Goal: Task Accomplishment & Management: Use online tool/utility

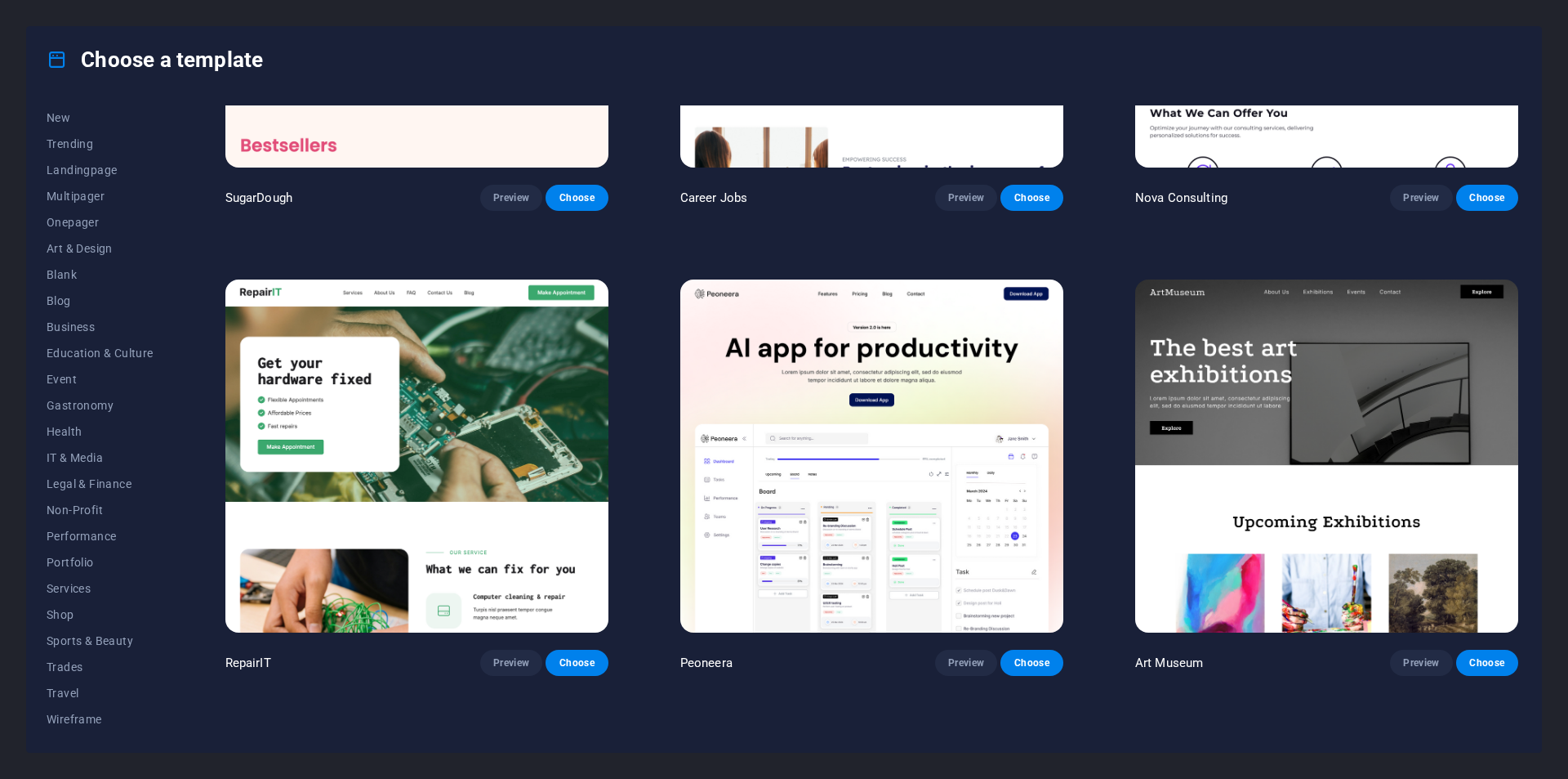
scroll to position [572, 0]
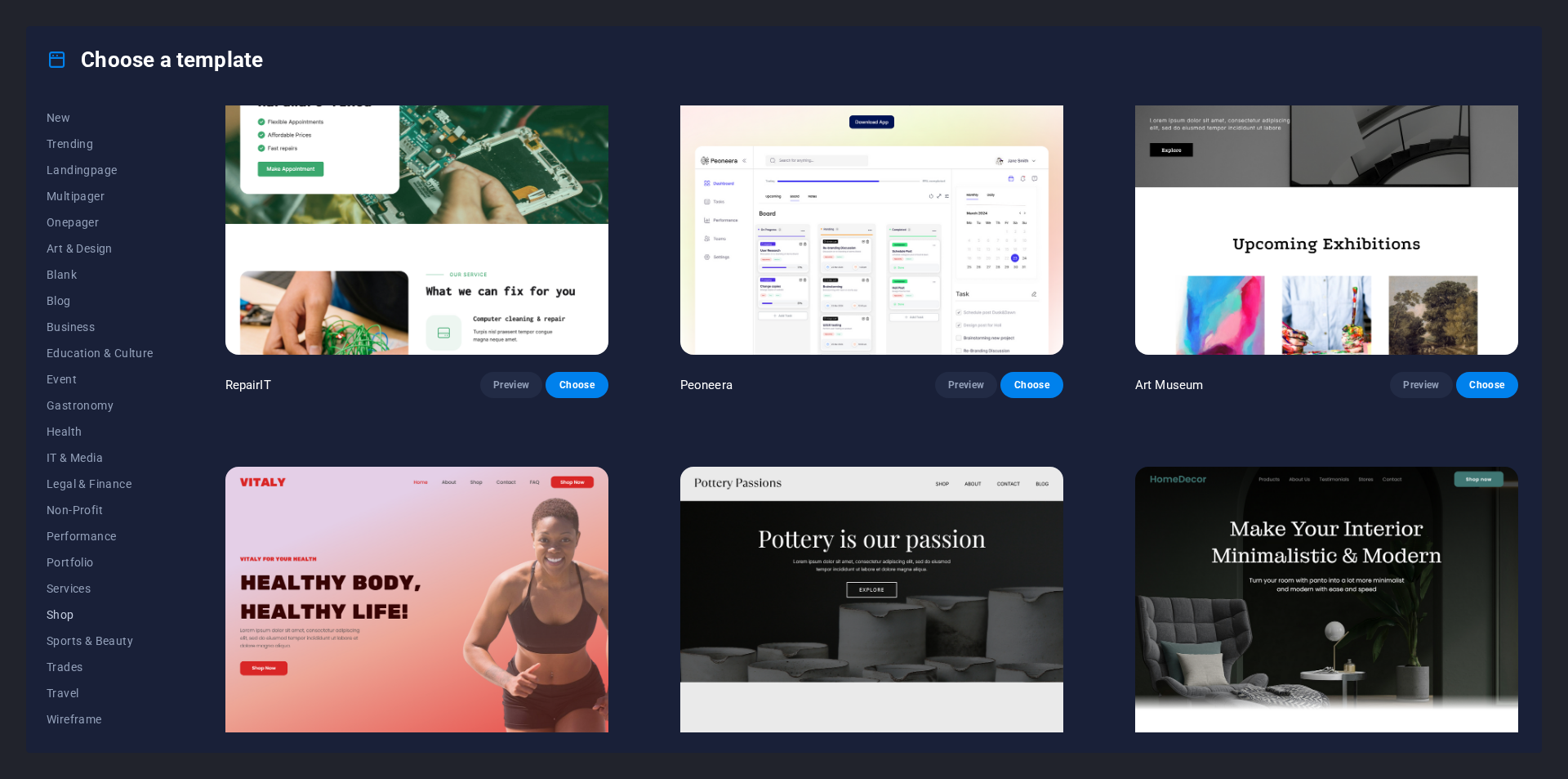
click at [107, 611] on span "Shop" at bounding box center [100, 614] width 107 height 13
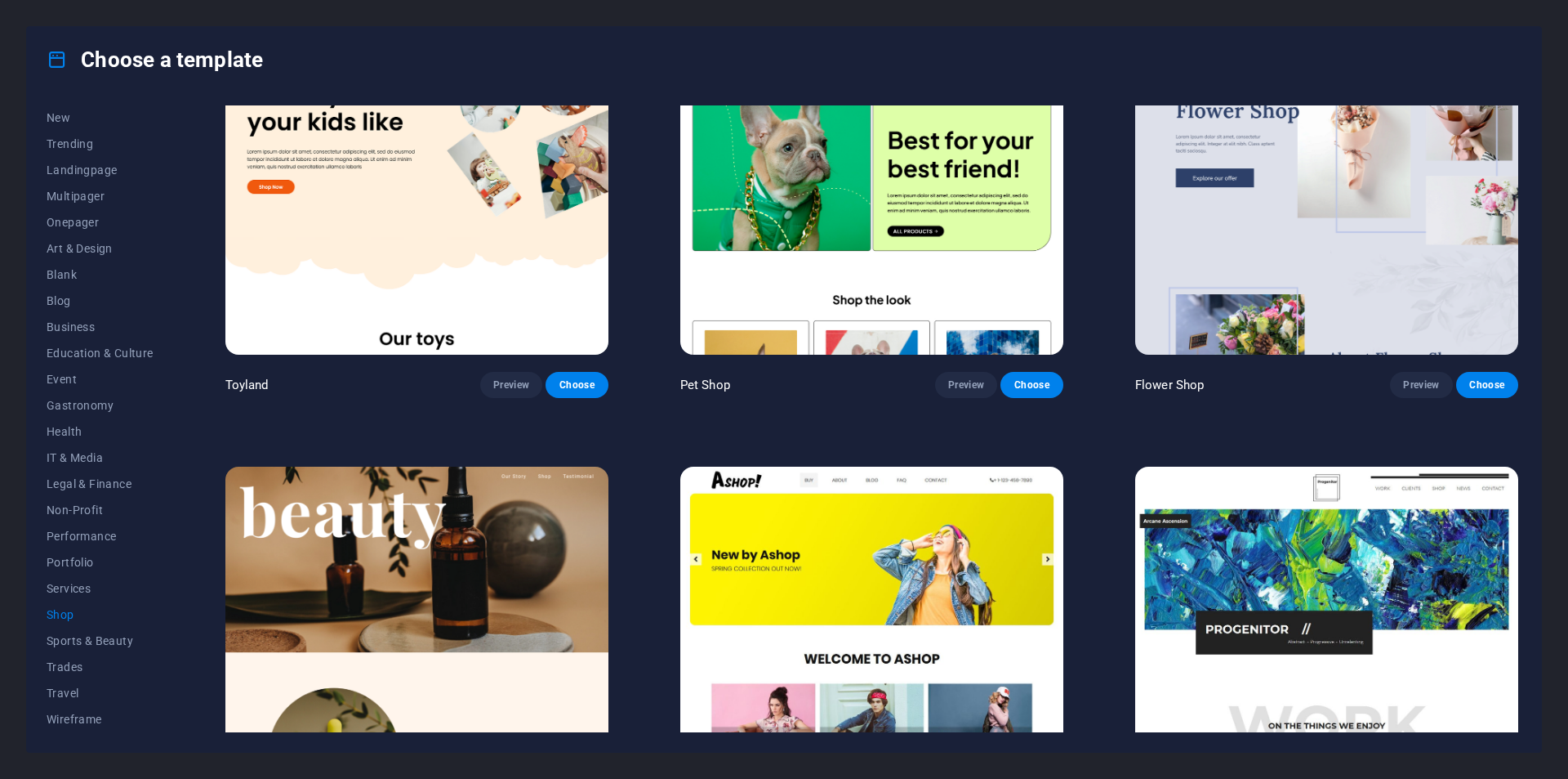
scroll to position [0, 0]
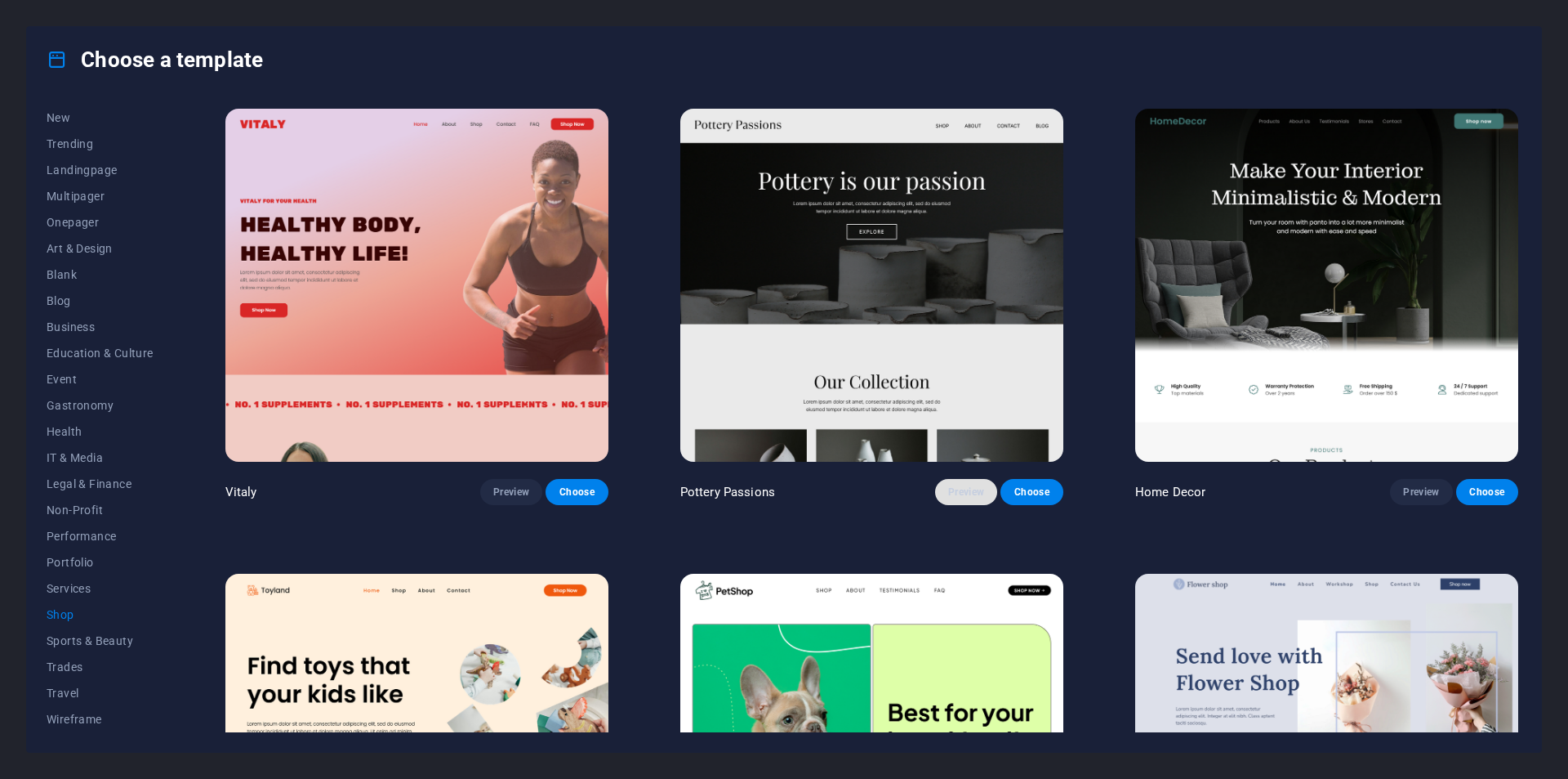
click at [965, 492] on span "Preview" at bounding box center [966, 492] width 36 height 13
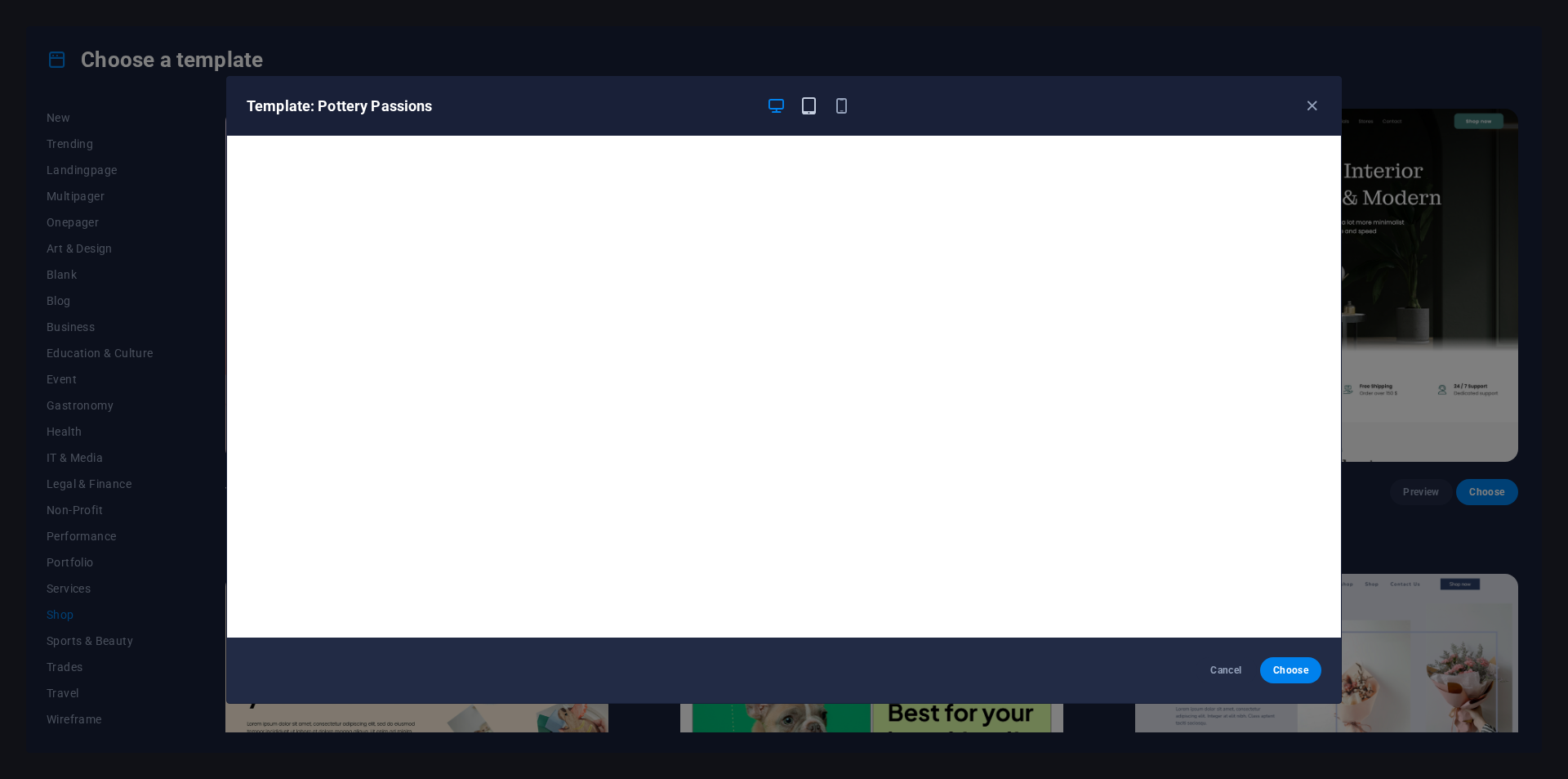
click at [807, 109] on icon "button" at bounding box center [809, 105] width 18 height 19
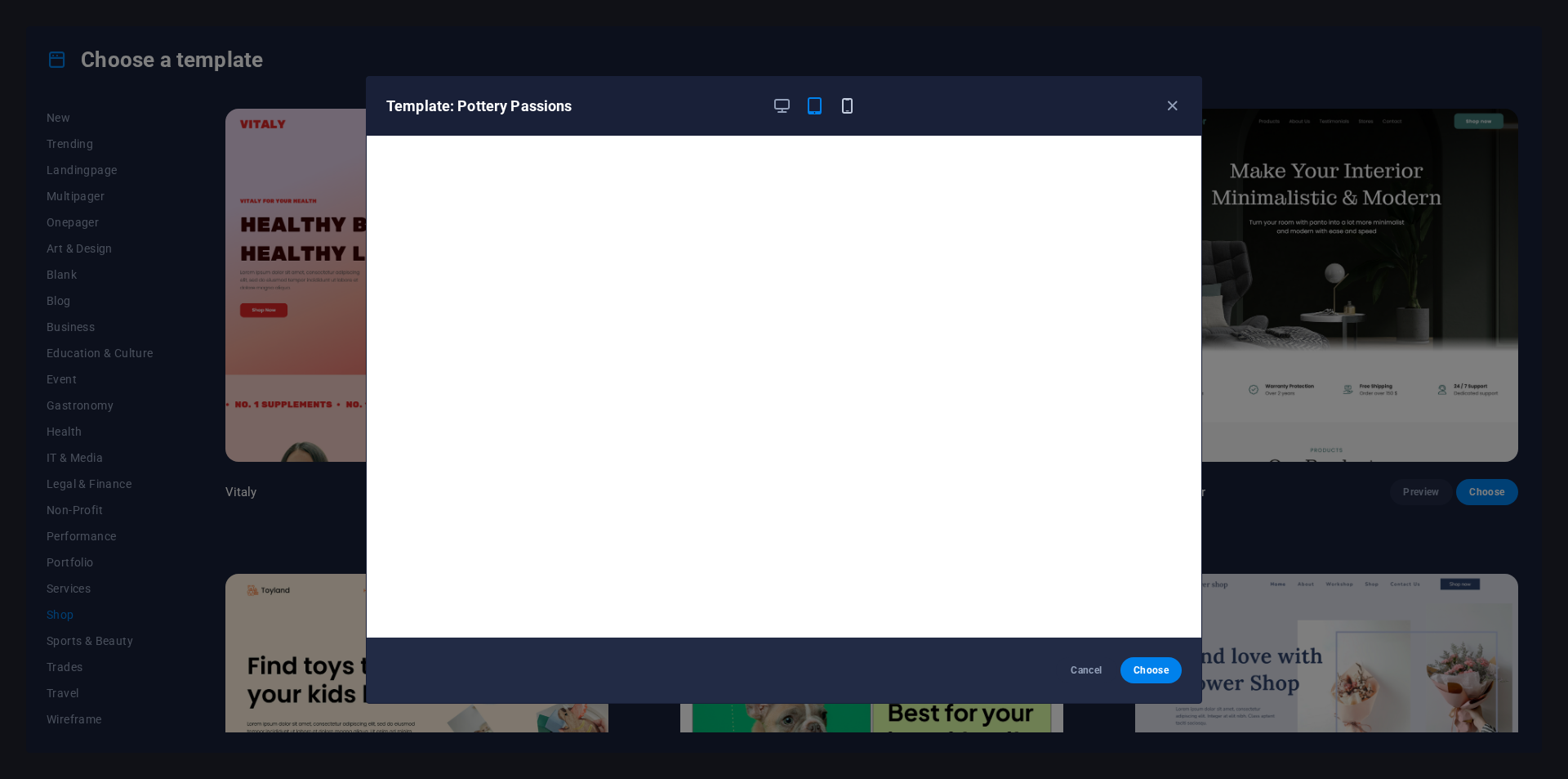
click at [839, 114] on icon "button" at bounding box center [847, 105] width 18 height 19
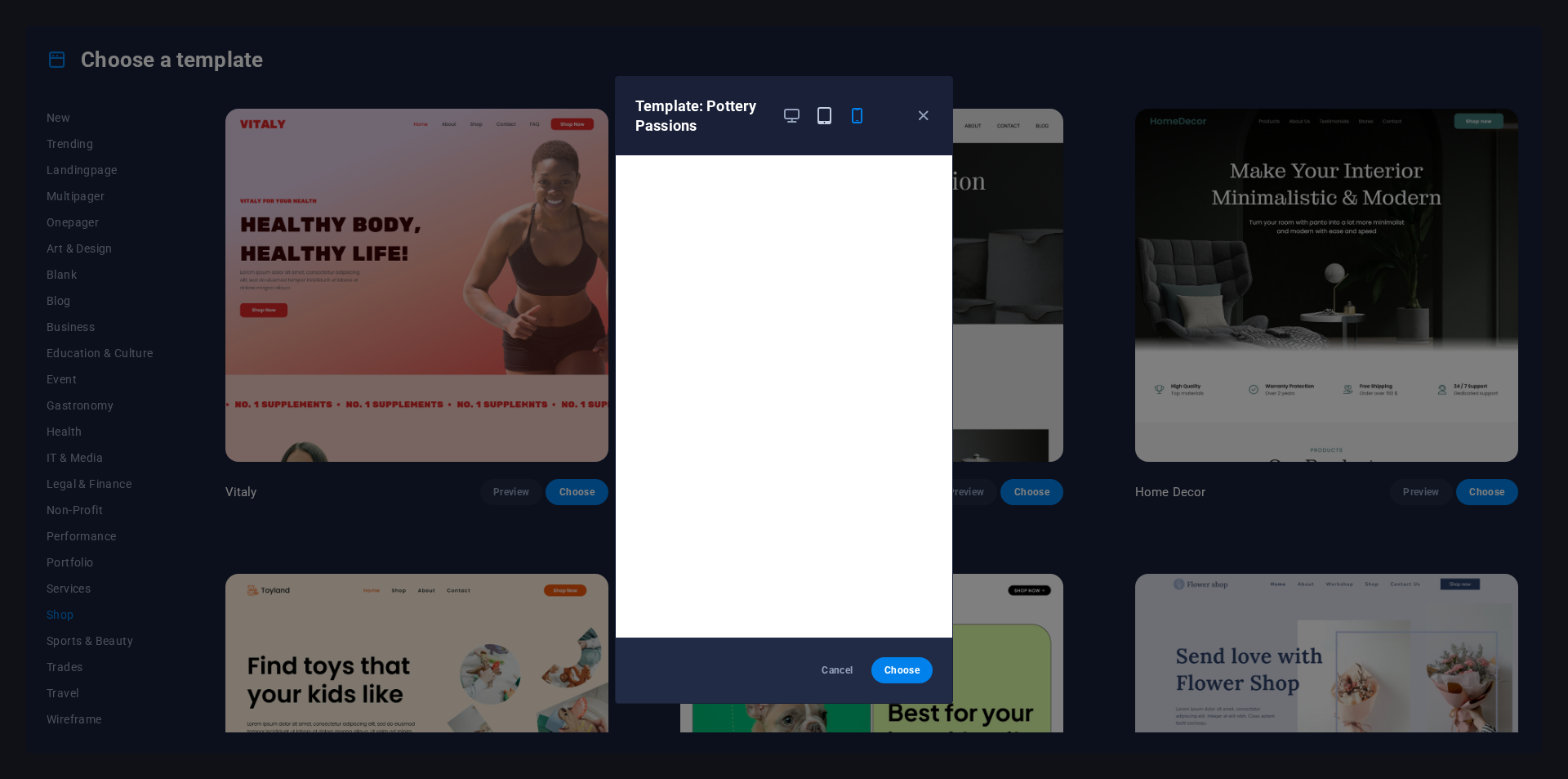
click at [822, 117] on icon "button" at bounding box center [824, 115] width 18 height 19
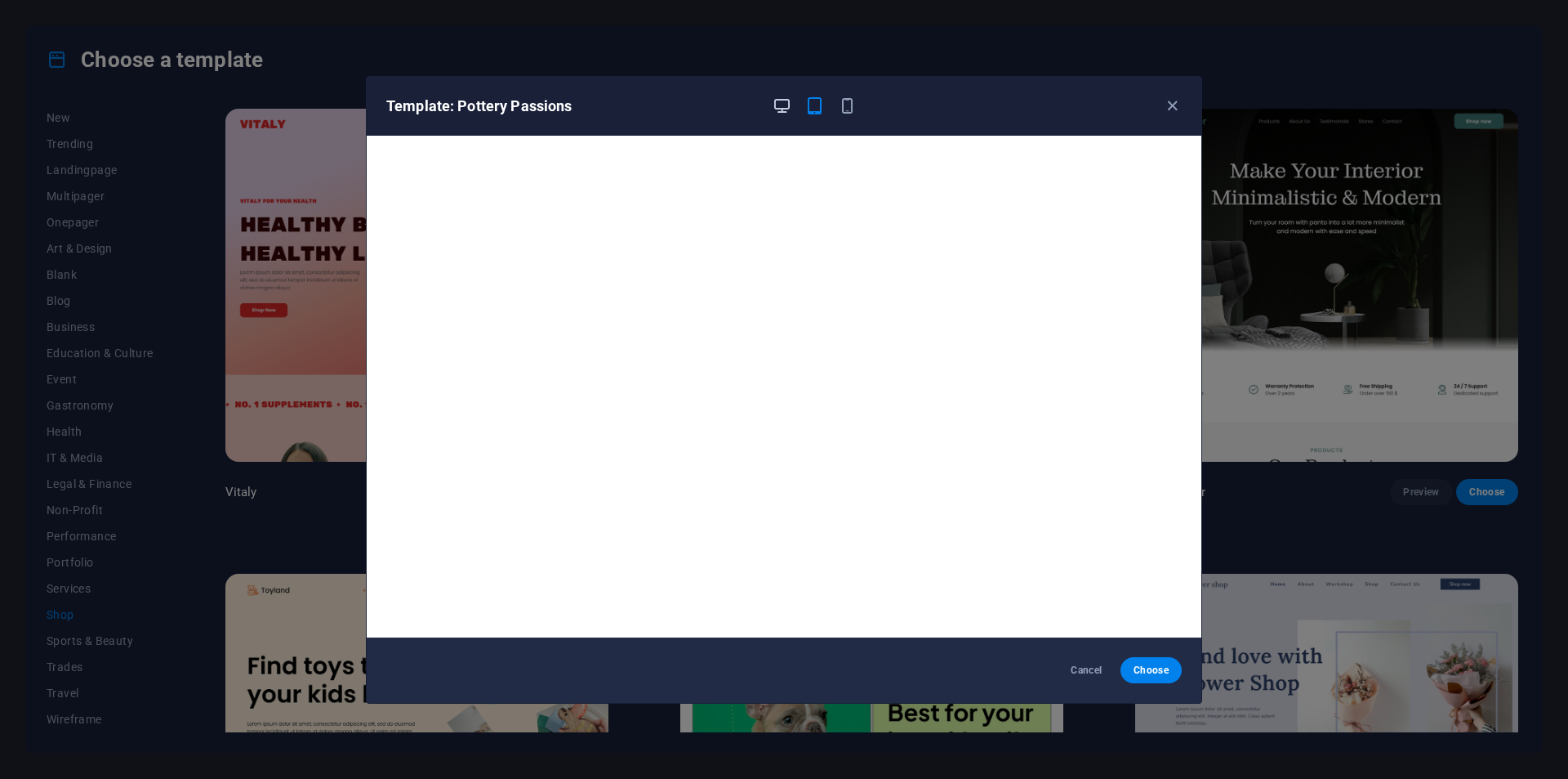
click at [786, 111] on icon "button" at bounding box center [781, 105] width 18 height 19
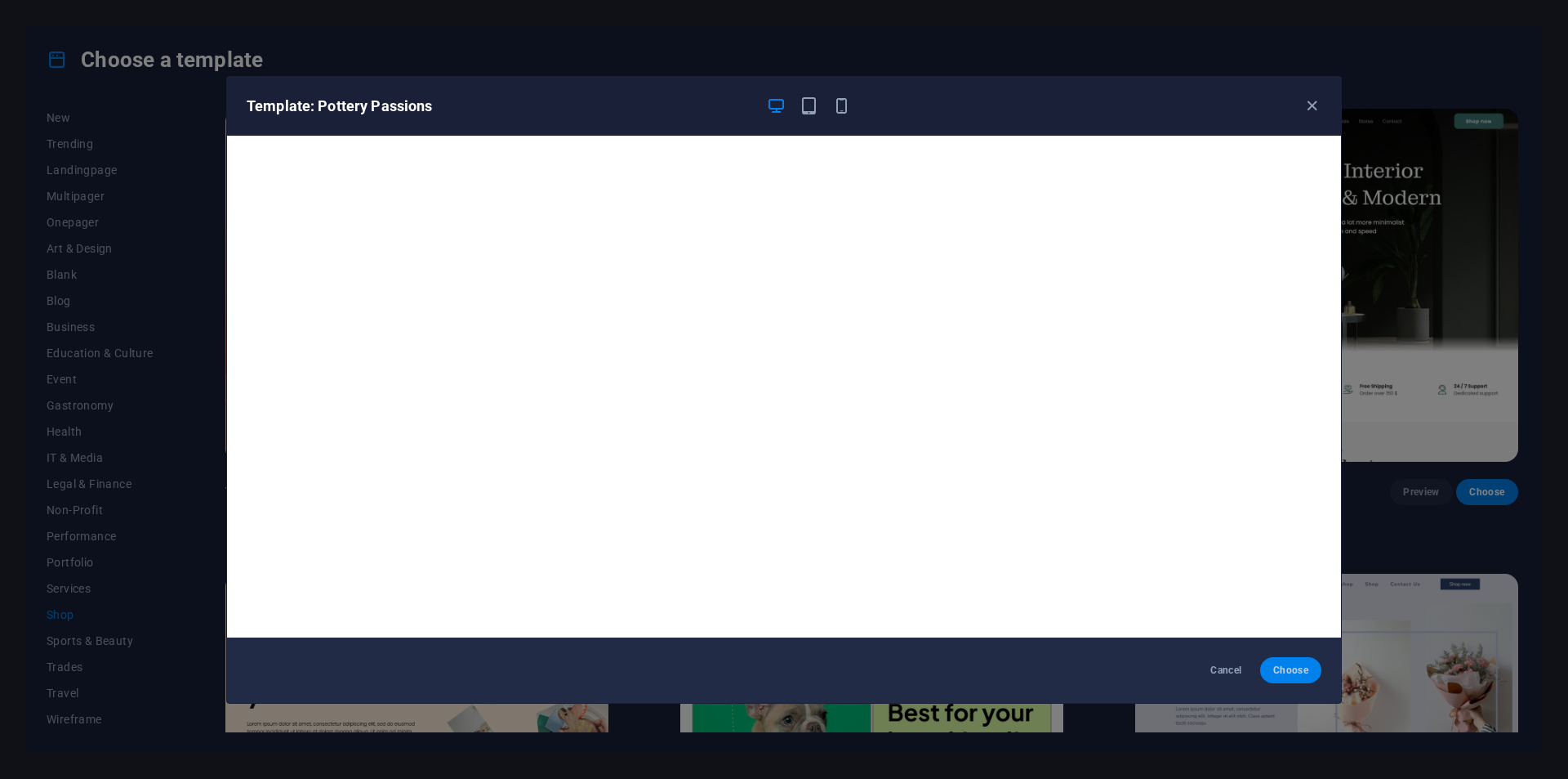
click at [1293, 669] on span "Choose" at bounding box center [1291, 670] width 35 height 13
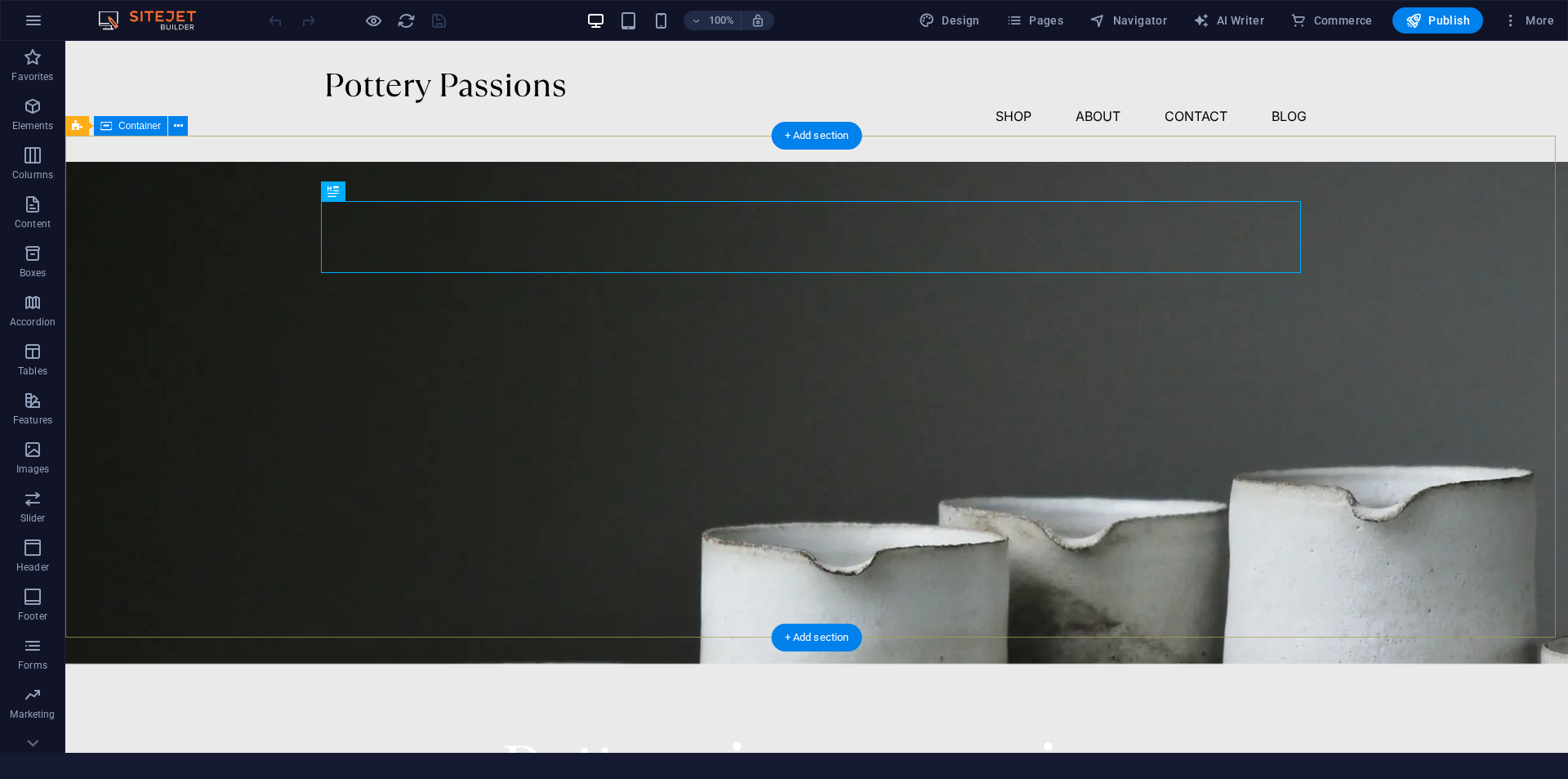
drag, startPoint x: 1601, startPoint y: 41, endPoint x: 898, endPoint y: 146, distance: 710.8
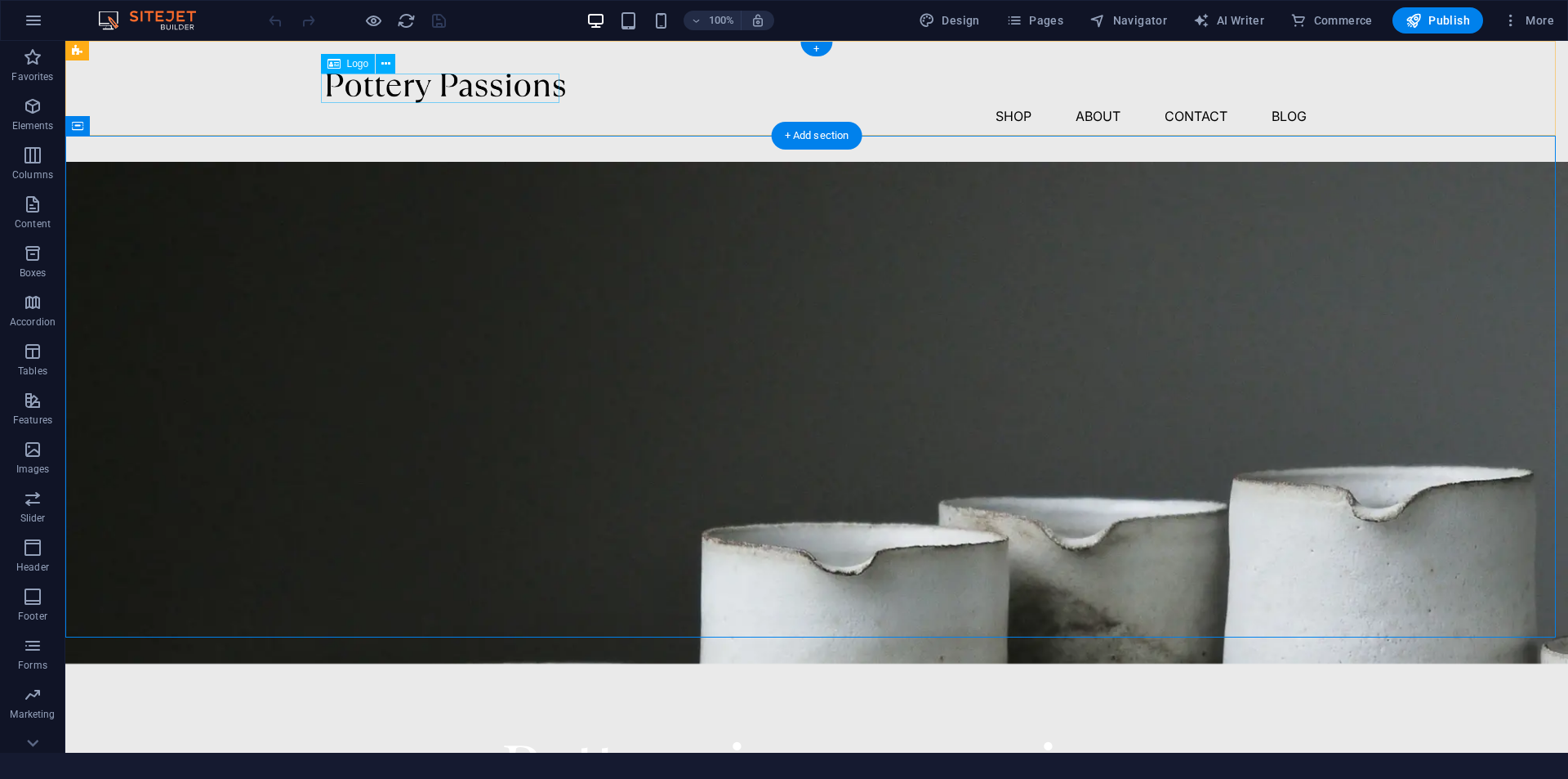
click at [552, 89] on img at bounding box center [446, 87] width 239 height 29
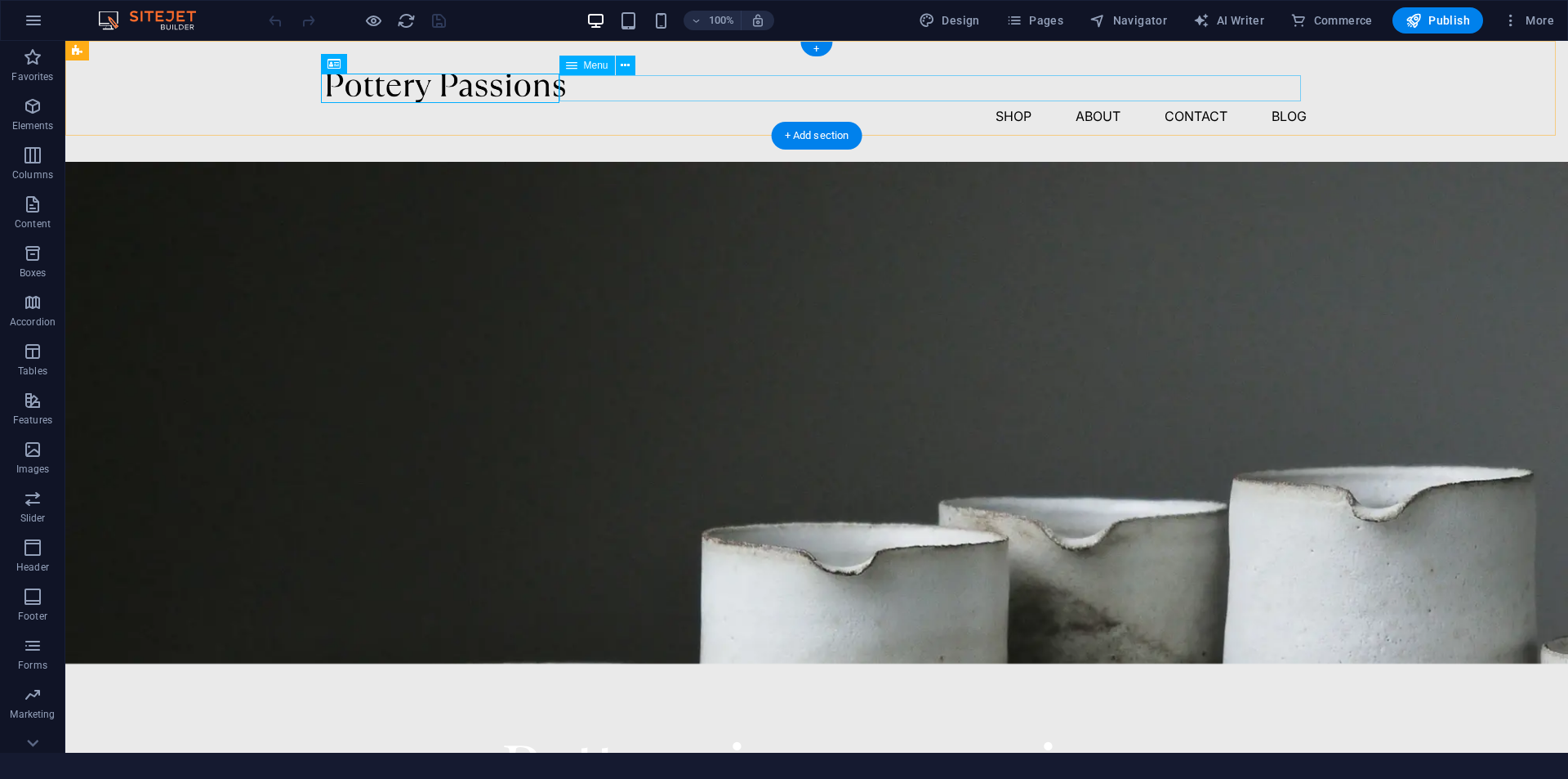
click at [622, 103] on ul "Shop About Contact Blog" at bounding box center [817, 116] width 980 height 26
click at [648, 118] on div "Menu Shop About Contact Blog" at bounding box center [817, 100] width 1503 height 121
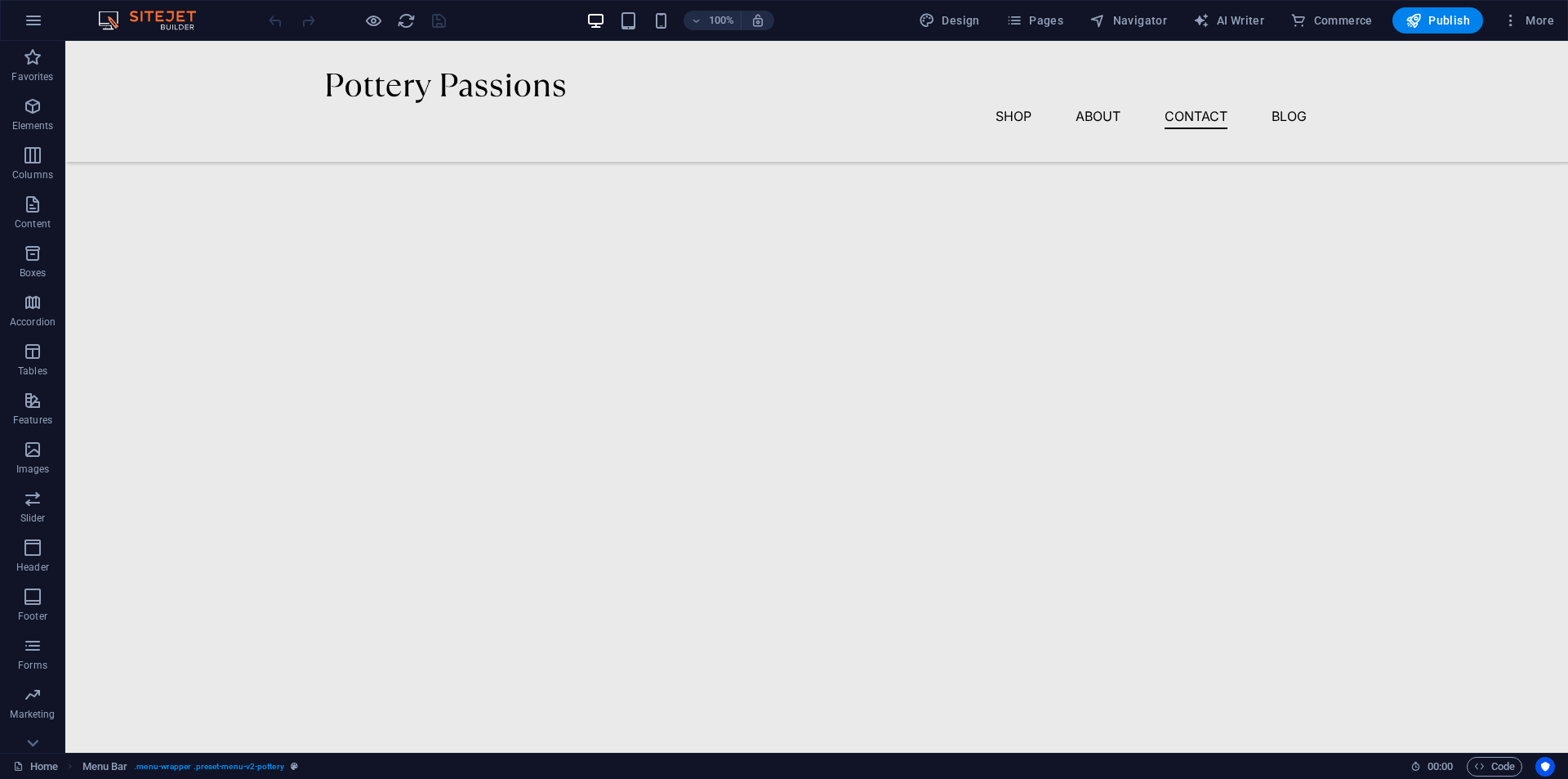
scroll to position [4212, 0]
click at [1513, 762] on span "Code" at bounding box center [1495, 767] width 41 height 19
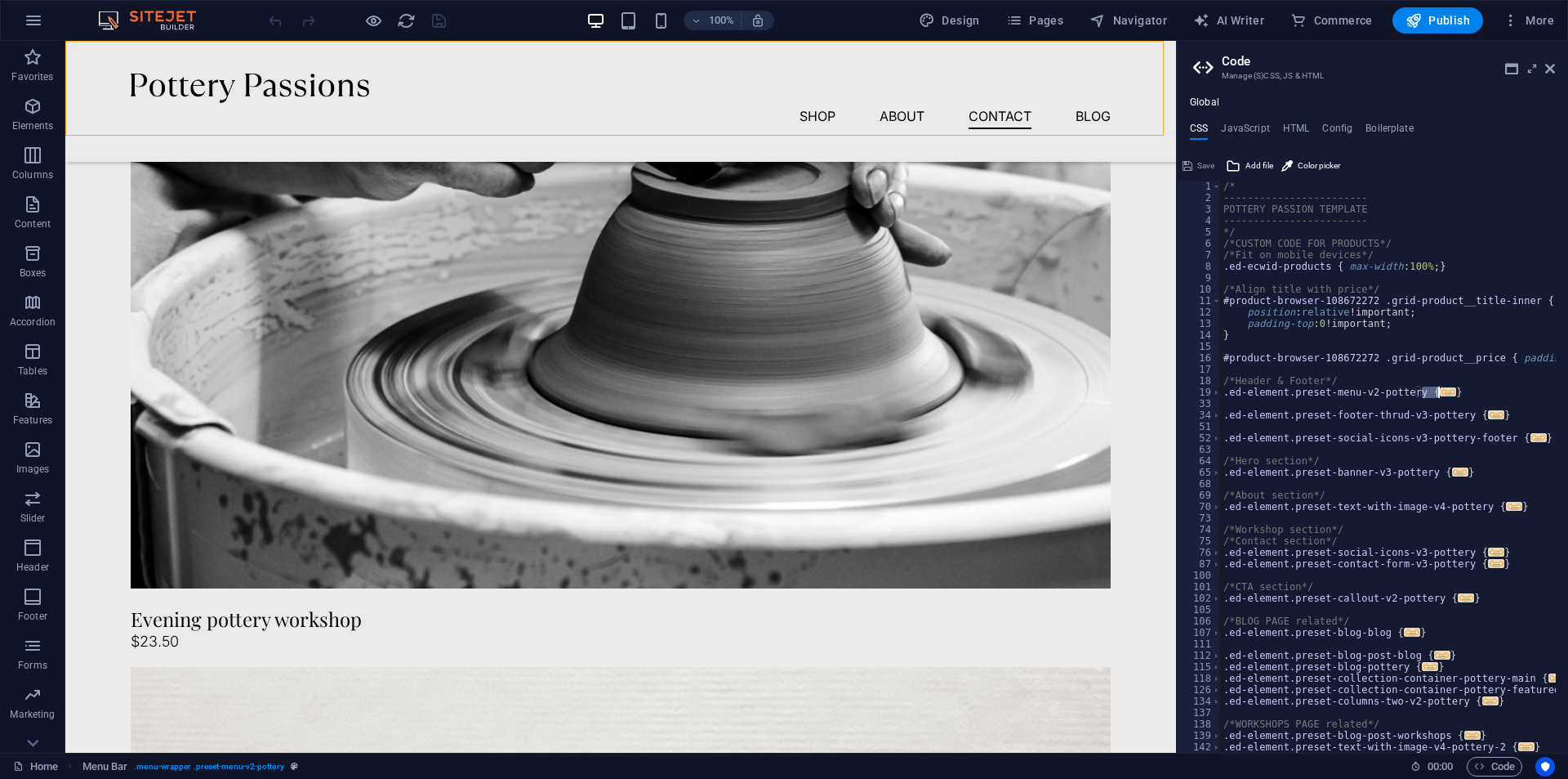
drag, startPoint x: 1429, startPoint y: 394, endPoint x: 1439, endPoint y: 394, distance: 10.0
click at [1431, 394] on div "/* ------------------------ POTTERY PASSION TEMPLATE ------------------------ *…" at bounding box center [1387, 466] width 336 height 572
type textarea ".ed-element.preset-menu-v2-pottery {"
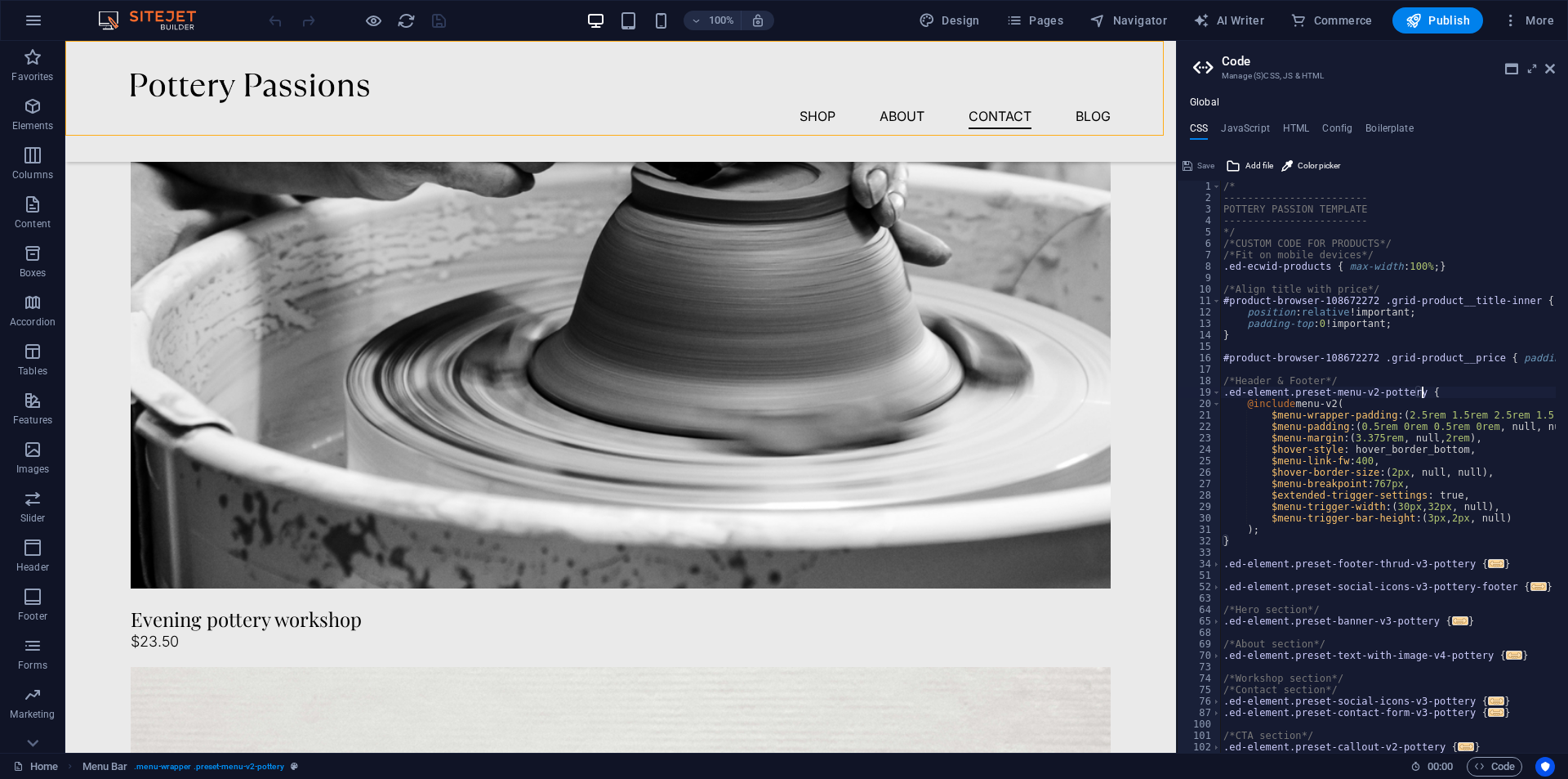
click at [1431, 394] on div "/* ------------------------ POTTERY PASSION TEMPLATE ------------------------ *…" at bounding box center [1542, 471] width 646 height 582
click at [1425, 397] on div "/* ------------------------ POTTERY PASSION TEMPLATE ------------------------ *…" at bounding box center [1542, 471] width 646 height 582
click at [1247, 130] on h4 "JavaScript" at bounding box center [1245, 131] width 48 height 18
type textarea "/* JS for preset "Menu V2" */"
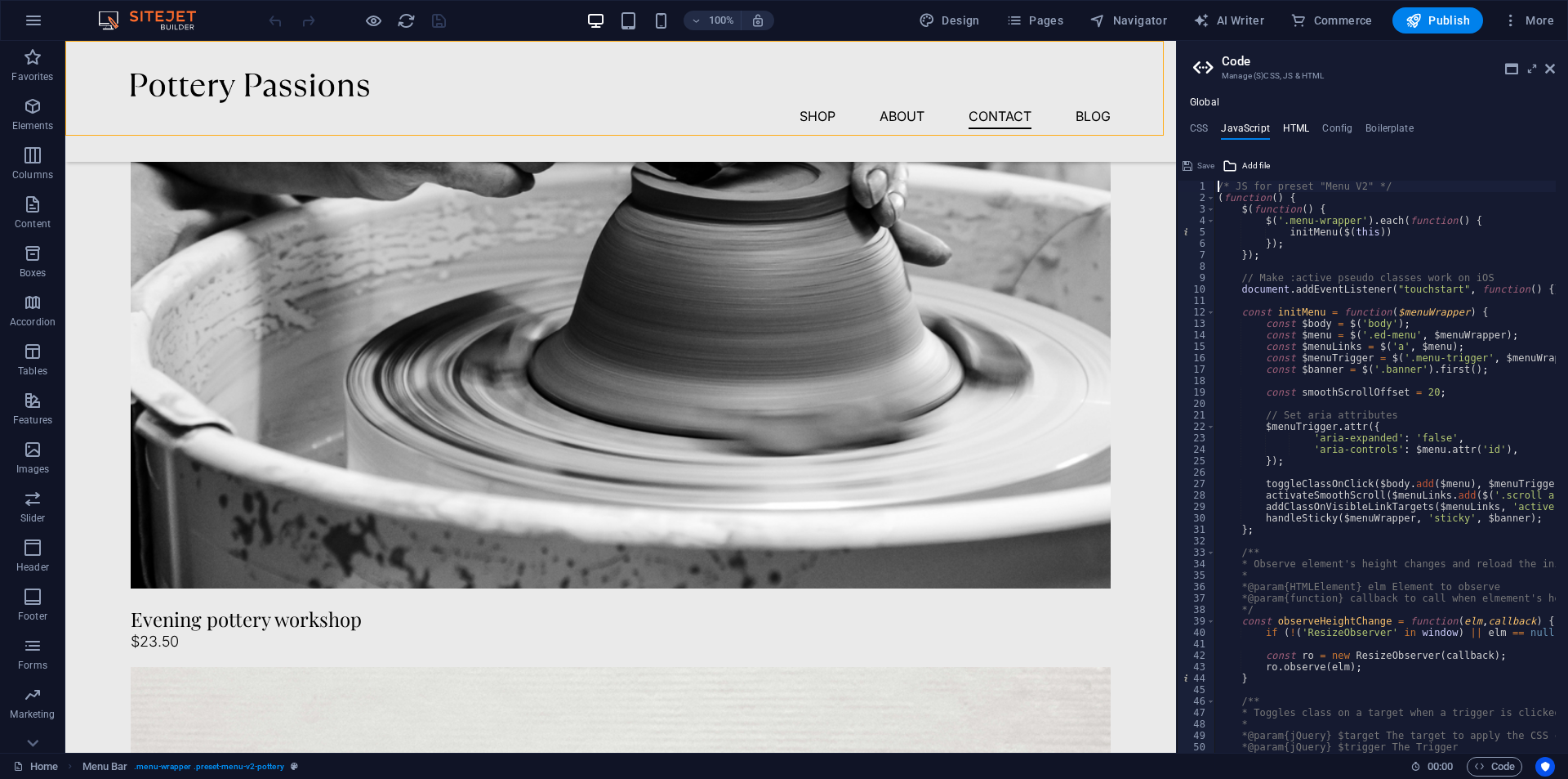
click at [1301, 130] on h4 "HTML" at bounding box center [1297, 131] width 27 height 18
type textarea "<a href="#main-content" class="wv-link-content button">Skip to main content</a>"
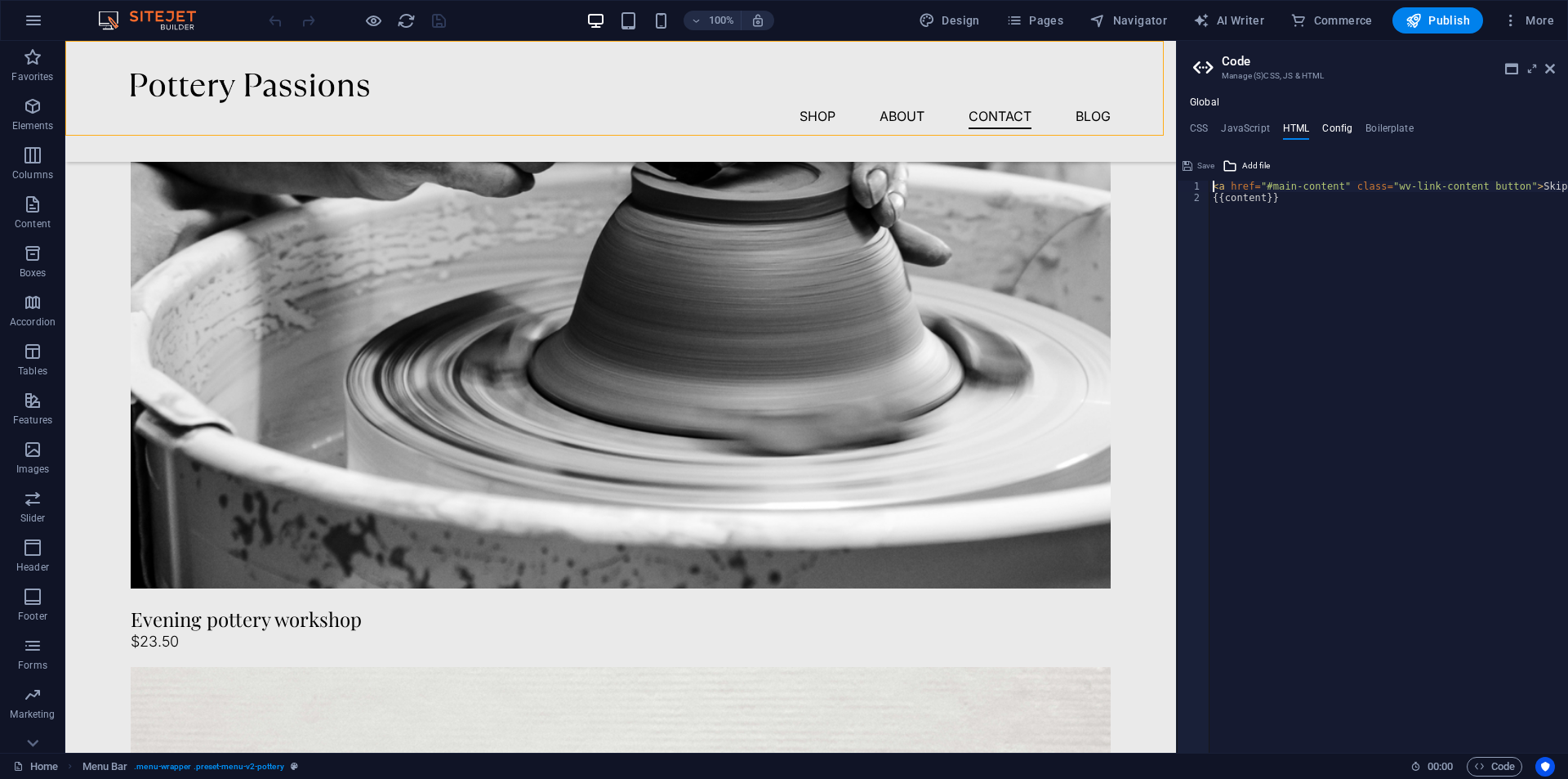
click at [1331, 131] on h4 "Config" at bounding box center [1337, 131] width 30 height 18
type textarea "$color-background: #eaeaea;"
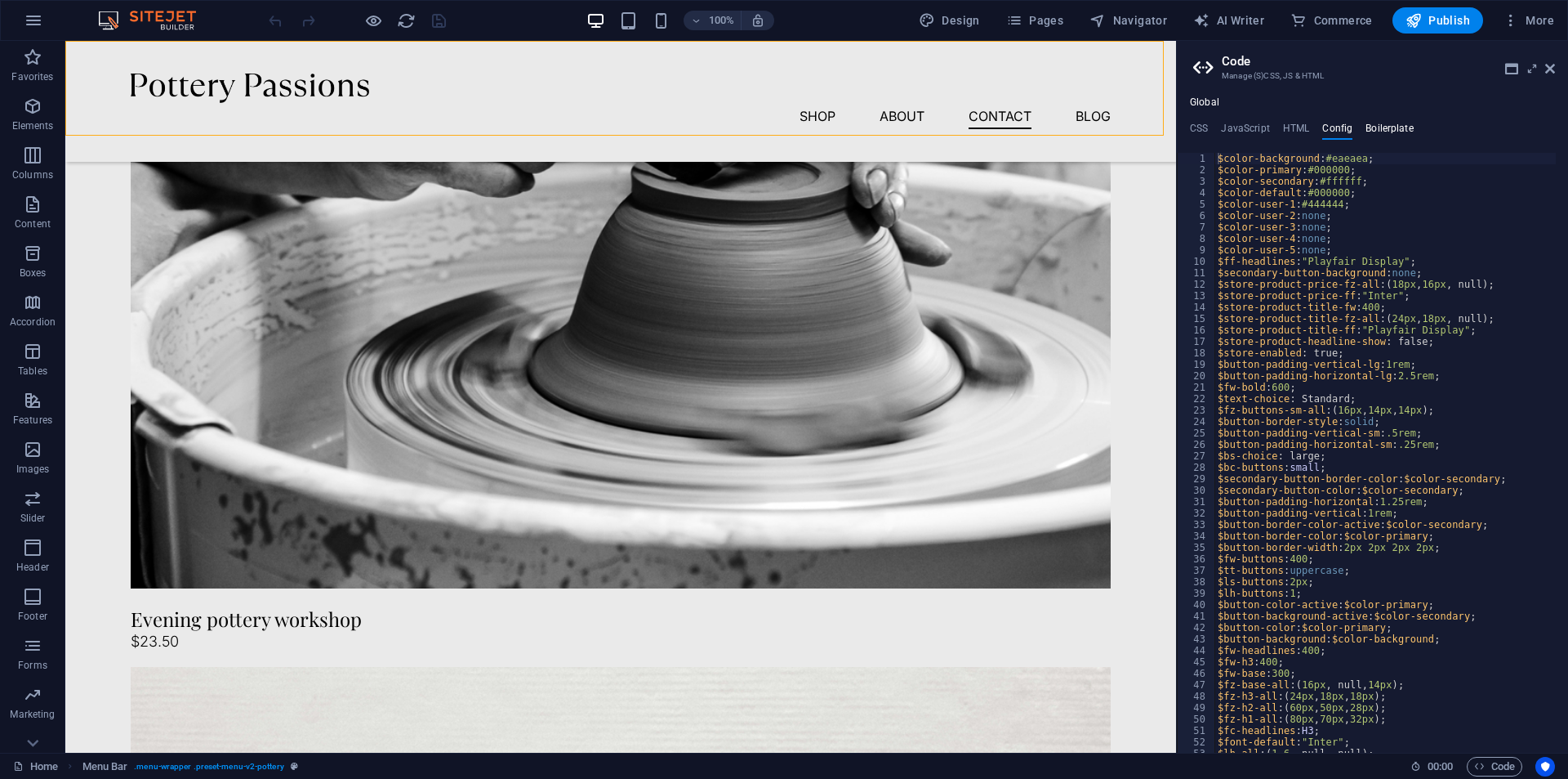
click at [1365, 132] on h4 "Boilerplate" at bounding box center [1389, 131] width 48 height 18
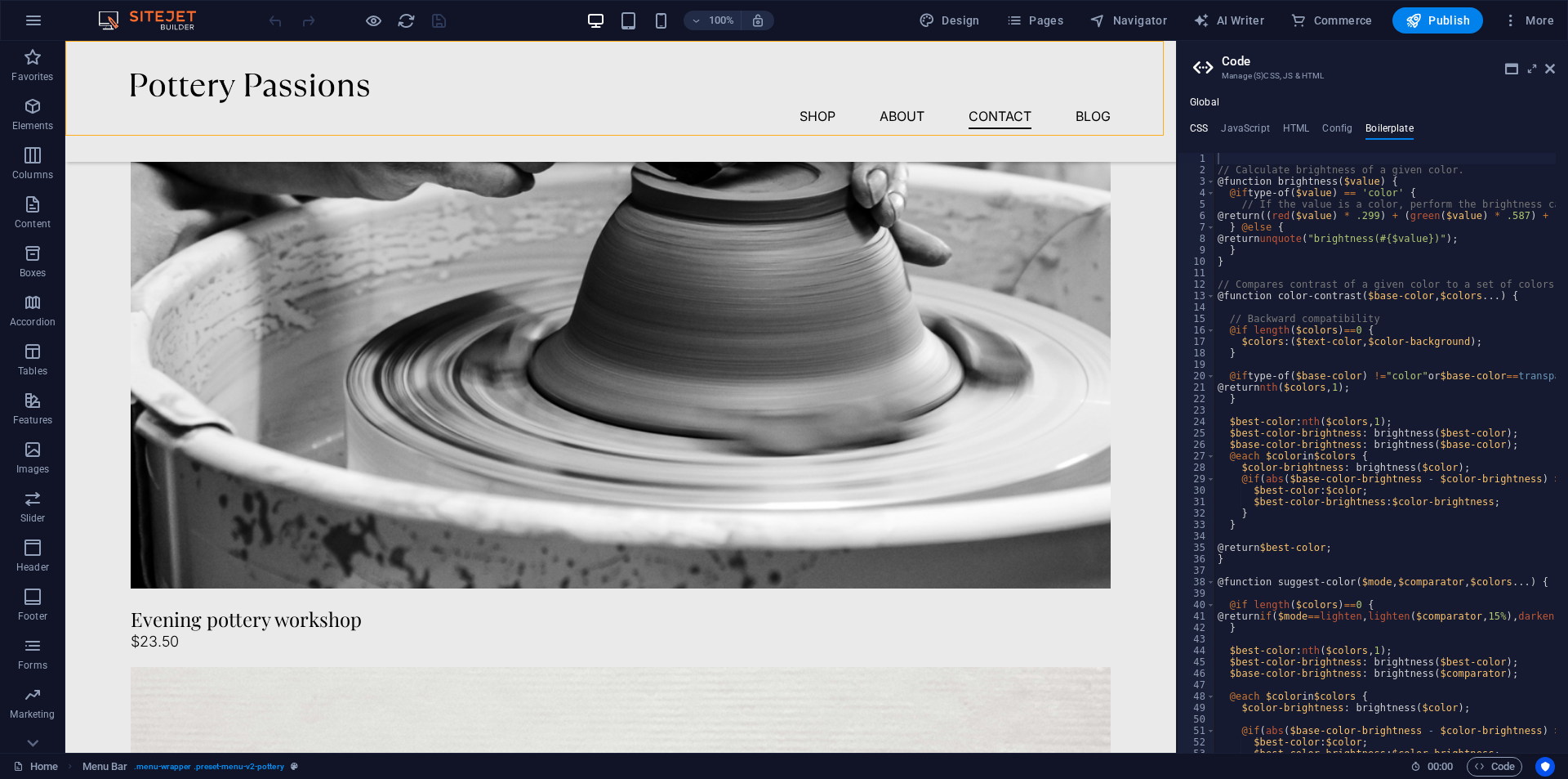
click at [1202, 127] on h4 "CSS" at bounding box center [1199, 131] width 18 height 18
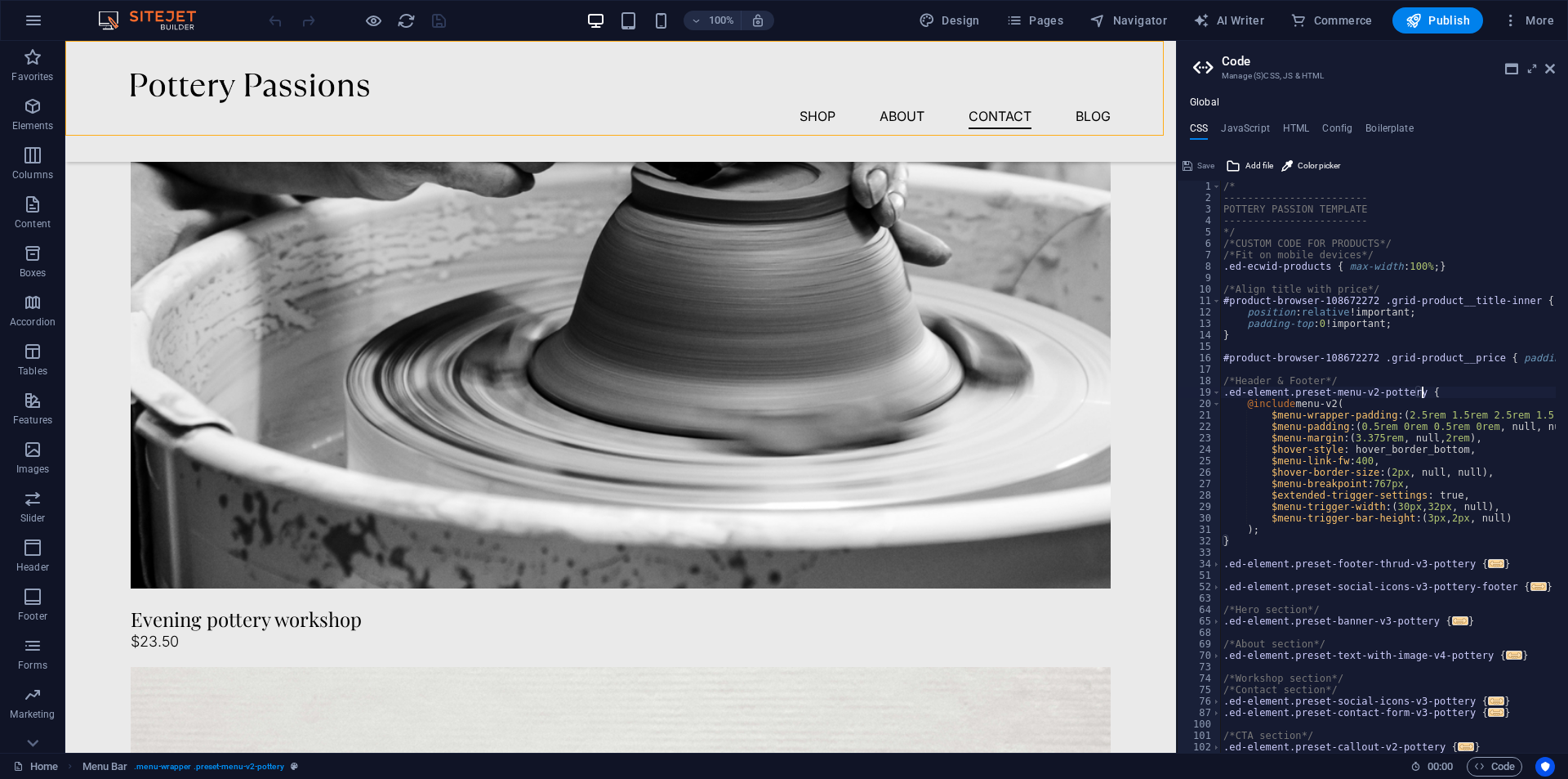
scroll to position [161, 0]
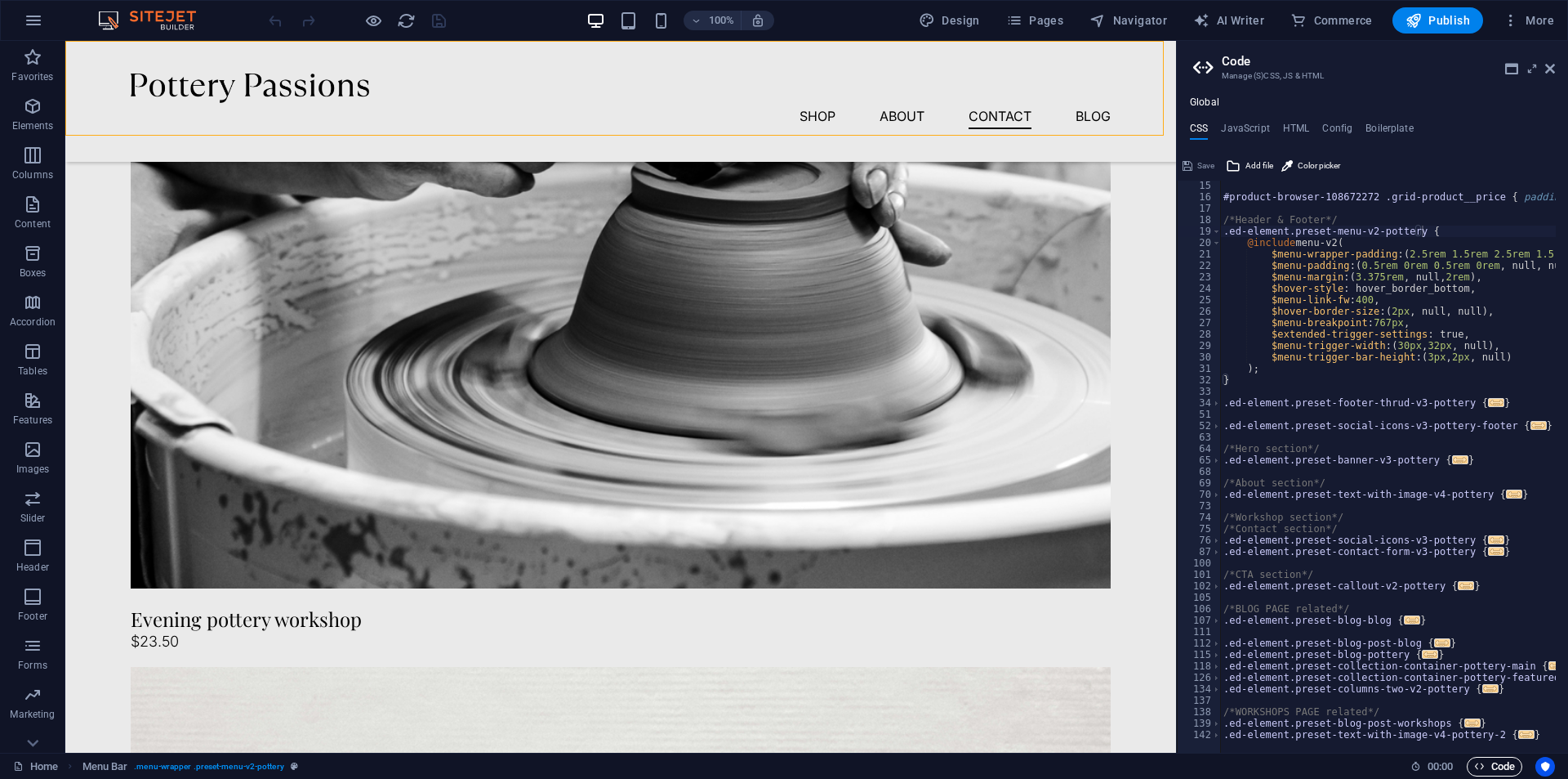
click at [1497, 768] on span "Code" at bounding box center [1495, 767] width 41 height 19
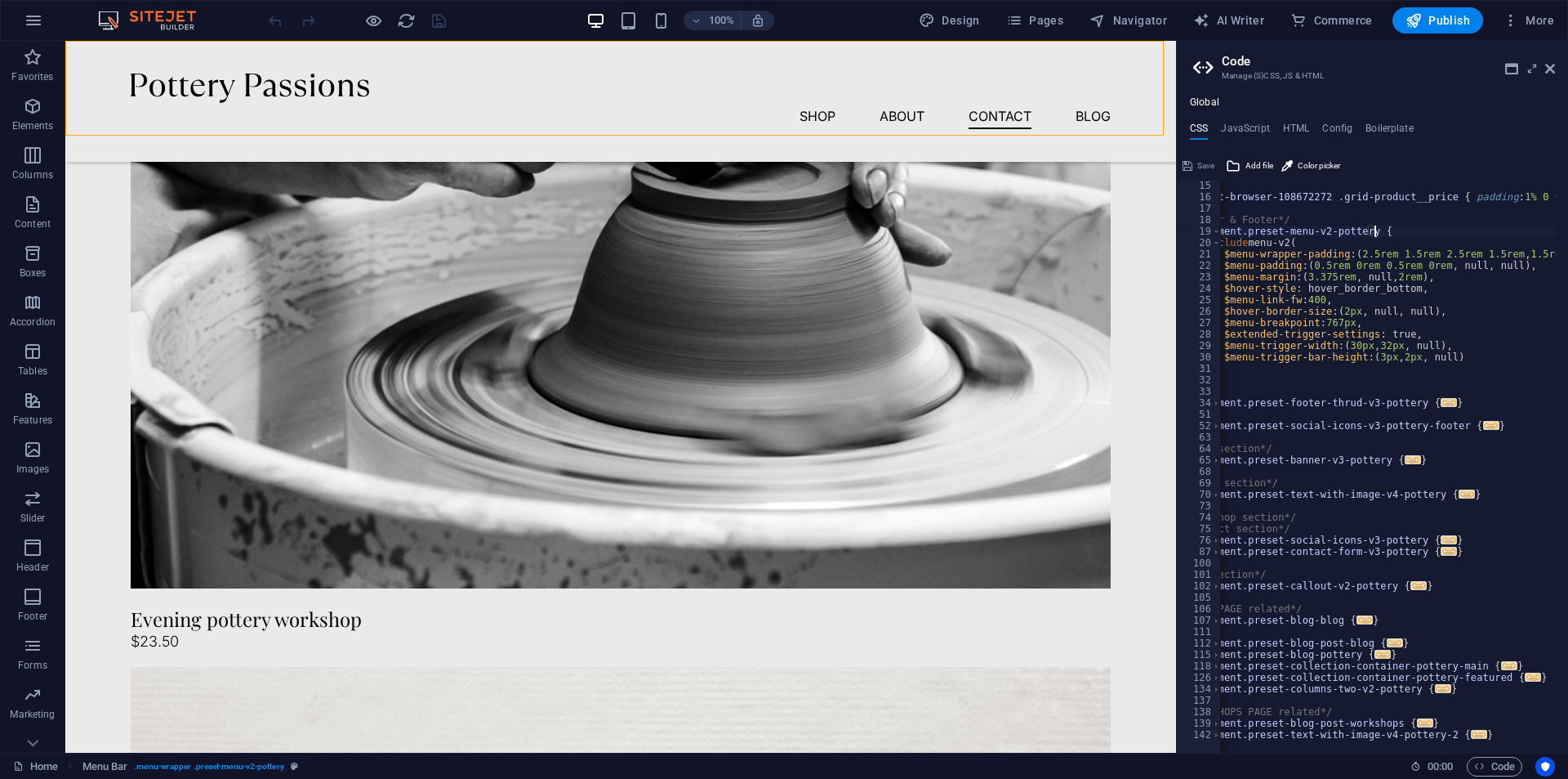
scroll to position [0, 0]
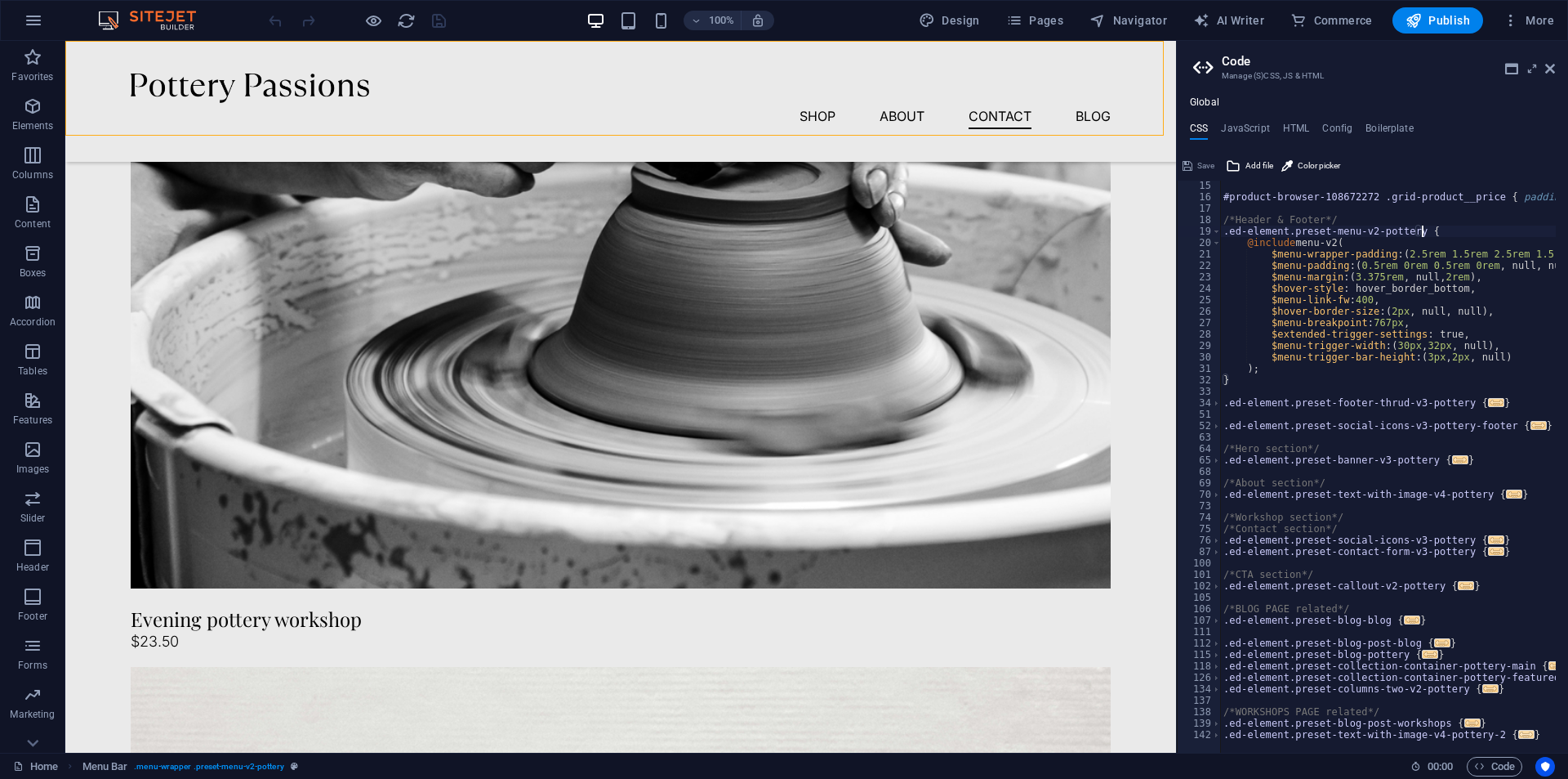
click at [1519, 735] on span "..." at bounding box center [1527, 734] width 17 height 9
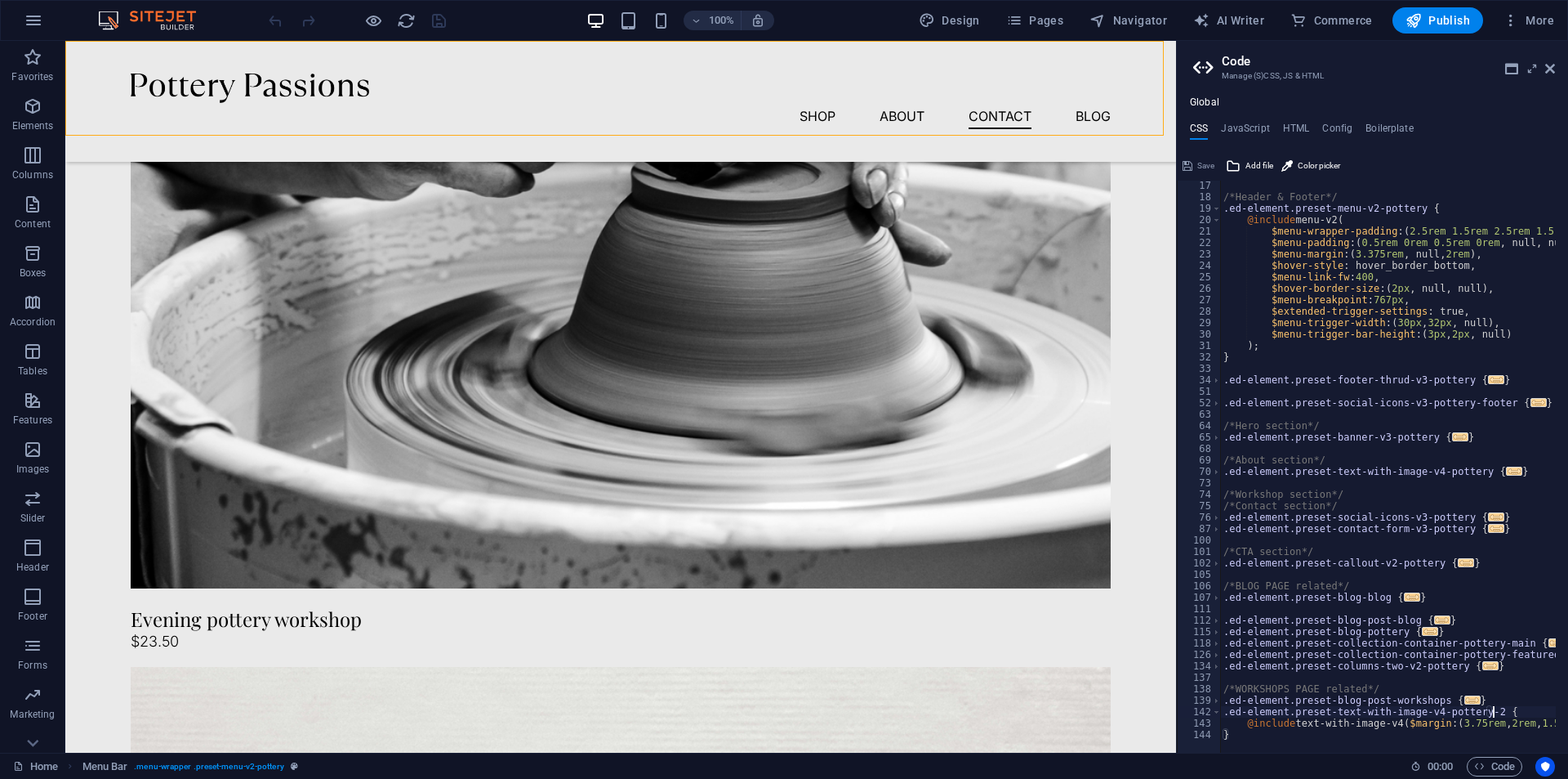
scroll to position [184, 0]
click at [1465, 702] on span "..." at bounding box center [1473, 700] width 17 height 9
click at [1483, 664] on span "..." at bounding box center [1490, 665] width 17 height 9
click at [1567, 656] on span "..." at bounding box center [1580, 654] width 17 height 9
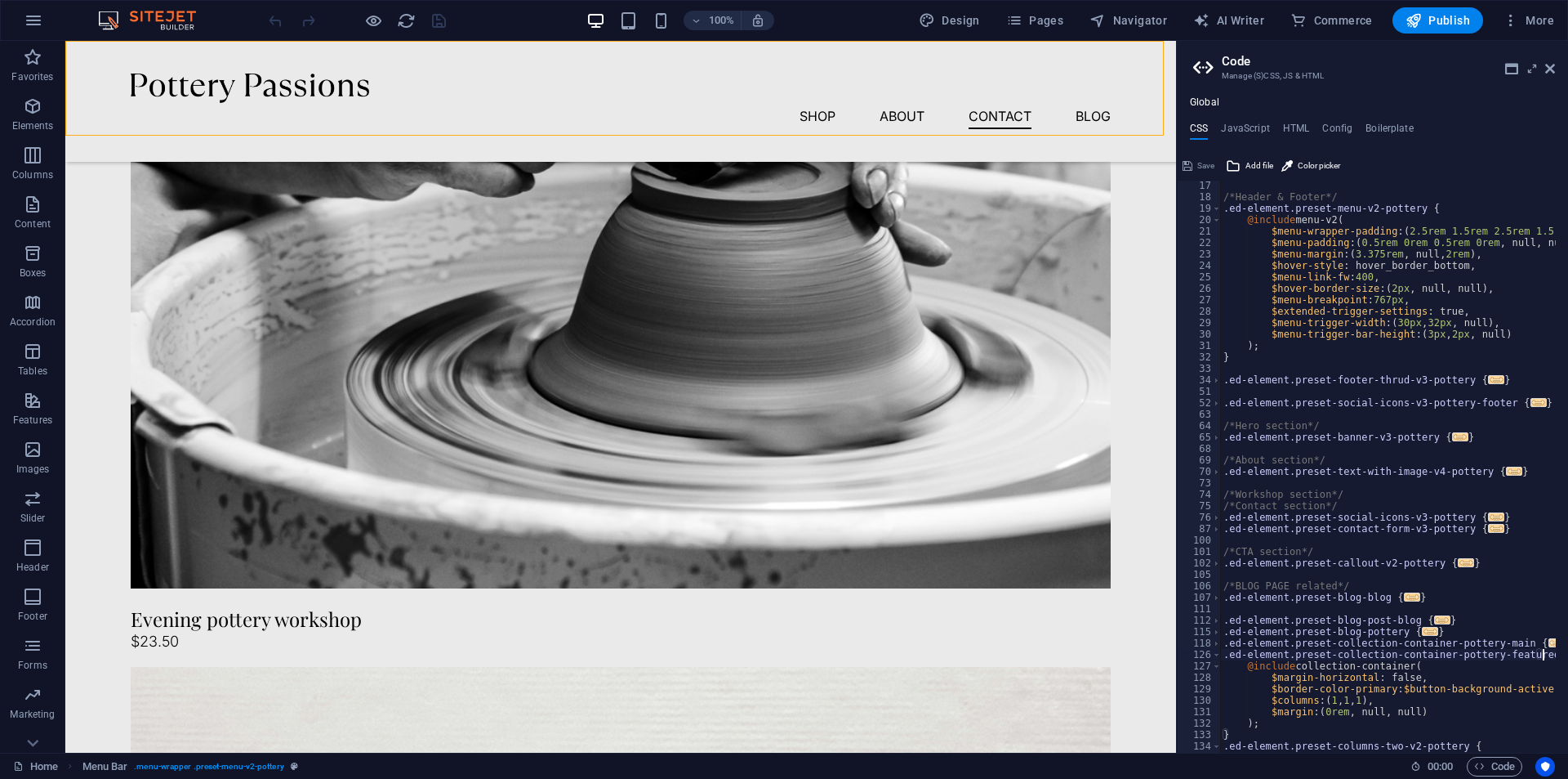
click at [1549, 641] on span "..." at bounding box center [1557, 642] width 17 height 9
click at [1422, 635] on span "..." at bounding box center [1430, 631] width 17 height 9
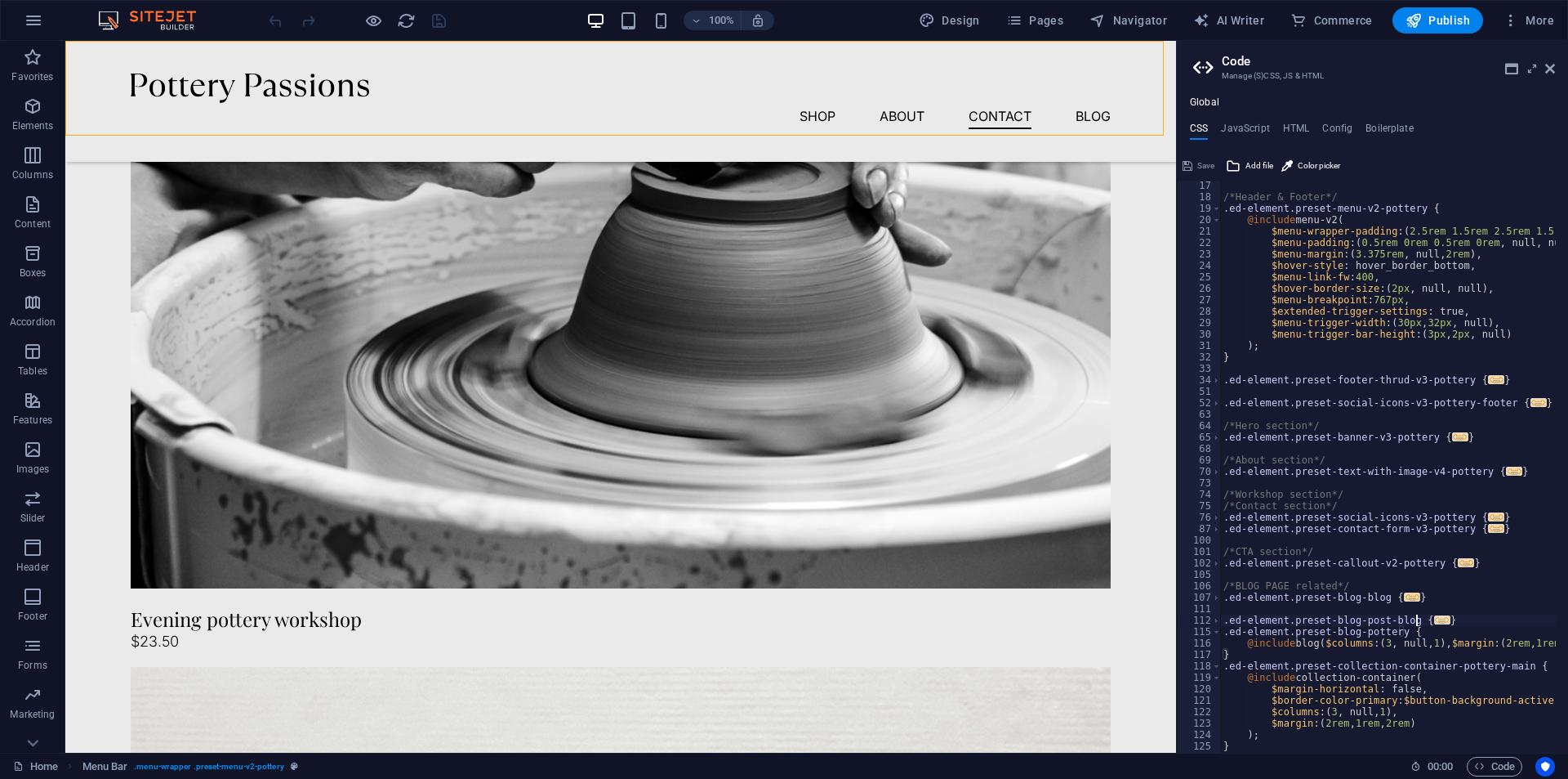
click at [1434, 616] on span "..." at bounding box center [1442, 619] width 17 height 9
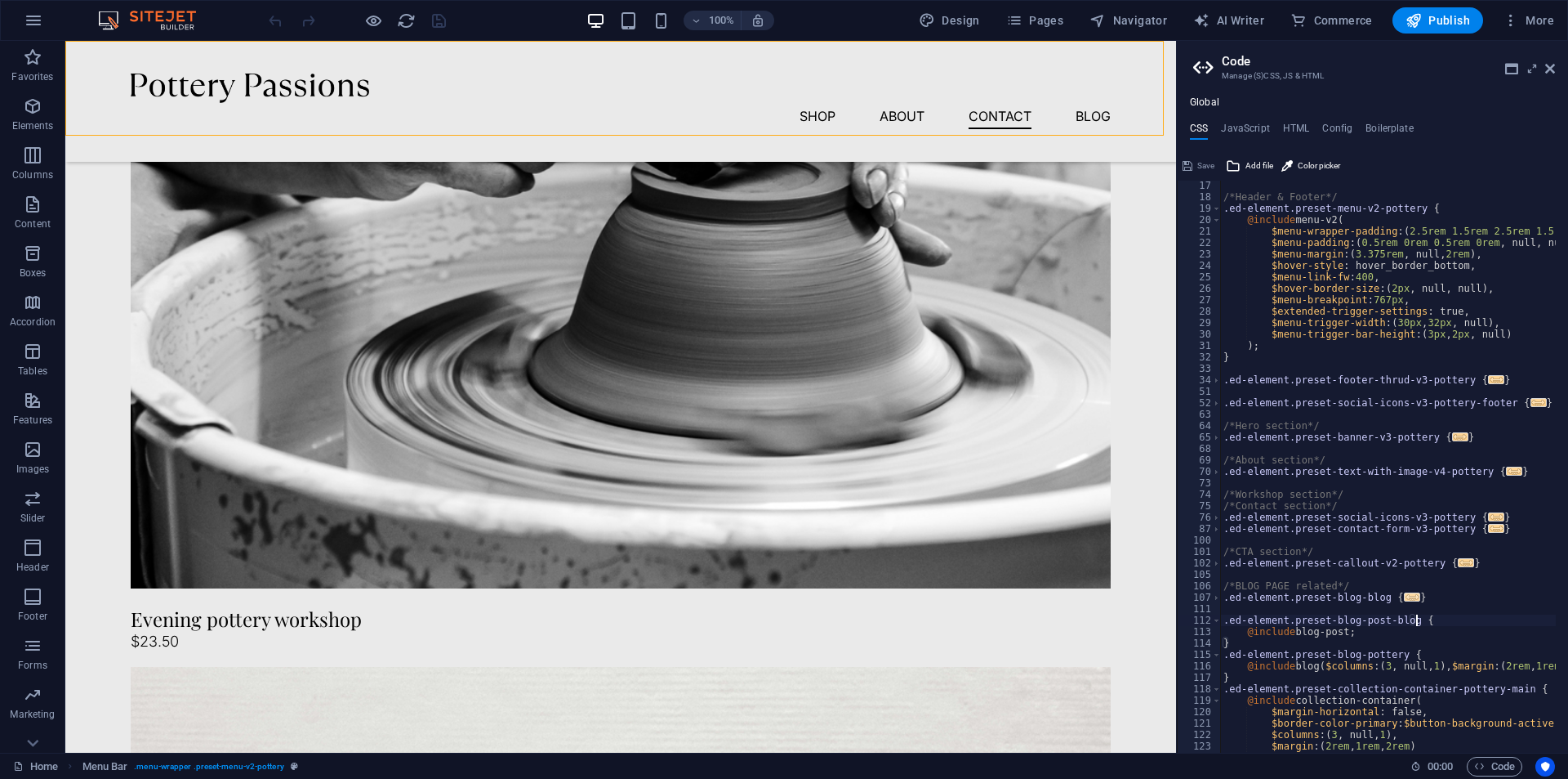
click at [1404, 601] on span "..." at bounding box center [1412, 597] width 17 height 9
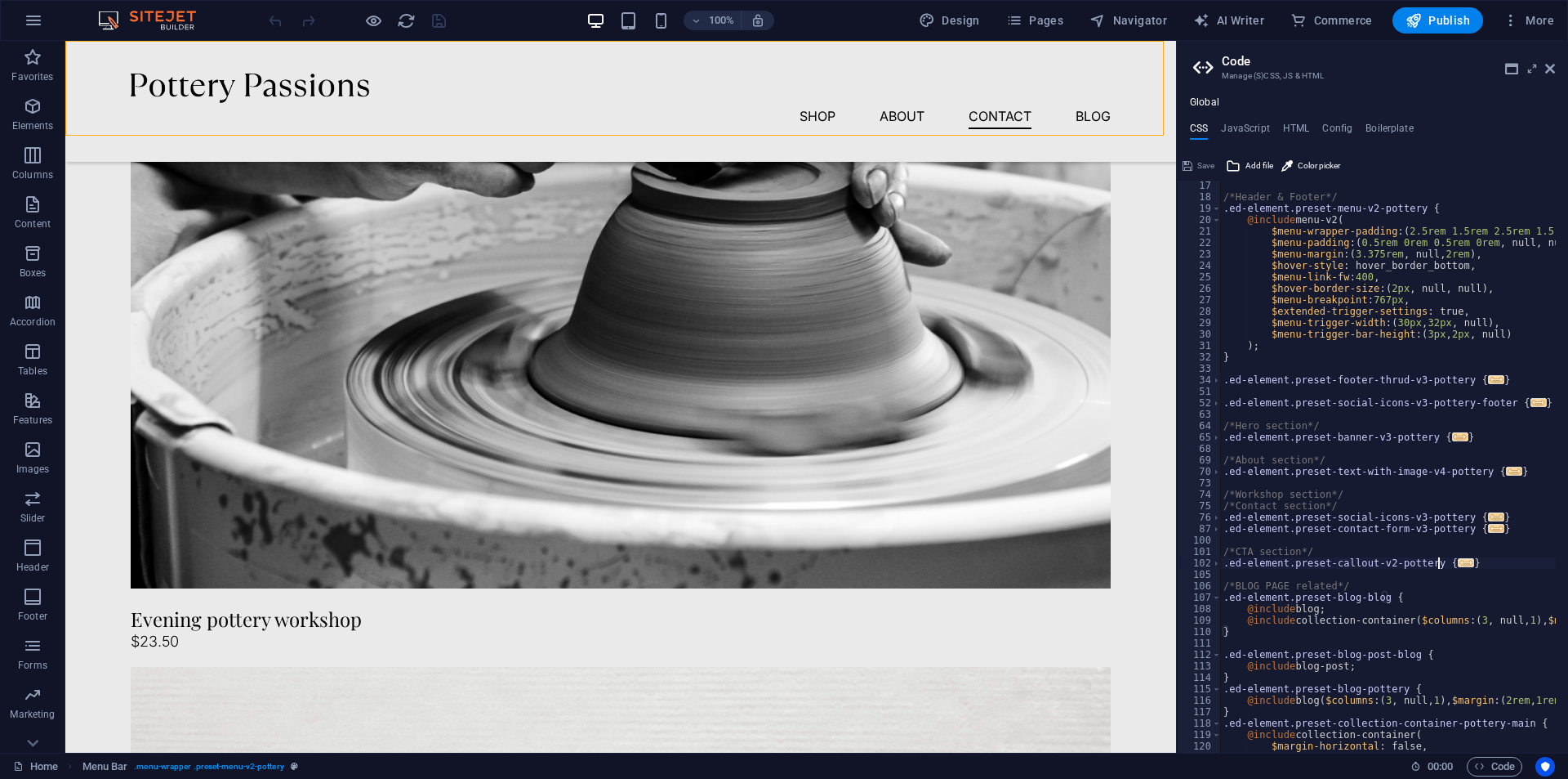
click at [1458, 564] on span "..." at bounding box center [1466, 562] width 17 height 9
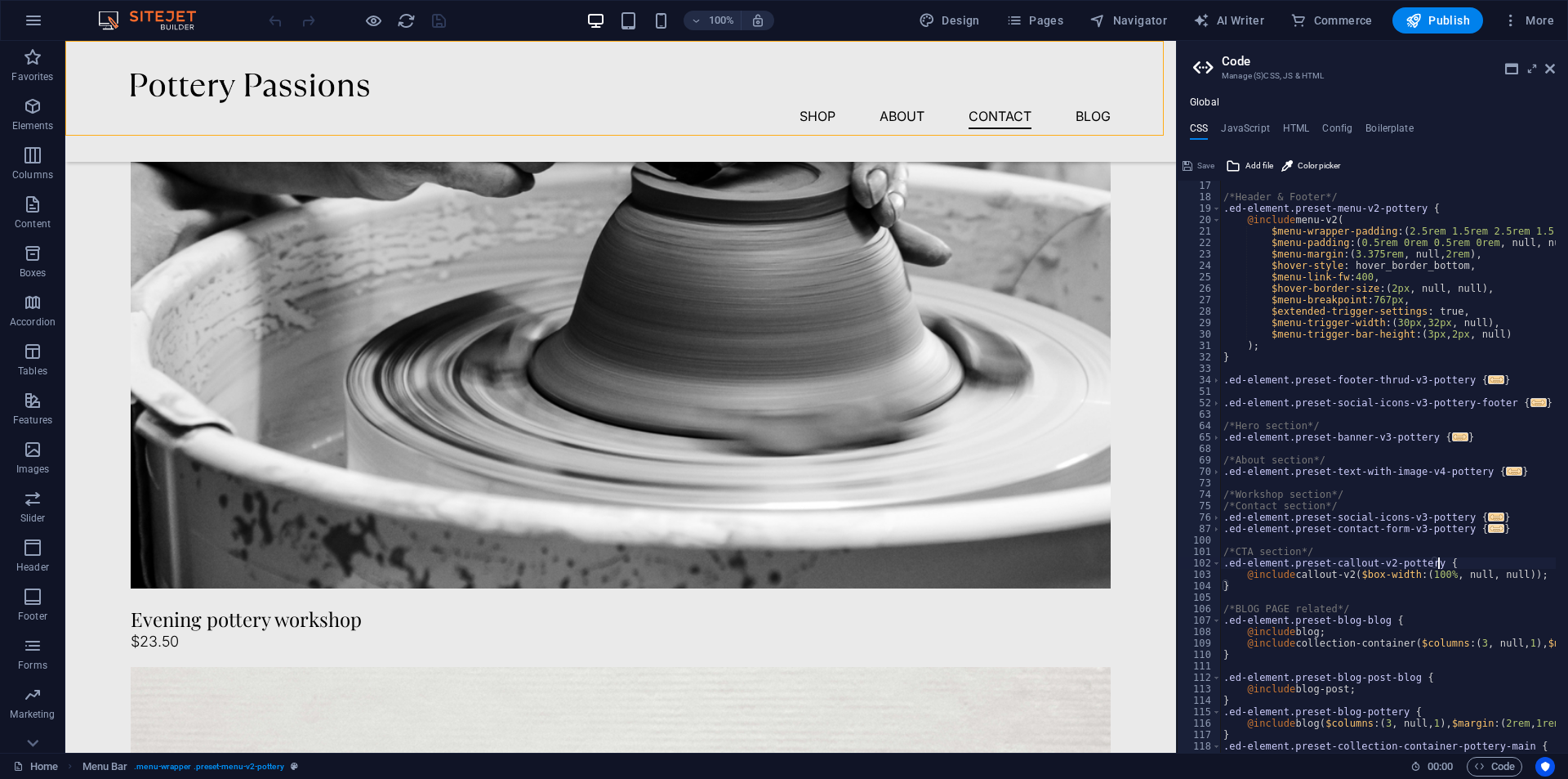
click at [1488, 527] on span "..." at bounding box center [1496, 528] width 17 height 9
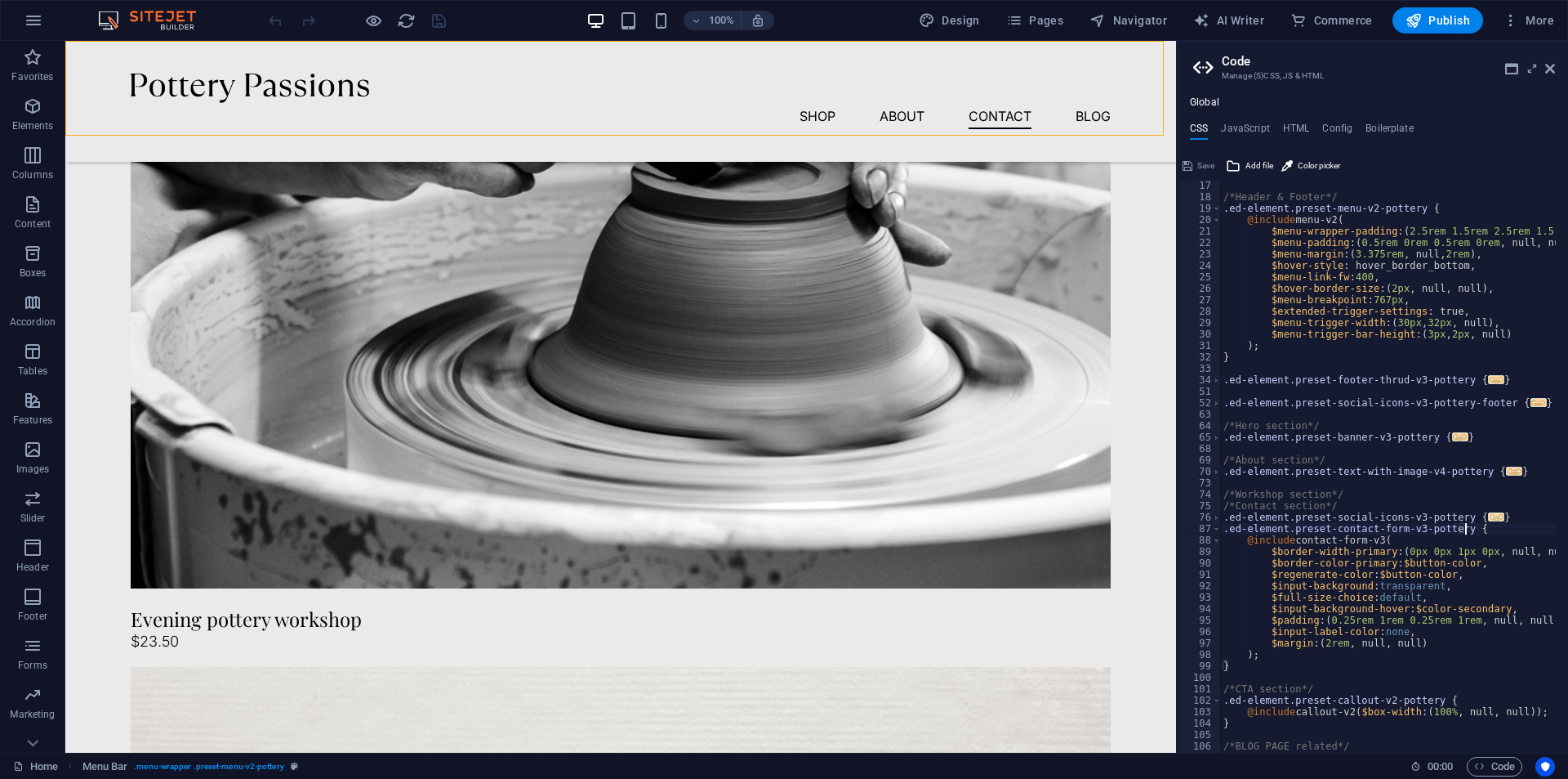
click at [1488, 516] on span "..." at bounding box center [1496, 516] width 17 height 9
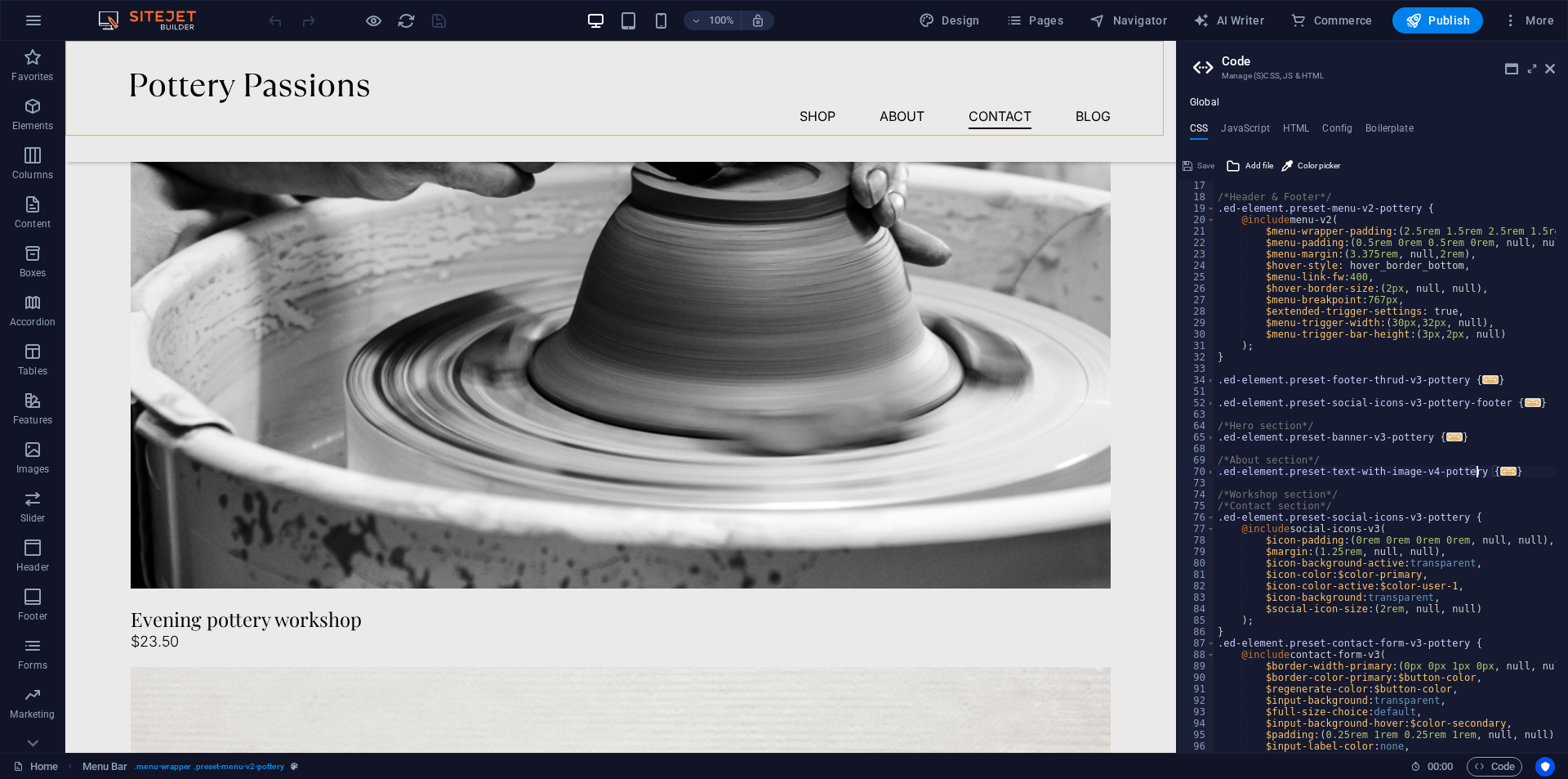
click at [1501, 471] on span "..." at bounding box center [1509, 471] width 17 height 9
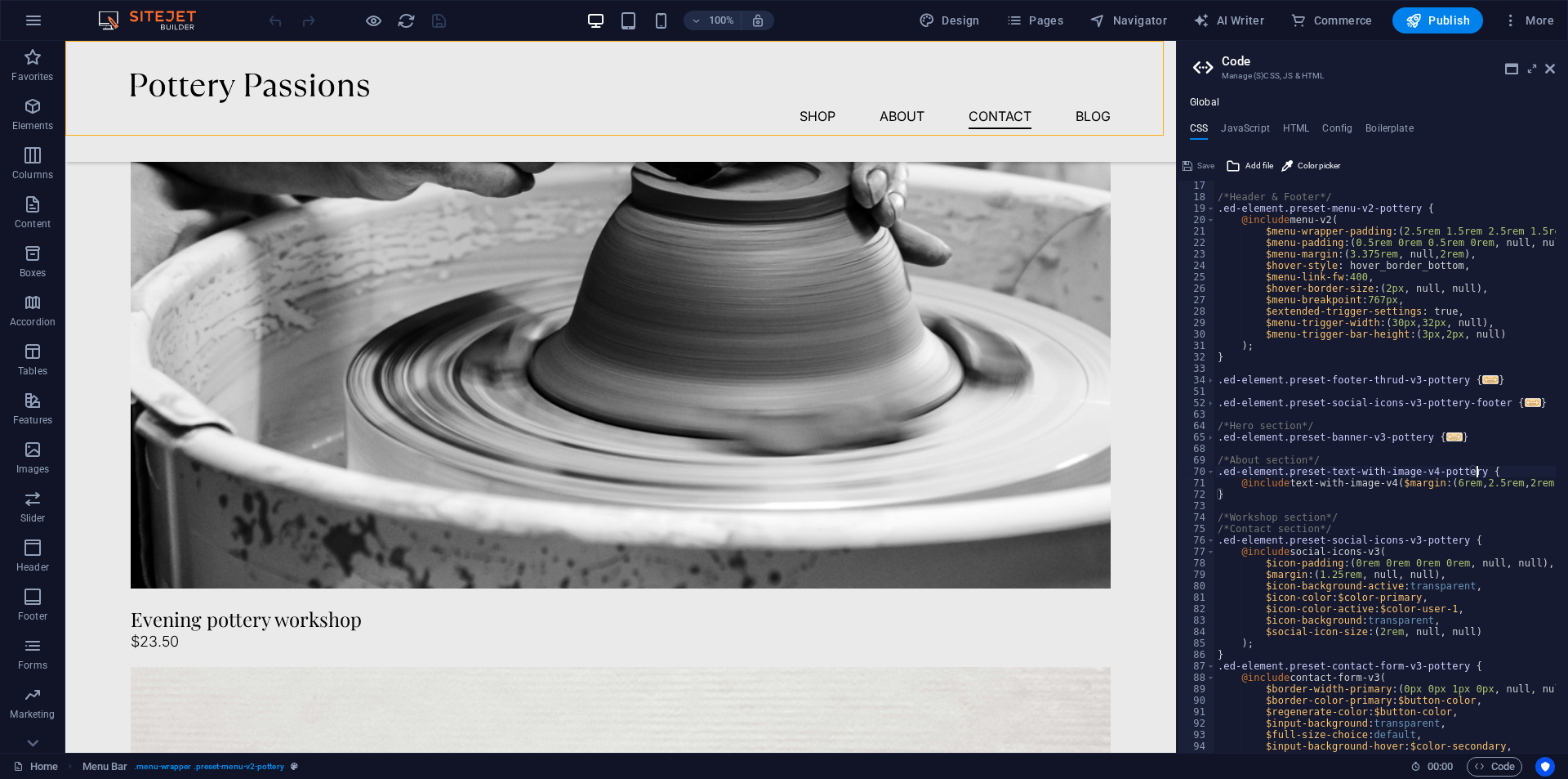
click at [1446, 440] on span "..." at bounding box center [1454, 437] width 17 height 9
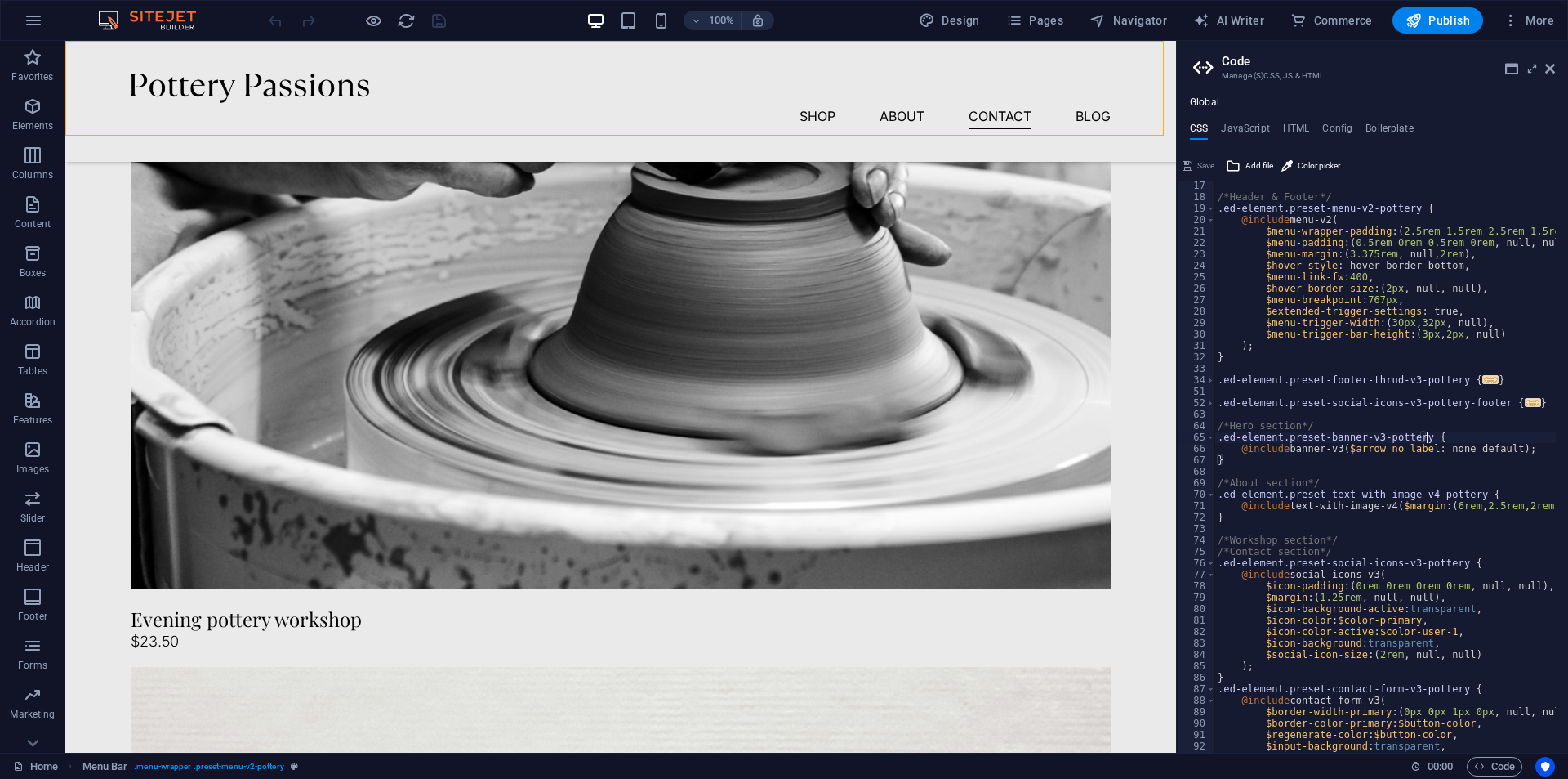
click at [1516, 404] on div "/*Header & Footer*/ .ed-element.preset-menu-v2-pottery { @include menu-v2 ( $me…" at bounding box center [1537, 471] width 646 height 582
click at [1483, 382] on span "..." at bounding box center [1491, 380] width 17 height 9
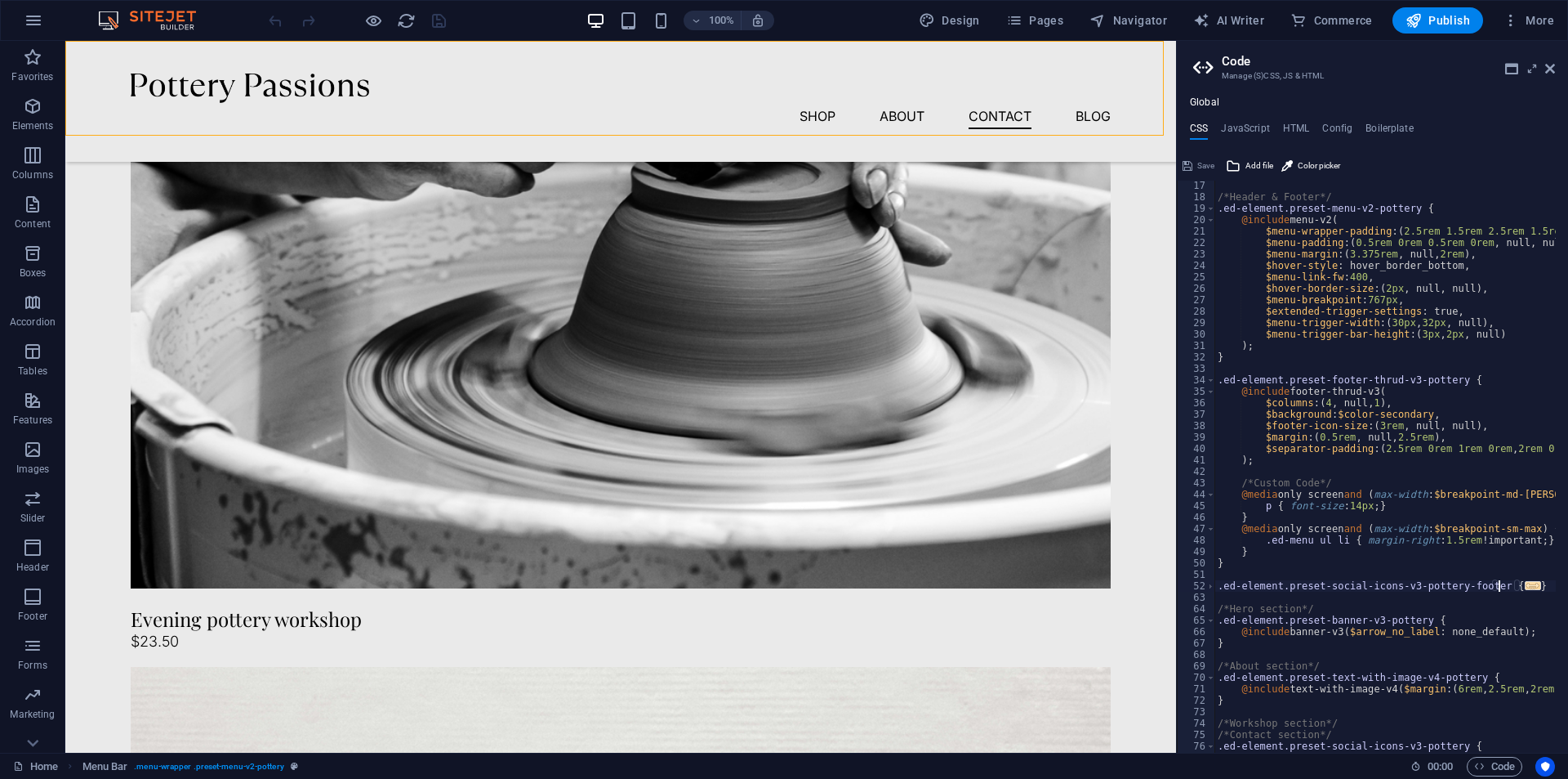
click at [1525, 589] on span "..." at bounding box center [1533, 585] width 17 height 9
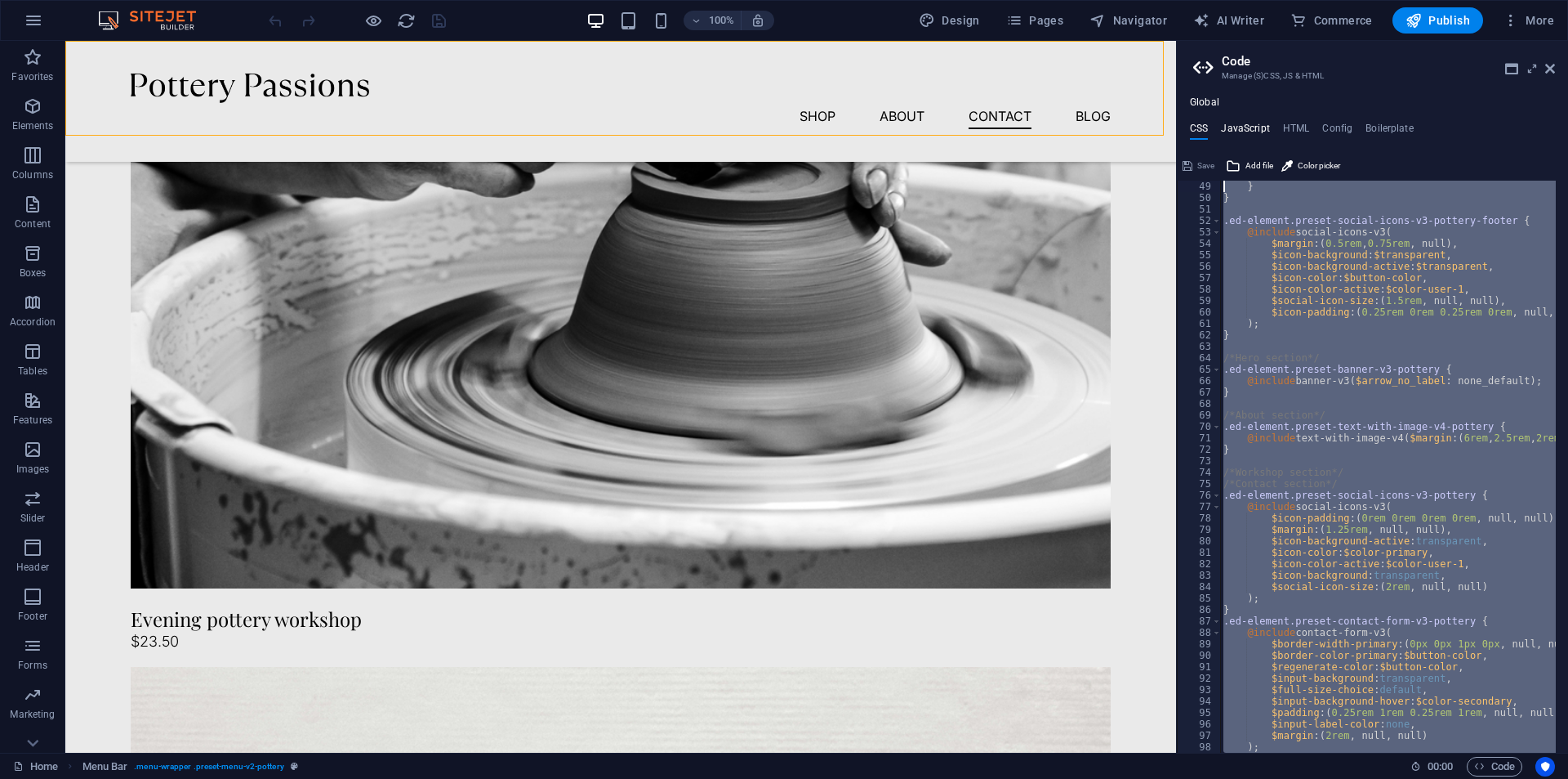
scroll to position [0, 0]
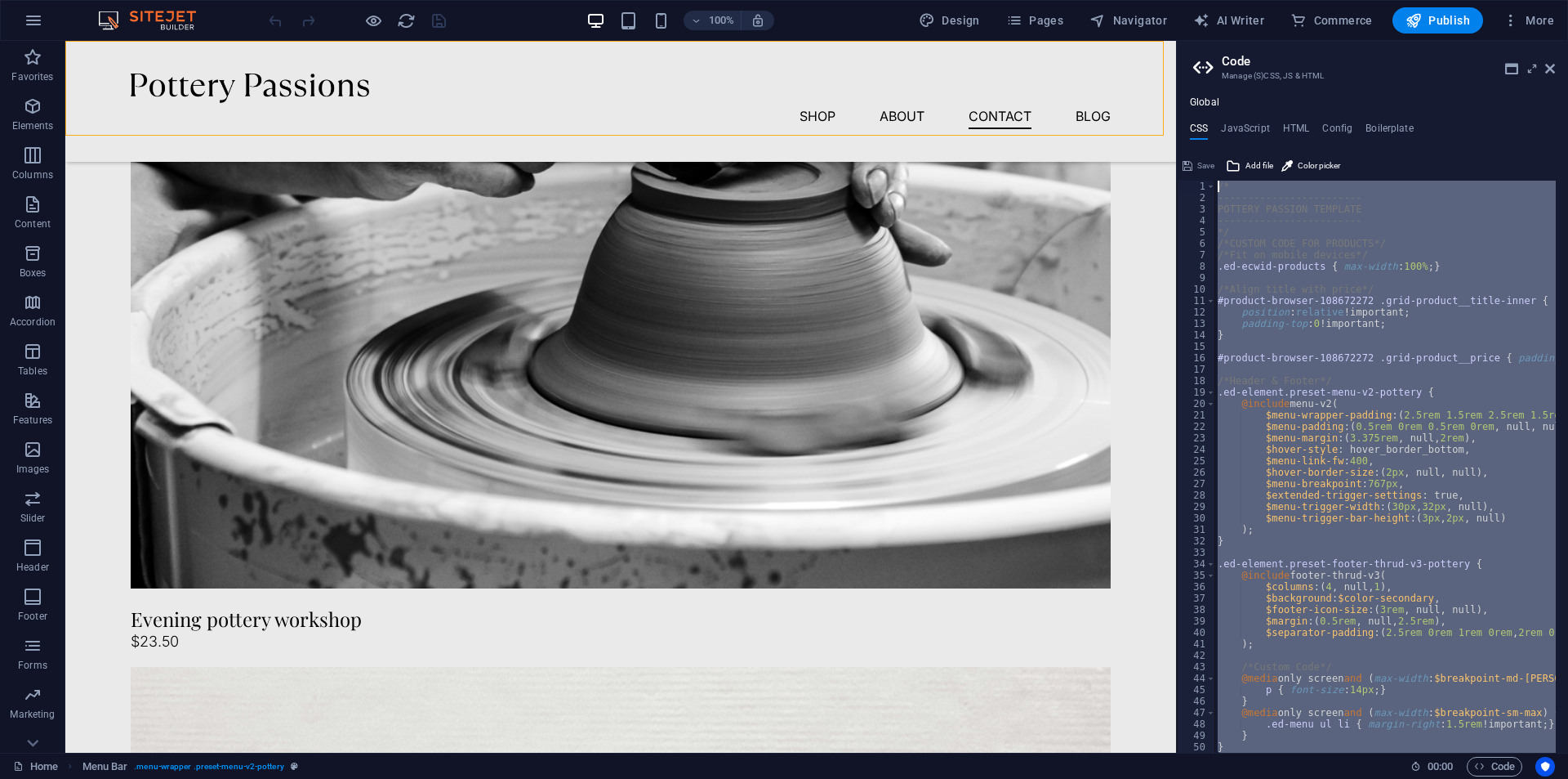
drag, startPoint x: 1237, startPoint y: 735, endPoint x: 1194, endPoint y: 160, distance: 576.6
click at [1194, 160] on div ".ed-element.preset-social-icons-v3-pottery-footer { 1 2 3 4 5 6 7 8 9 10 11 12 …" at bounding box center [1372, 452] width 391 height 600
type textarea "/* ------------------------"
click at [1237, 125] on h4 "JavaScript" at bounding box center [1245, 131] width 48 height 18
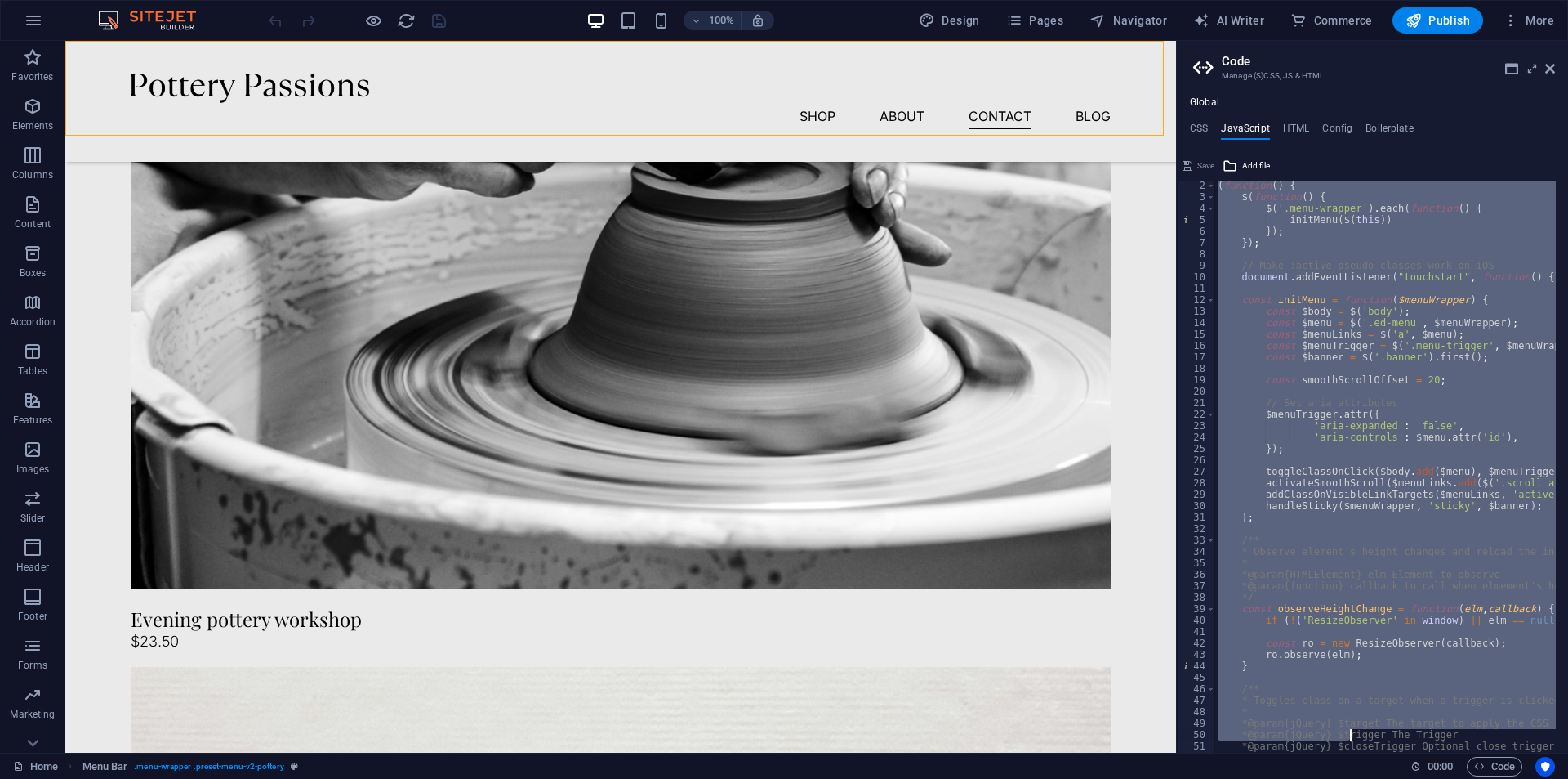
scroll to position [596, 0]
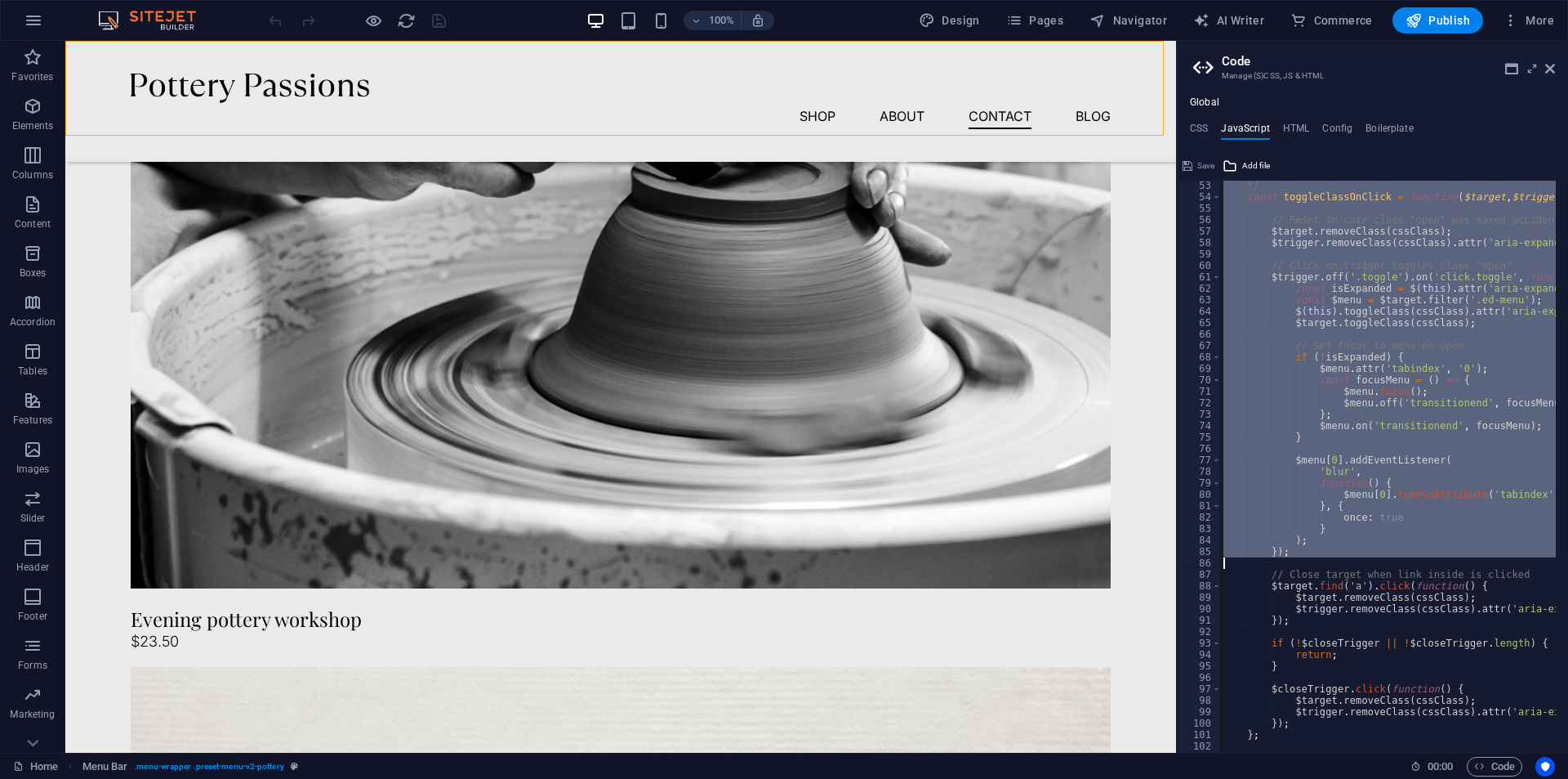
drag, startPoint x: 1230, startPoint y: 234, endPoint x: 1377, endPoint y: 563, distance: 360.3
click at [1377, 563] on div "*/ const toggleClassOnClick = function ( $target , $trigger , $closeTrigger , c…" at bounding box center [1594, 471] width 750 height 582
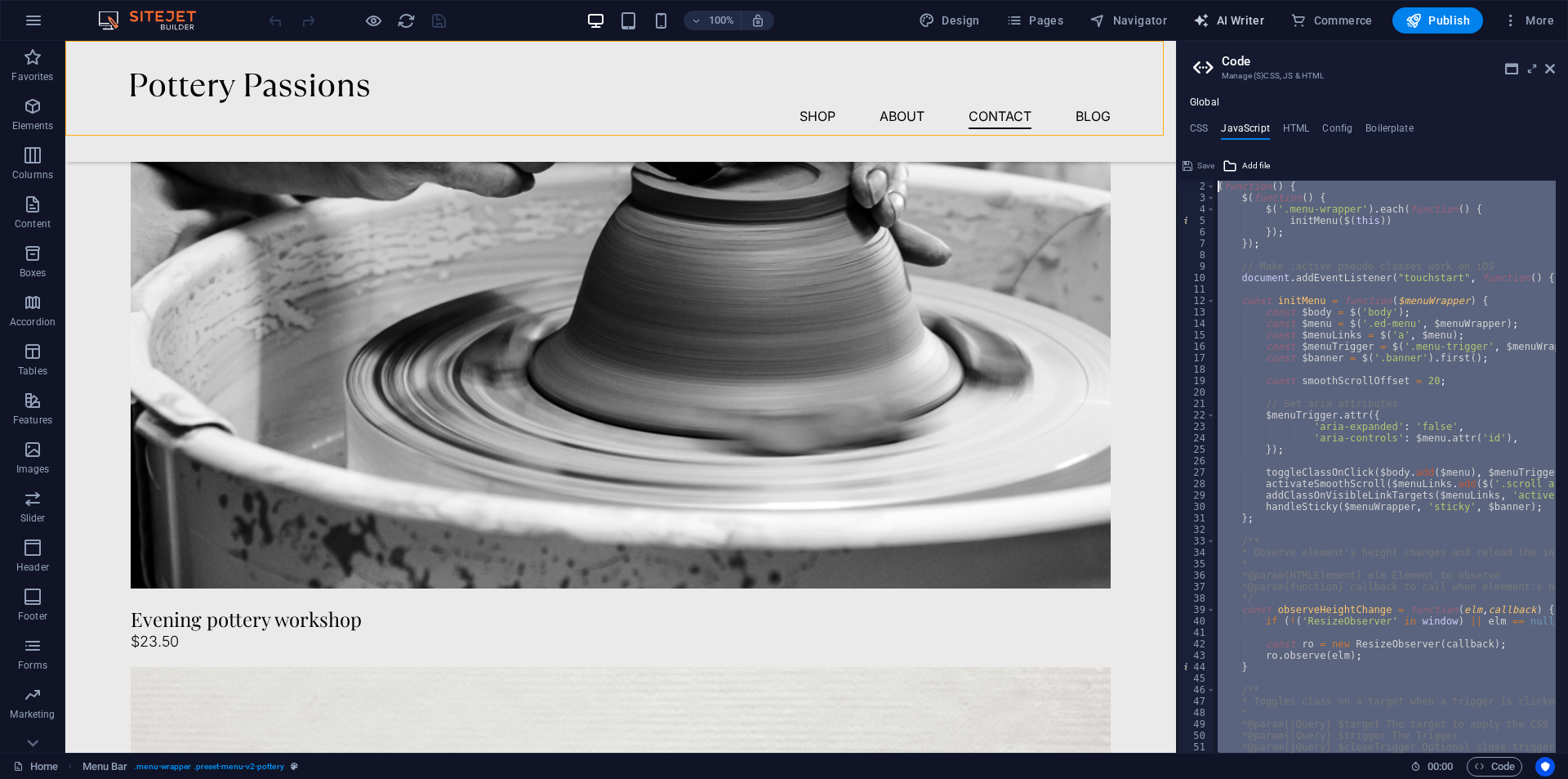
scroll to position [0, 0]
drag, startPoint x: 1430, startPoint y: 732, endPoint x: 1202, endPoint y: 29, distance: 739.0
click at [1202, 41] on div "Home Favorites Elements Columns Content Boxes Accordion Tables Features Images …" at bounding box center [784, 397] width 1568 height 712
type textarea "/* JS for preset "Menu V2" */ (function() {"
click at [1511, 72] on icon at bounding box center [1512, 68] width 13 height 13
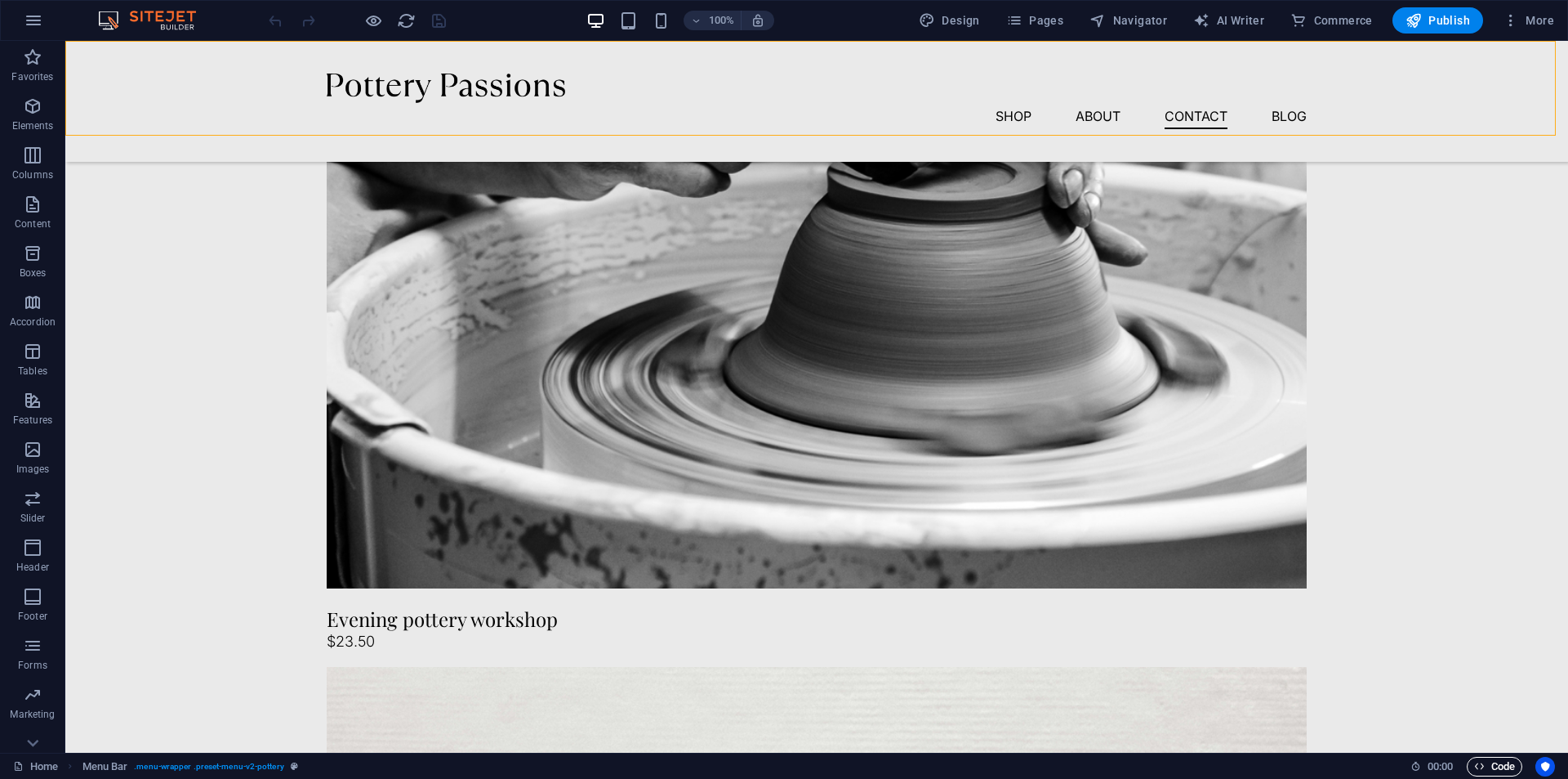
click at [1503, 760] on span "Code" at bounding box center [1495, 767] width 41 height 19
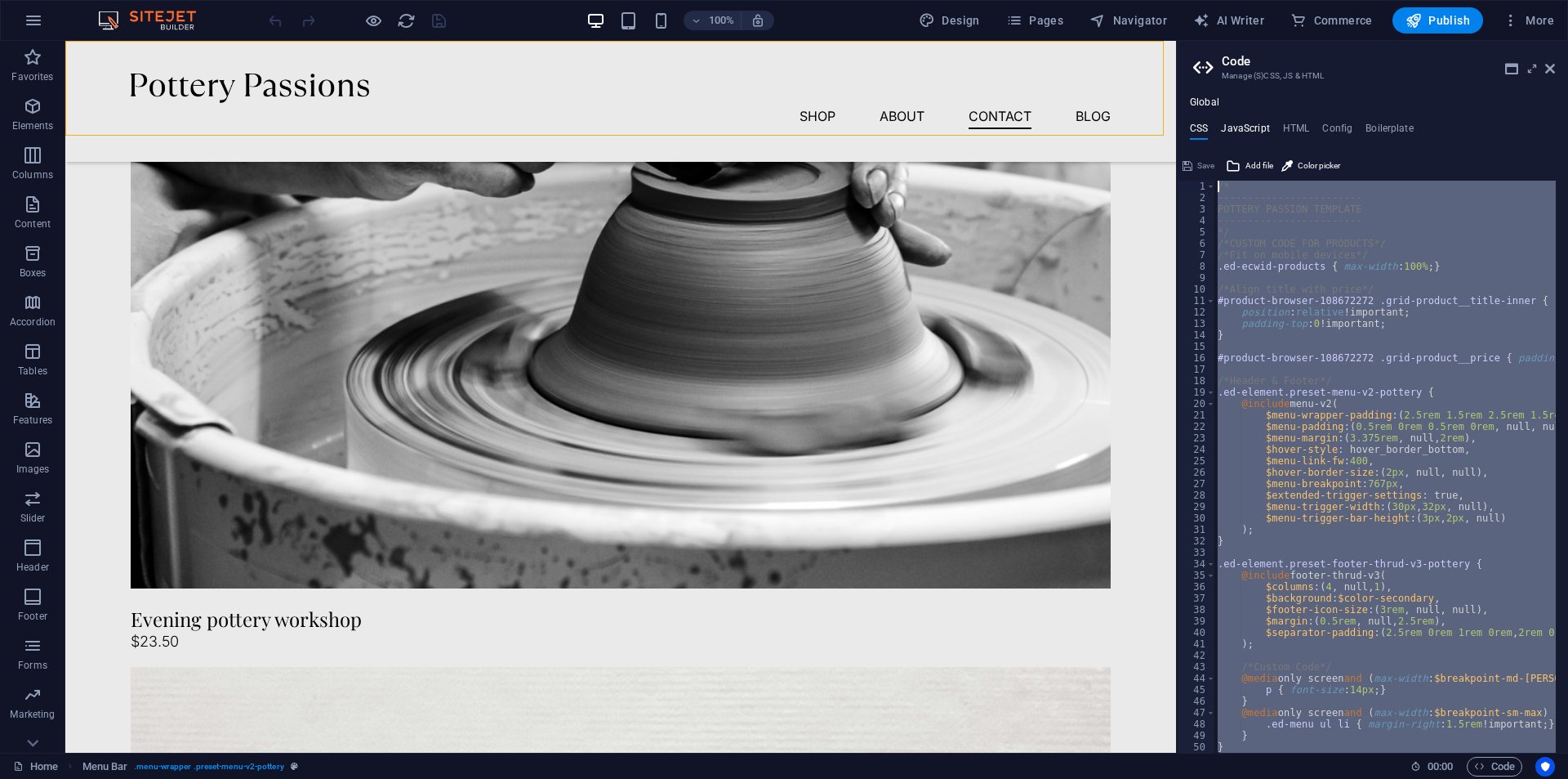
click at [1251, 123] on h4 "JavaScript" at bounding box center [1245, 131] width 48 height 18
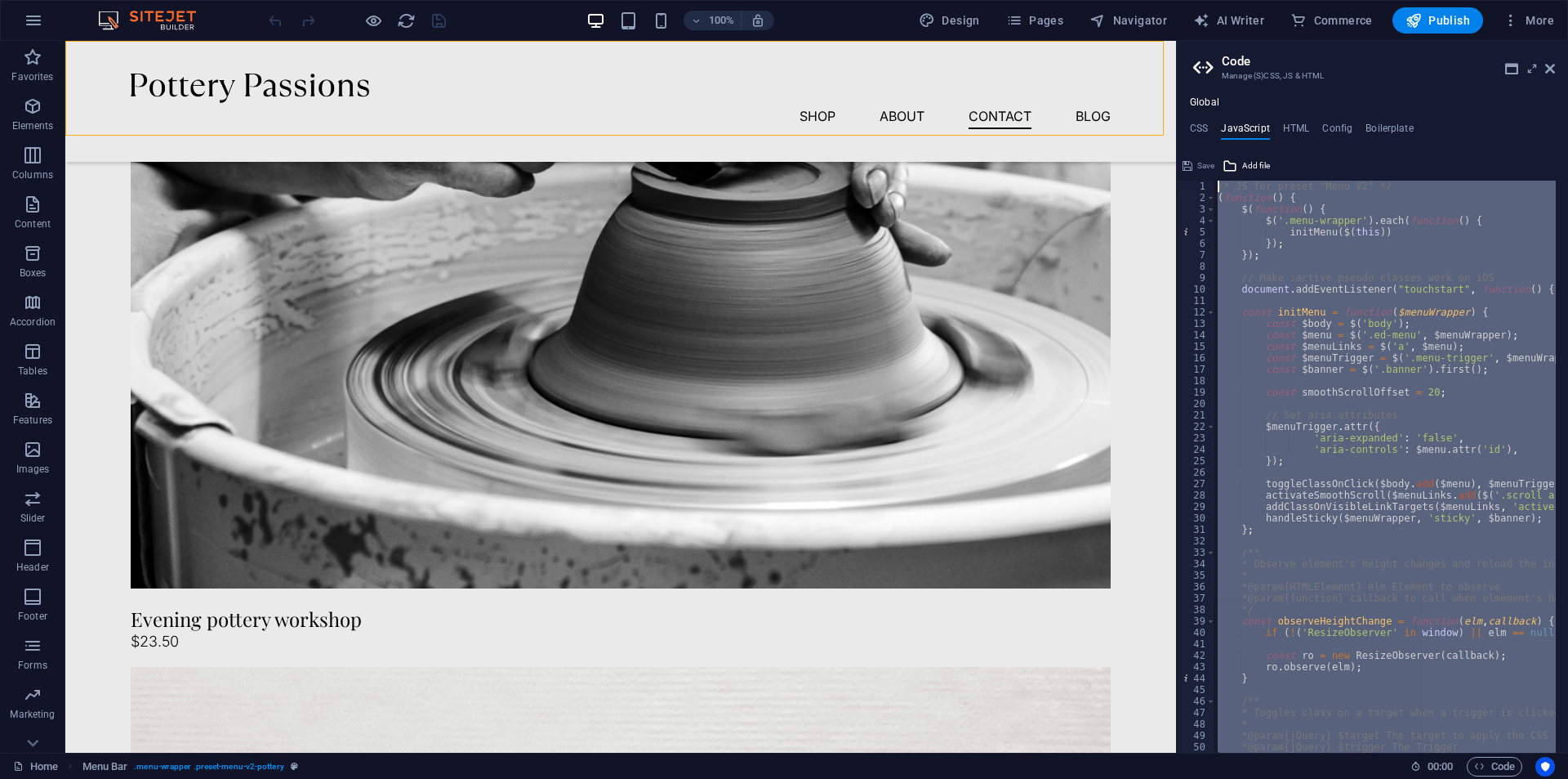
click at [1250, 207] on div "/* JS for preset "Menu V2" */ ( function ( ) { $ ( function ( ) { $ ( '.menu-wr…" at bounding box center [1386, 466] width 342 height 572
type textarea "$(function() {"
drag, startPoint x: 1476, startPoint y: 777, endPoint x: 1158, endPoint y: 41, distance: 801.8
click at [1295, 131] on h4 "HTML" at bounding box center [1297, 131] width 27 height 18
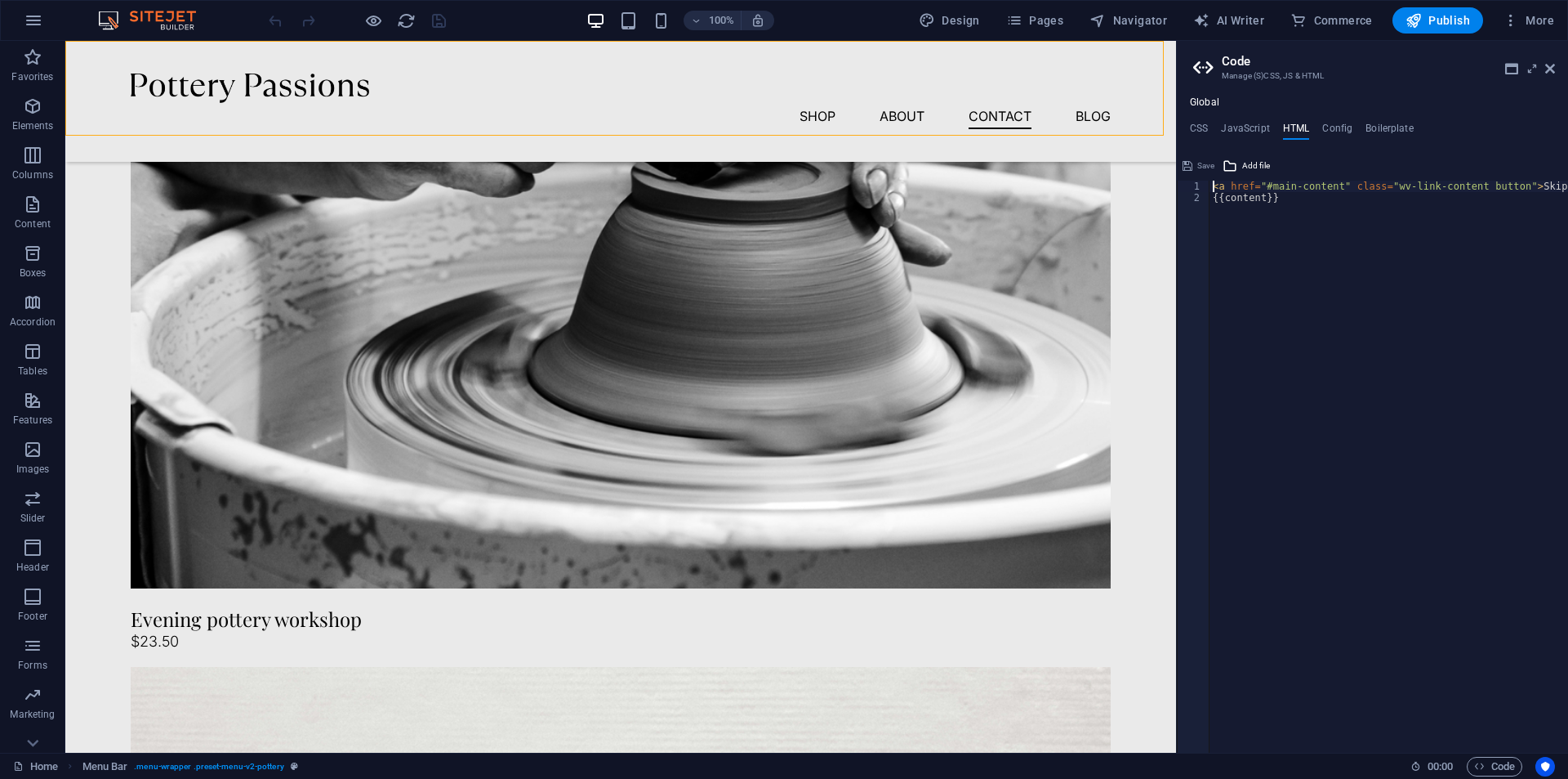
click at [1308, 216] on div "< a href = "#main-content" class = "wv-link-content button" > Skip to main cont…" at bounding box center [1430, 471] width 441 height 582
drag, startPoint x: 1321, startPoint y: 210, endPoint x: 1206, endPoint y: 182, distance: 118.4
click at [1206, 182] on div "{{content}} 1 2 < a href = "#main-content" class = "wv-link-content button" > S…" at bounding box center [1372, 466] width 391 height 572
type textarea "<a href="#main-content" class="wv-link-content button">Skip to main content</a>…"
click at [1328, 122] on h4 "Config" at bounding box center [1337, 131] width 30 height 18
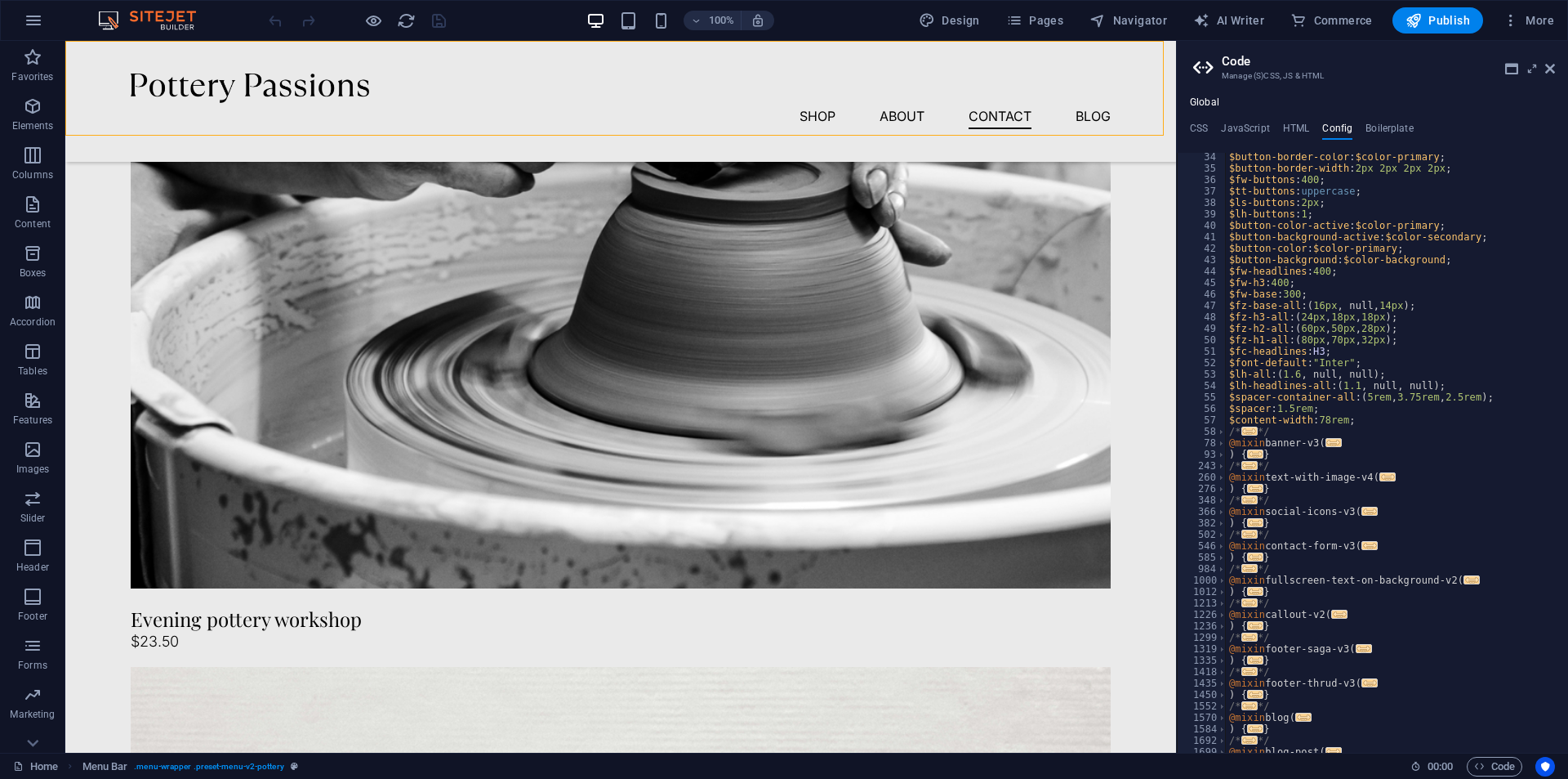
scroll to position [556, 0]
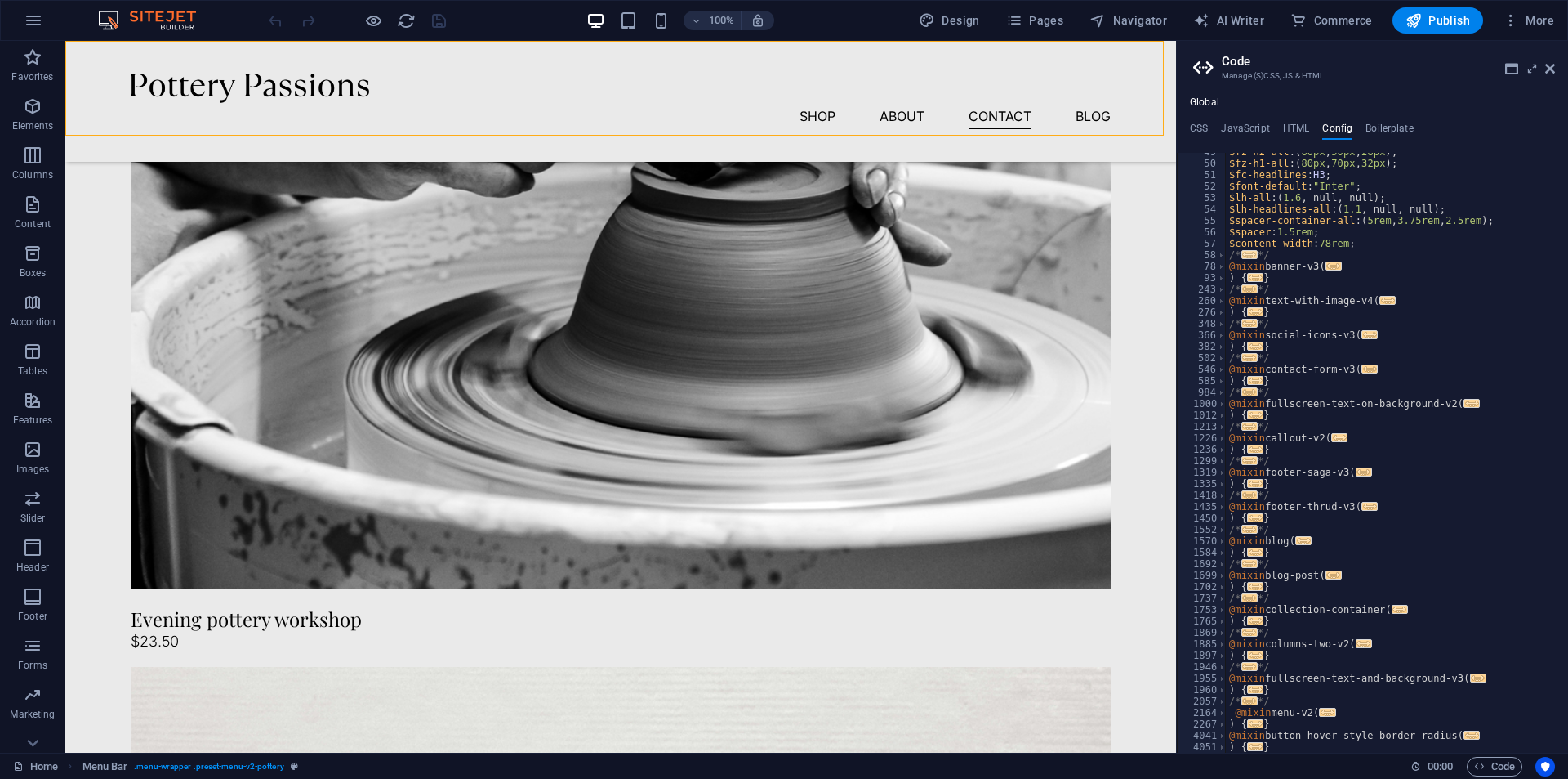
click at [1246, 256] on span "..." at bounding box center [1249, 255] width 17 height 9
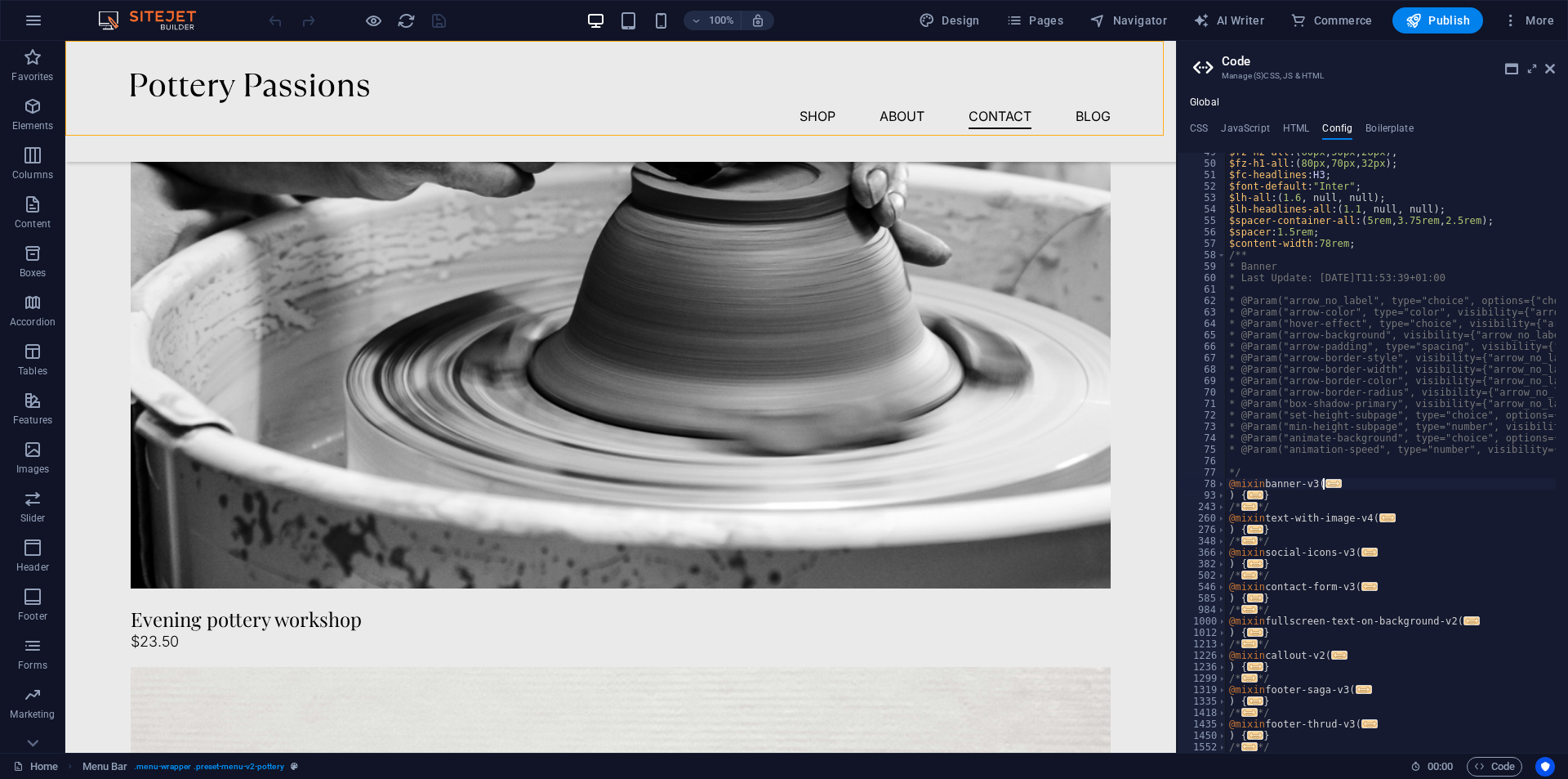
click at [1332, 482] on span "..." at bounding box center [1334, 483] width 17 height 9
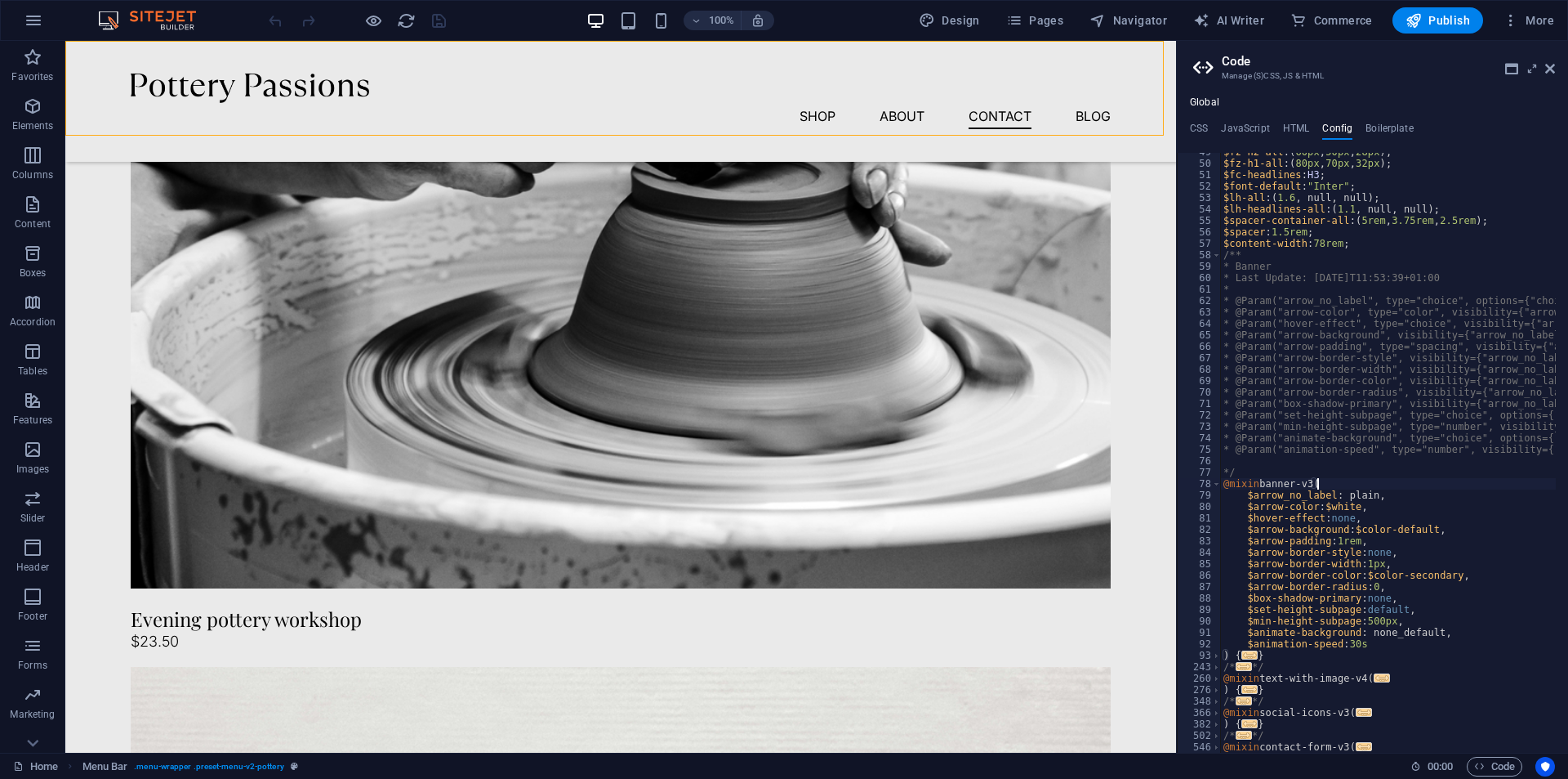
scroll to position [752, 0]
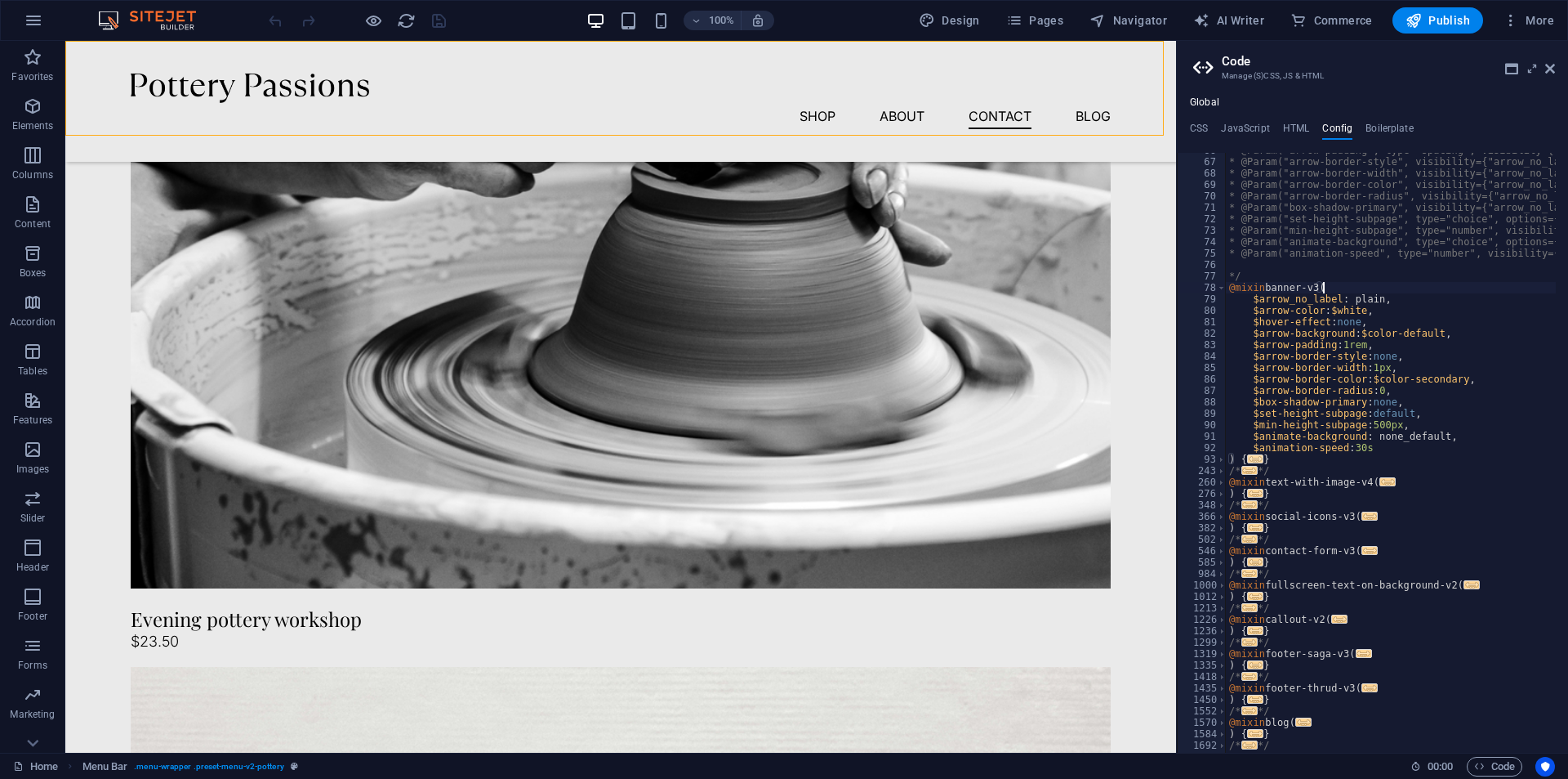
click at [1254, 456] on span "..." at bounding box center [1255, 459] width 17 height 9
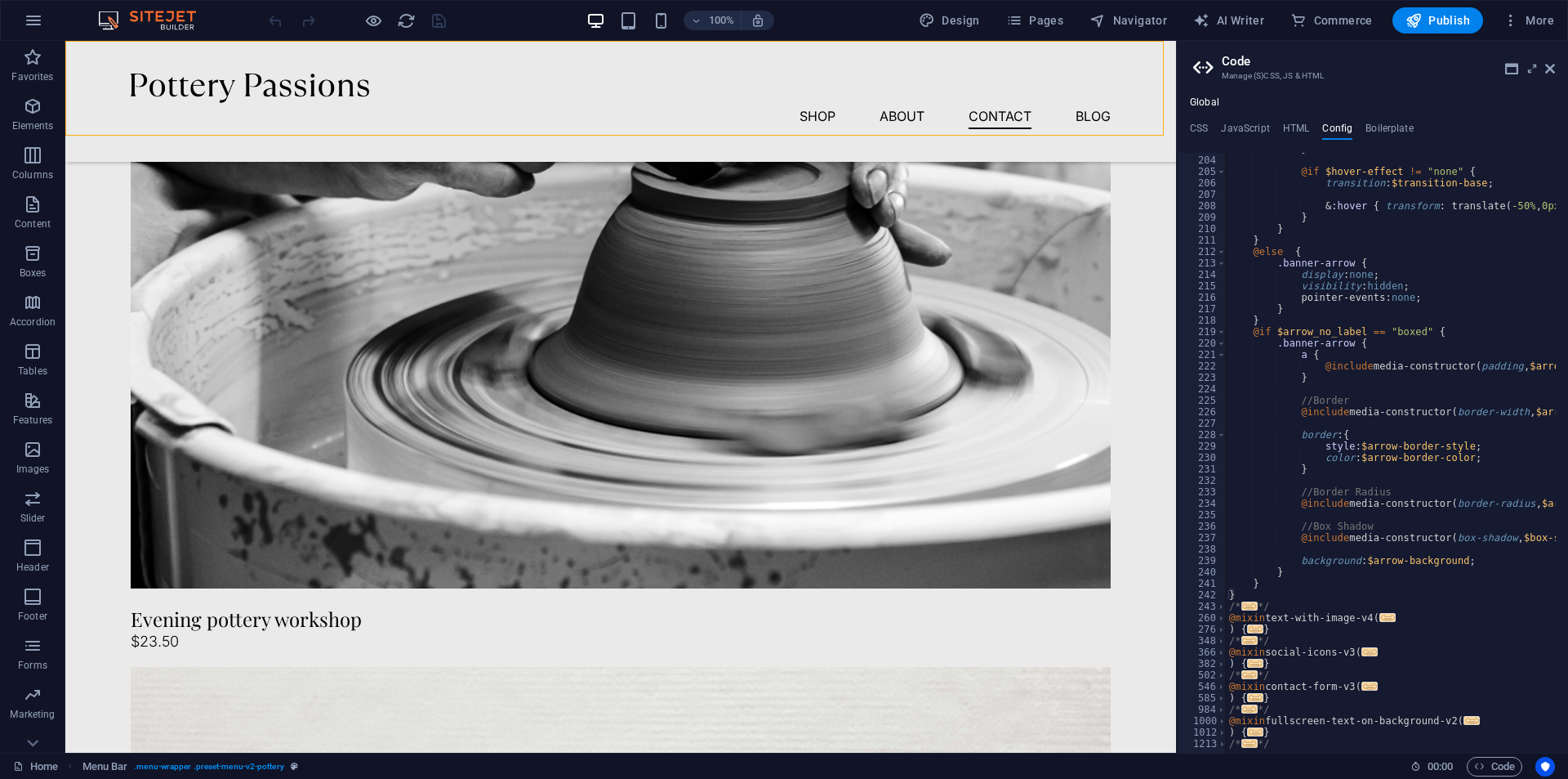
scroll to position [2566, 0]
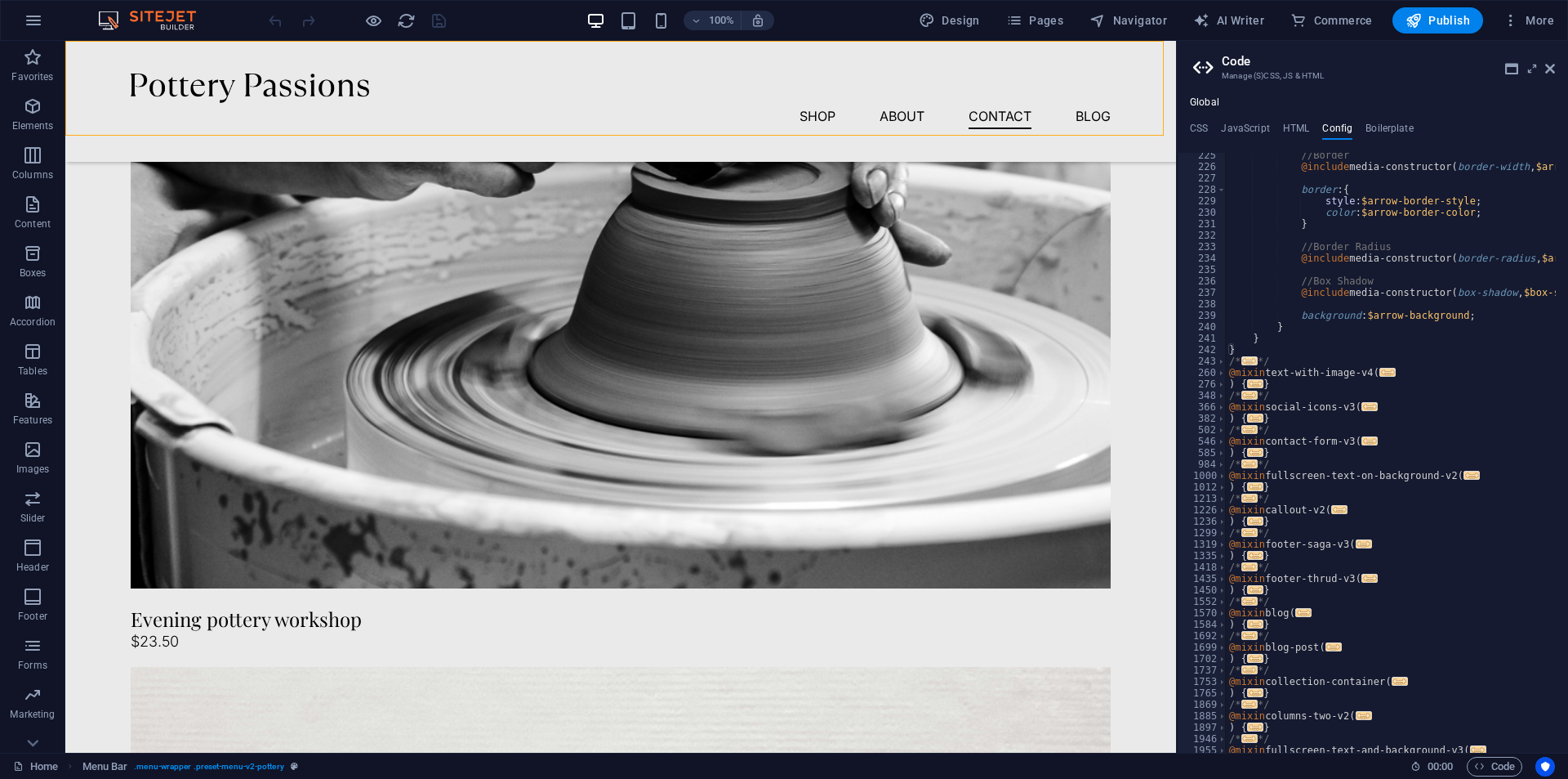
click at [1242, 359] on span "..." at bounding box center [1249, 360] width 17 height 9
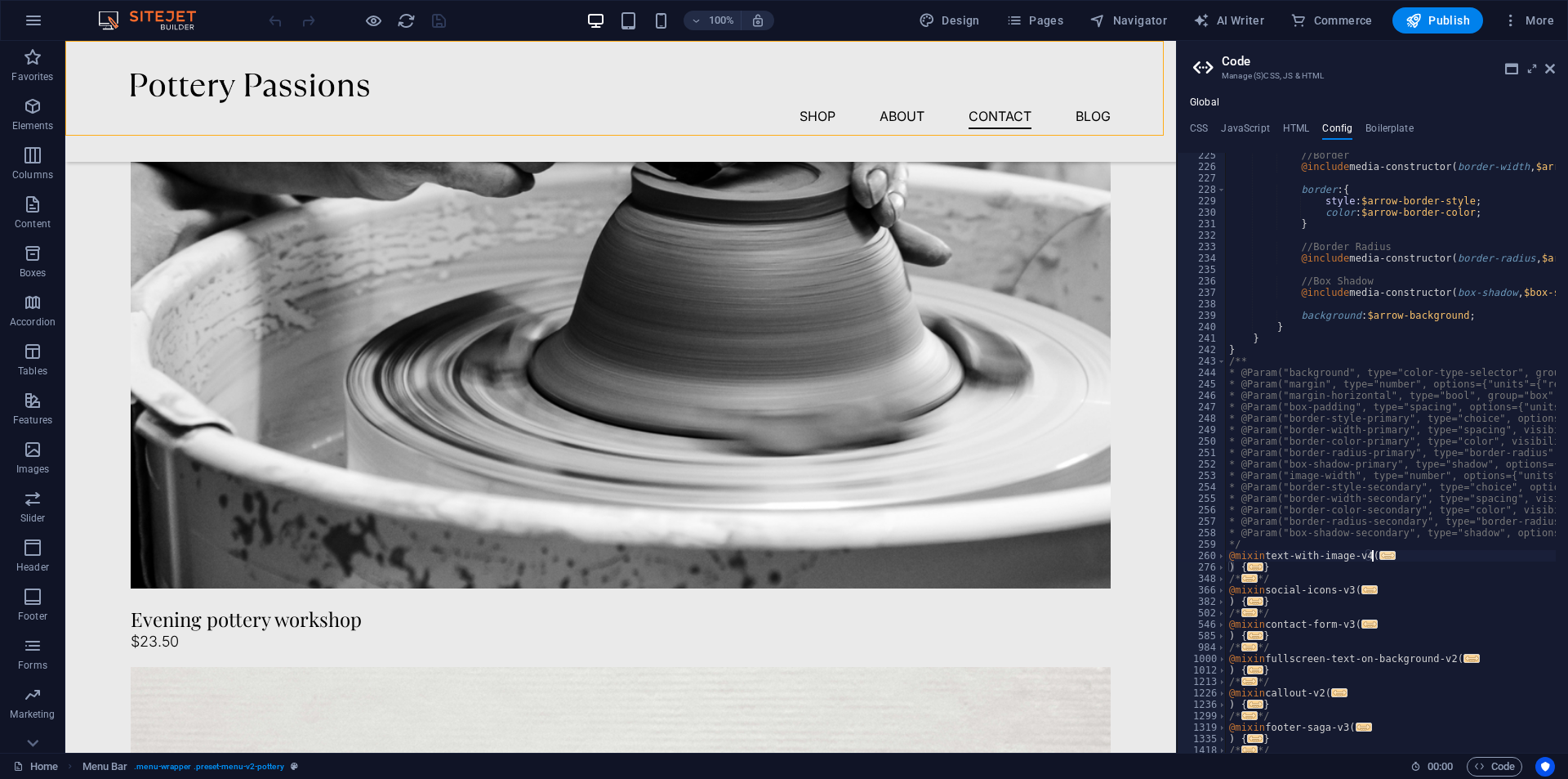
click at [1381, 556] on span "..." at bounding box center [1387, 555] width 17 height 9
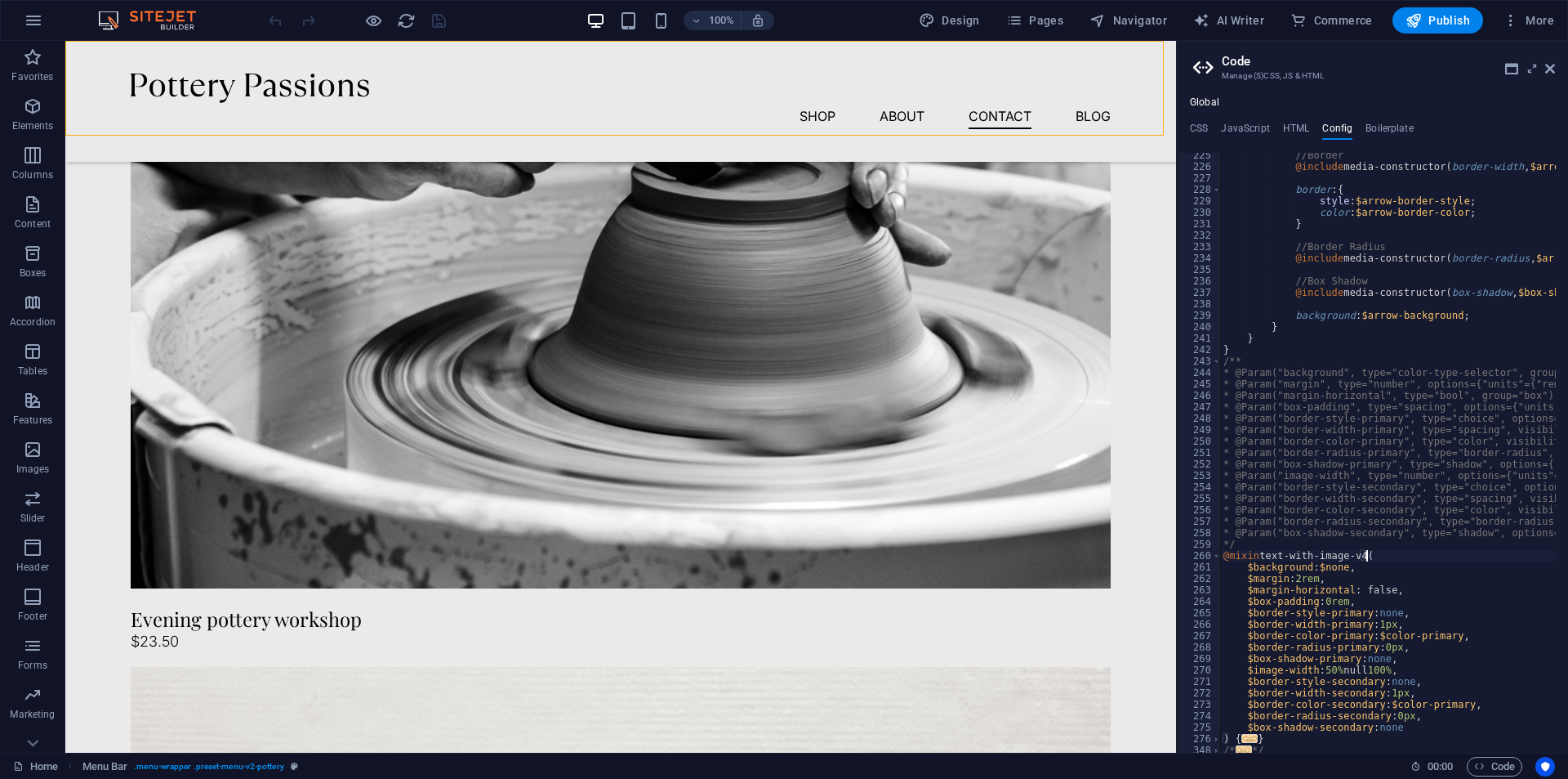
scroll to position [2860, 0]
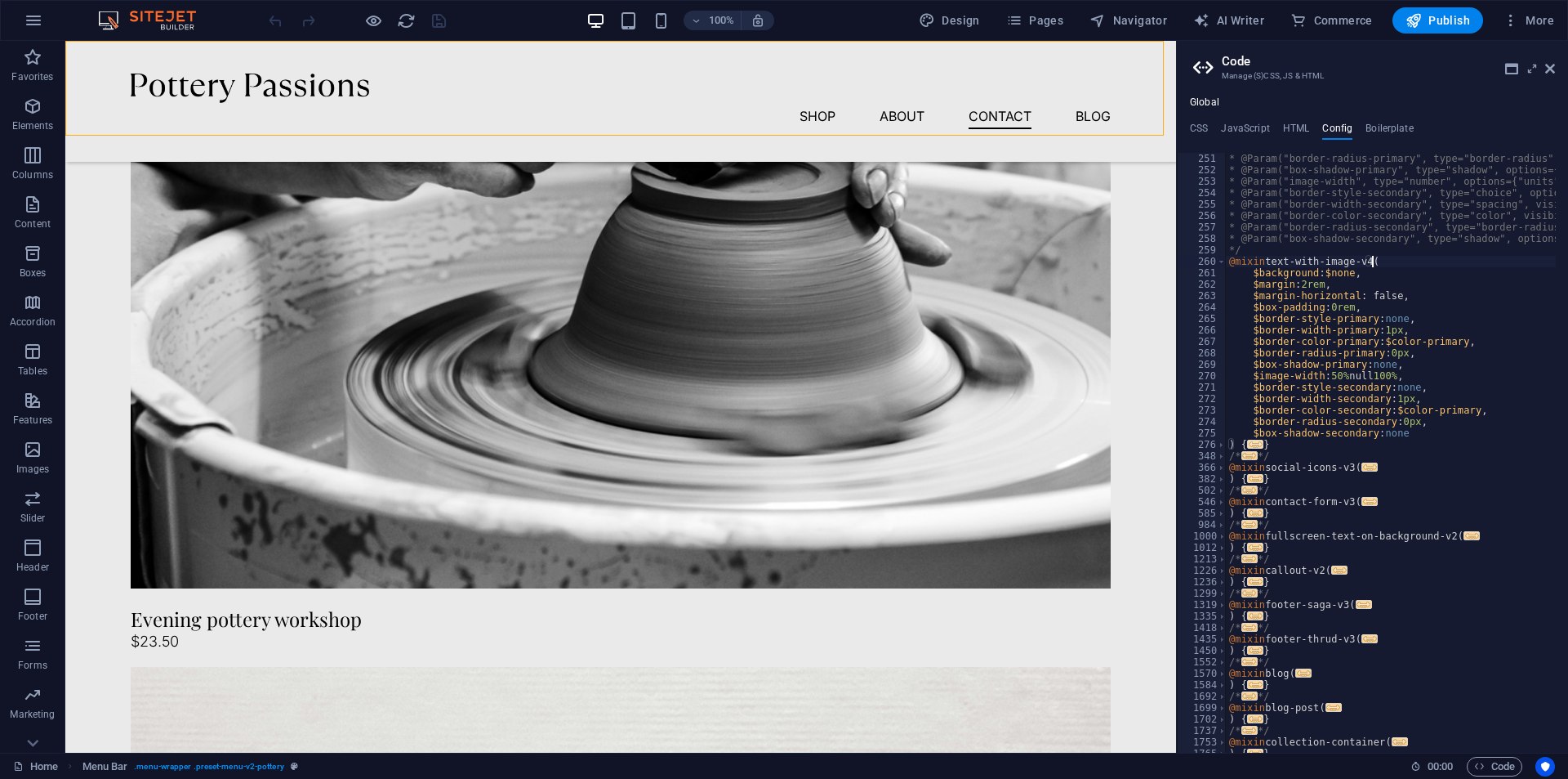
click at [1254, 449] on span "..." at bounding box center [1255, 444] width 17 height 9
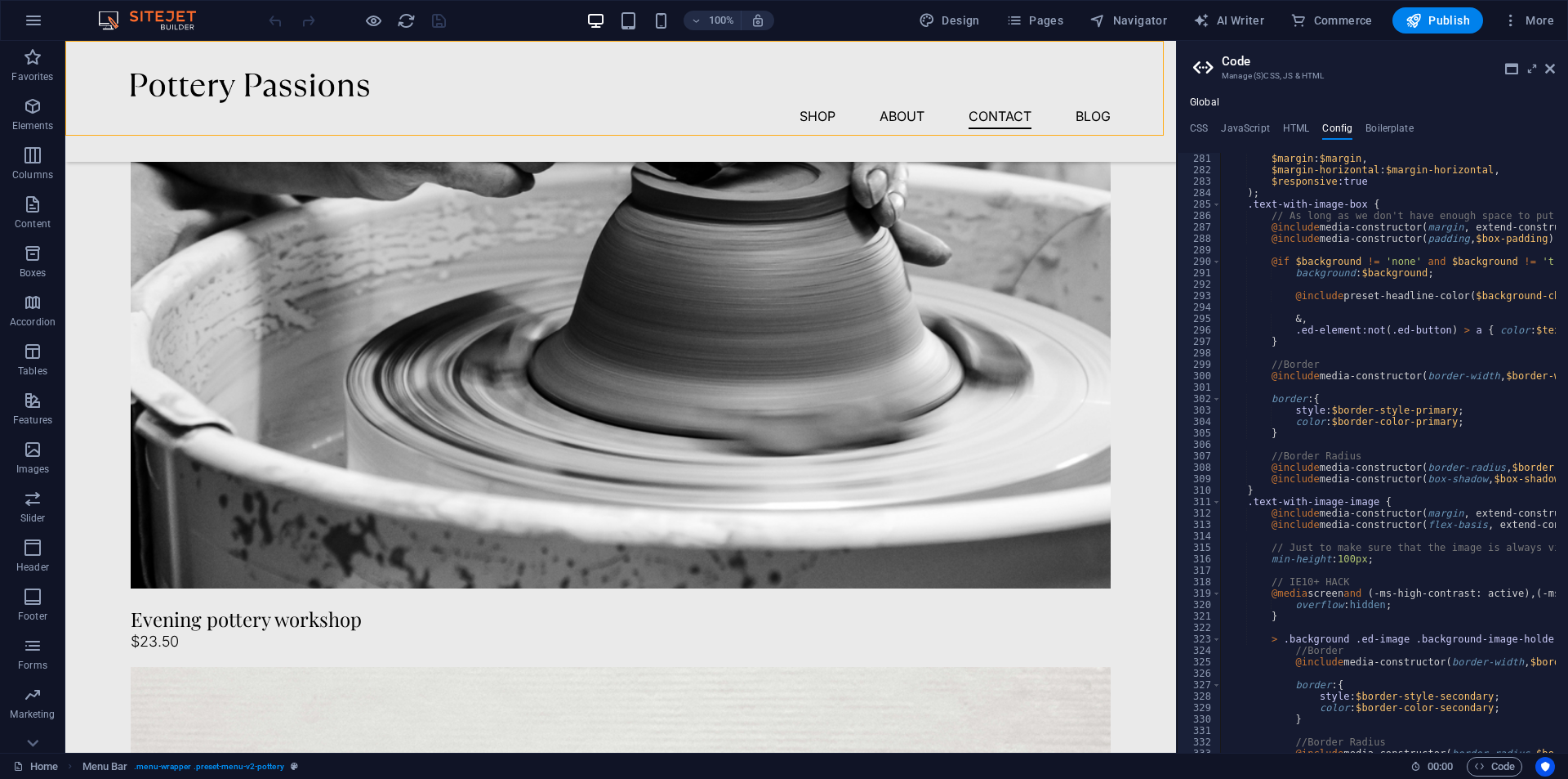
scroll to position [3546, 0]
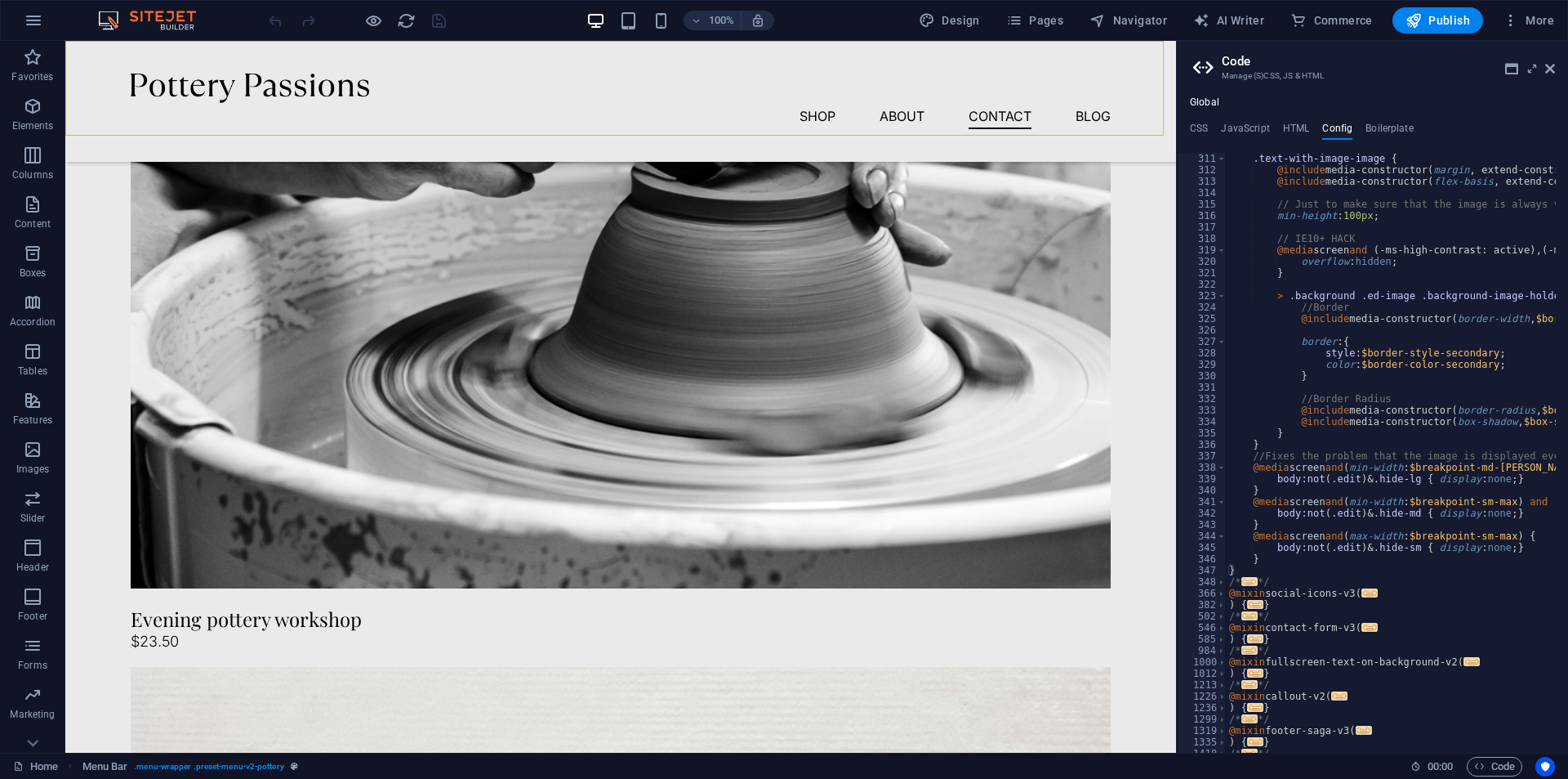
click at [1251, 583] on span "..." at bounding box center [1249, 582] width 17 height 9
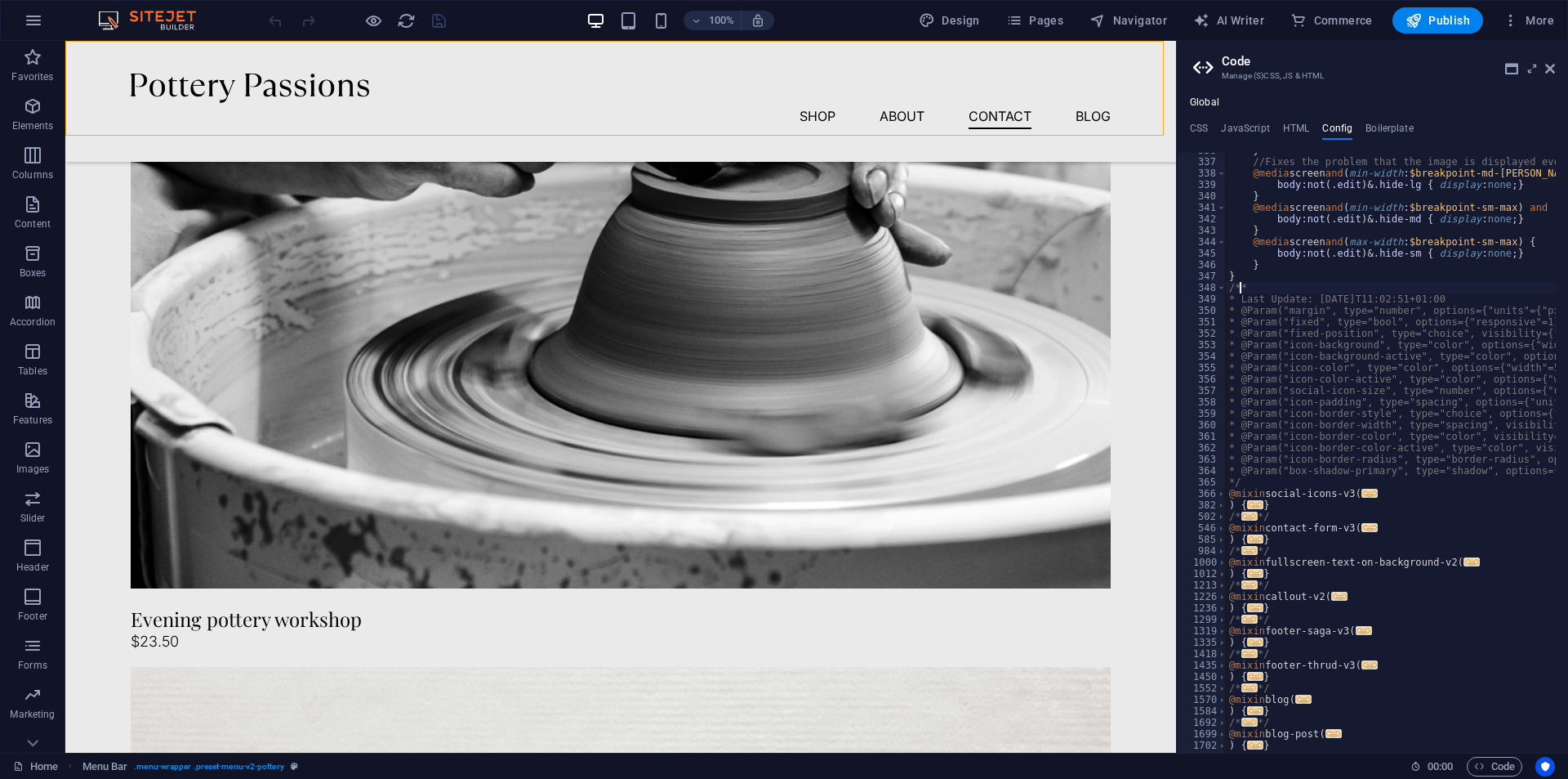
scroll to position [3840, 0]
click at [1254, 504] on span "..." at bounding box center [1255, 504] width 17 height 9
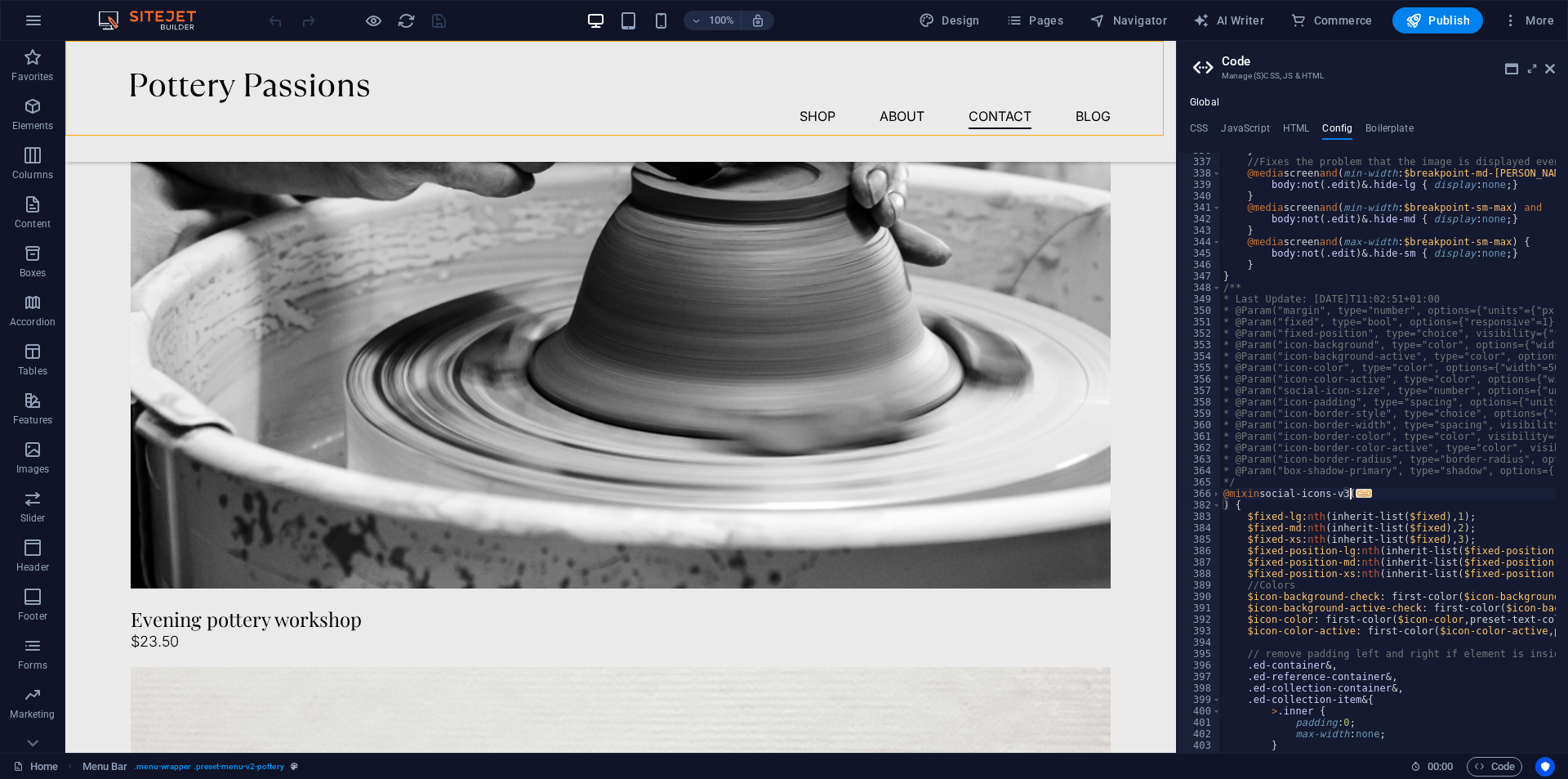
scroll to position [3890, 0]
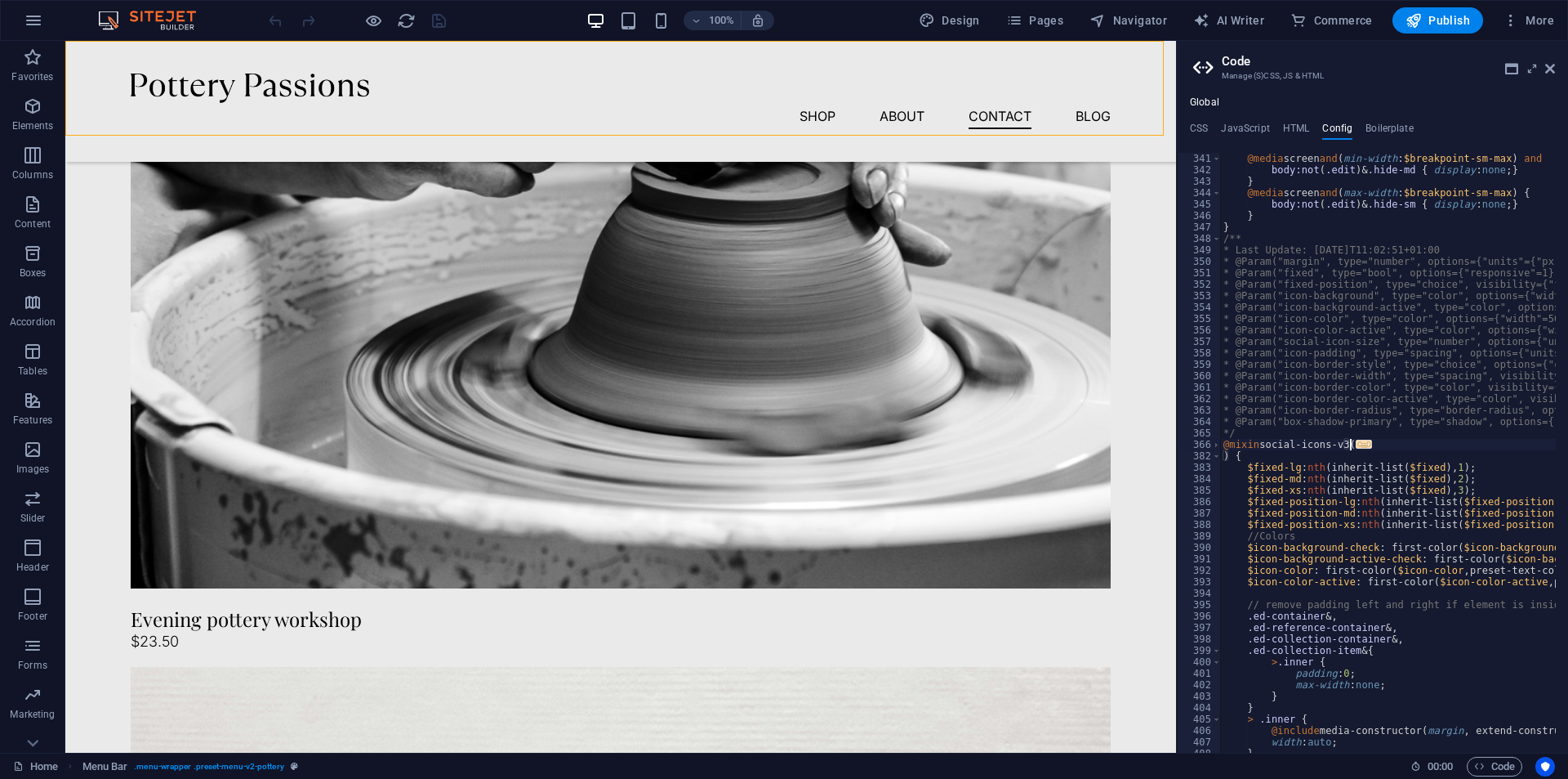
click at [1359, 442] on span "..." at bounding box center [1364, 444] width 17 height 9
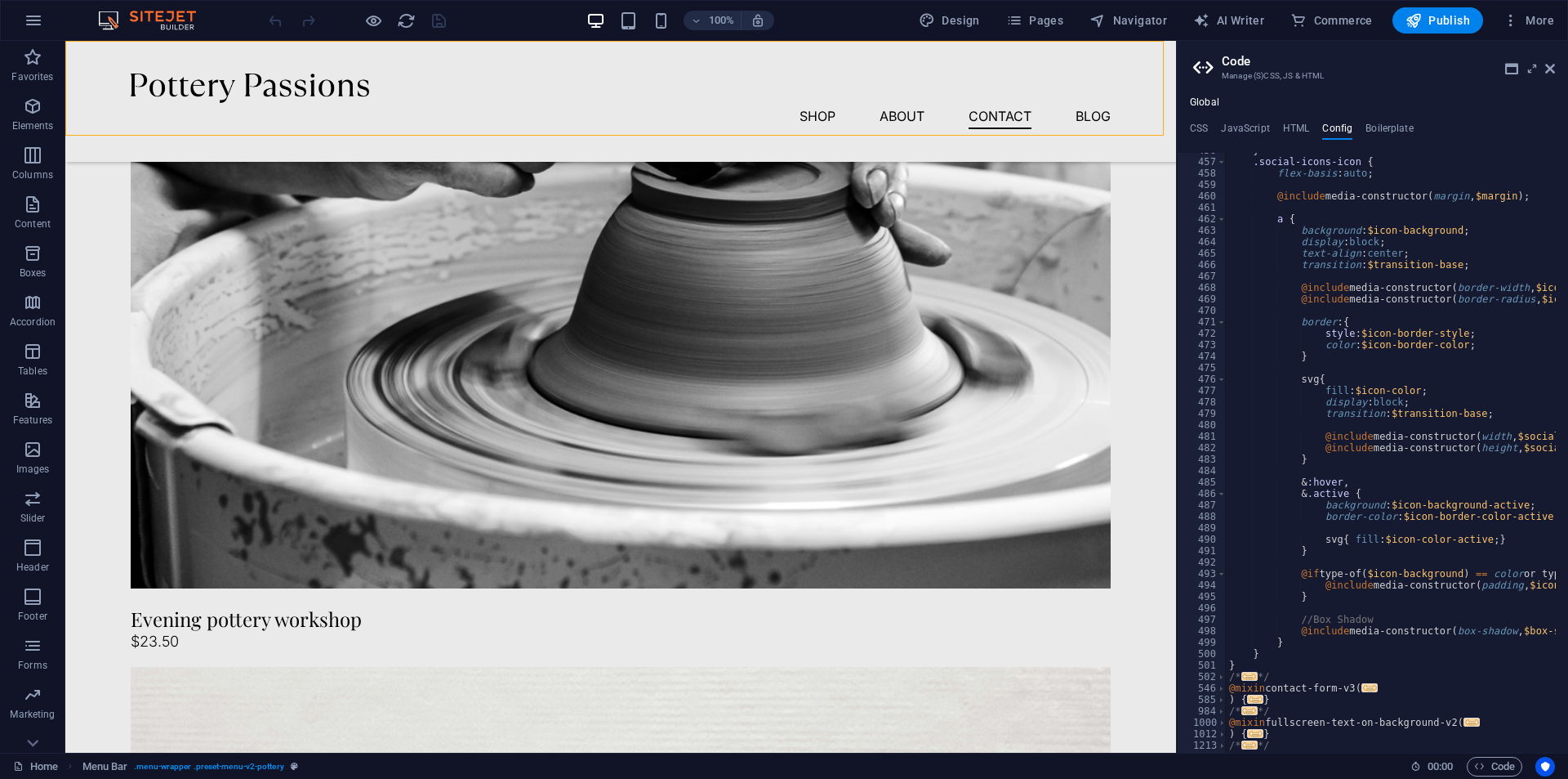
scroll to position [5508, 0]
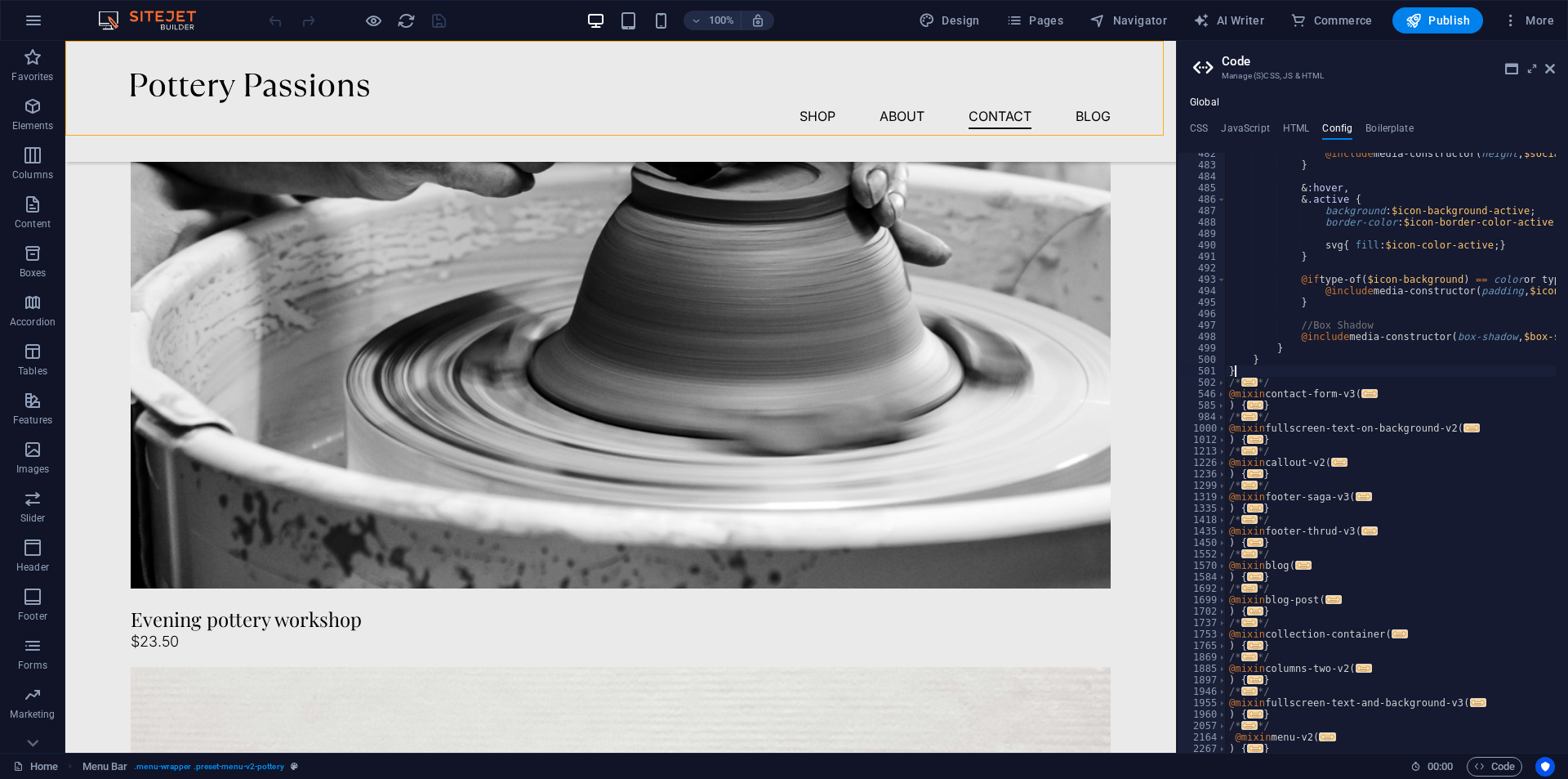
click at [1250, 384] on span "..." at bounding box center [1249, 382] width 17 height 9
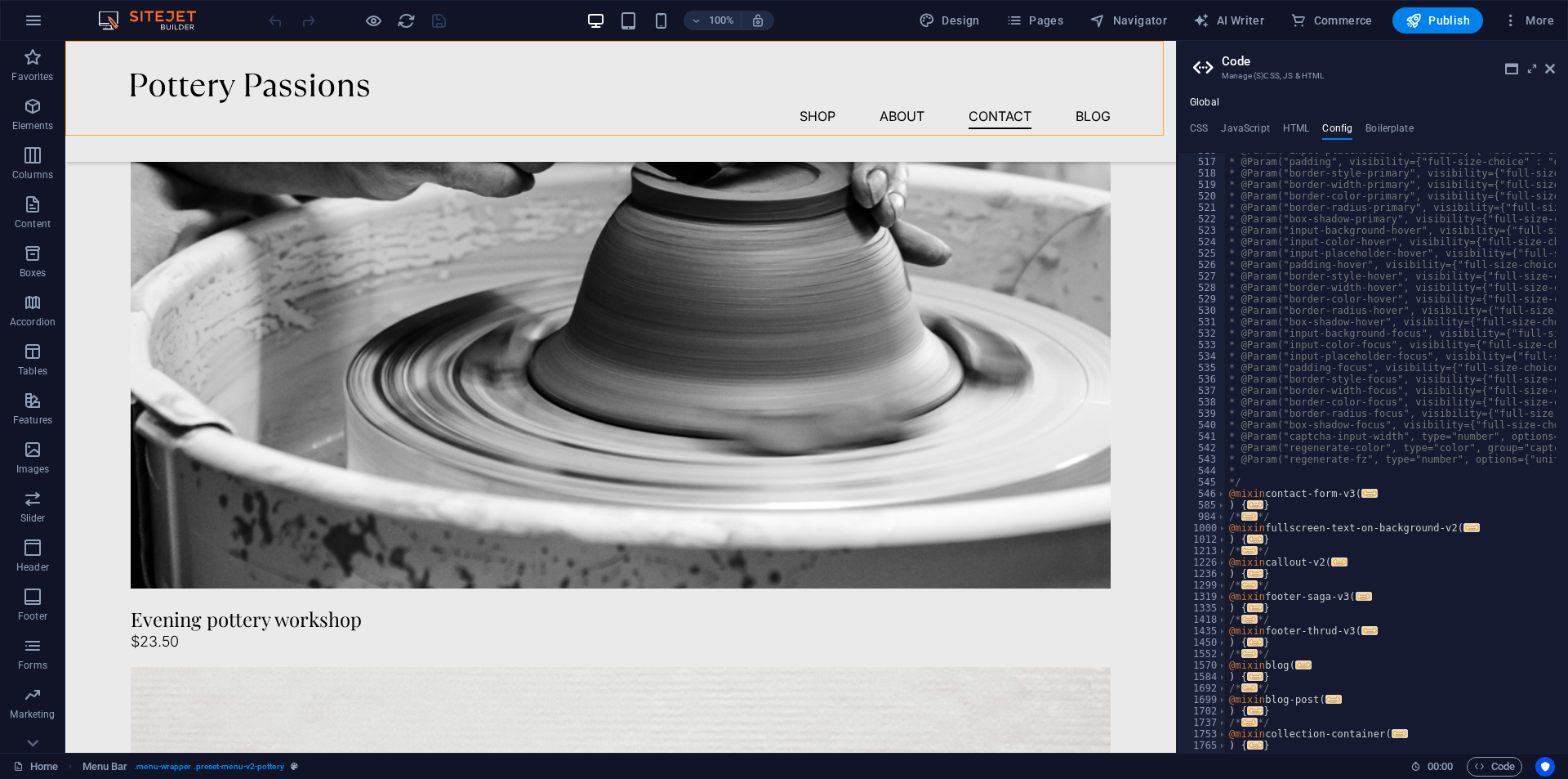
scroll to position [6036, 0]
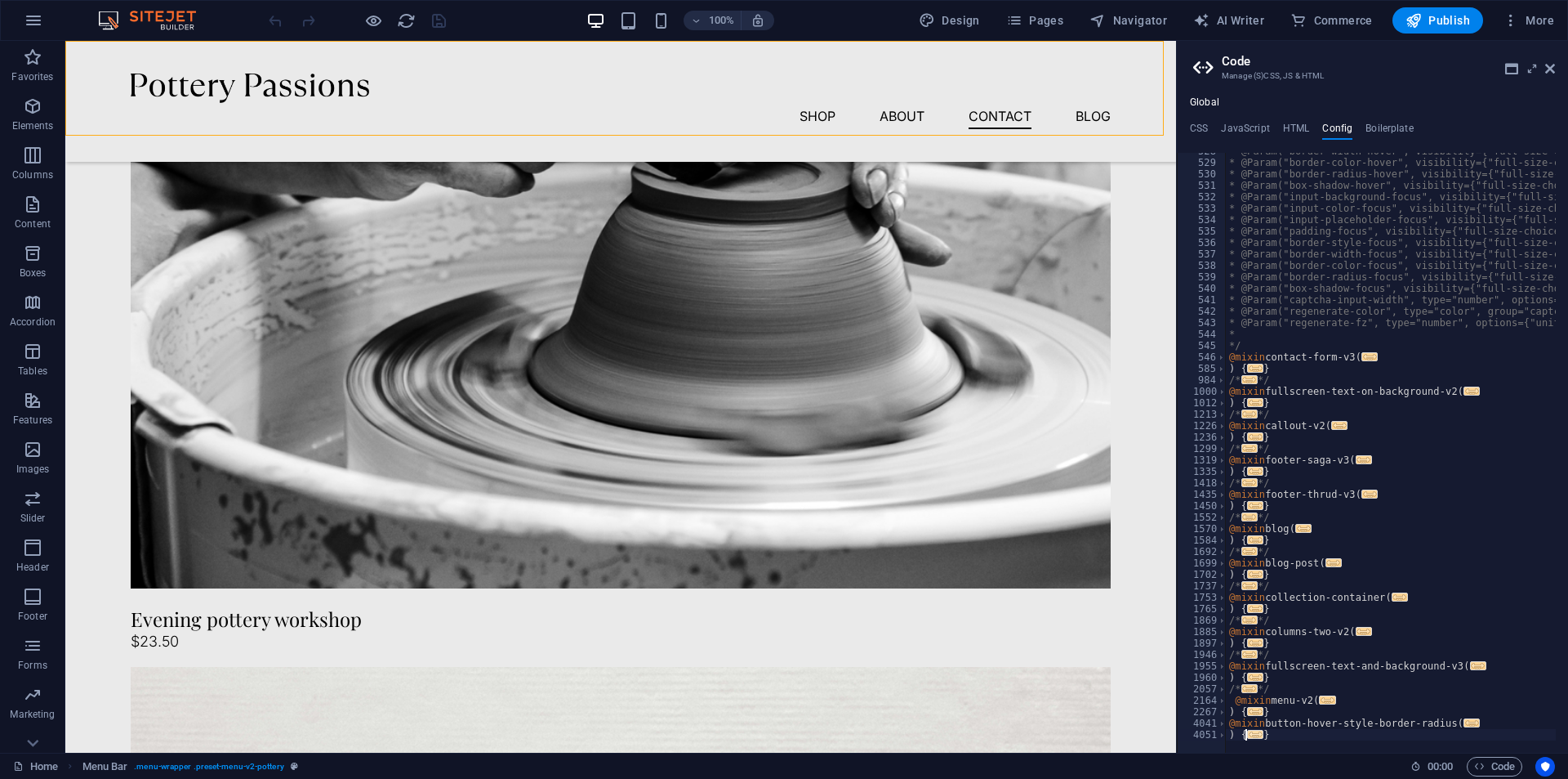
click at [1253, 733] on span "..." at bounding box center [1255, 734] width 17 height 9
click at [1464, 726] on span "..." at bounding box center [1472, 723] width 17 height 9
click at [1254, 713] on span "..." at bounding box center [1255, 711] width 17 height 9
click at [1325, 695] on span "..." at bounding box center [1328, 700] width 17 height 9
click at [1246, 690] on span "..." at bounding box center [1249, 688] width 17 height 9
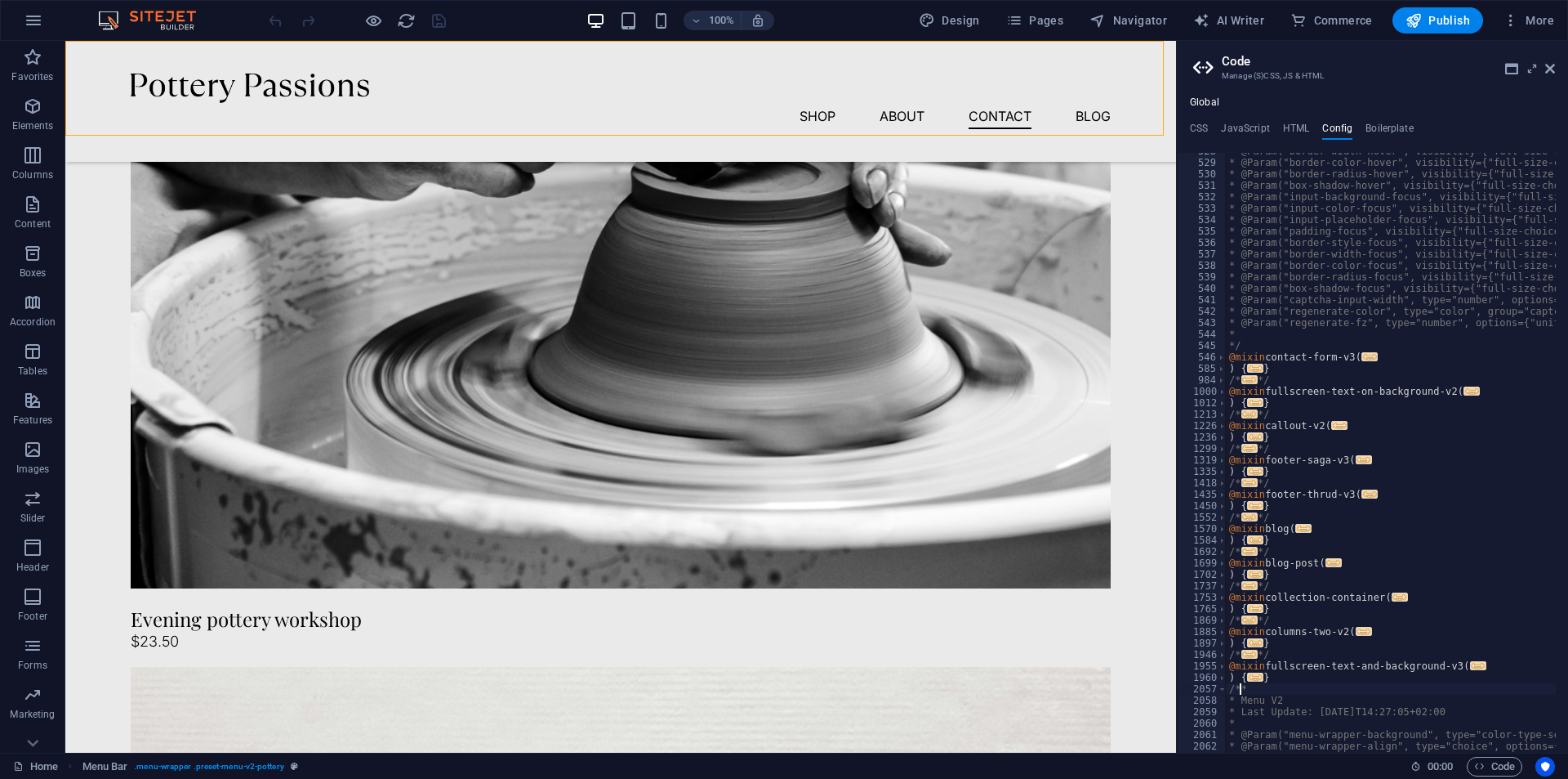
click at [1261, 679] on span "..." at bounding box center [1255, 677] width 17 height 9
click at [1254, 680] on span "..." at bounding box center [1255, 677] width 17 height 9
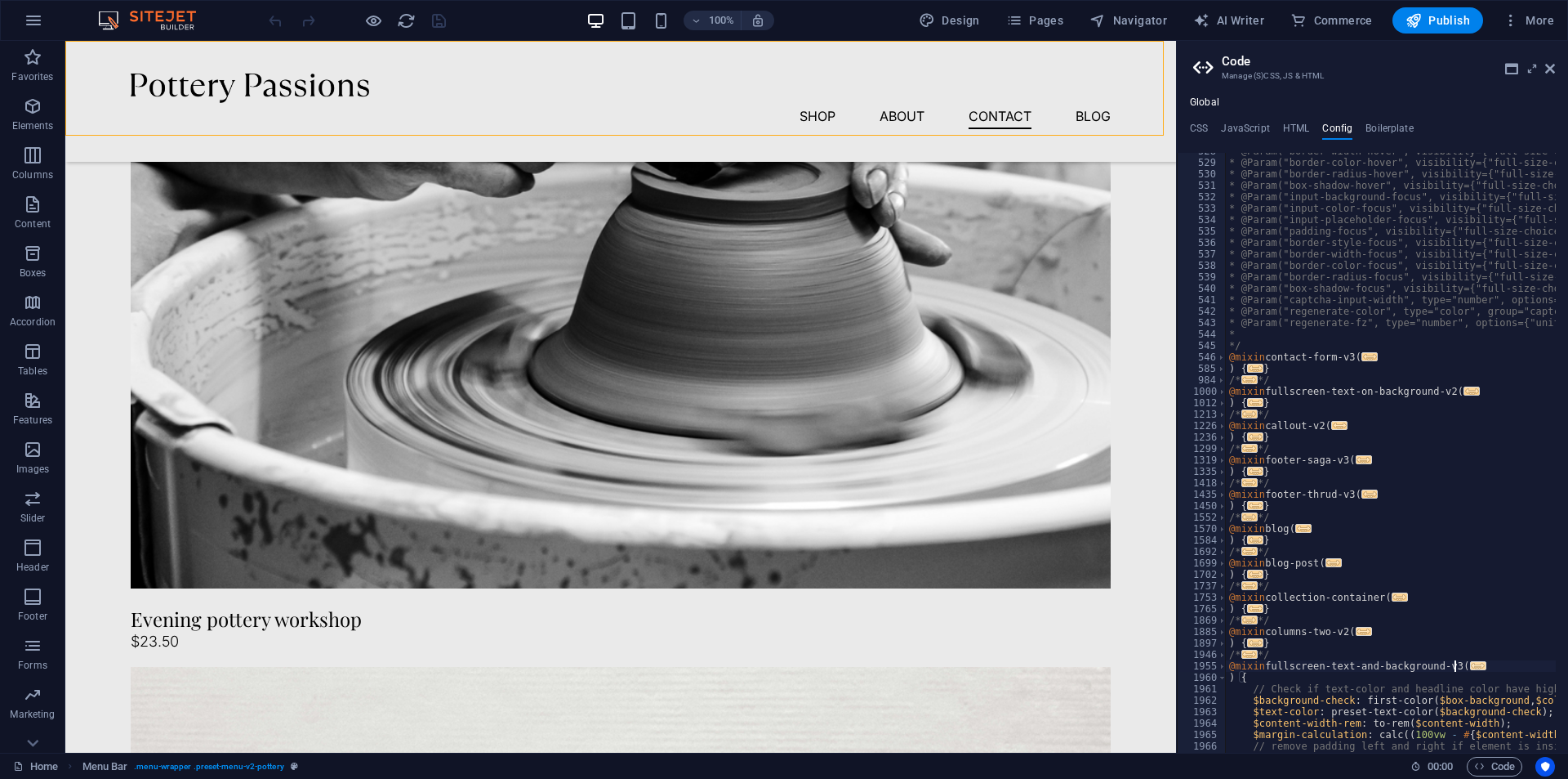
click at [1470, 669] on span "..." at bounding box center [1478, 665] width 17 height 9
click at [1249, 652] on span "..." at bounding box center [1249, 654] width 17 height 9
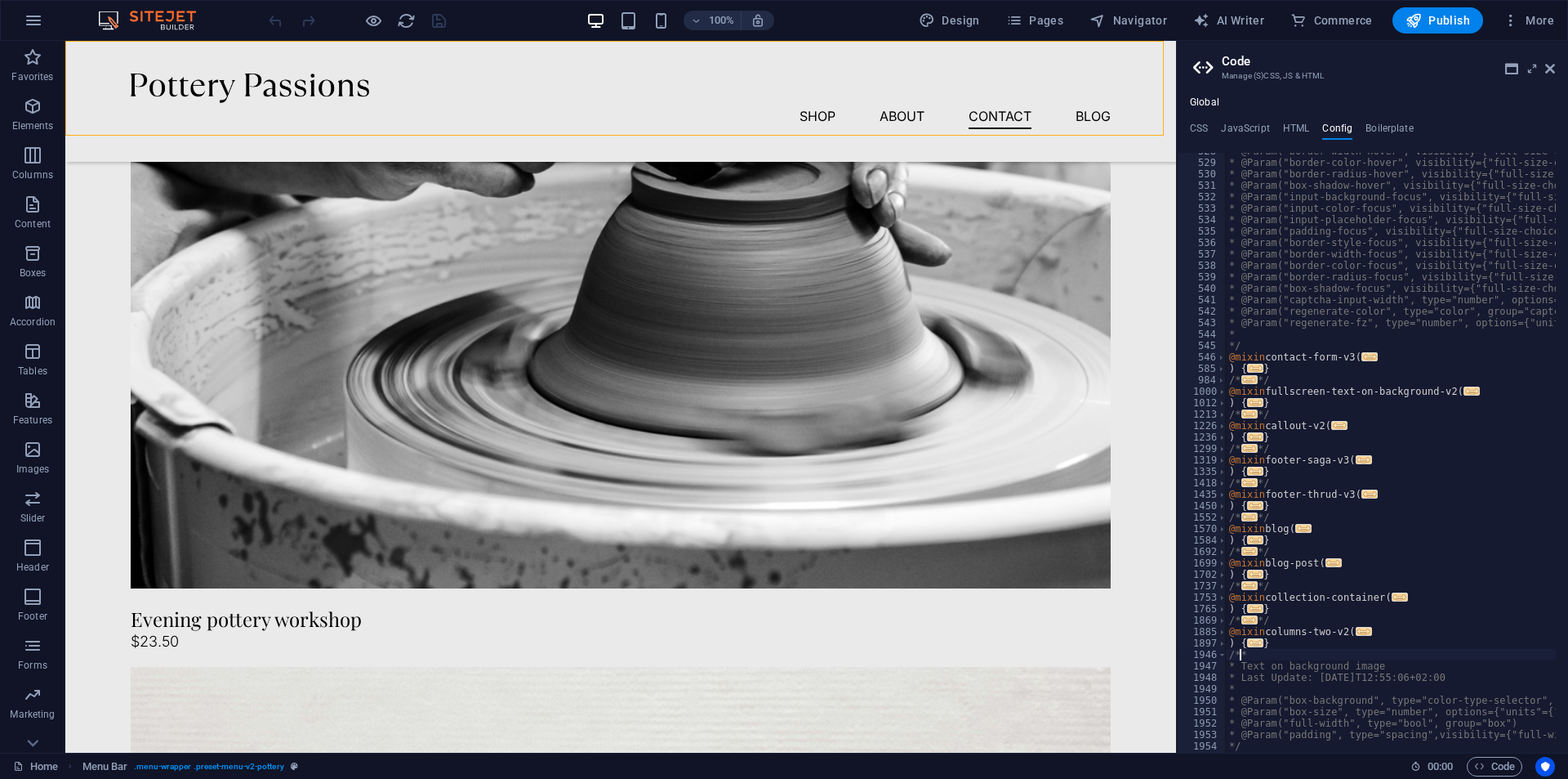
click at [1260, 641] on span "..." at bounding box center [1255, 642] width 17 height 9
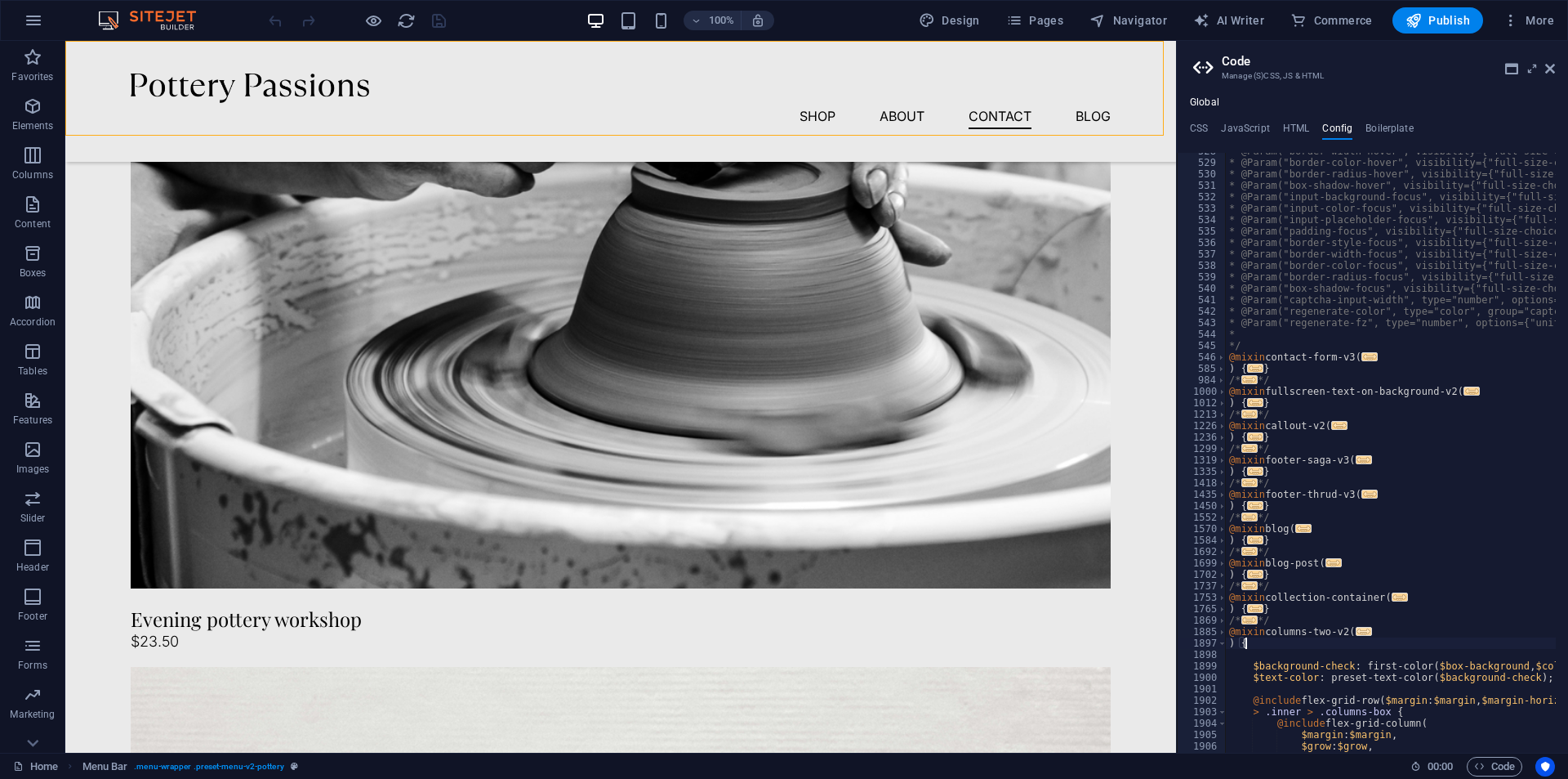
click at [1358, 632] on span "..." at bounding box center [1364, 631] width 17 height 9
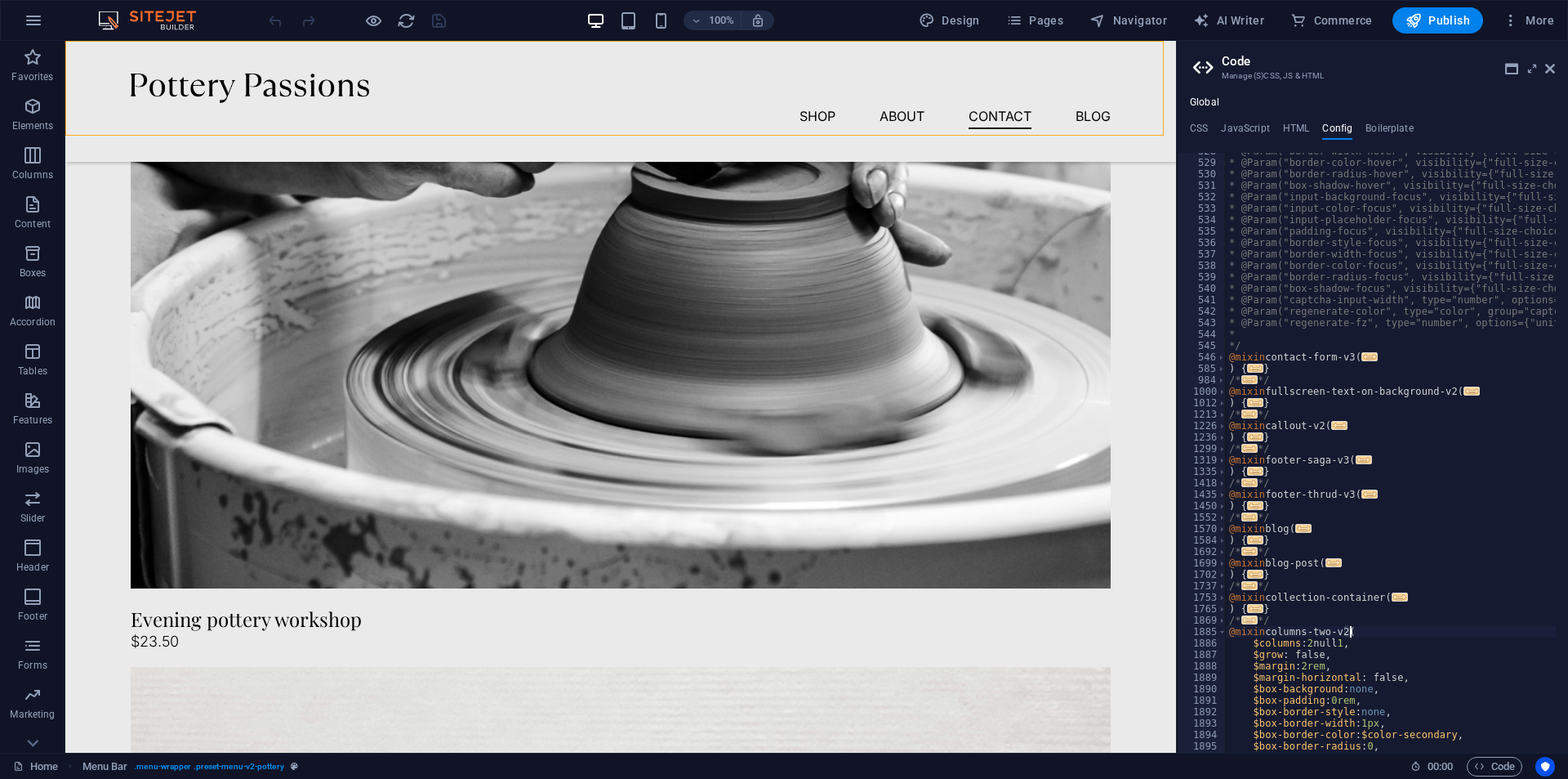
click at [1246, 620] on span "..." at bounding box center [1249, 619] width 17 height 9
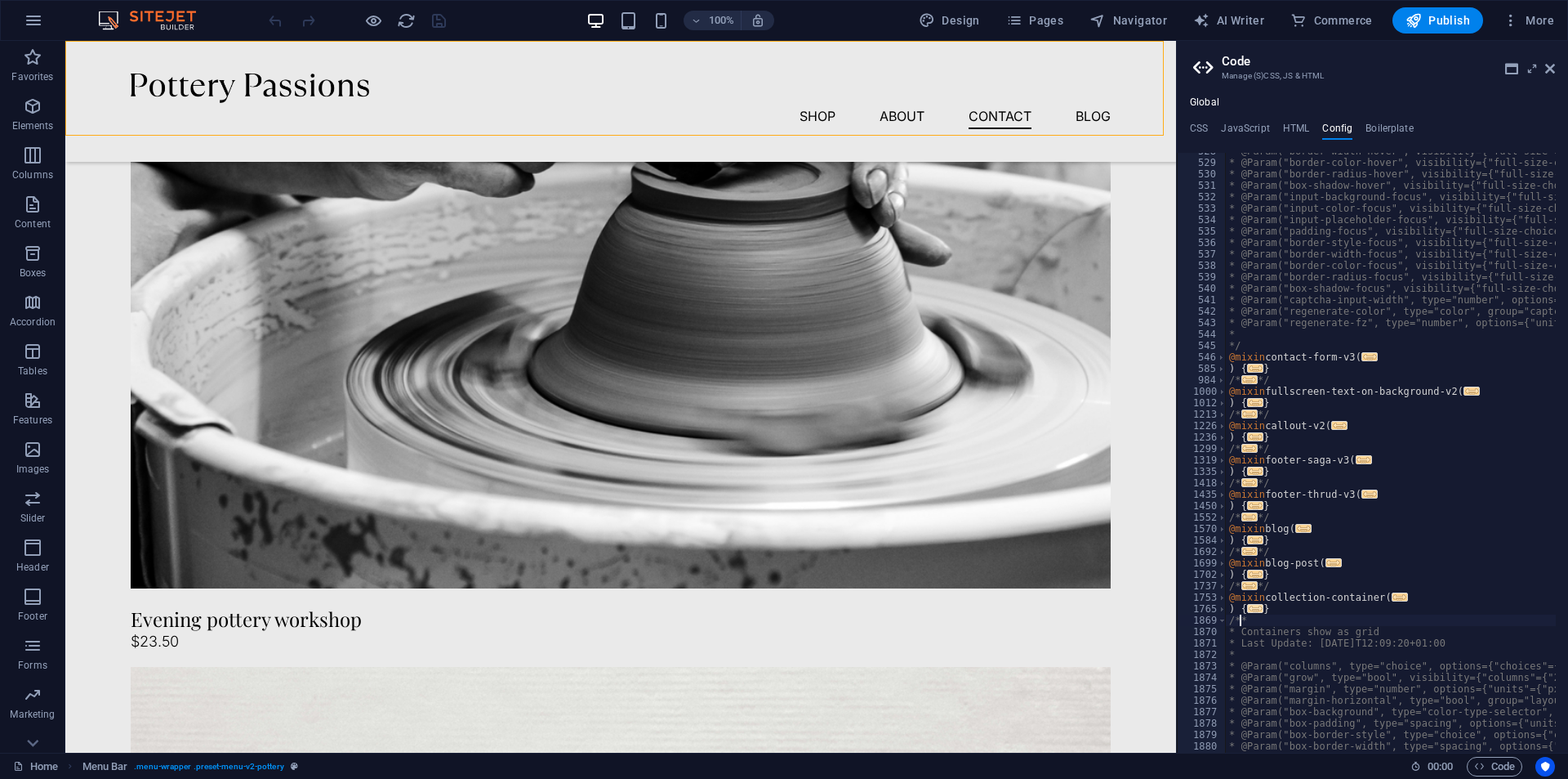
click at [1258, 607] on span "..." at bounding box center [1255, 608] width 17 height 9
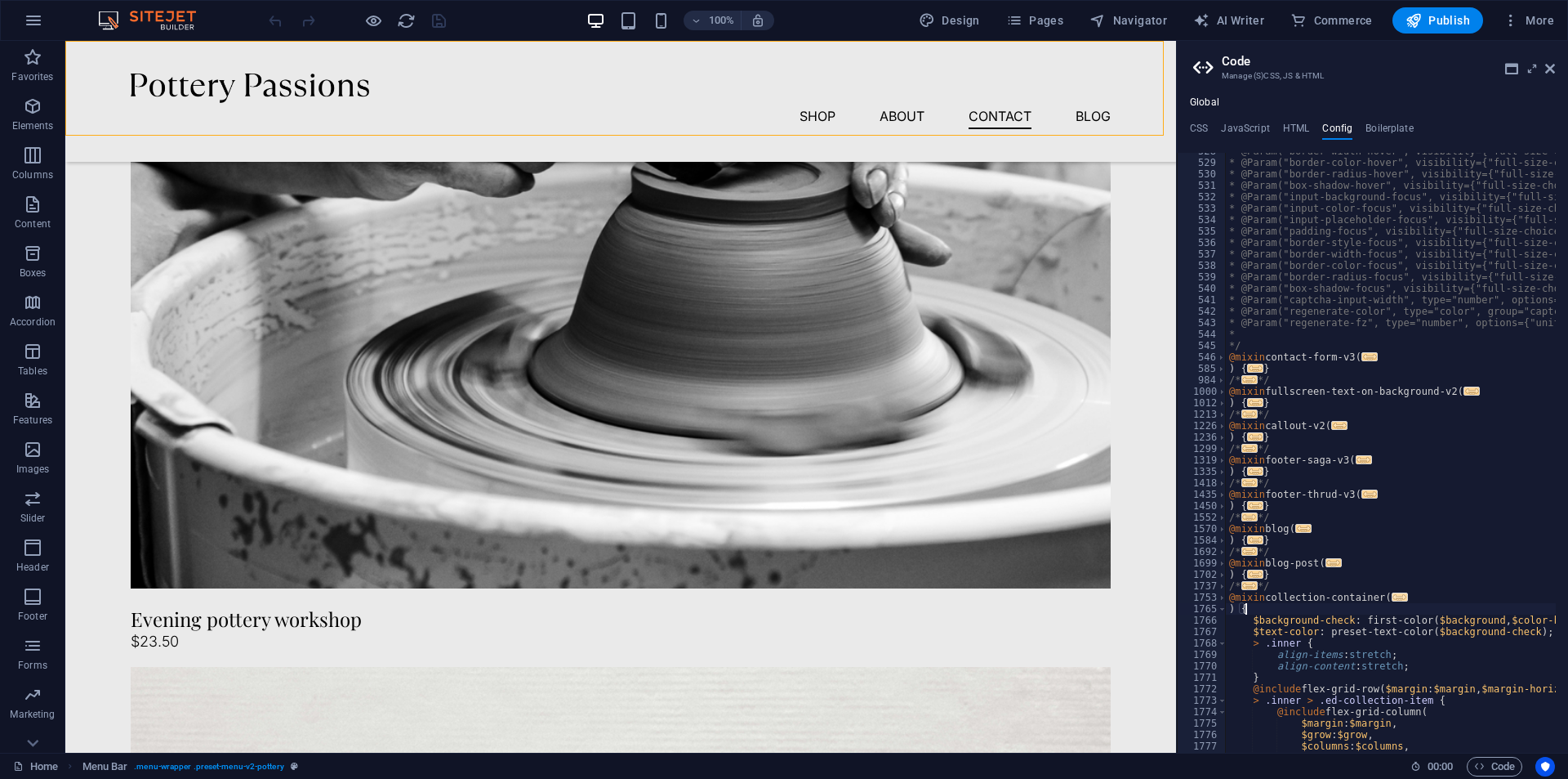
click at [1394, 597] on span "..." at bounding box center [1400, 597] width 17 height 9
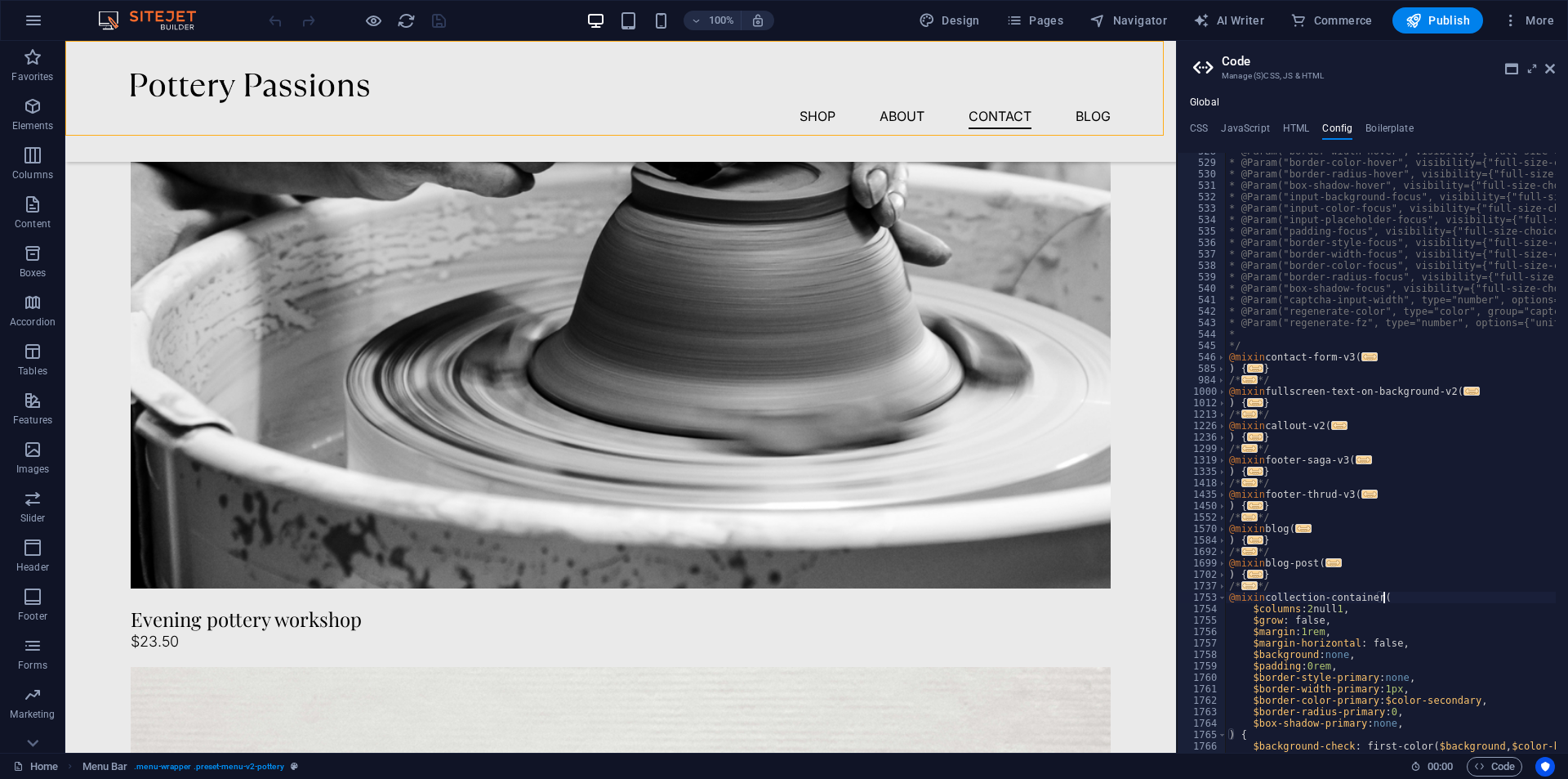
click at [1248, 589] on span "..." at bounding box center [1249, 585] width 17 height 9
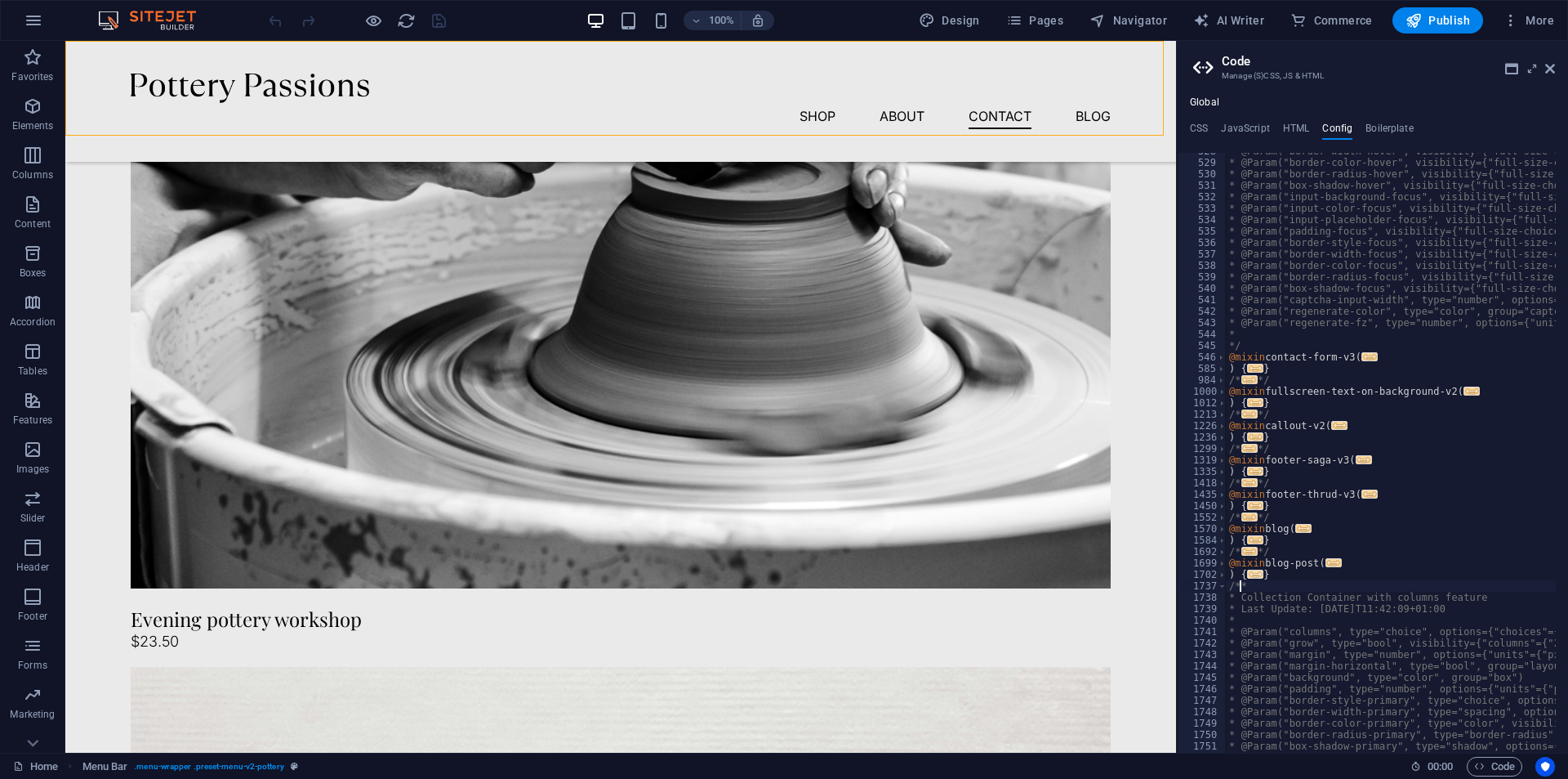
click at [1260, 579] on span "..." at bounding box center [1255, 574] width 17 height 9
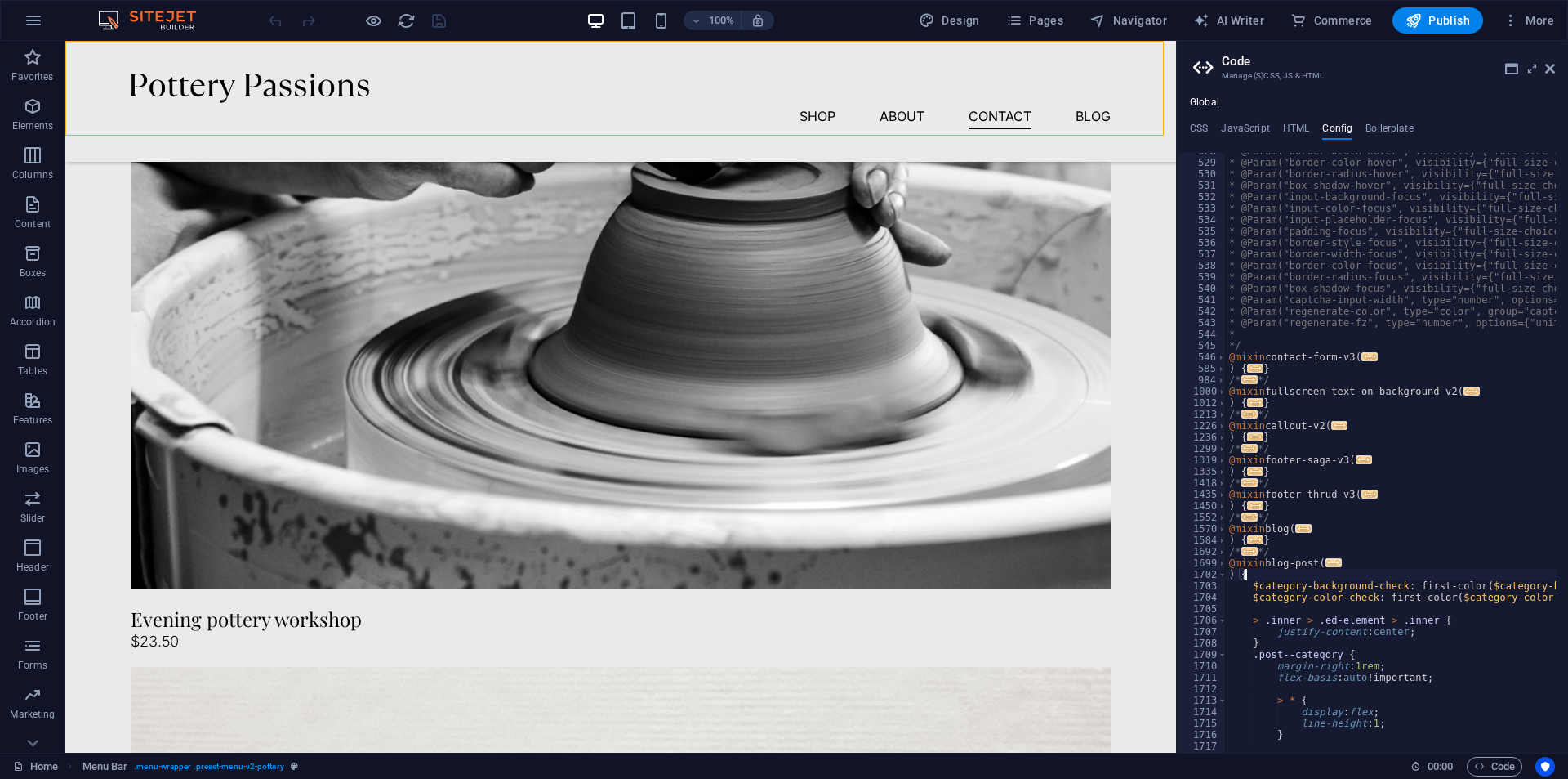
click at [1329, 568] on span "..." at bounding box center [1334, 562] width 17 height 9
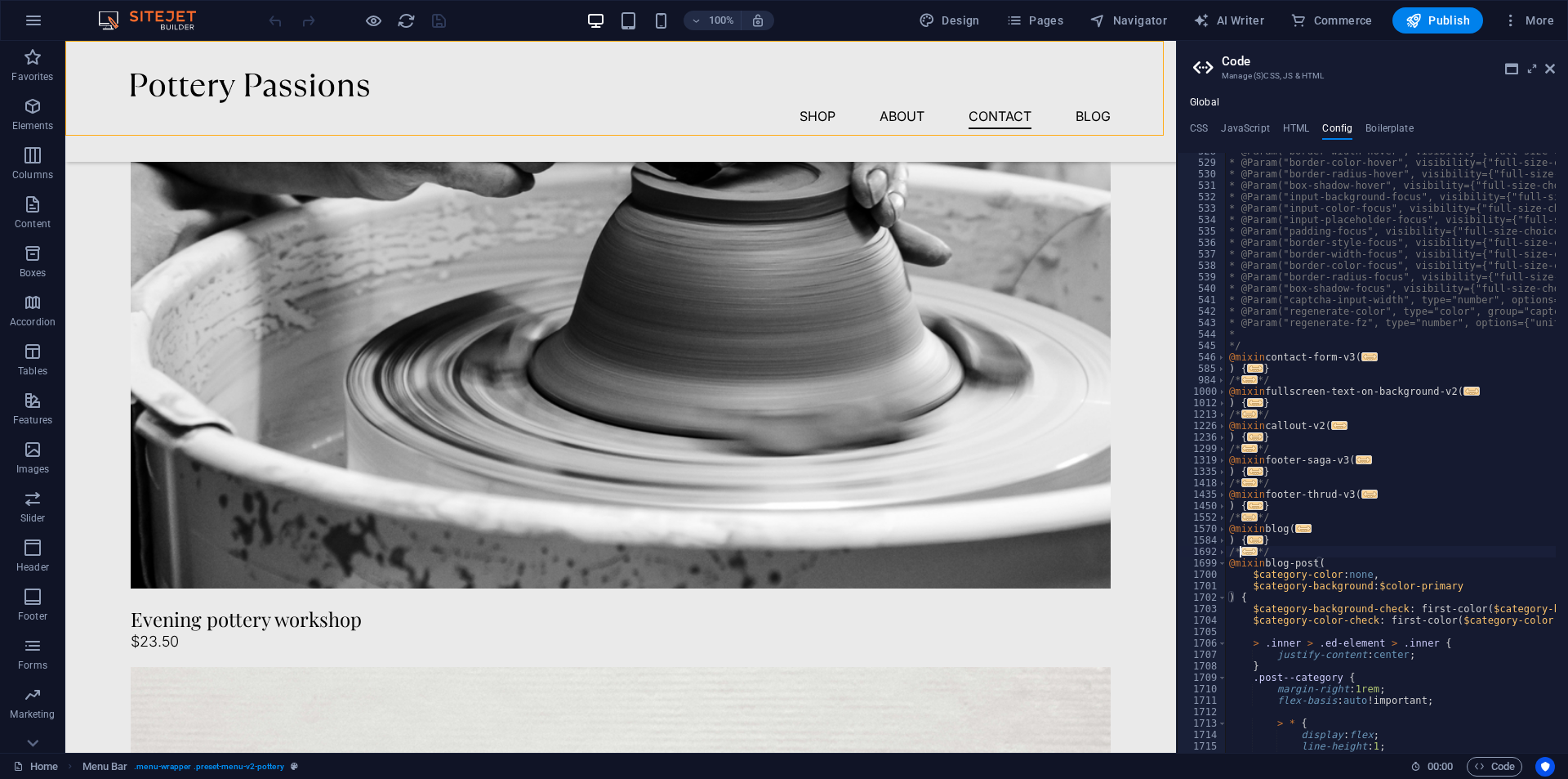
click at [1251, 556] on span "..." at bounding box center [1249, 551] width 17 height 9
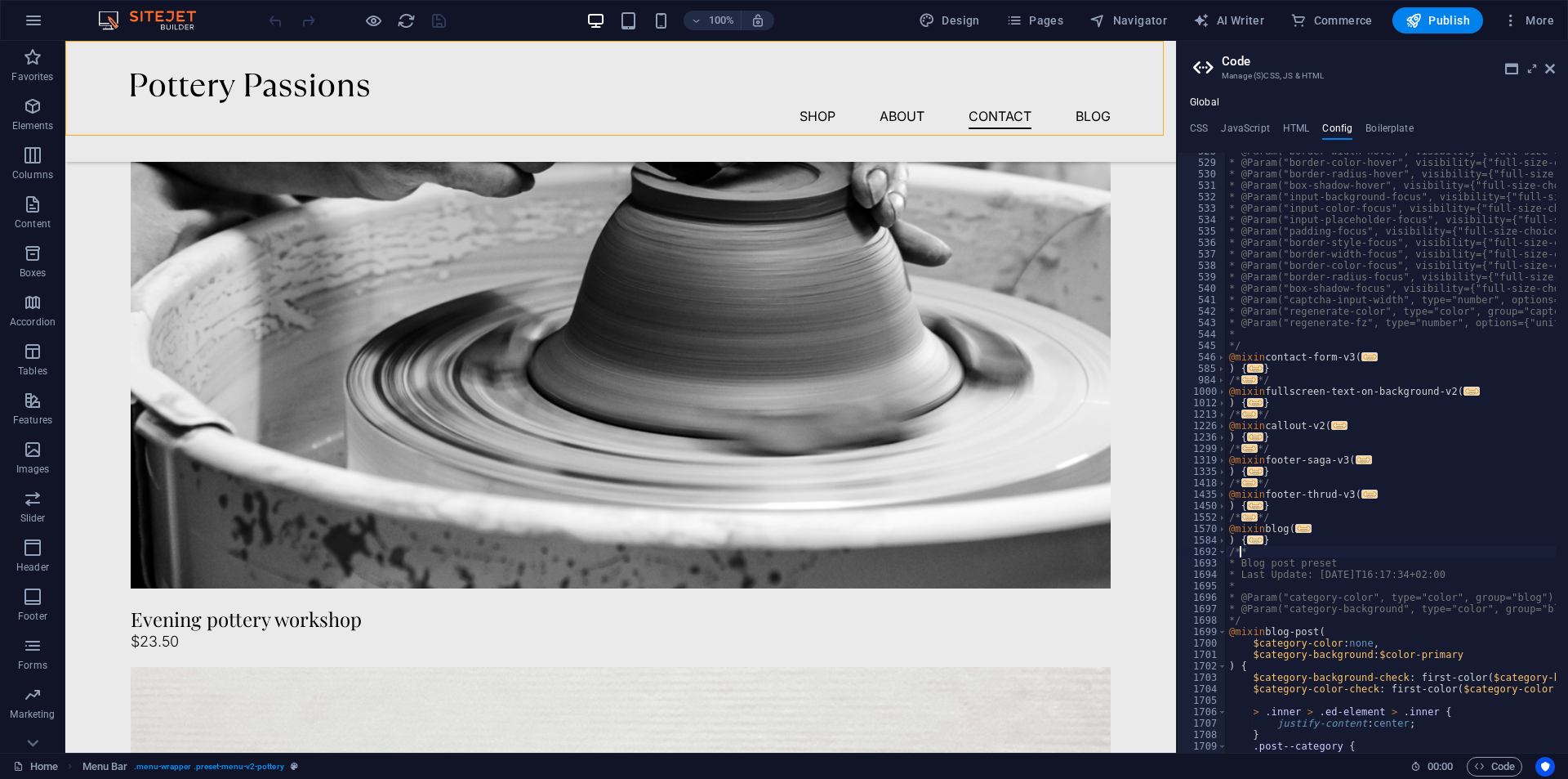
click at [1254, 544] on span "..." at bounding box center [1255, 539] width 17 height 9
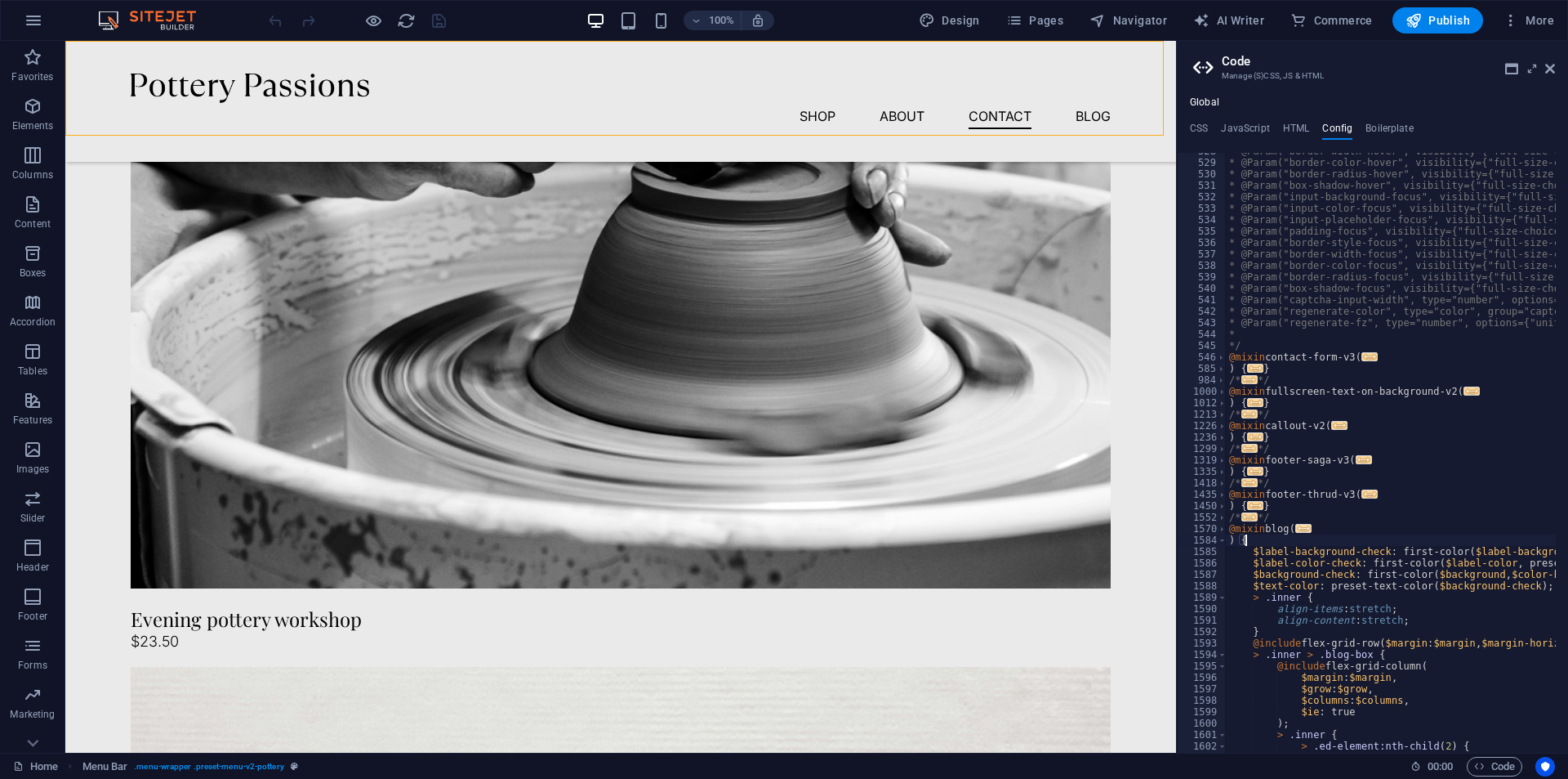
click at [1301, 531] on span "..." at bounding box center [1304, 528] width 17 height 9
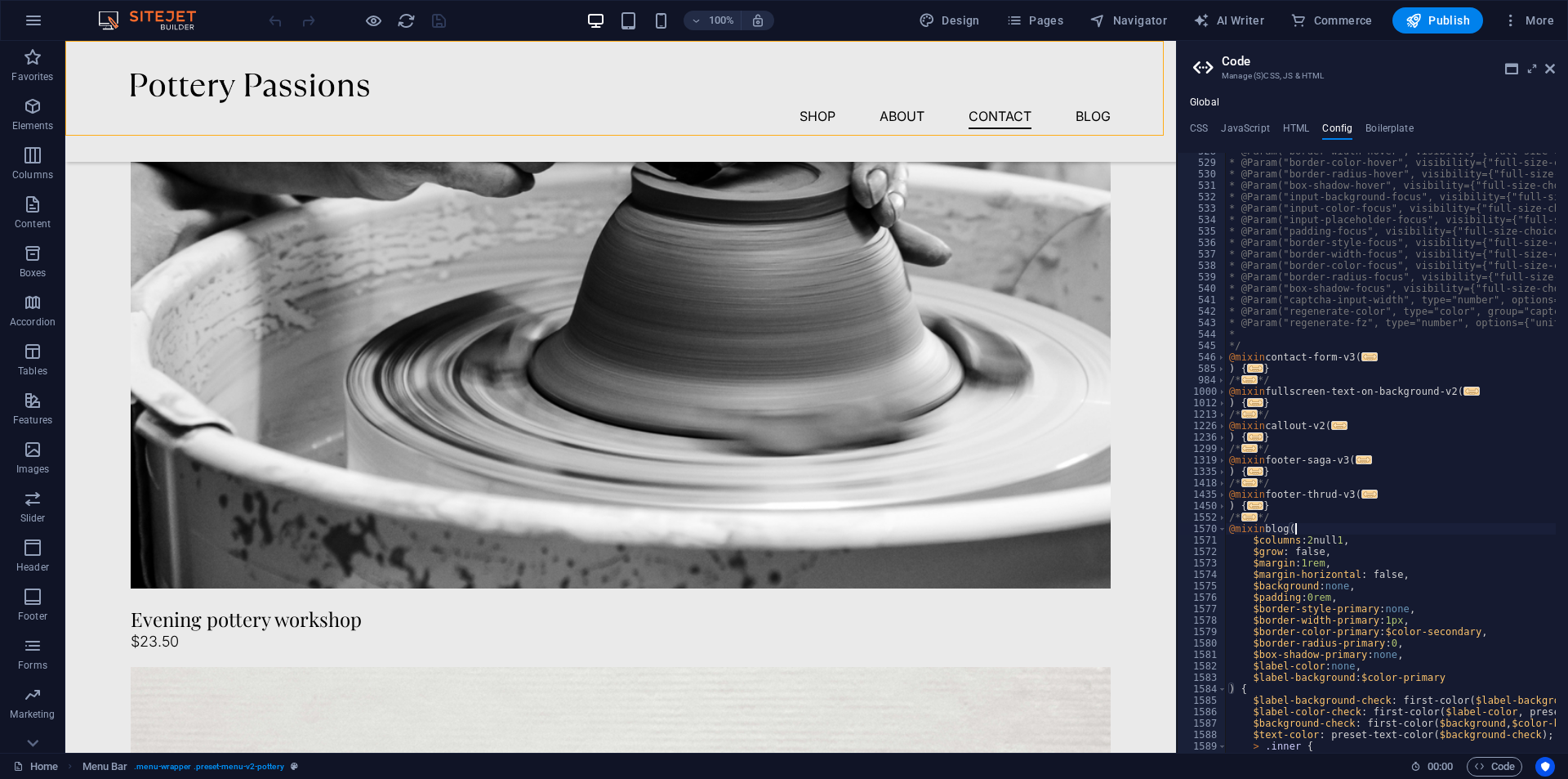
click at [1253, 519] on span "..." at bounding box center [1249, 516] width 17 height 9
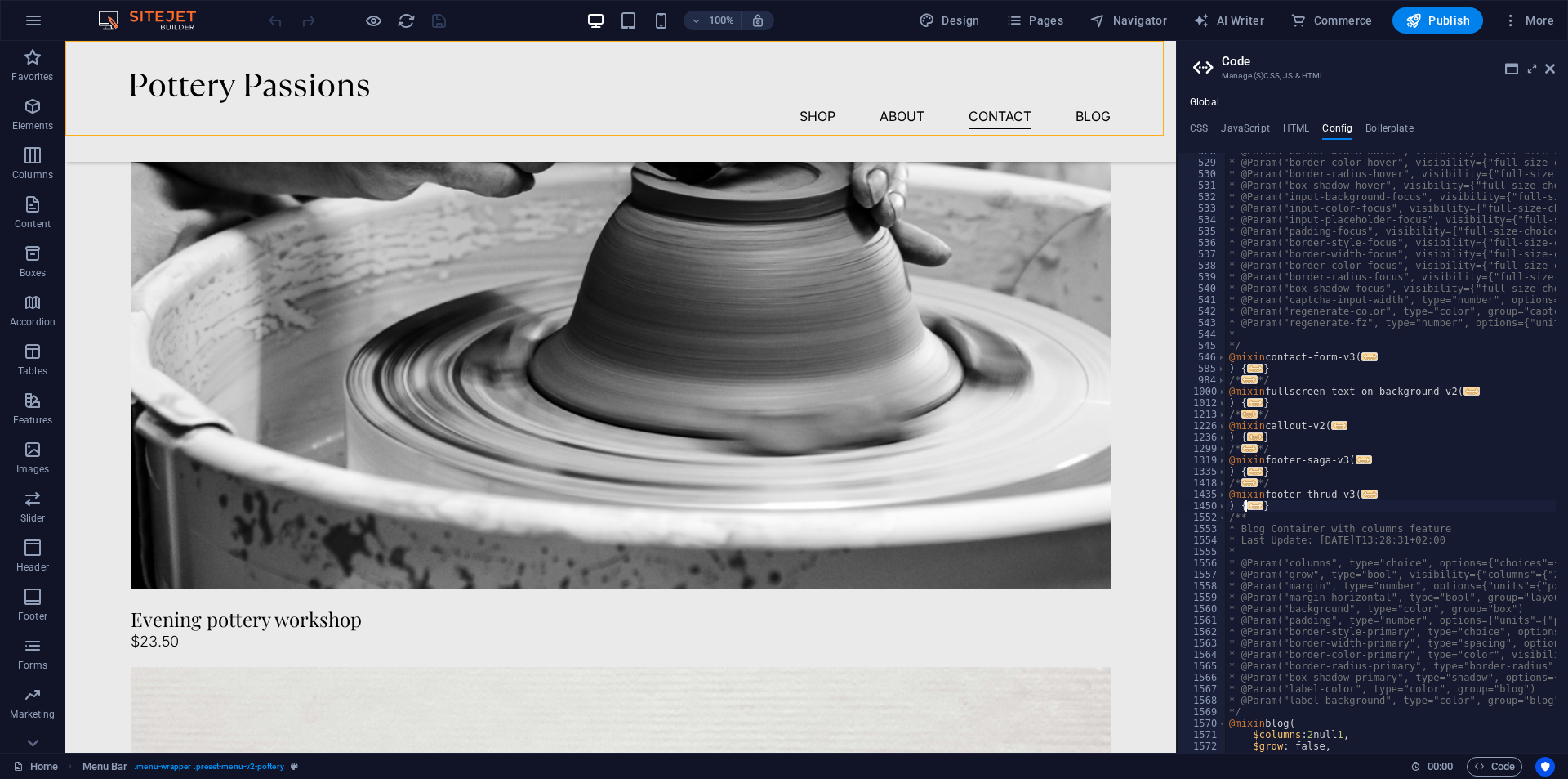
click at [1258, 504] on span "..." at bounding box center [1255, 505] width 17 height 9
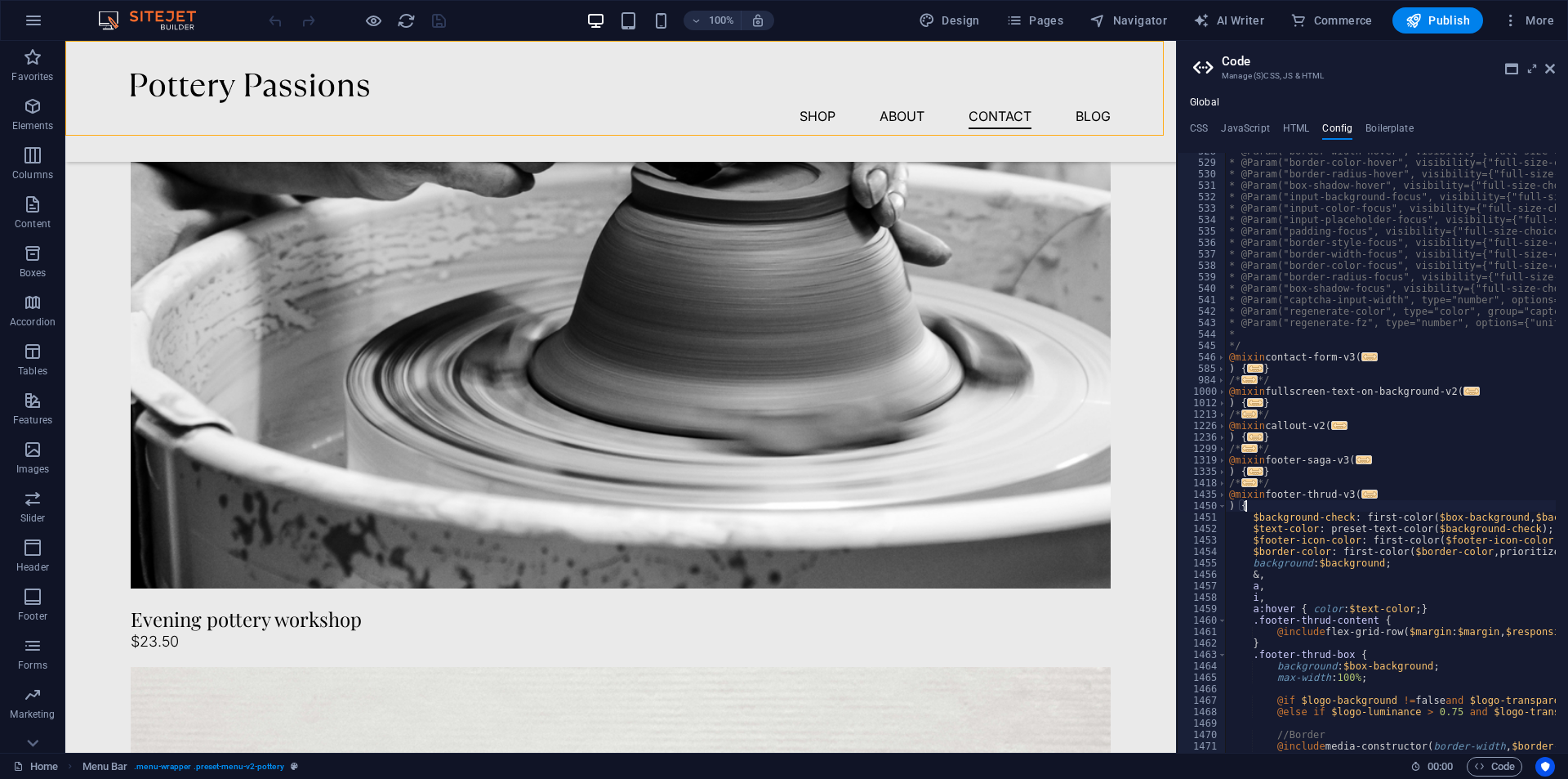
click at [1253, 483] on span "..." at bounding box center [1249, 482] width 17 height 9
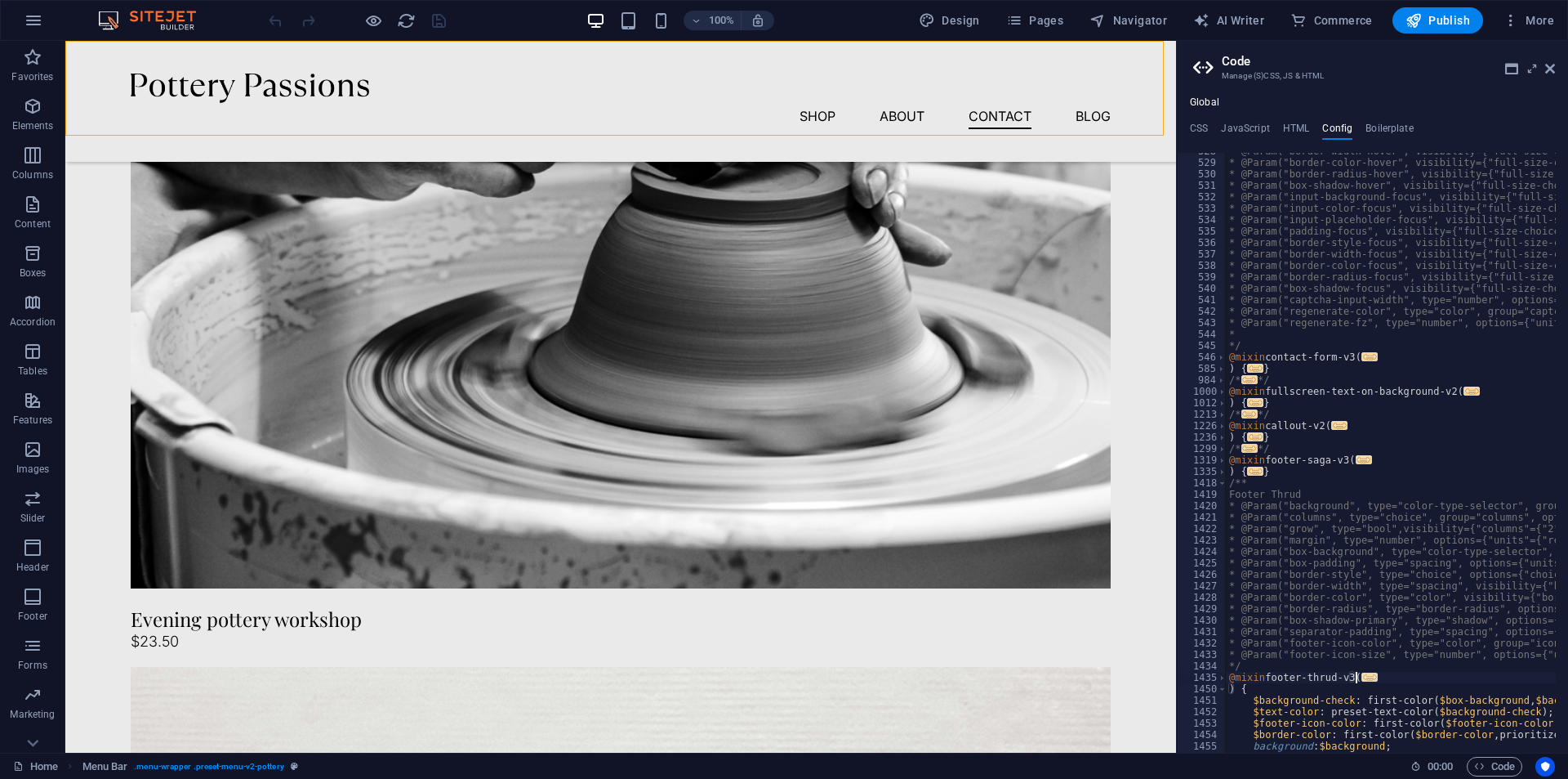
drag, startPoint x: 1365, startPoint y: 682, endPoint x: 1337, endPoint y: 618, distance: 69.9
click at [1365, 679] on span "..." at bounding box center [1370, 677] width 17 height 9
click at [1257, 476] on span "..." at bounding box center [1255, 471] width 17 height 9
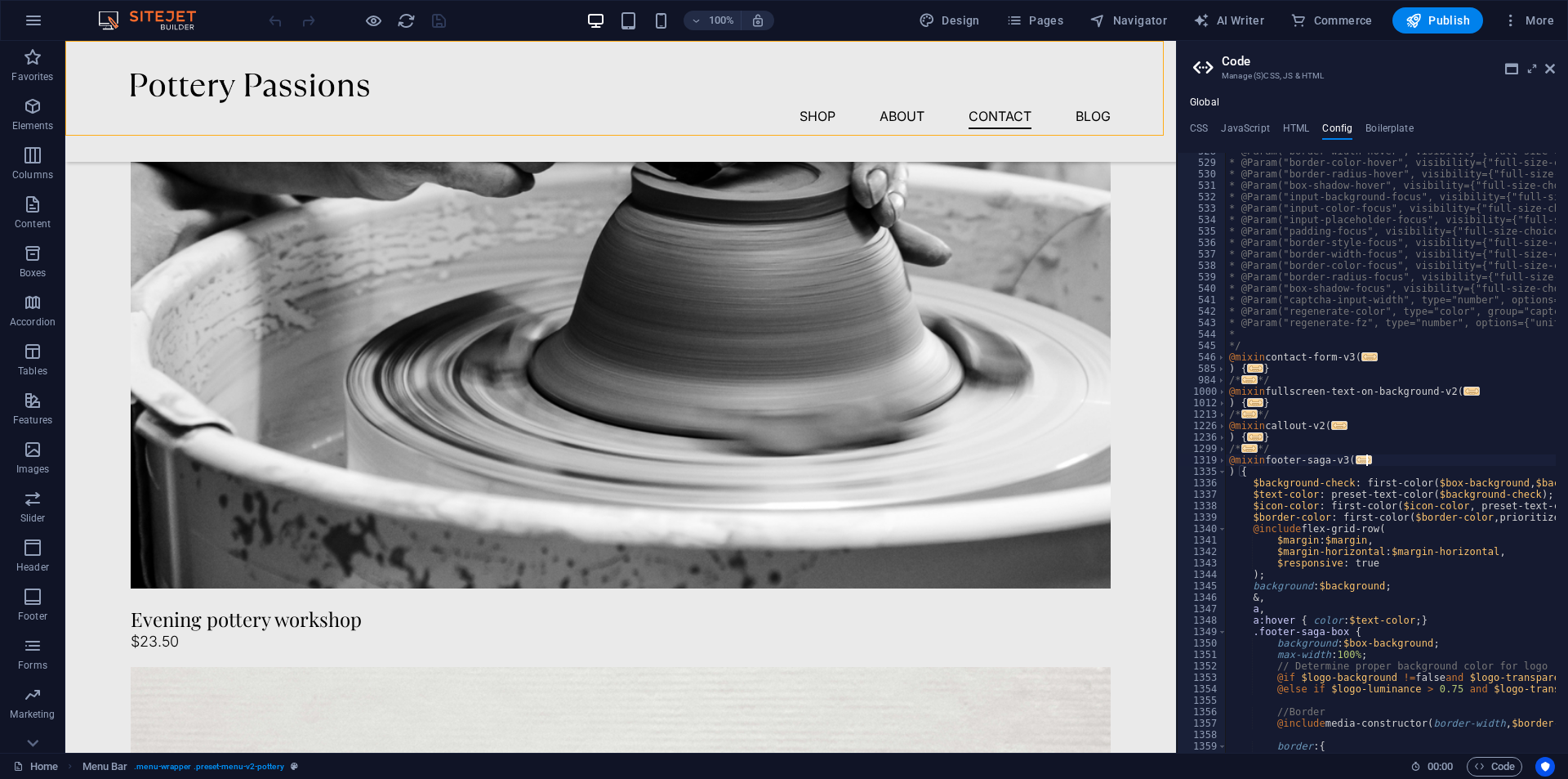
click at [1366, 458] on span "..." at bounding box center [1364, 459] width 17 height 9
drag, startPoint x: 1361, startPoint y: 457, endPoint x: 1304, endPoint y: 454, distance: 57.1
click at [1360, 457] on span "..." at bounding box center [1364, 459] width 17 height 9
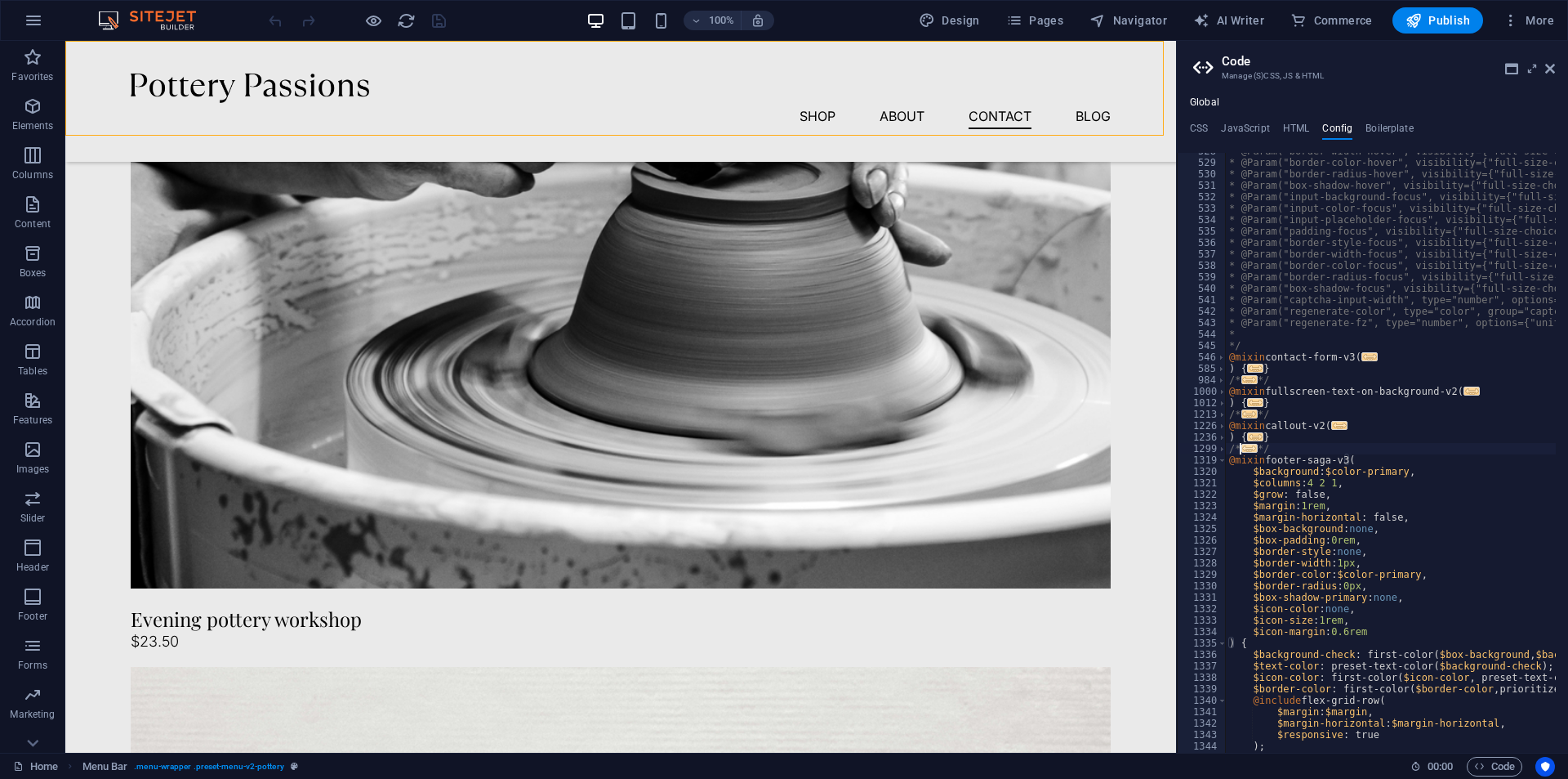
drag, startPoint x: 1248, startPoint y: 453, endPoint x: 1253, endPoint y: 445, distance: 9.4
click at [1249, 451] on span "..." at bounding box center [1249, 449] width 17 height 9
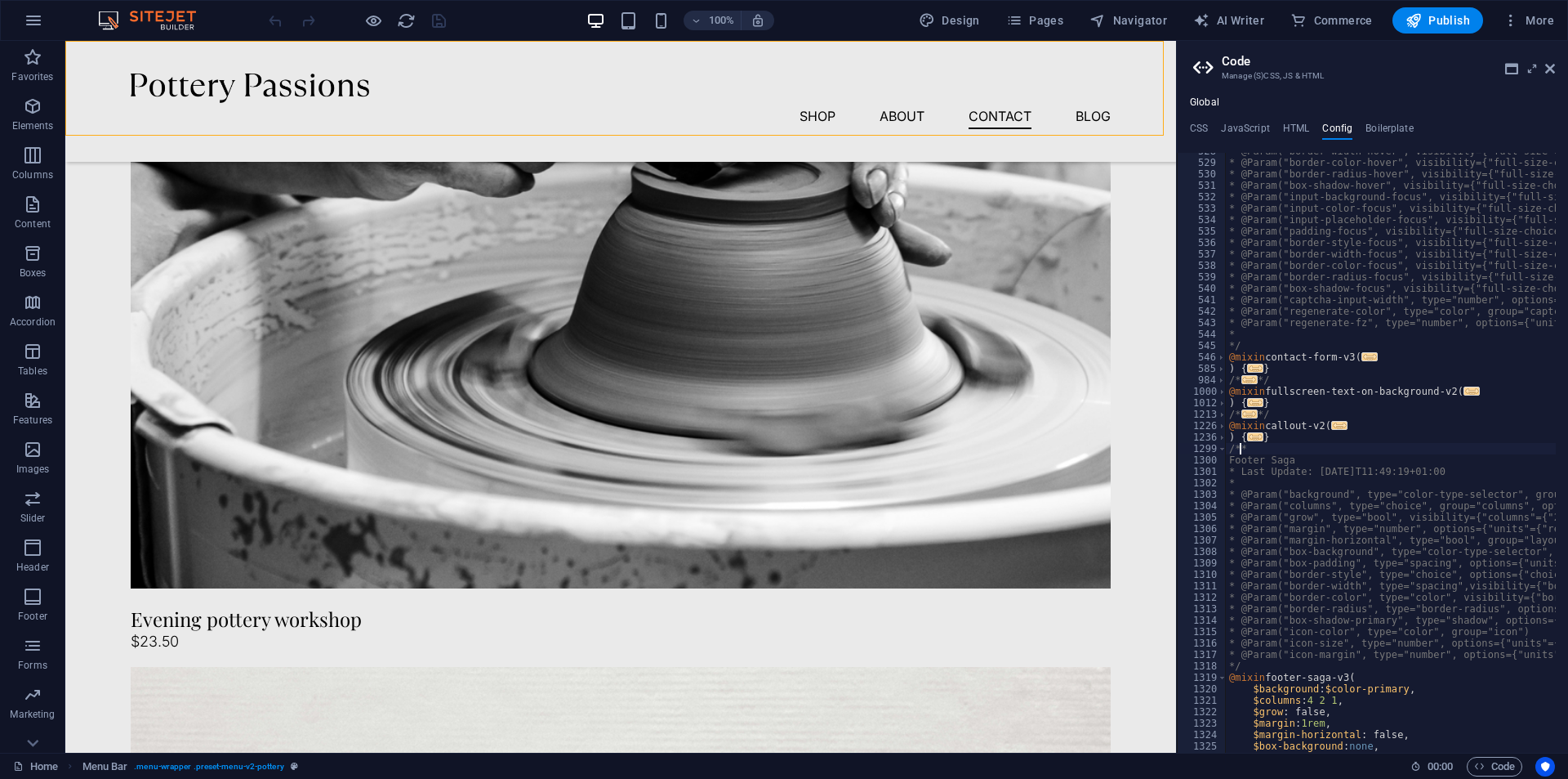
click at [1254, 439] on span "..." at bounding box center [1255, 437] width 17 height 9
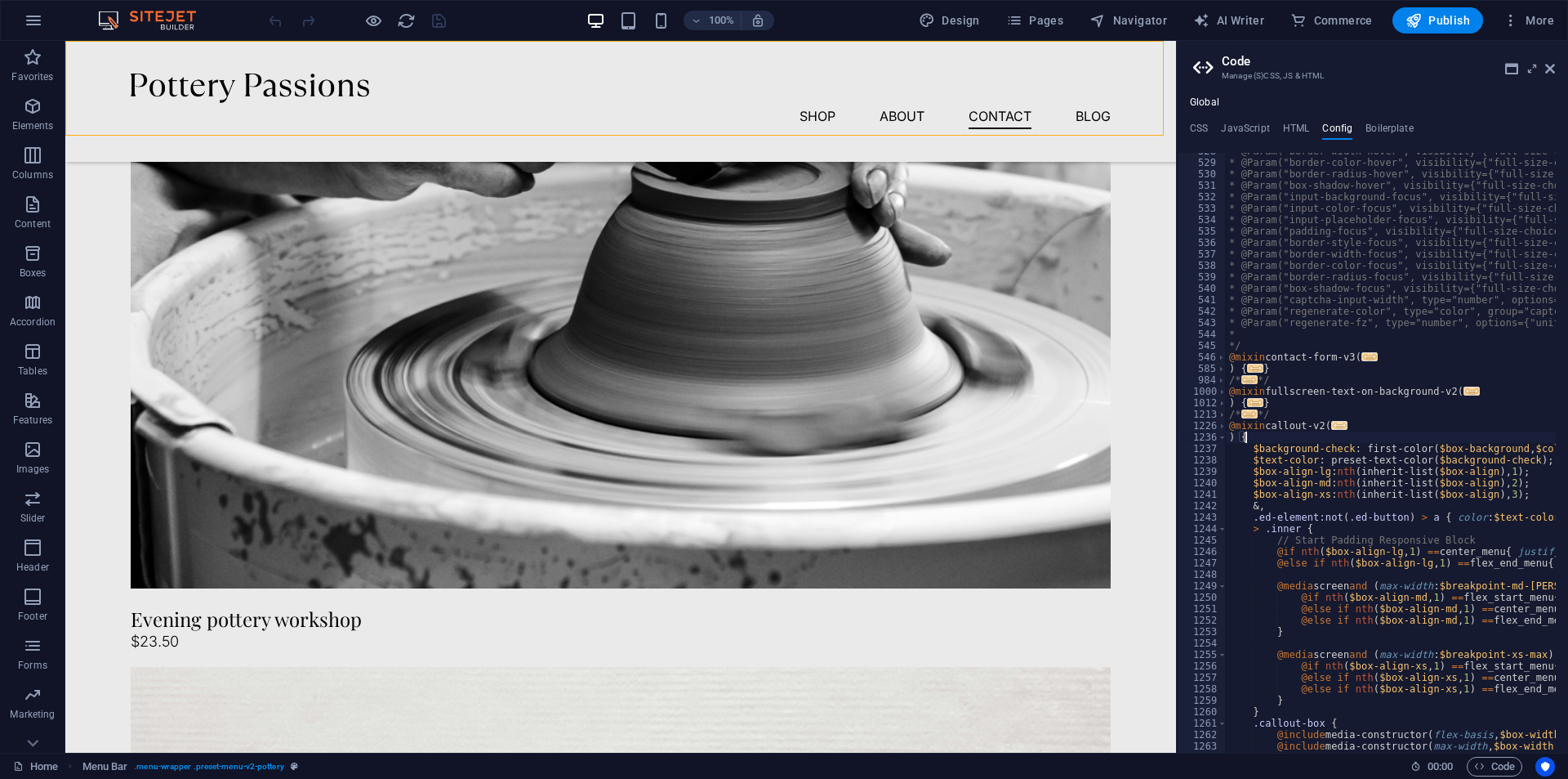
click at [1338, 423] on span "..." at bounding box center [1339, 426] width 17 height 9
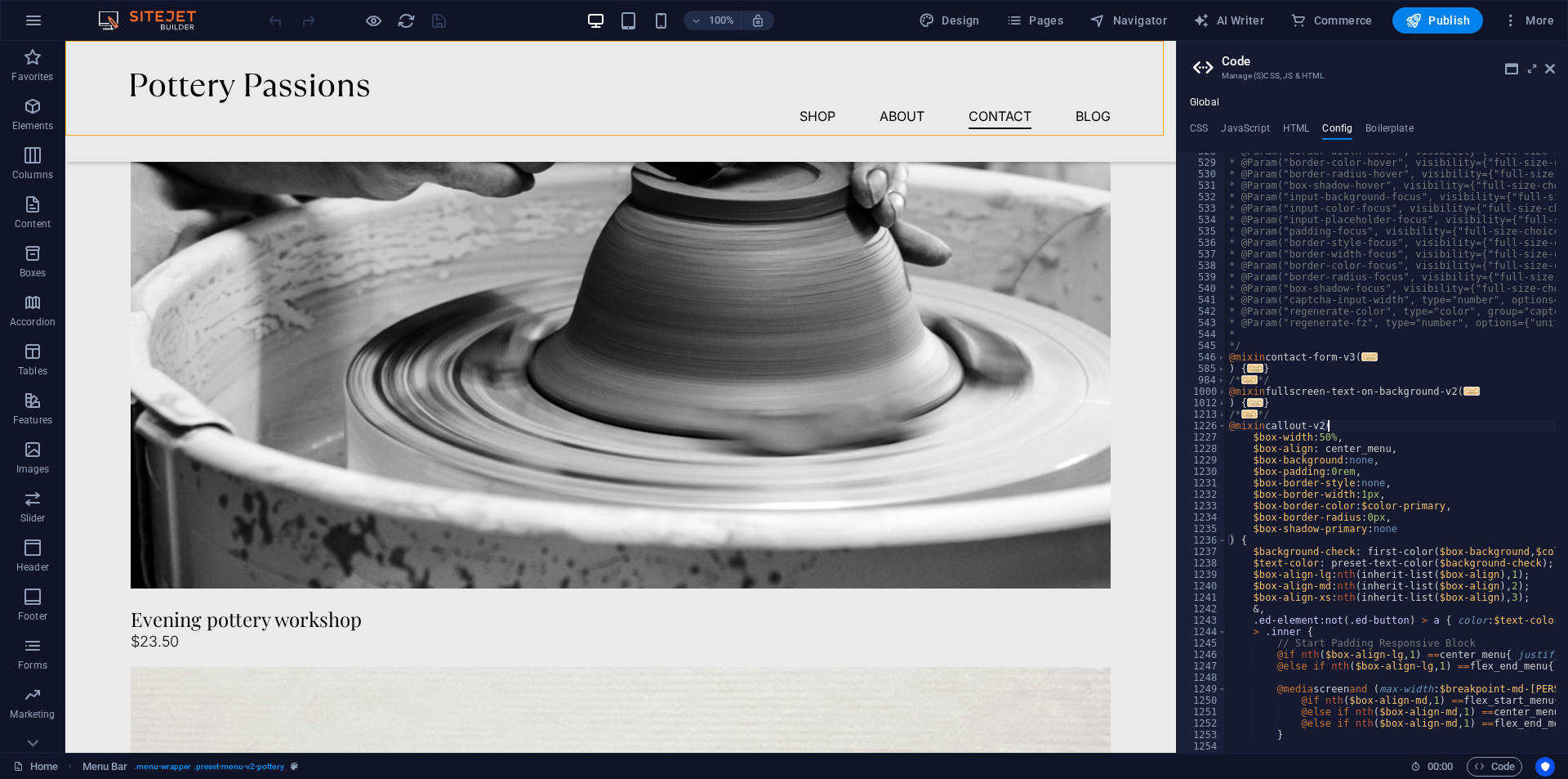
click at [1246, 410] on span "..." at bounding box center [1249, 414] width 17 height 9
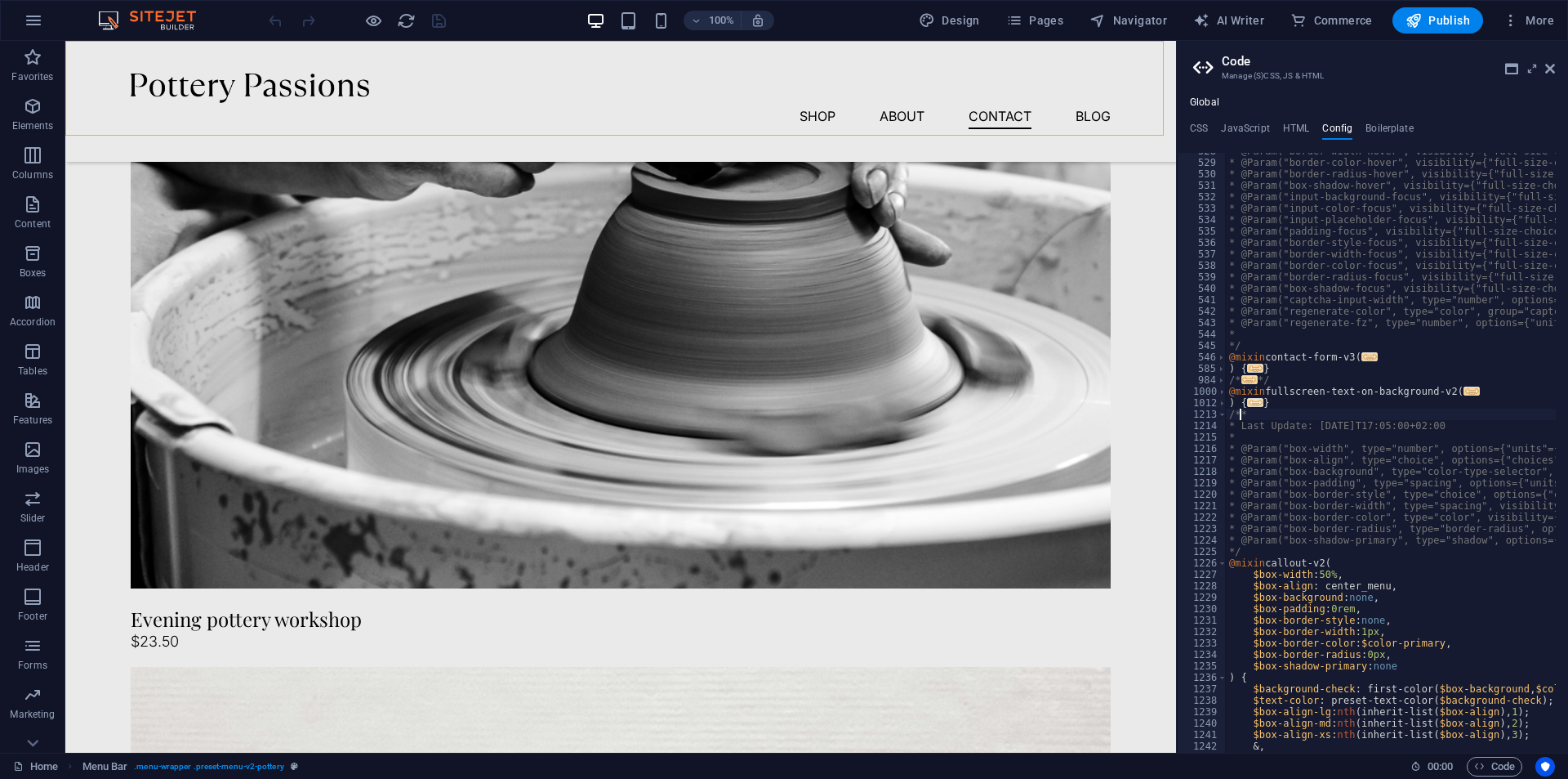
click at [1253, 401] on span "..." at bounding box center [1255, 403] width 17 height 9
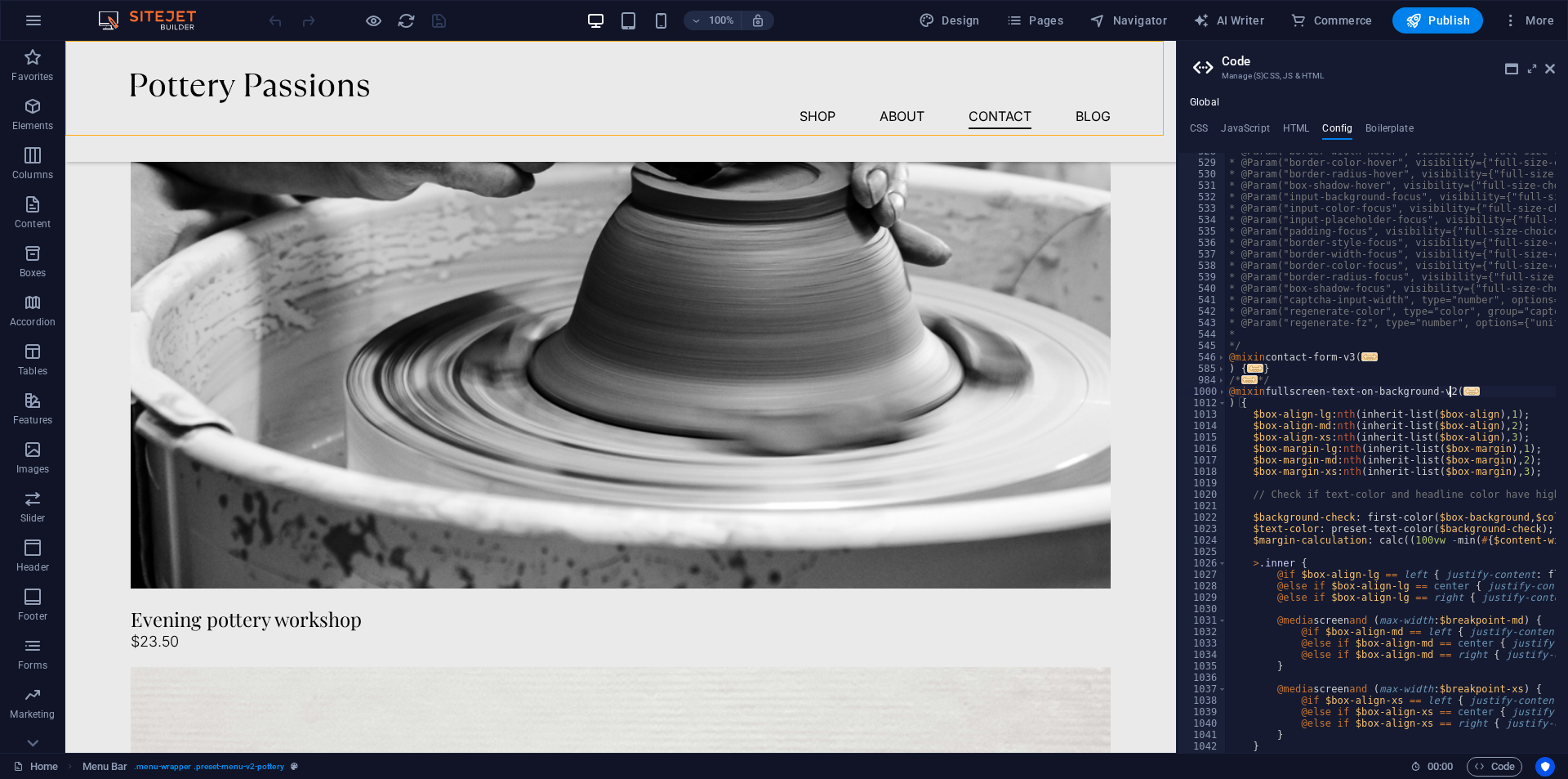
click at [1464, 390] on span "..." at bounding box center [1472, 391] width 17 height 9
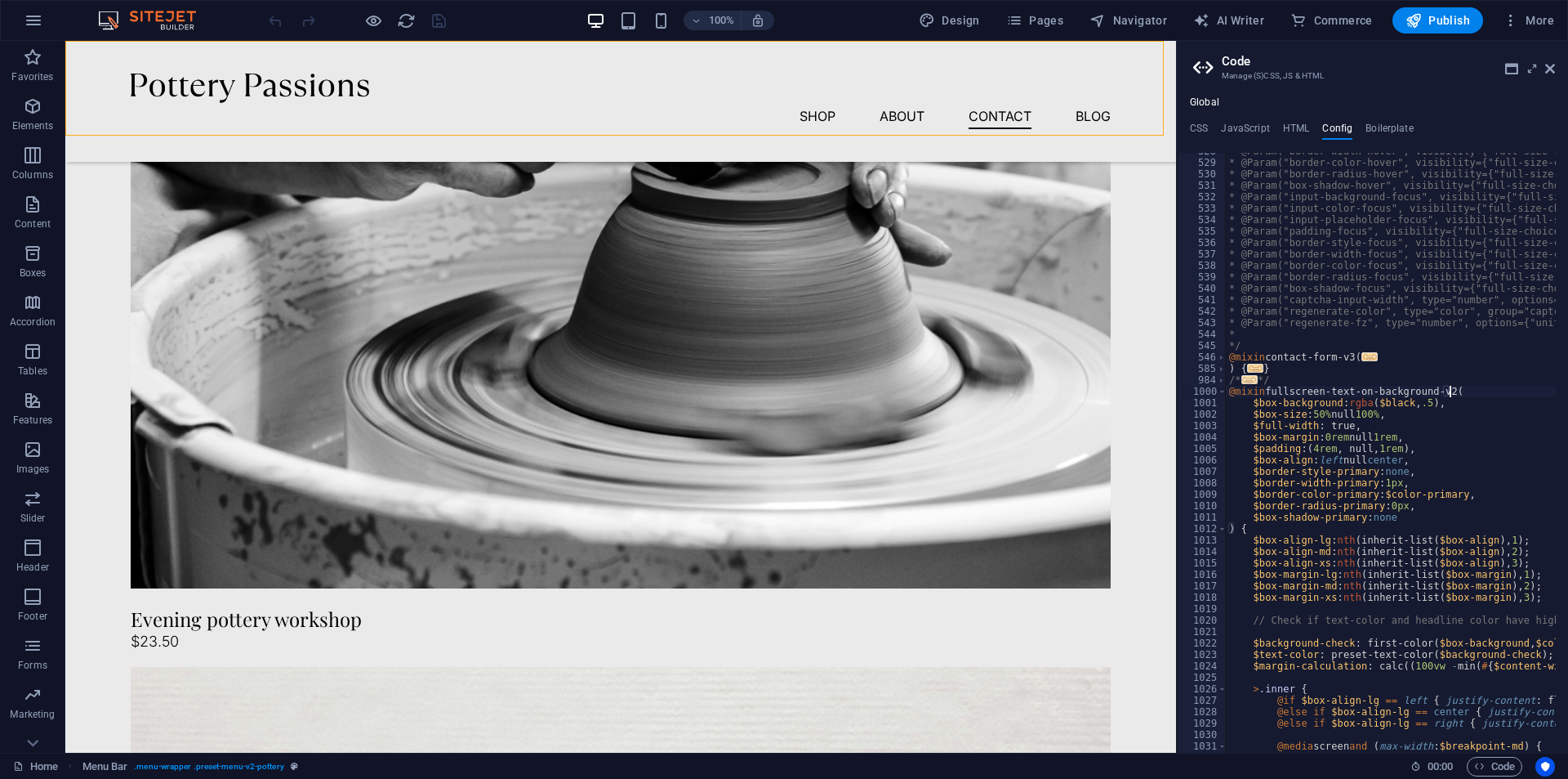
click at [1248, 376] on span "..." at bounding box center [1249, 380] width 17 height 9
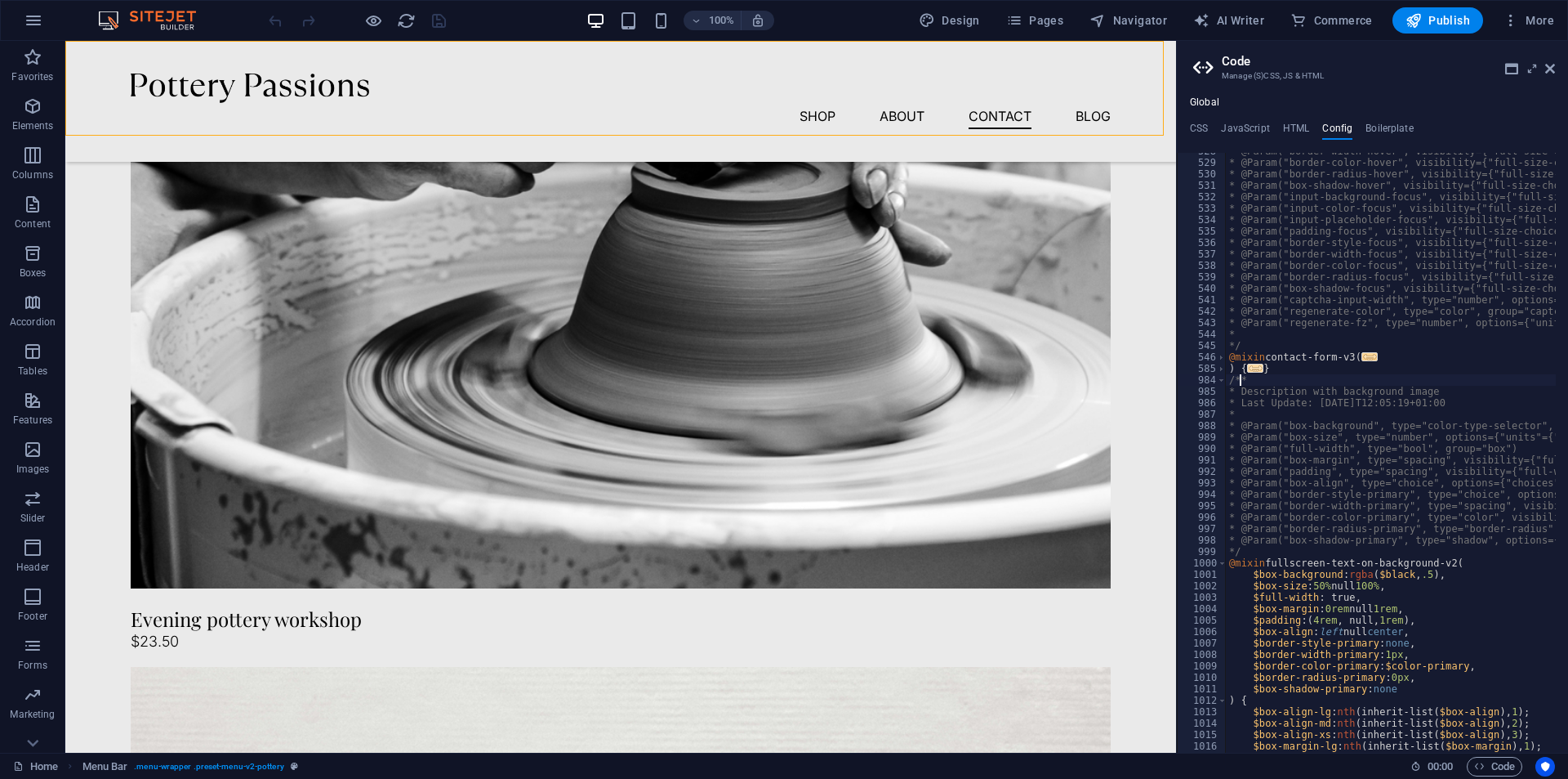
click at [1255, 368] on span "..." at bounding box center [1255, 368] width 17 height 9
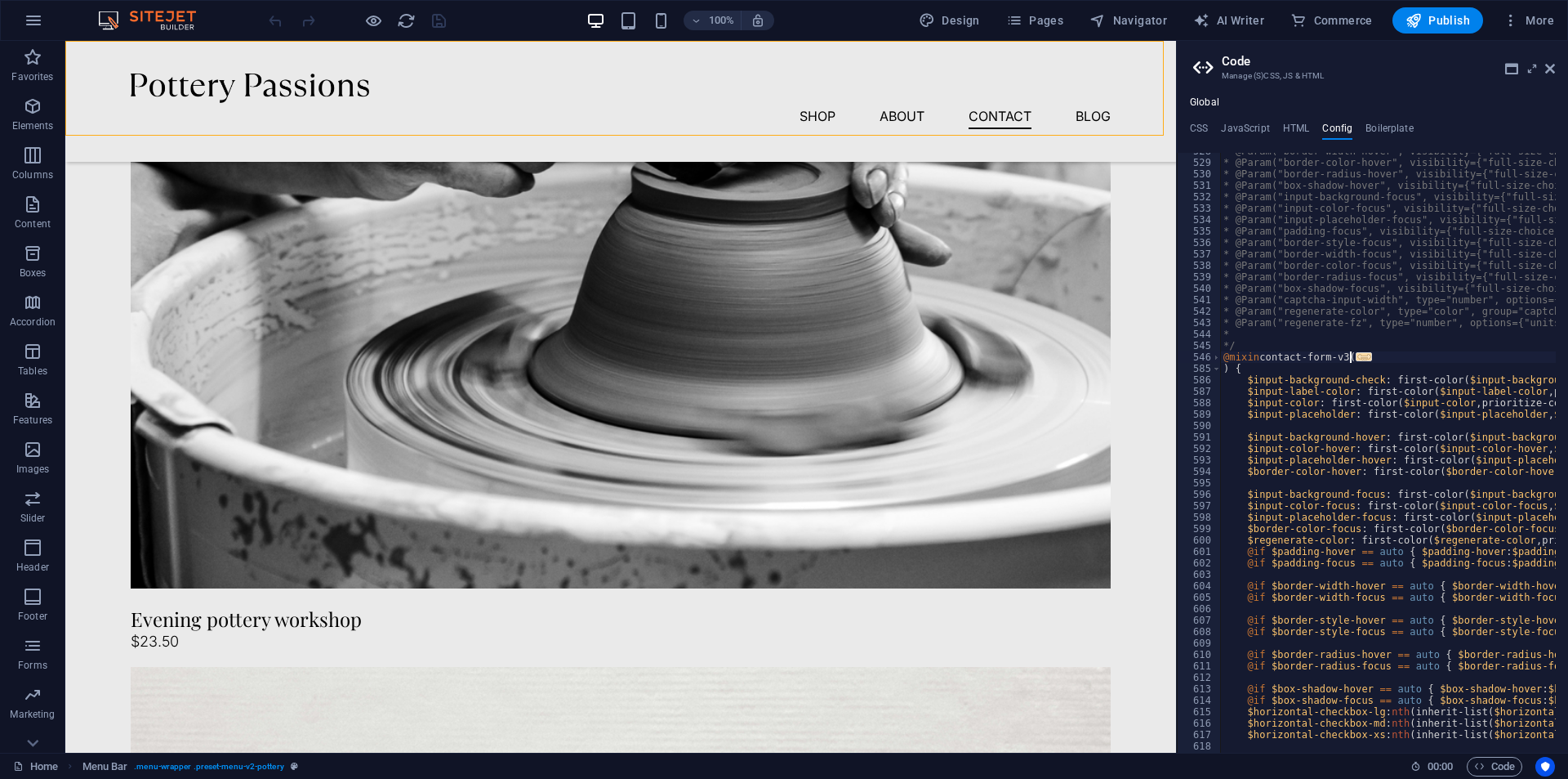
click at [1360, 352] on span "..." at bounding box center [1364, 357] width 17 height 9
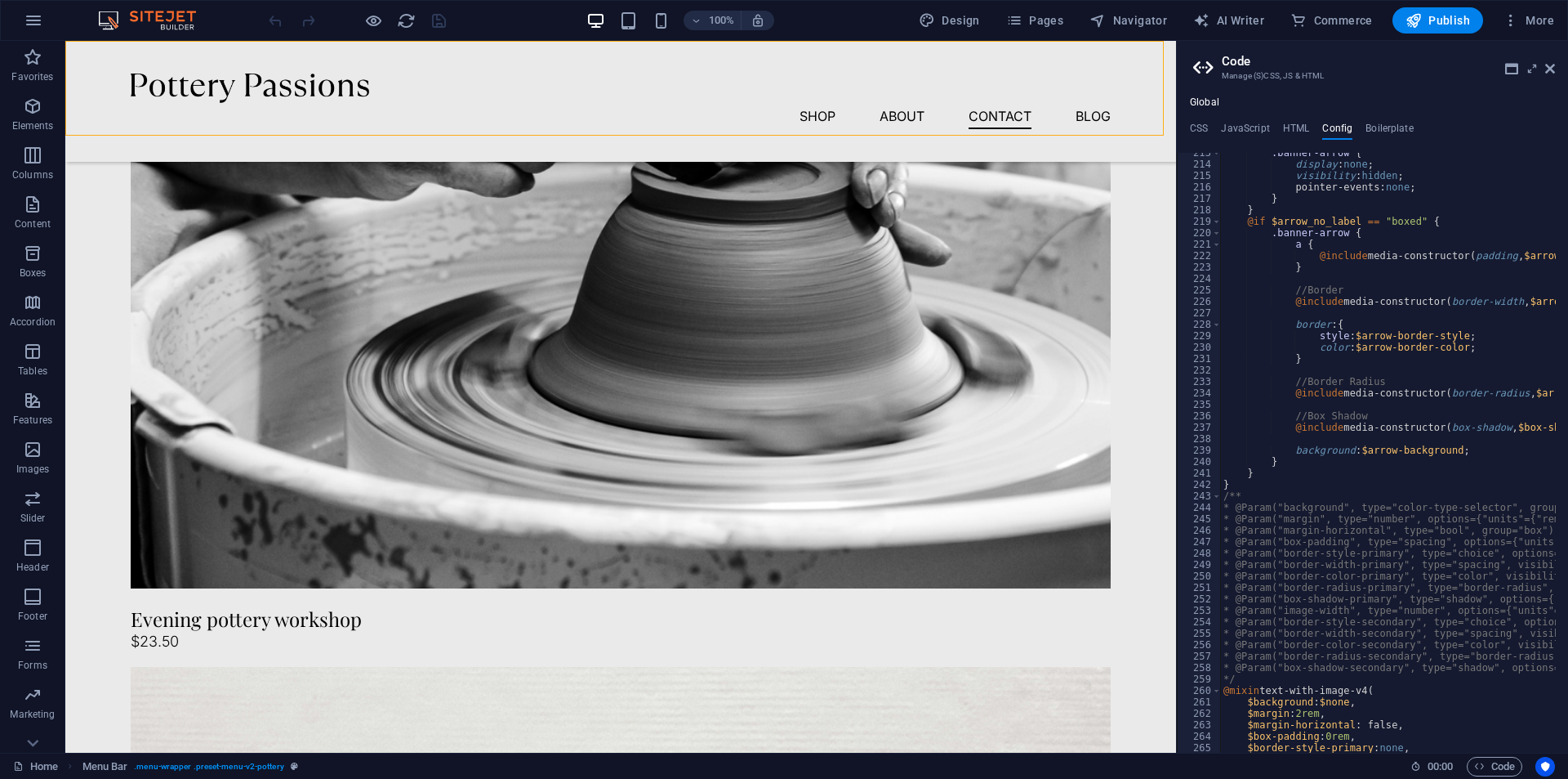
scroll to position [0, 0]
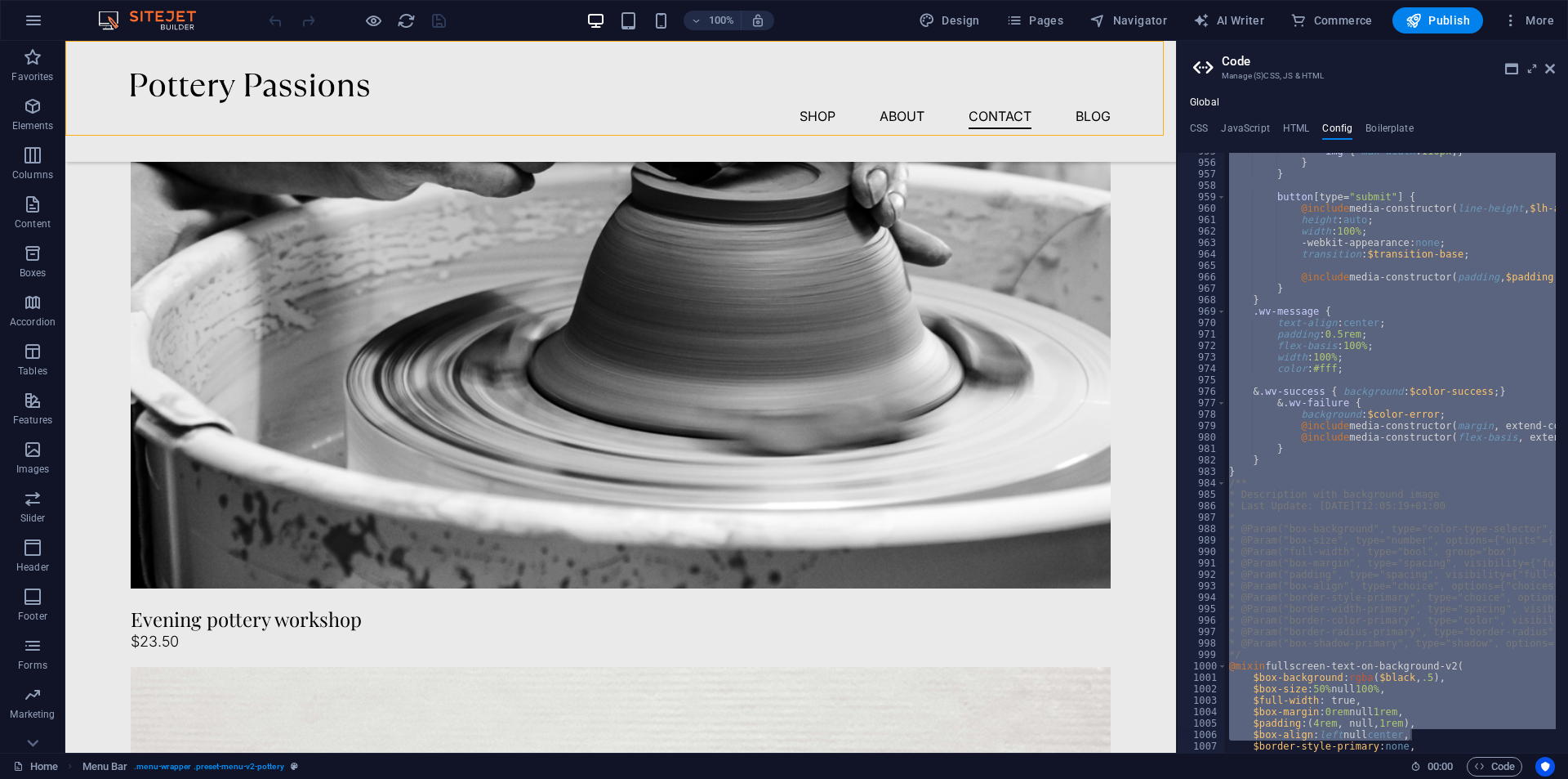
drag, startPoint x: 1513, startPoint y: 809, endPoint x: 1500, endPoint y: 810, distance: 13.0
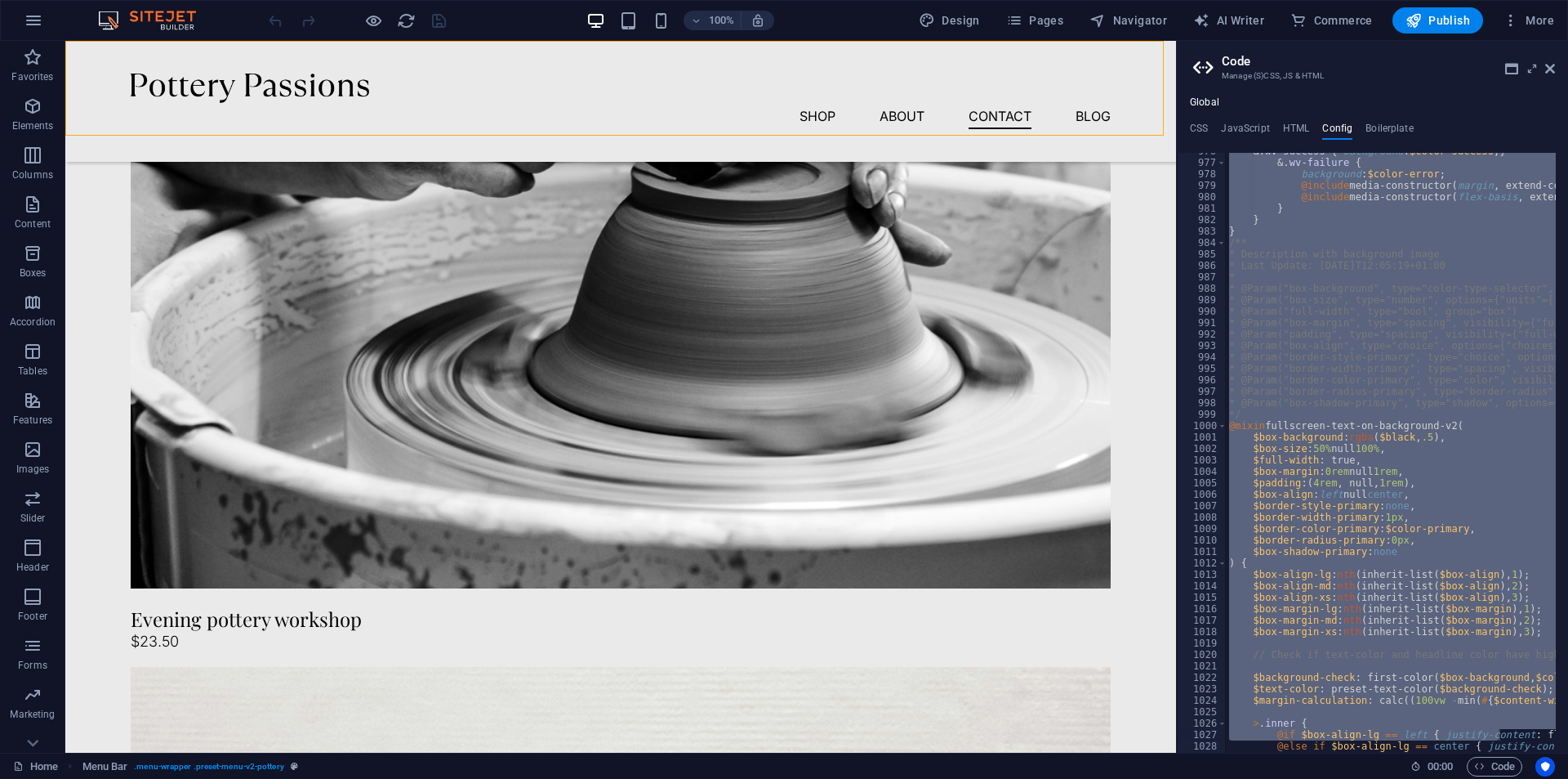
drag, startPoint x: 1500, startPoint y: 810, endPoint x: 1522, endPoint y: 365, distance: 445.5
click at [1522, 365] on div "& .wv-success { background : $color-success ; } & .wv-failure { background : $c…" at bounding box center [1391, 452] width 330 height 600
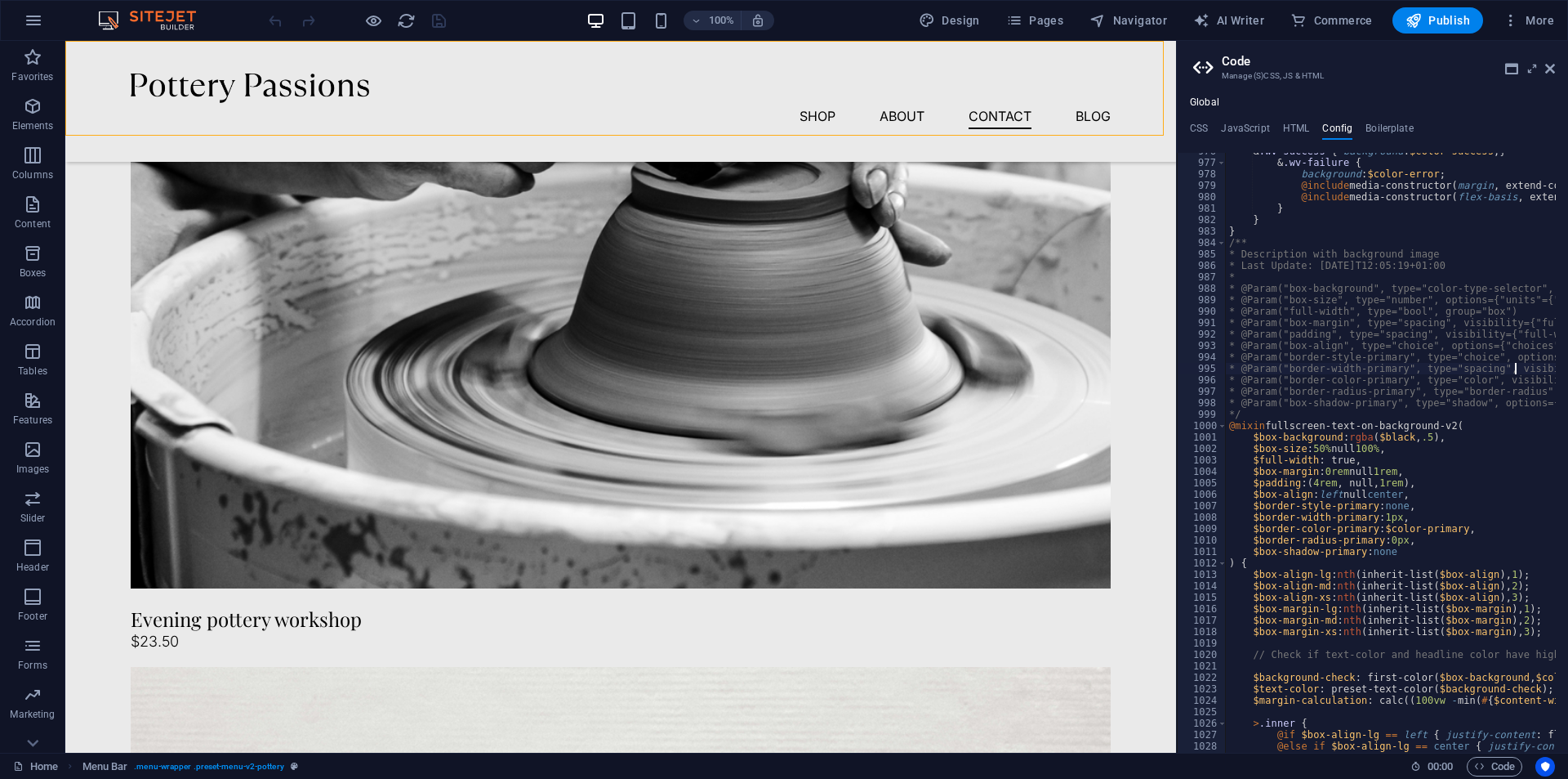
type textarea "} }"
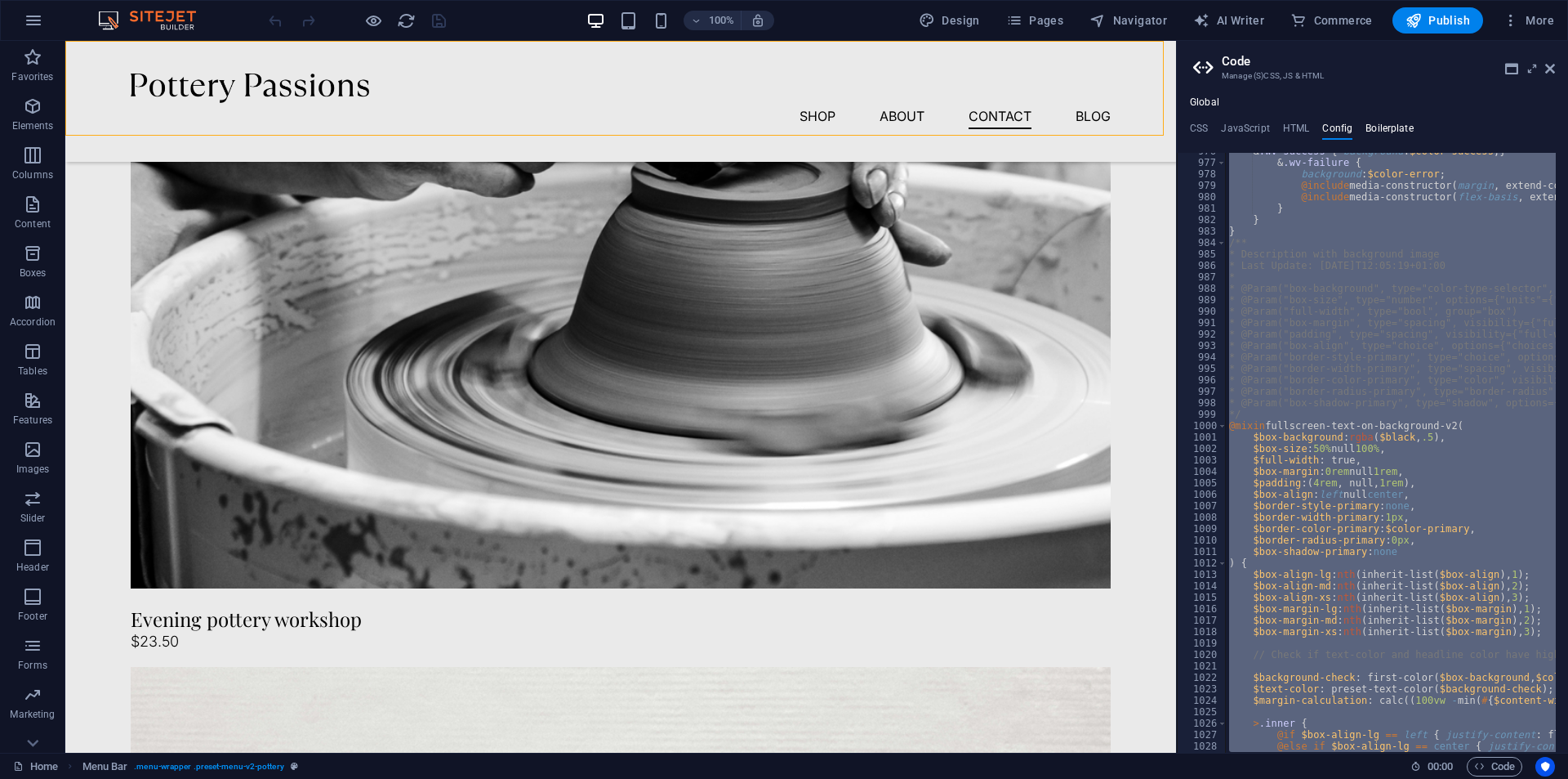
click at [1387, 131] on h4 "Boilerplate" at bounding box center [1389, 131] width 48 height 18
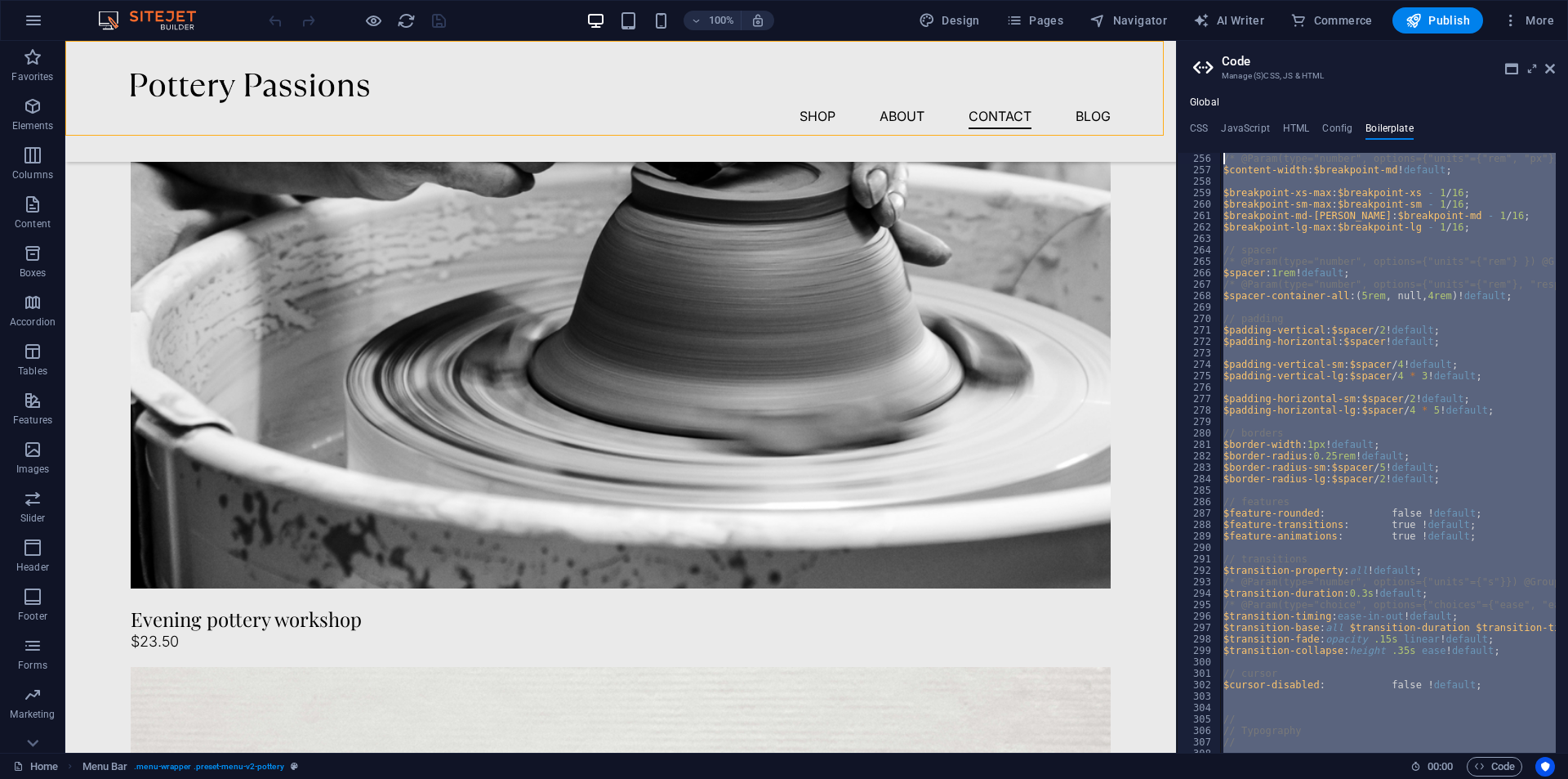
scroll to position [0, 0]
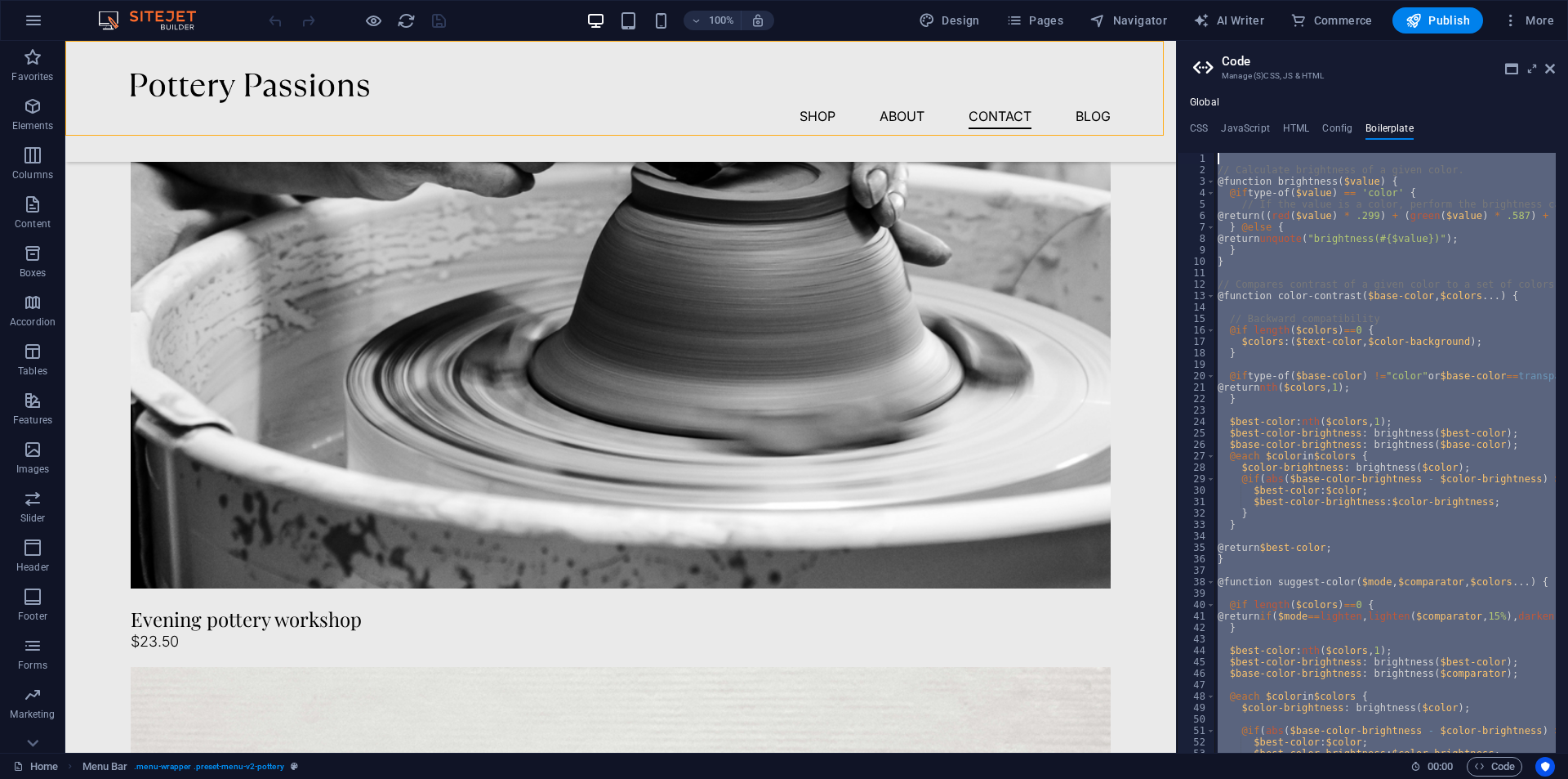
drag, startPoint x: 1434, startPoint y: 734, endPoint x: 1163, endPoint y: -71, distance: 849.4
click at [1163, 0] on html "[DOMAIN_NAME] Home Favorites Elements Columns Content Boxes Accordion Tables Fe…" at bounding box center [784, 390] width 1568 height 779
click at [1309, 349] on div "// Calculate brightness of a given color. @function brightness ( $value ) { @if…" at bounding box center [1386, 452] width 342 height 600
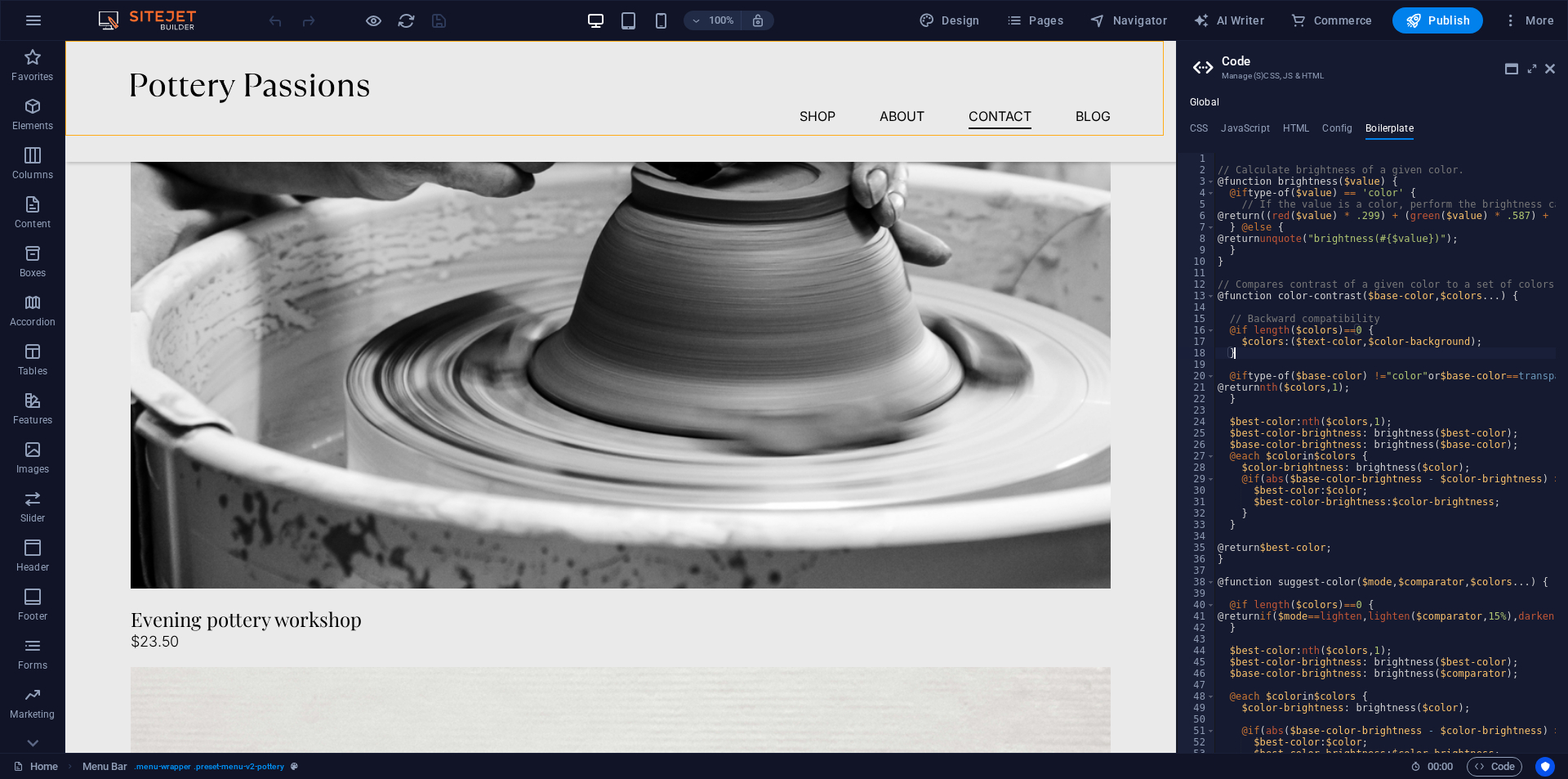
type textarea "}"
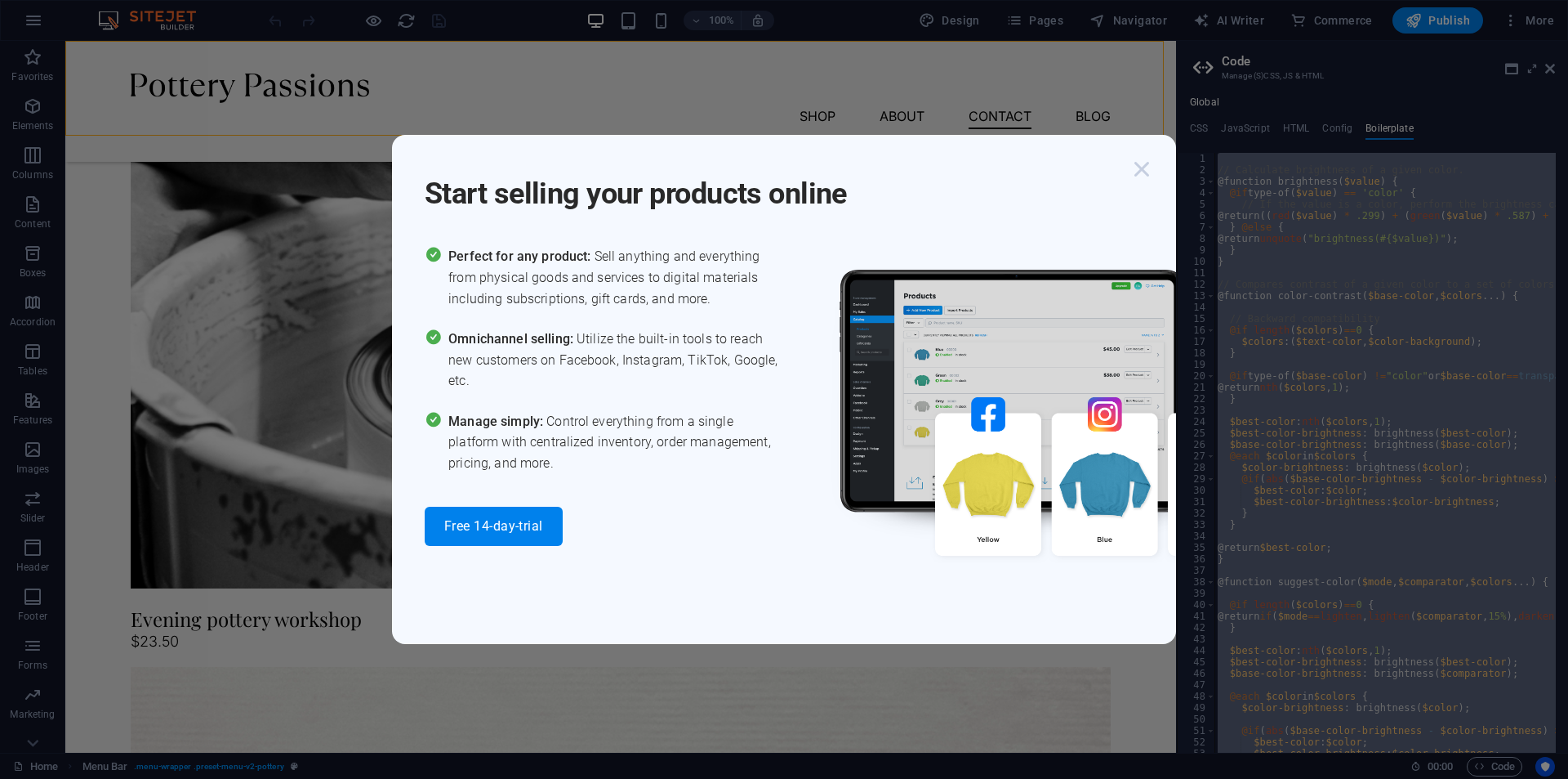
click at [1147, 170] on icon "button" at bounding box center [1142, 168] width 29 height 29
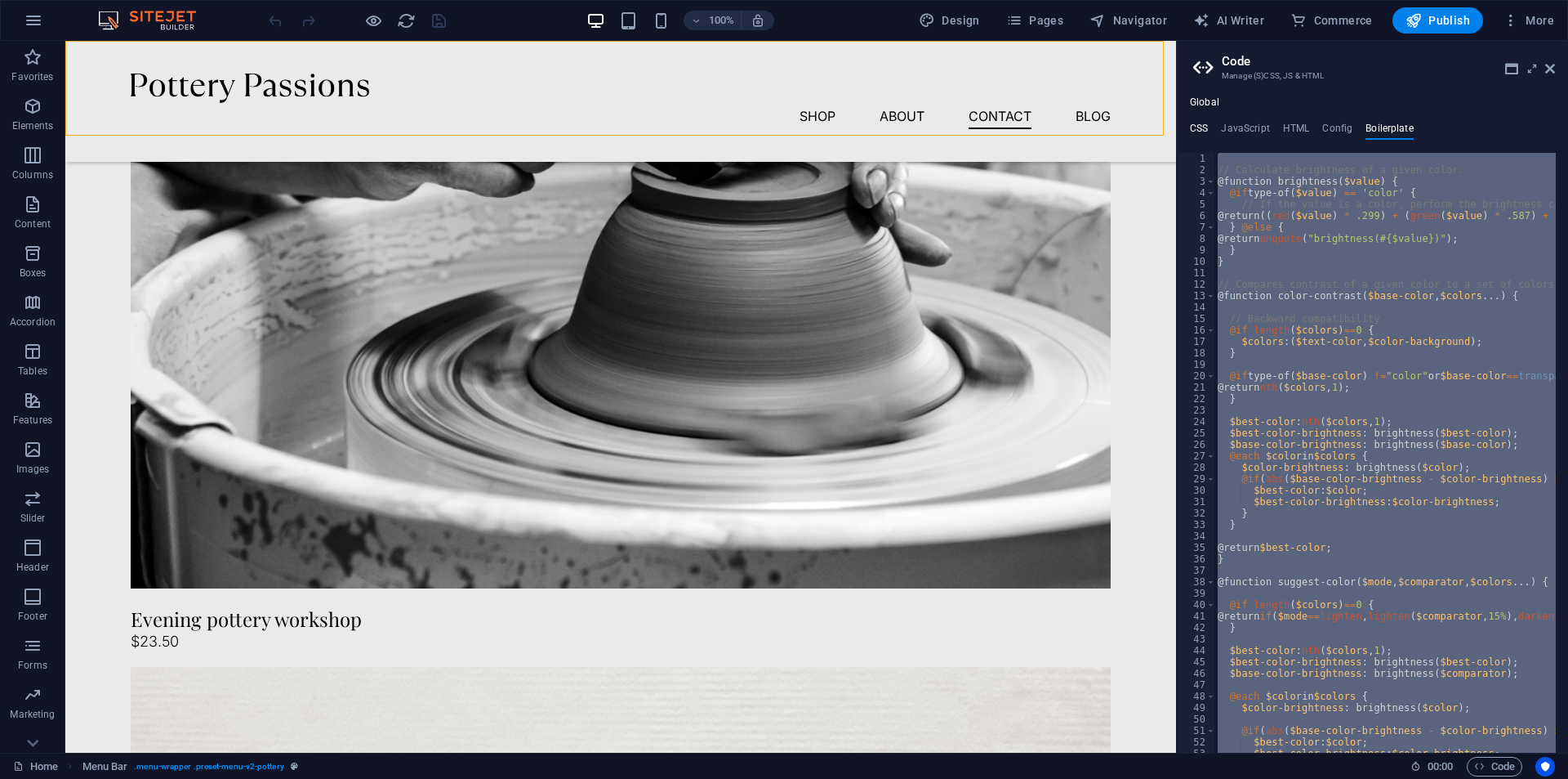
click at [1195, 138] on h4 "CSS" at bounding box center [1199, 131] width 18 height 18
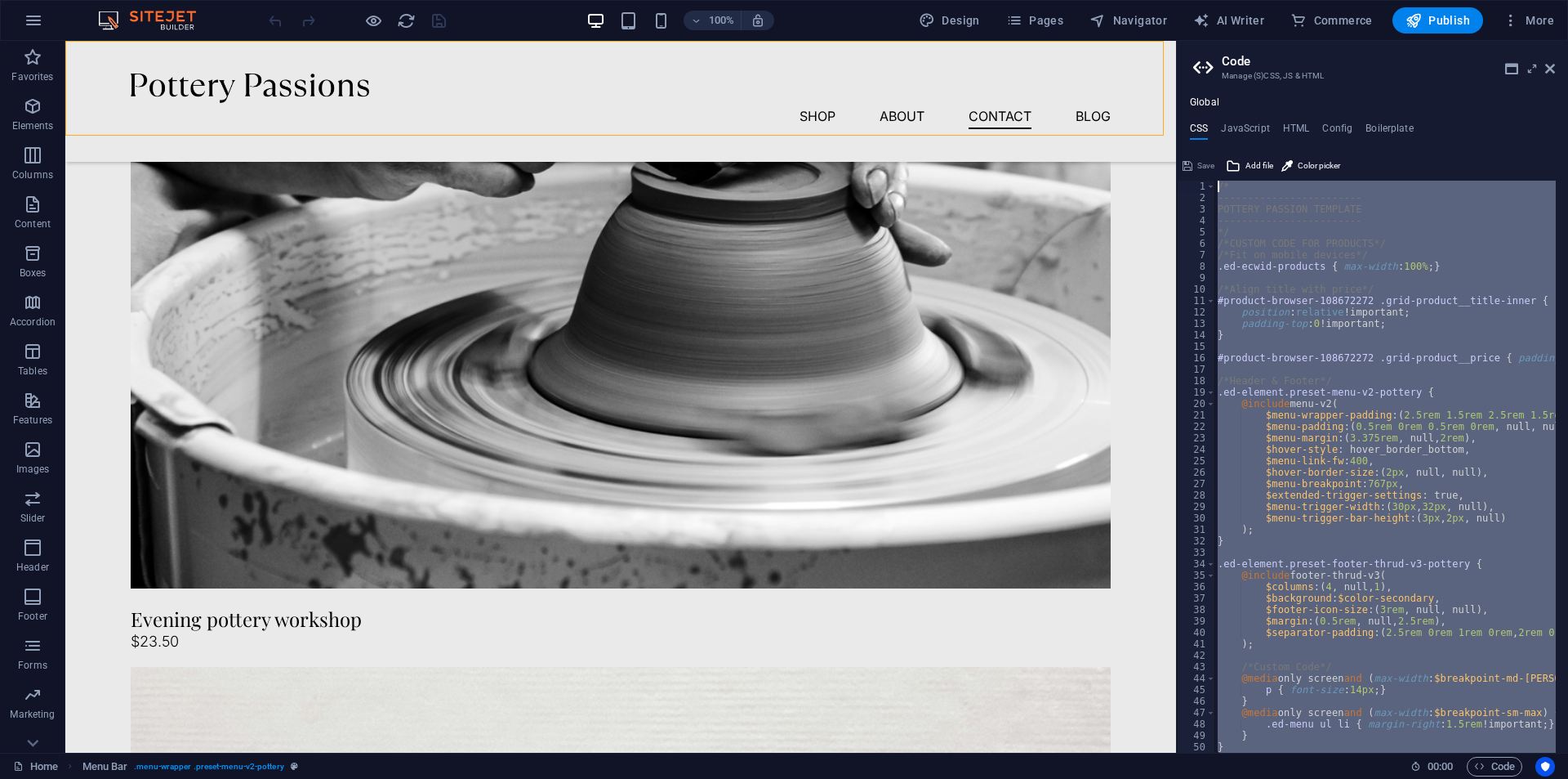
click at [1546, 76] on header "Code Manage (S)CSS, JS & HTML" at bounding box center [1374, 62] width 362 height 42
click at [1554, 72] on icon at bounding box center [1550, 68] width 10 height 13
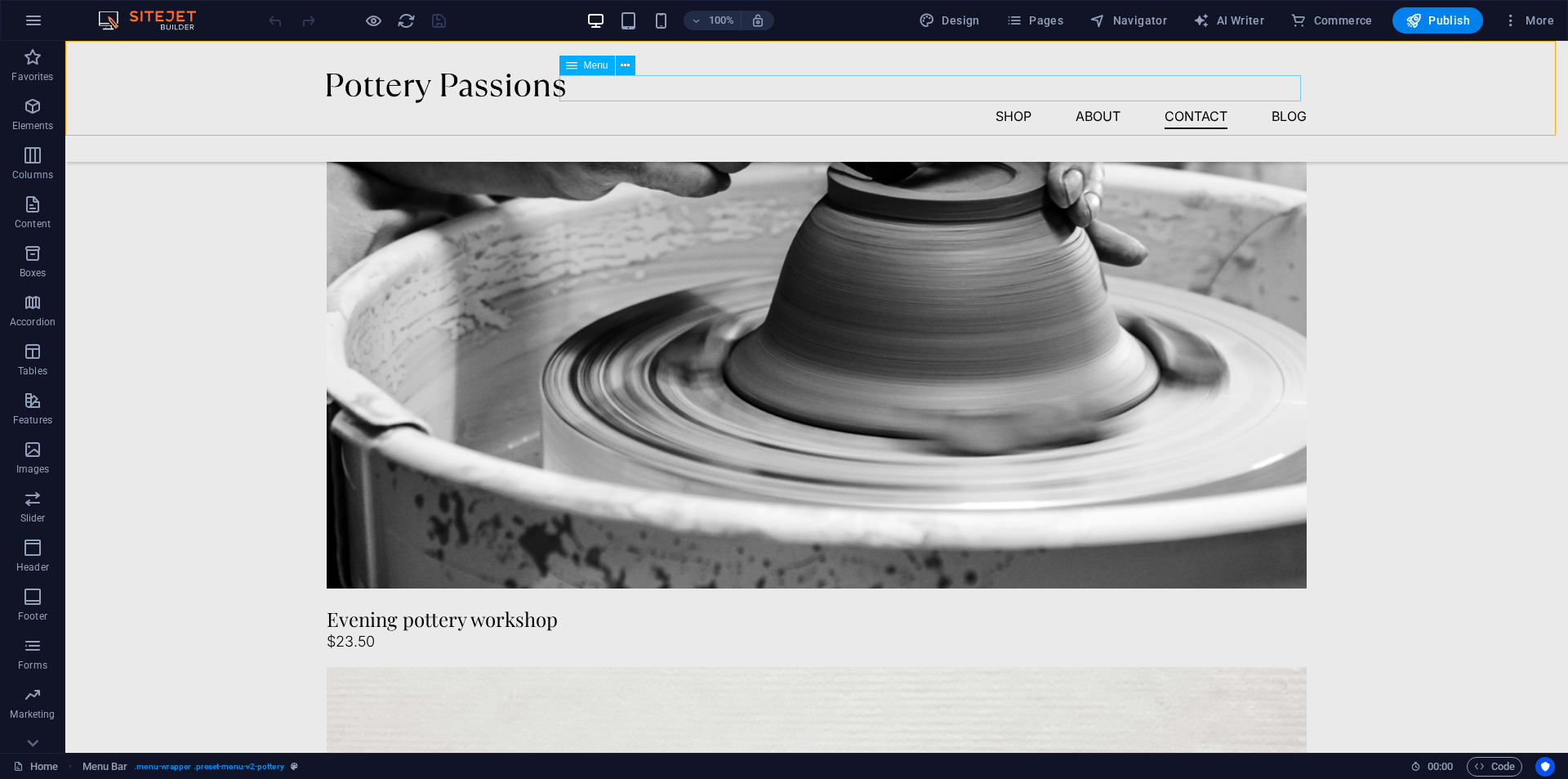
click at [1008, 103] on nav "Shop About Contact Blog" at bounding box center [817, 116] width 980 height 26
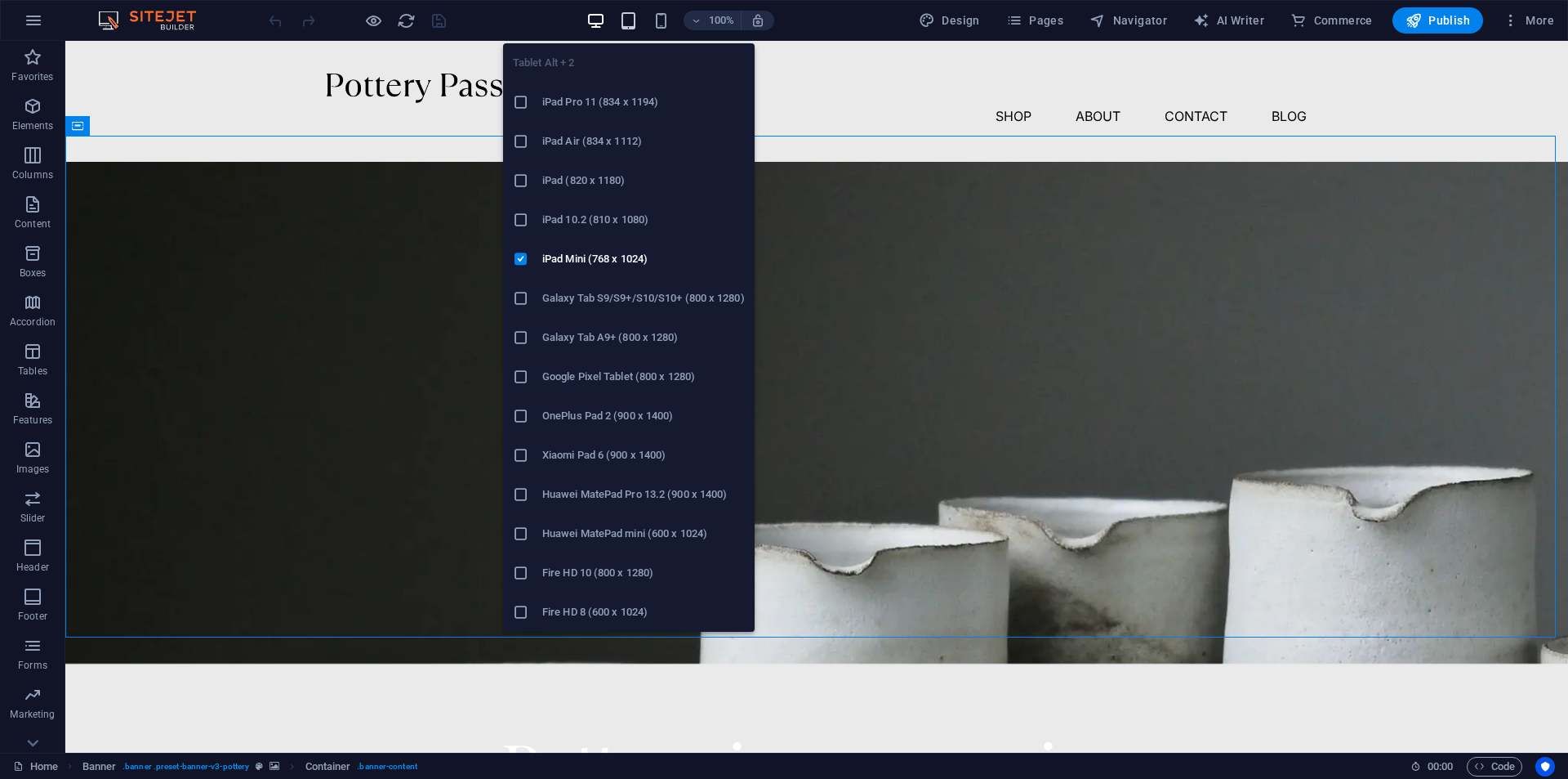
click at [627, 22] on icon "button" at bounding box center [628, 20] width 18 height 19
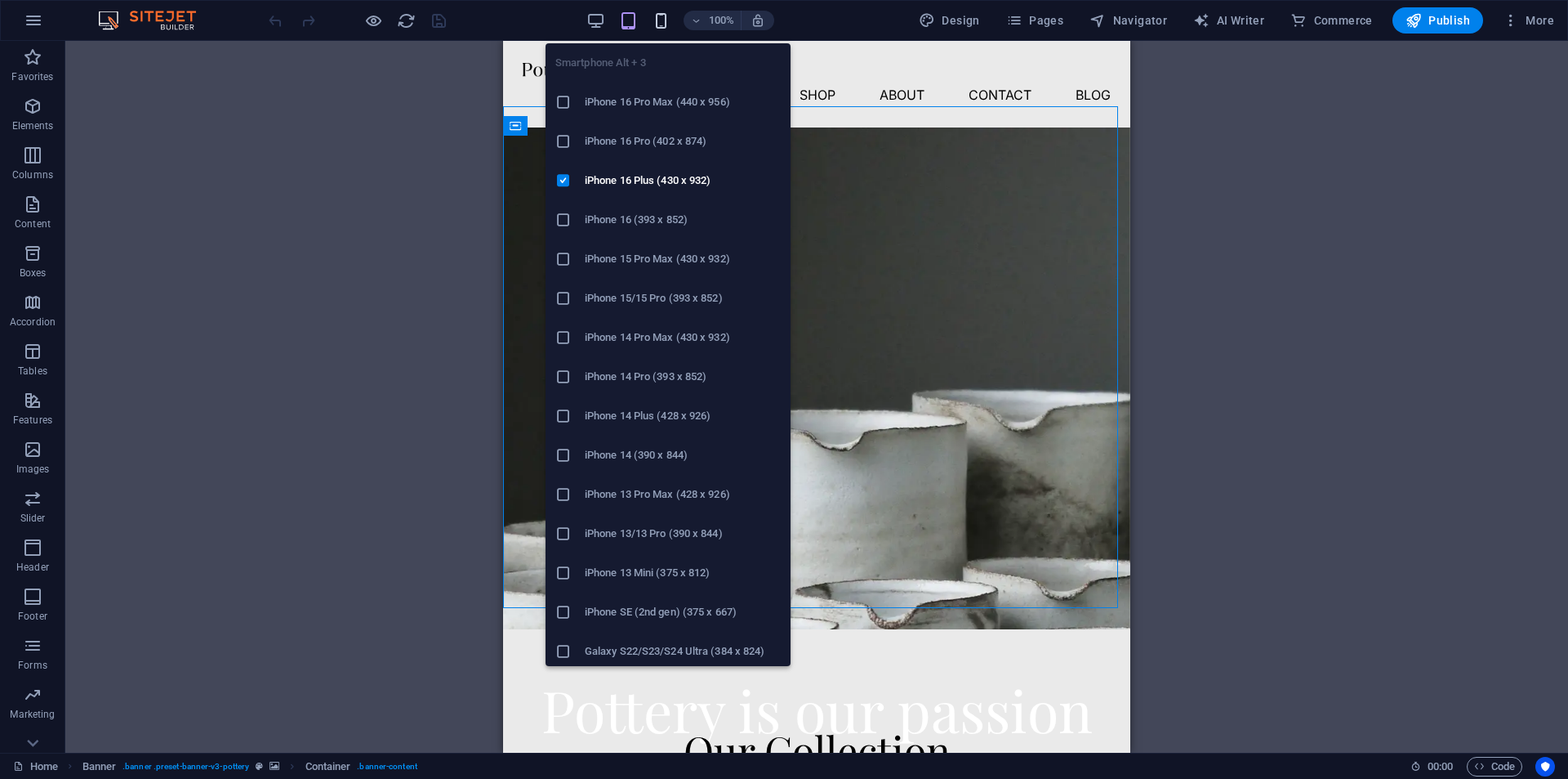
click at [657, 26] on icon "button" at bounding box center [661, 20] width 18 height 19
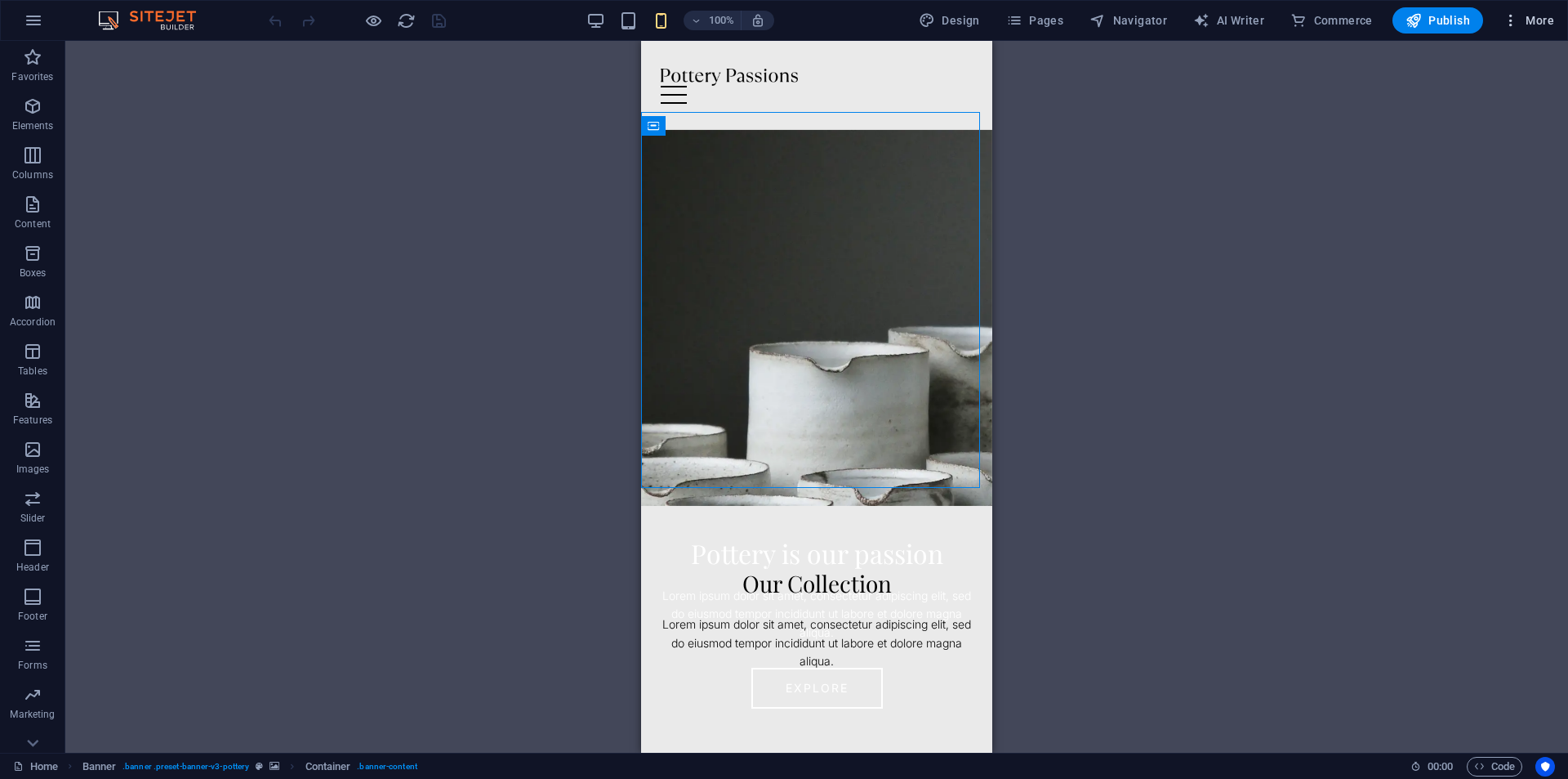
click at [1509, 28] on button "More" at bounding box center [1528, 20] width 64 height 26
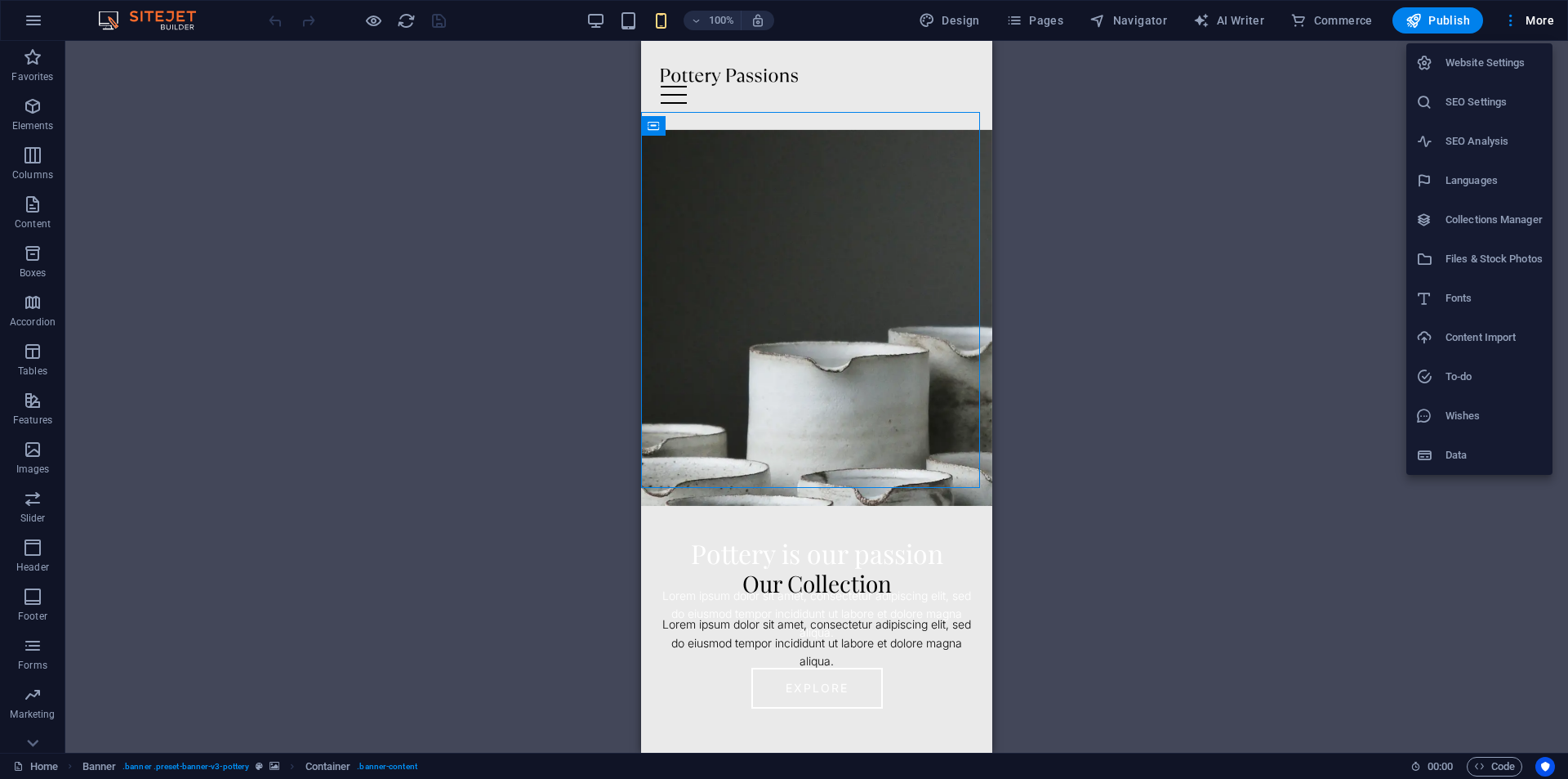
click at [1498, 759] on div at bounding box center [784, 390] width 1568 height 779
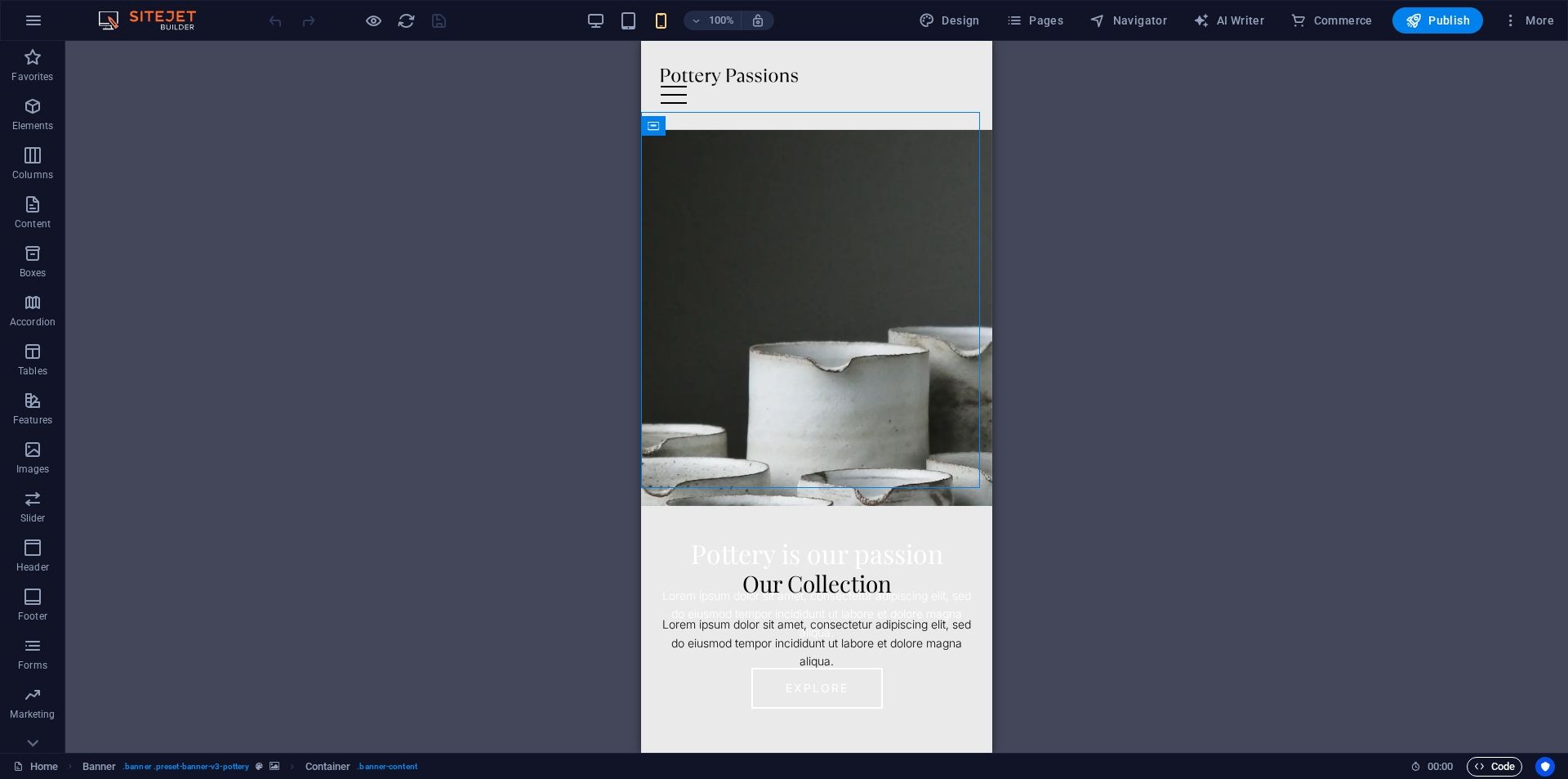
click at [1501, 767] on span "Code" at bounding box center [1495, 767] width 41 height 19
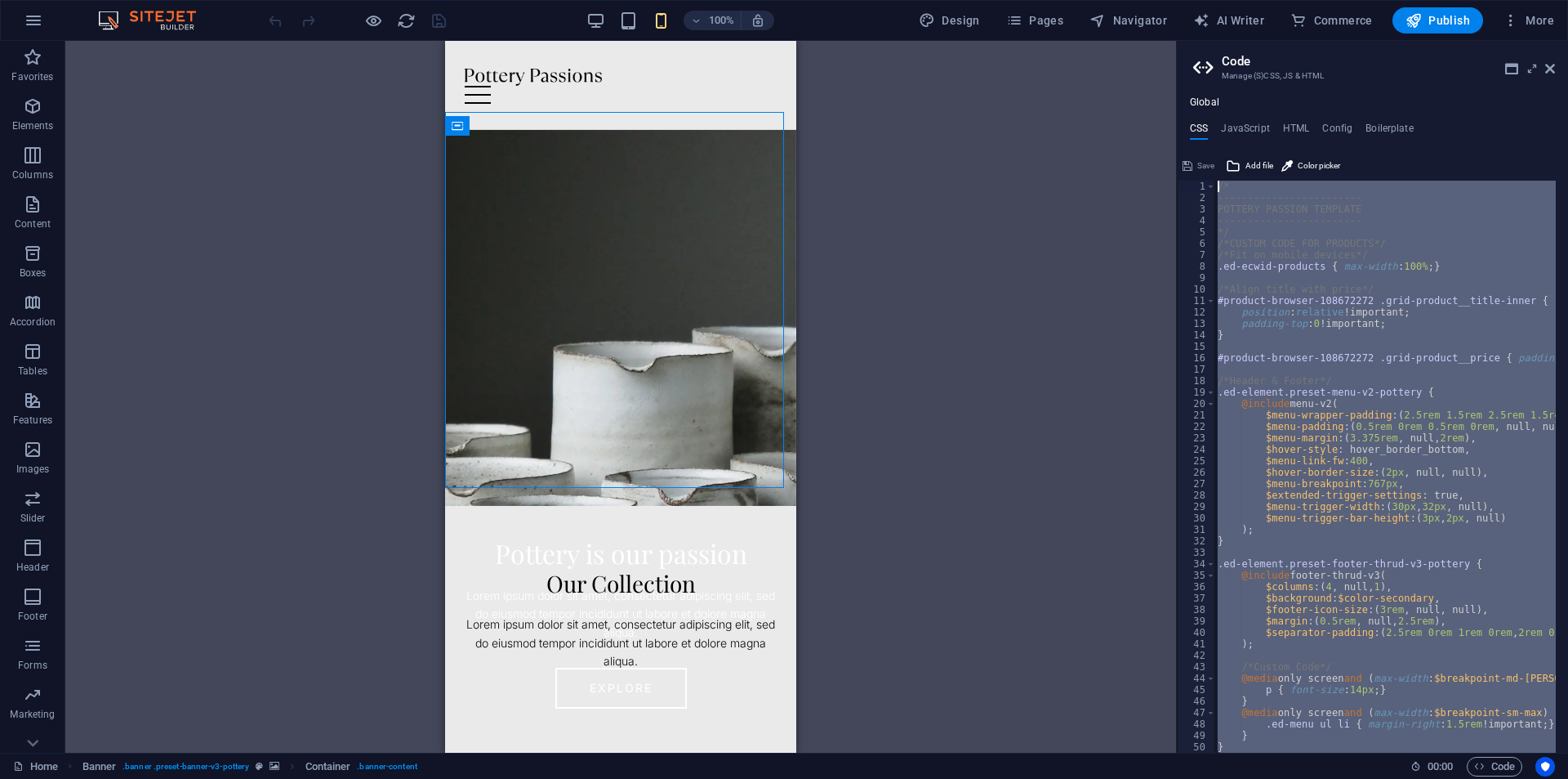
click at [1270, 402] on div "/* ------------------------ POTTERY PASSION TEMPLATE ------------------------ *…" at bounding box center [1386, 466] width 342 height 572
type textarea "@include menu-v2("
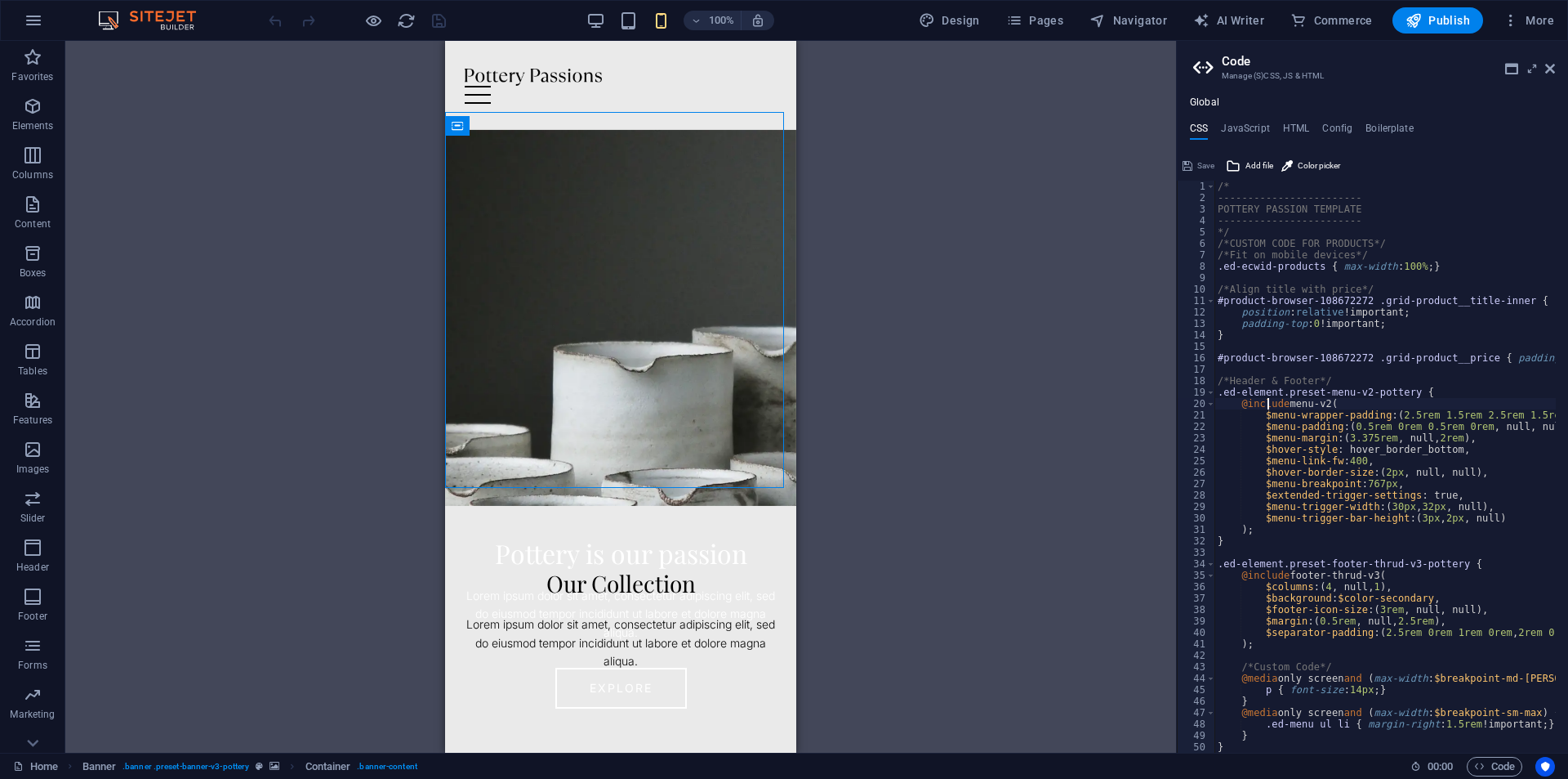
click at [1240, 119] on div "Global CSS JavaScript HTML Config Boilerplate @include menu-v2( 1 2 3 4 5 6 7 8…" at bounding box center [1372, 424] width 391 height 657
click at [1240, 121] on div "Global CSS JavaScript HTML Config Boilerplate @include menu-v2( 1 2 3 4 5 6 7 8…" at bounding box center [1372, 424] width 391 height 657
click at [1241, 124] on h4 "JavaScript" at bounding box center [1245, 131] width 48 height 18
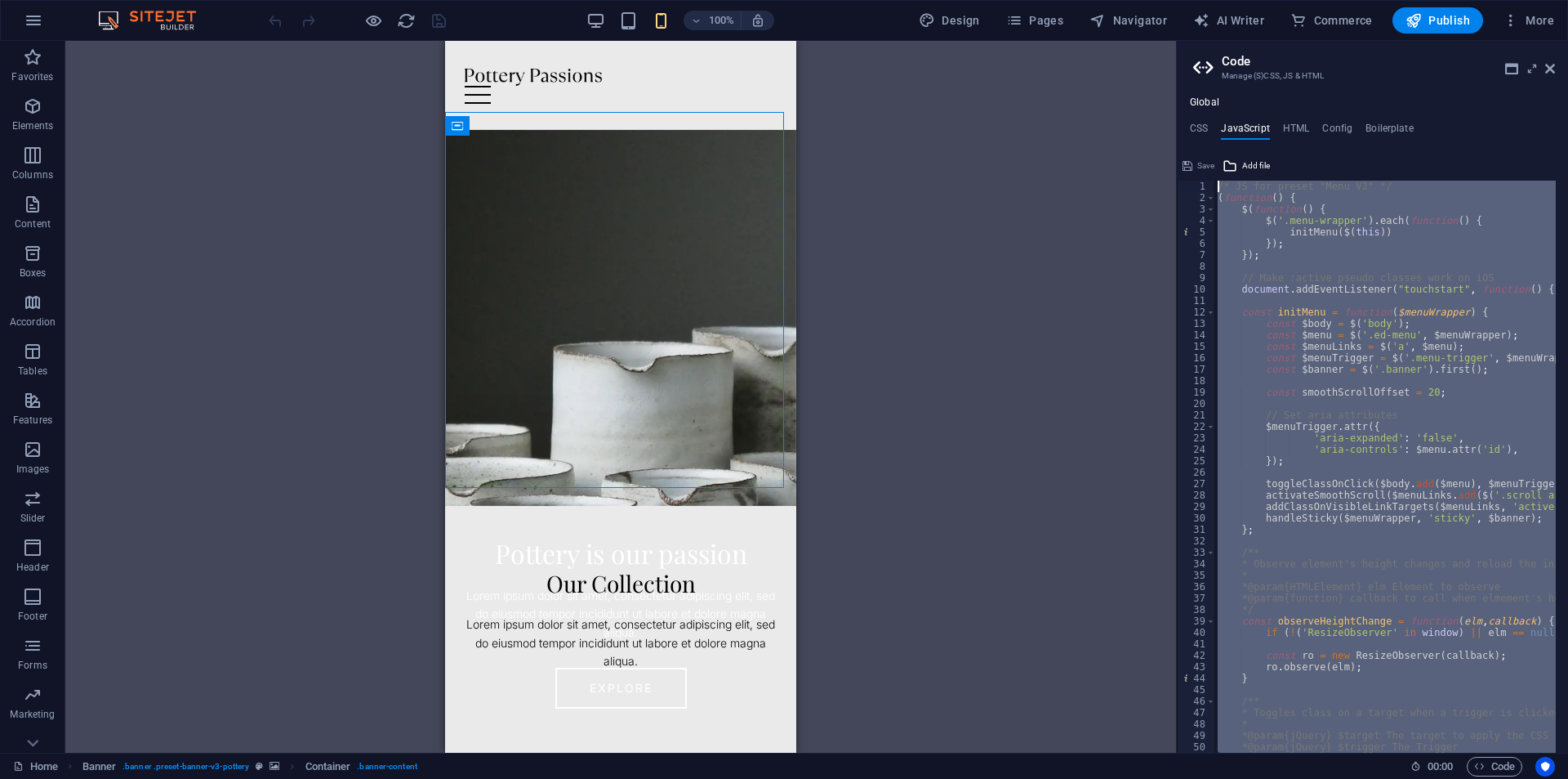
click at [1463, 293] on div "/* JS for preset "Menu V2" */ ( function ( ) { $ ( function ( ) { $ ( '.menu-wr…" at bounding box center [1386, 466] width 342 height 572
type textarea "document.addEventListener("touchstart", function() {}, false);"
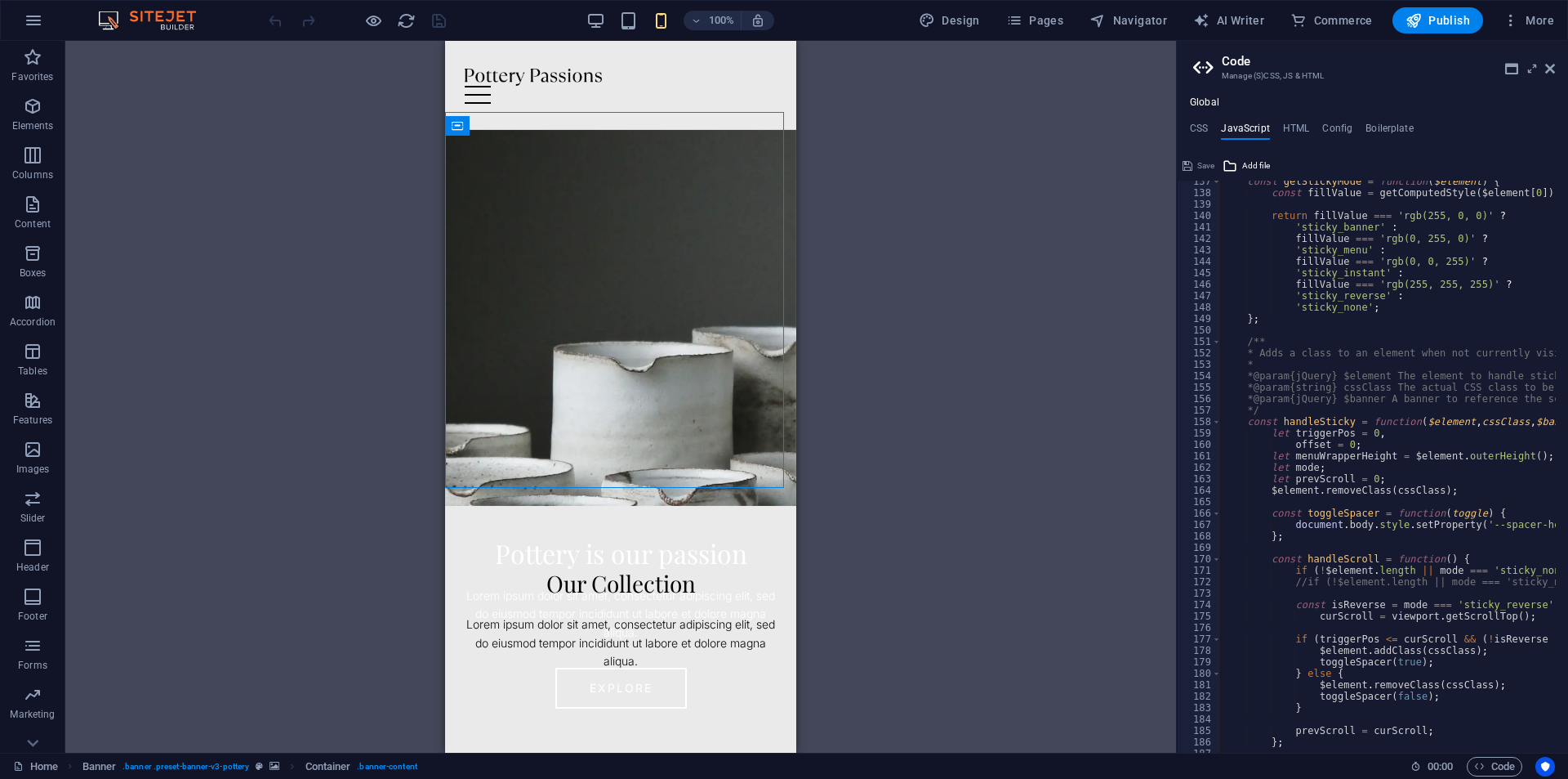
scroll to position [2621, 0]
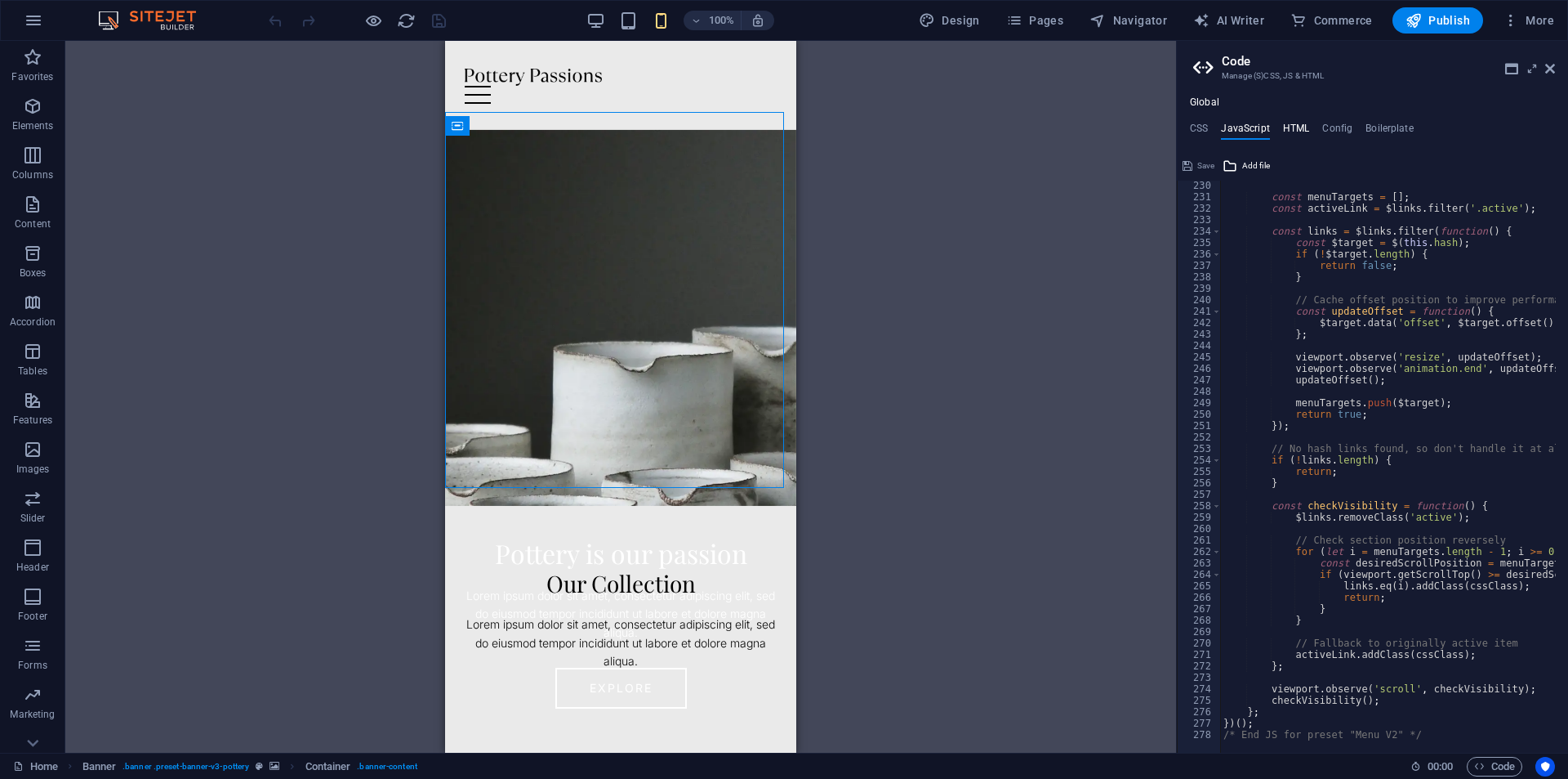
click at [1298, 131] on h4 "HTML" at bounding box center [1297, 131] width 27 height 18
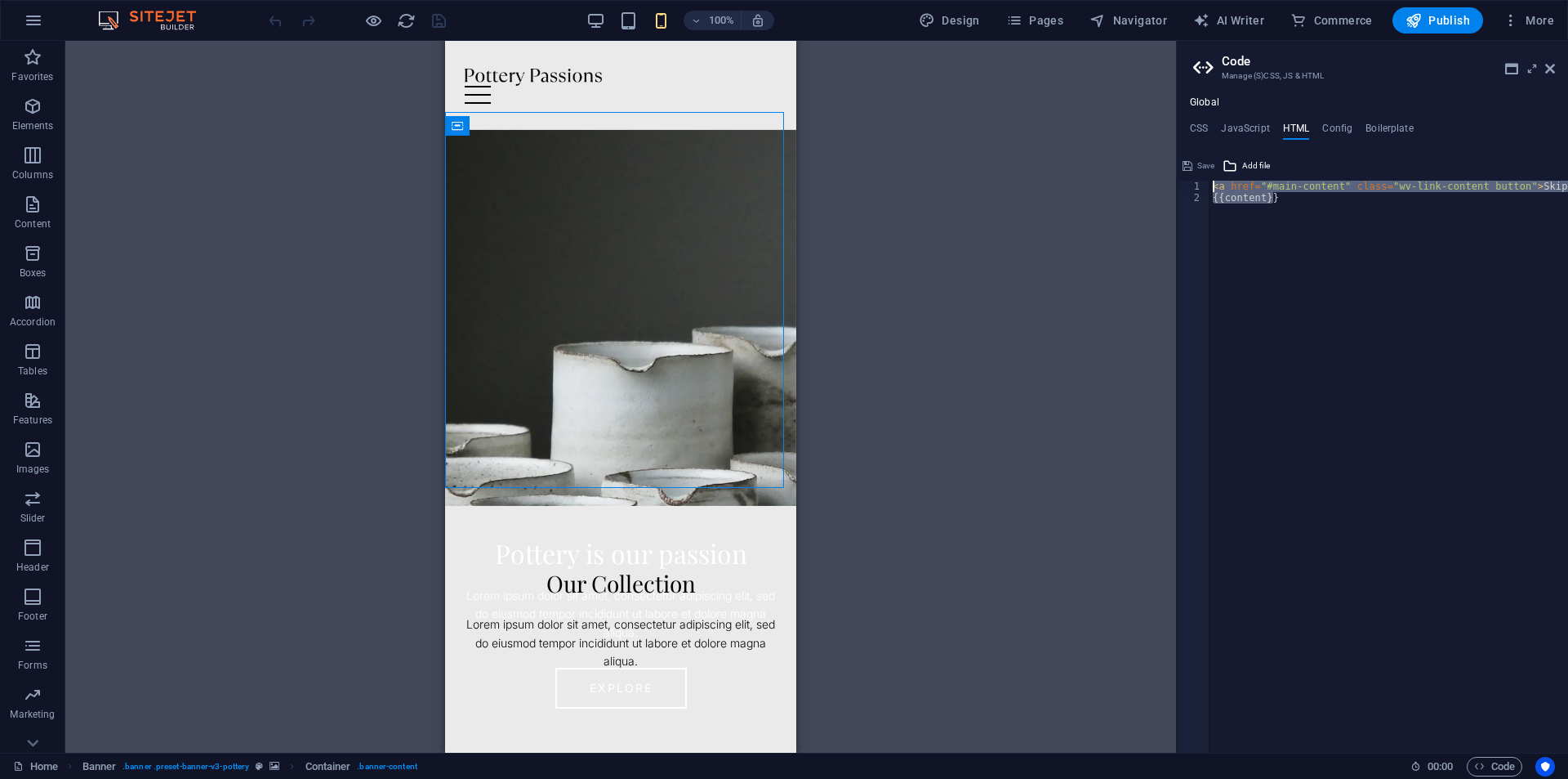
drag, startPoint x: 1496, startPoint y: 338, endPoint x: 1357, endPoint y: 226, distance: 178.5
click at [1496, 338] on div "< a href = "#main-content" class = "wv-link-content button" > Skip to main cont…" at bounding box center [1388, 466] width 359 height 572
type textarea "{{content}}"
click at [1329, 130] on h4 "Config" at bounding box center [1337, 131] width 30 height 18
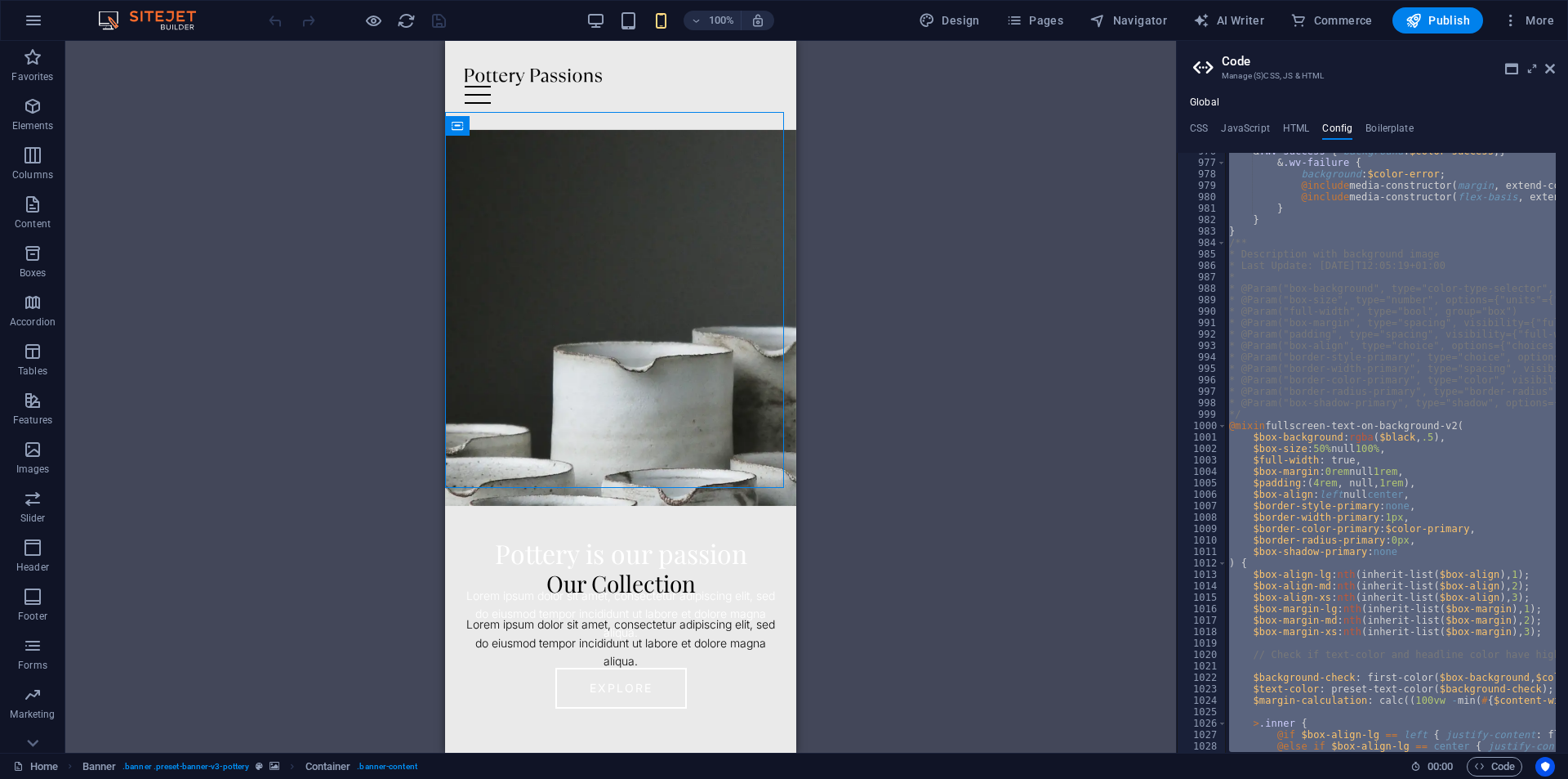
scroll to position [514, 0]
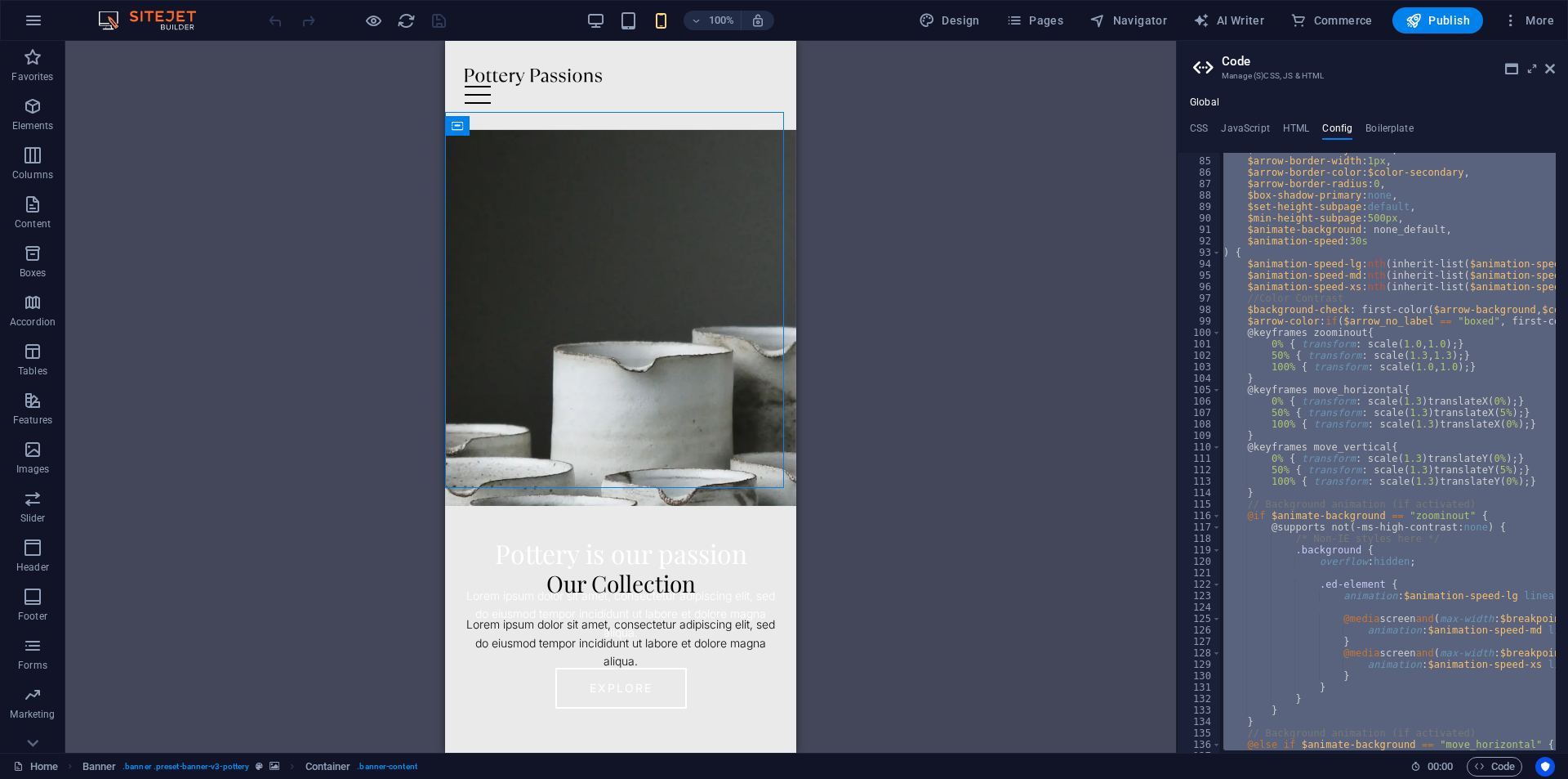
click at [1466, 239] on div "$arrow-border-style : none , $arrow-border-width : 1px , $arrow-border-color : …" at bounding box center [1387, 452] width 336 height 600
type textarea "$animation-speed: 30s"
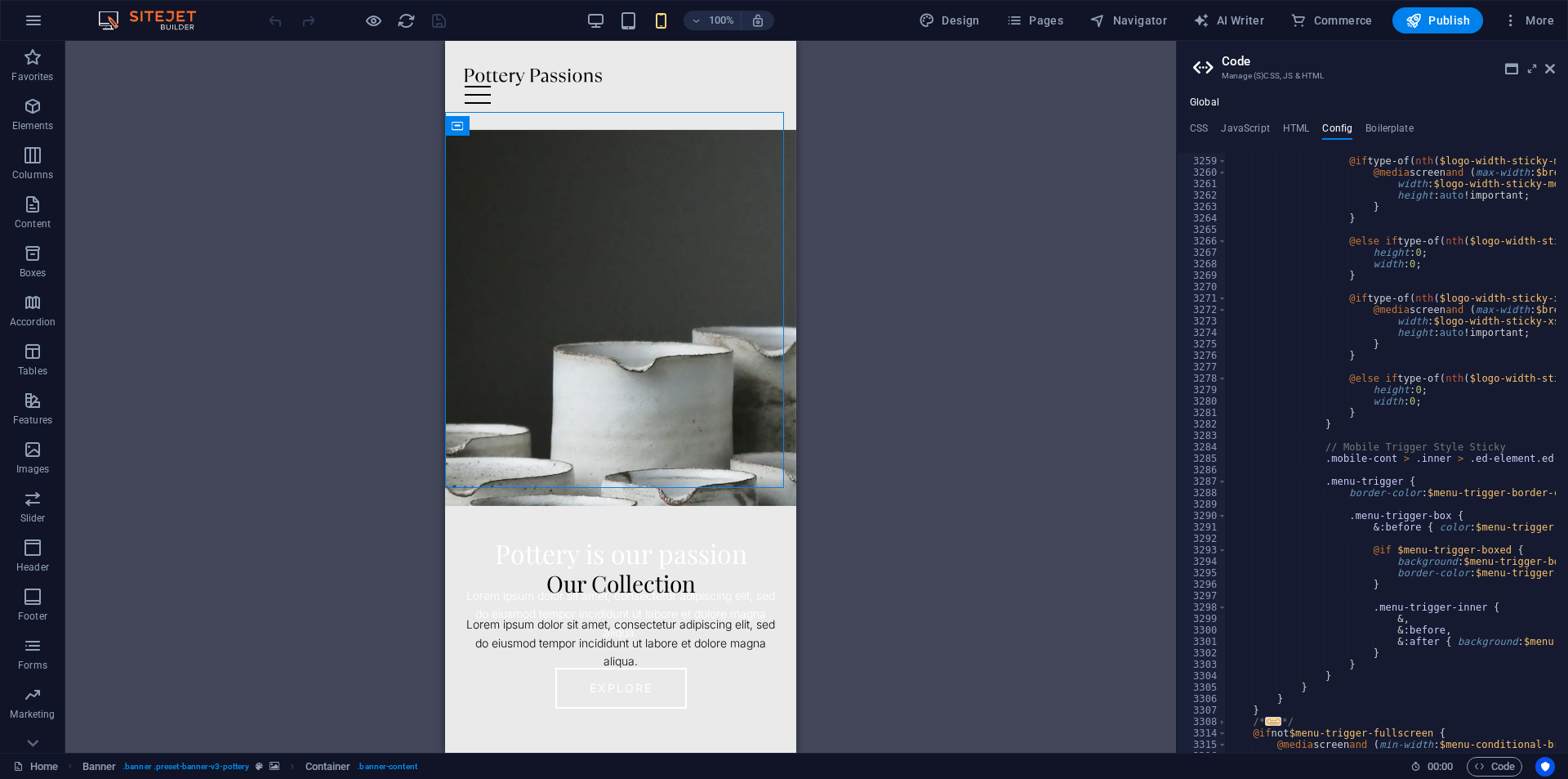
scroll to position [26188, 0]
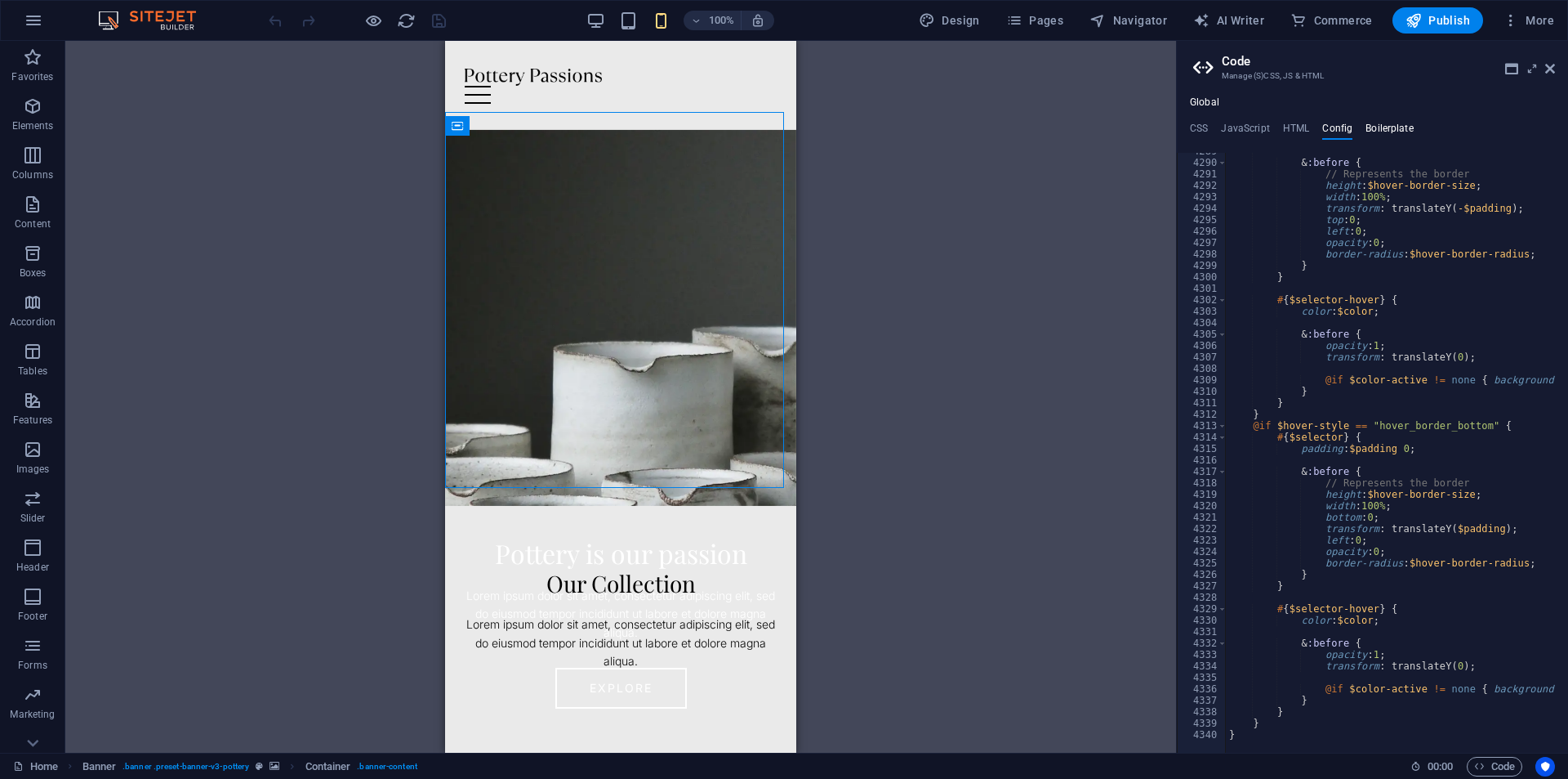
click at [1386, 127] on h4 "Boilerplate" at bounding box center [1389, 131] width 48 height 18
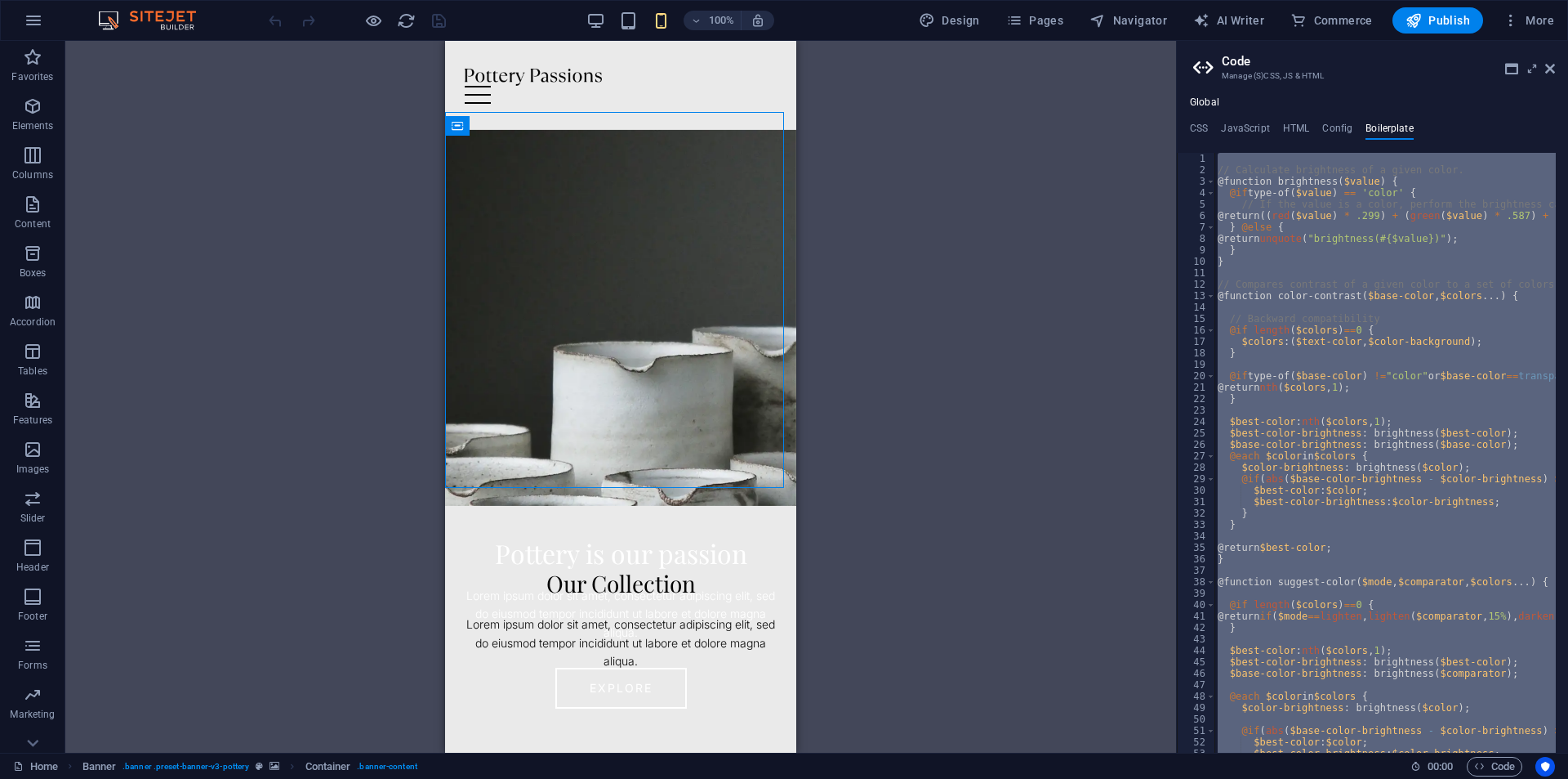
click at [1473, 214] on div "// Calculate brightness of a given color. @function brightness ( $value ) { @if…" at bounding box center [1386, 452] width 342 height 600
type textarea "@return ((red($value) * .299) + (green($value) * .587) + (blue($value) * .114))…"
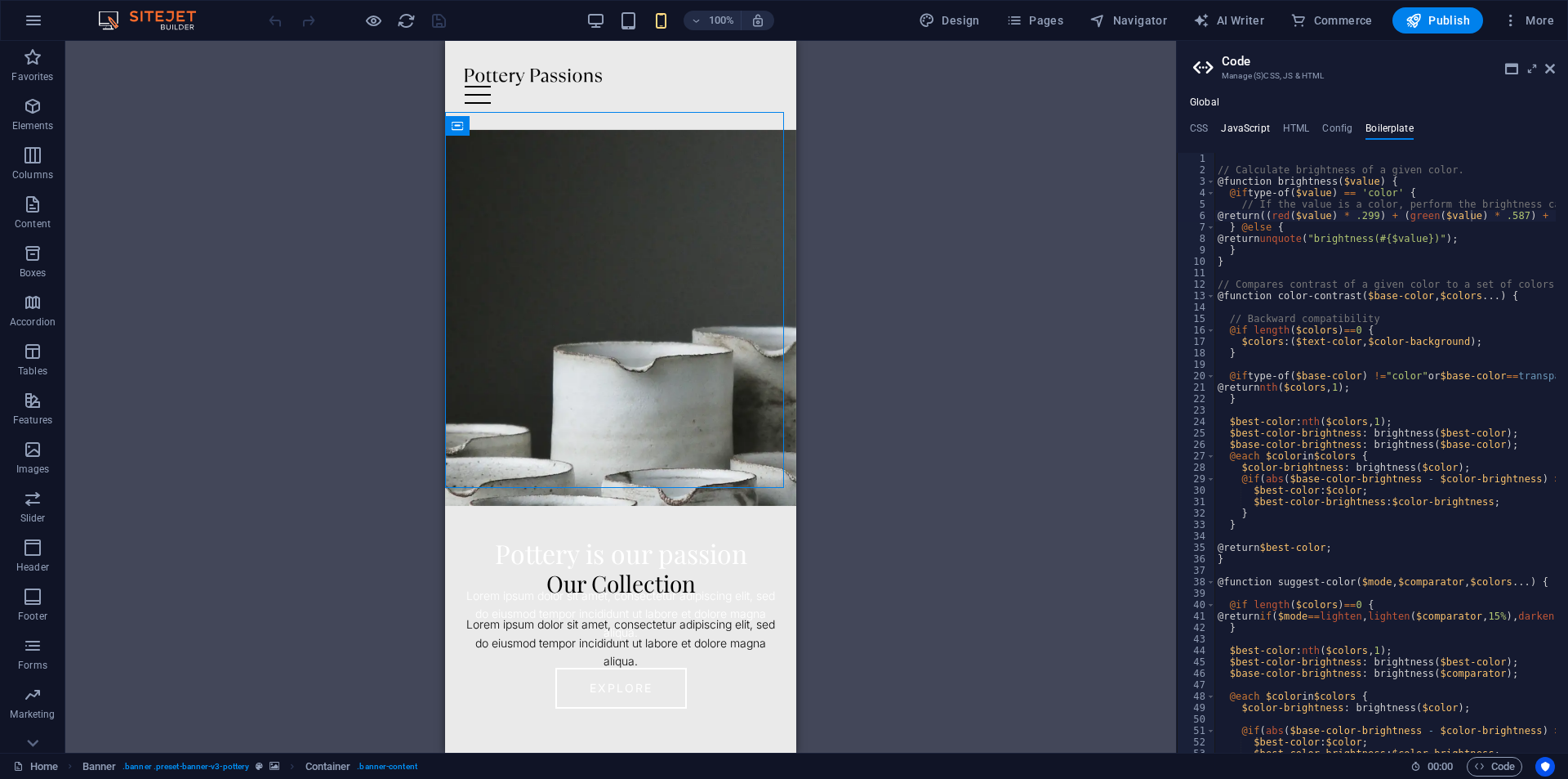
click at [1221, 133] on h4 "JavaScript" at bounding box center [1245, 131] width 48 height 18
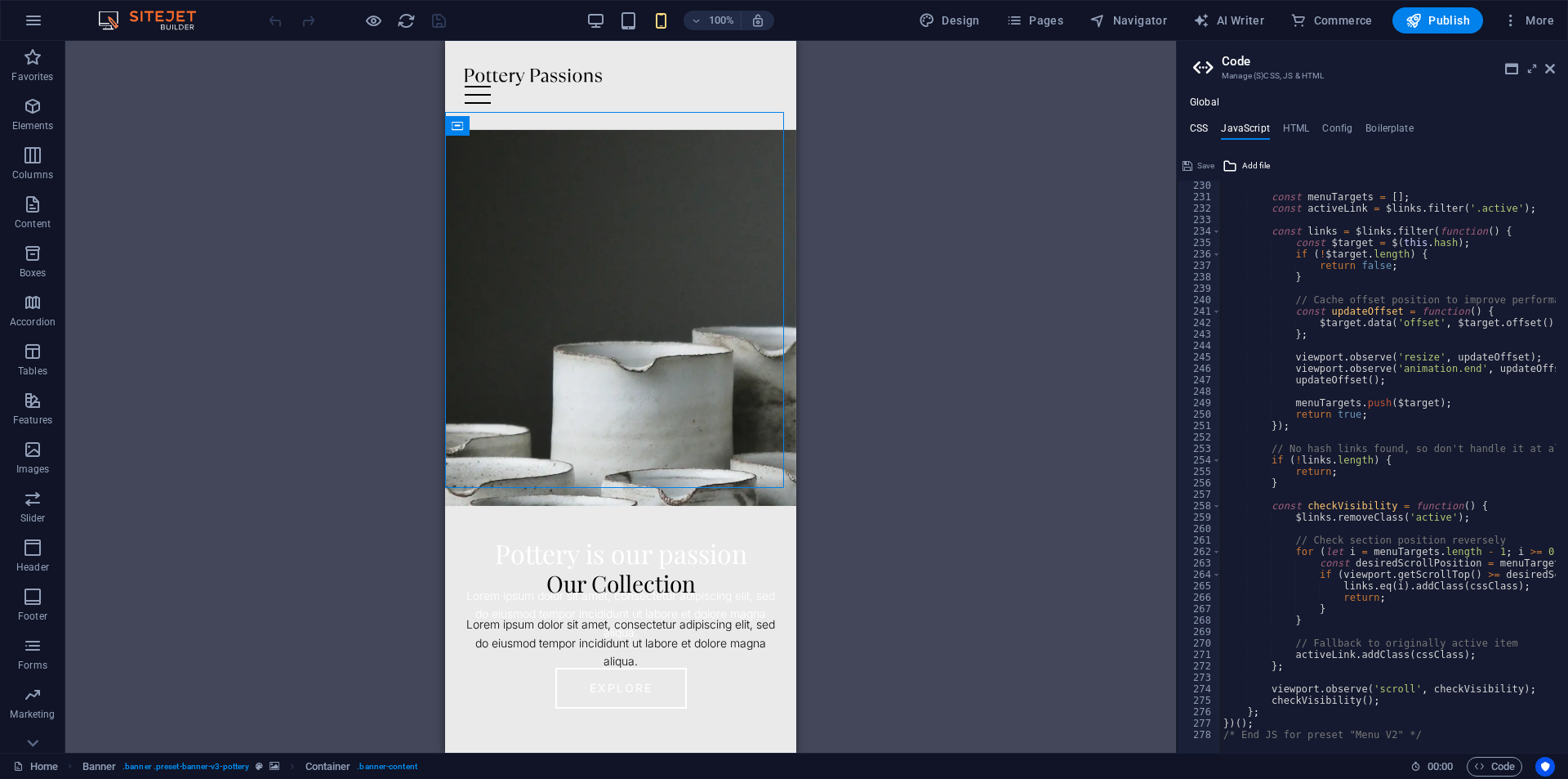
click at [1198, 130] on h4 "CSS" at bounding box center [1199, 131] width 18 height 18
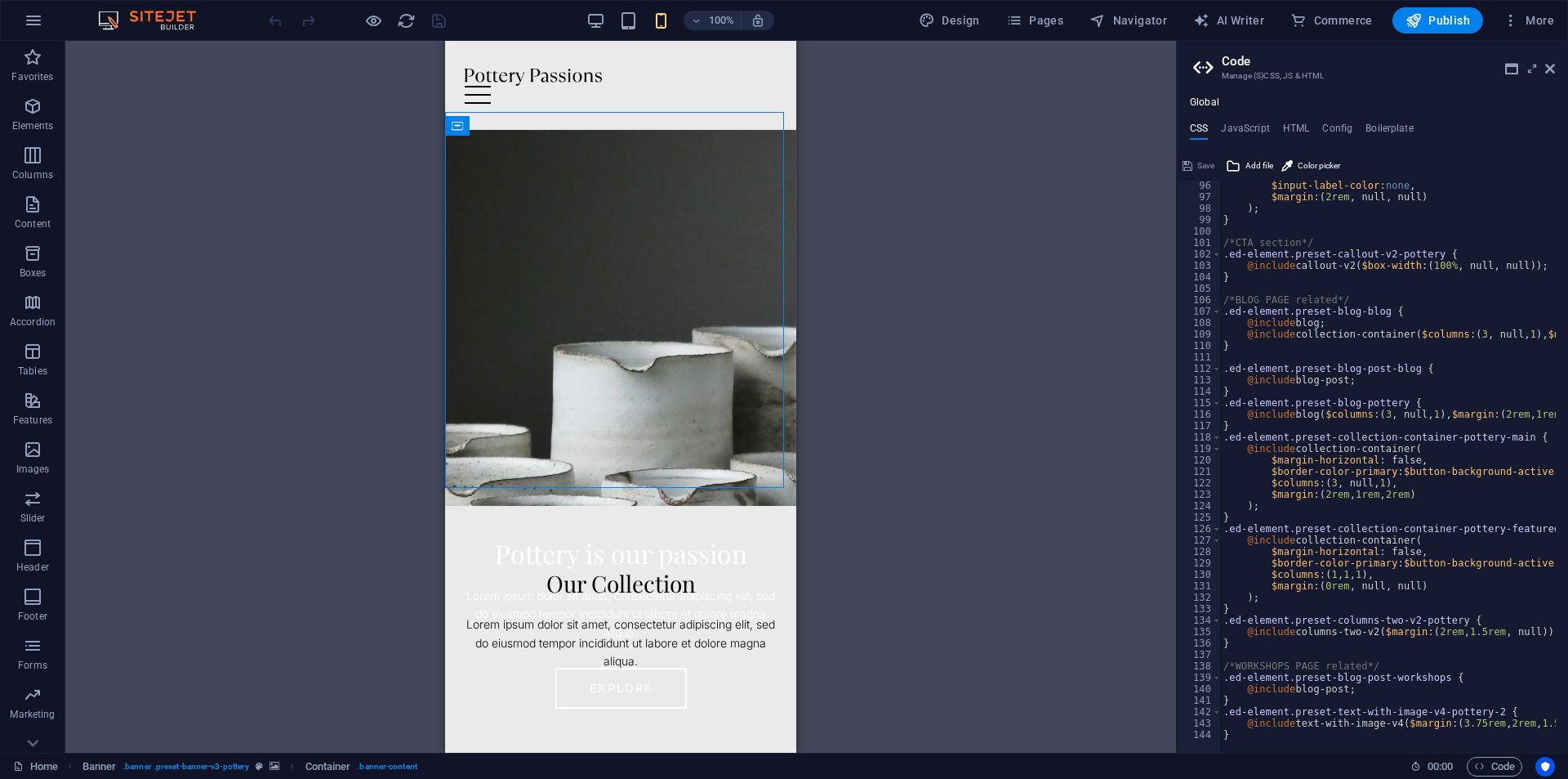
scroll to position [1087, 0]
click at [699, 26] on icon "button" at bounding box center [696, 21] width 11 height 11
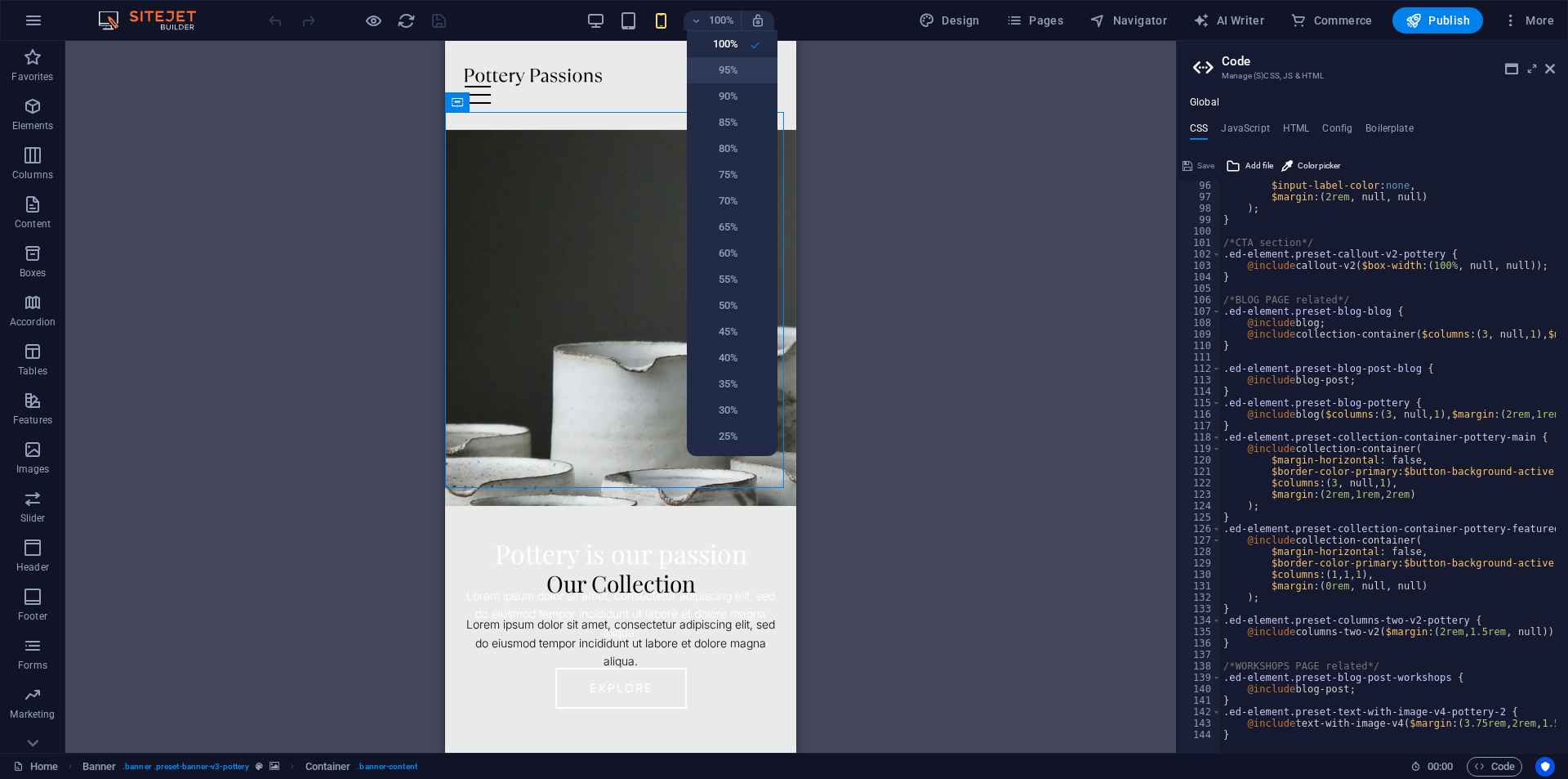
click at [721, 64] on h6 "95%" at bounding box center [717, 70] width 41 height 19
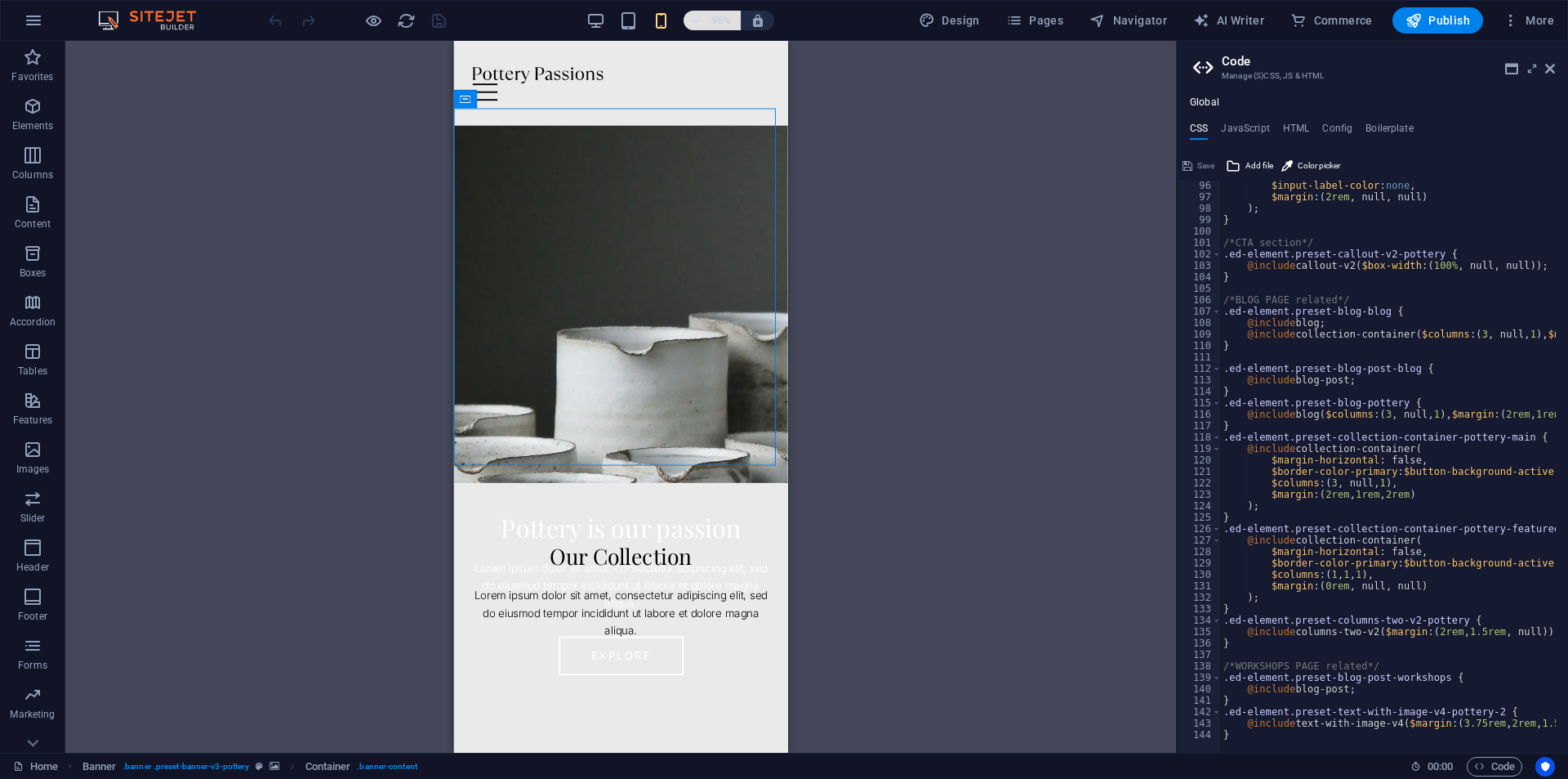
click at [717, 26] on h6 "95%" at bounding box center [721, 20] width 26 height 19
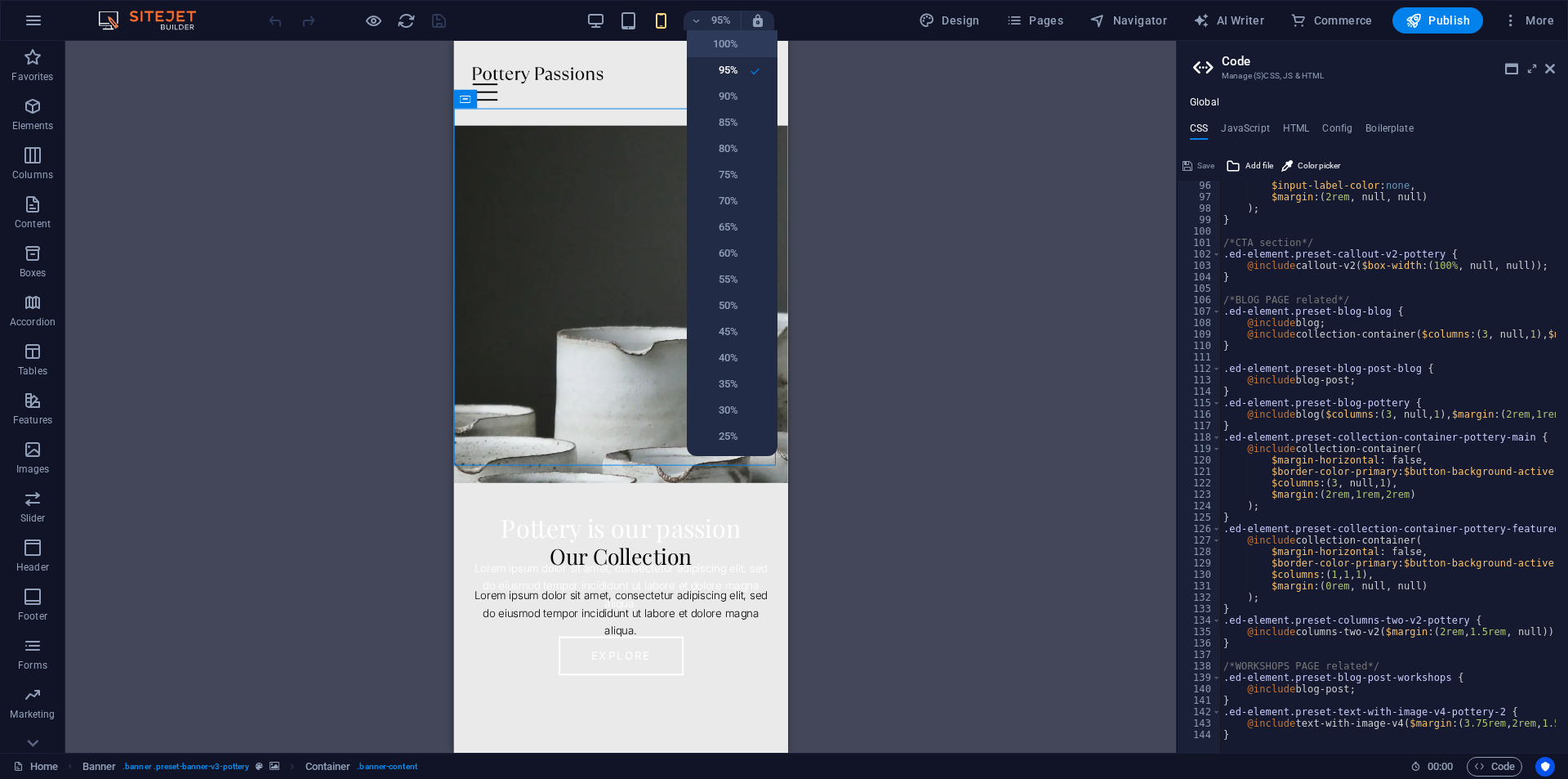
click at [719, 50] on h6 "100%" at bounding box center [717, 44] width 41 height 19
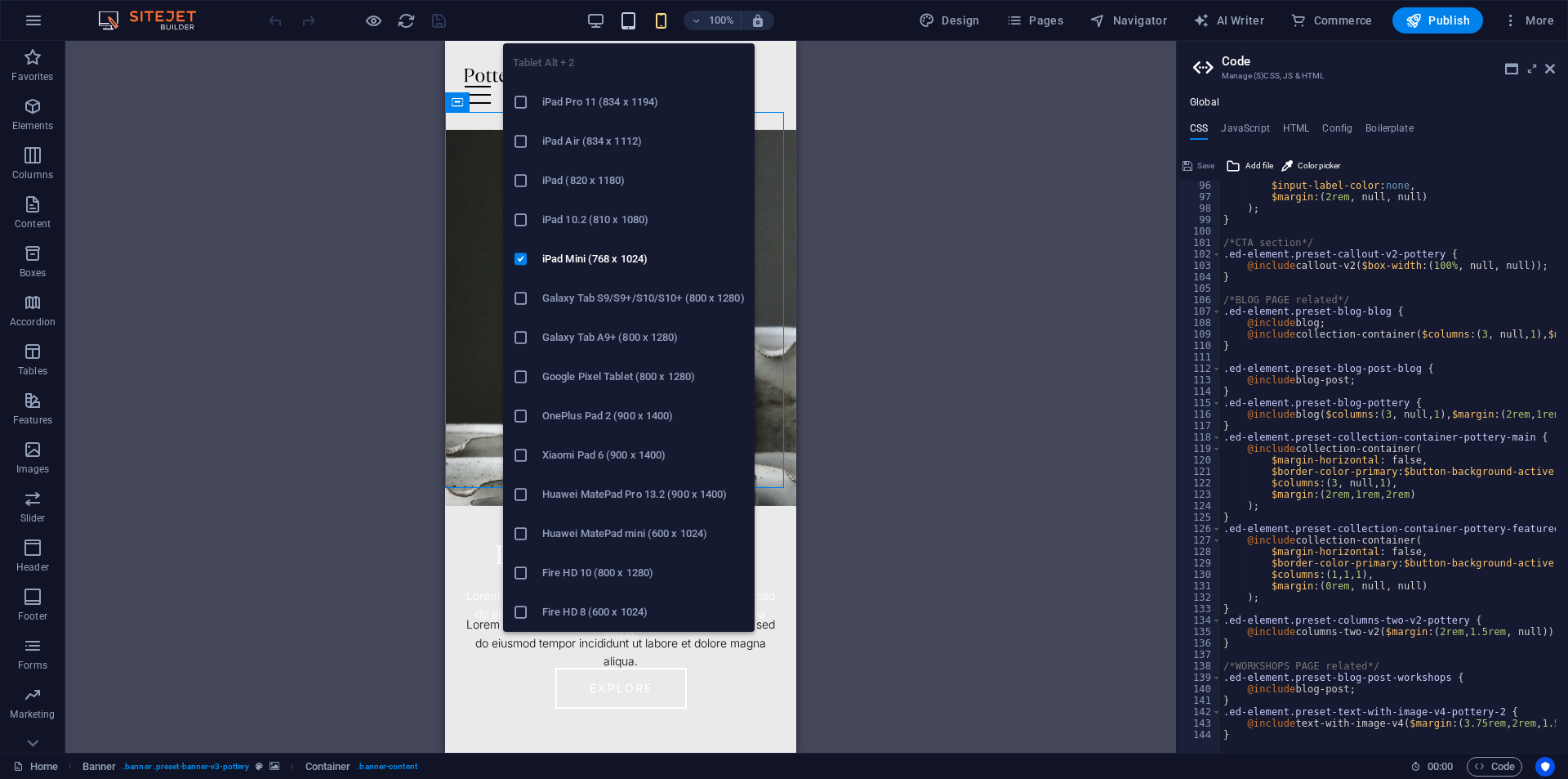
click at [625, 26] on icon "button" at bounding box center [628, 20] width 18 height 19
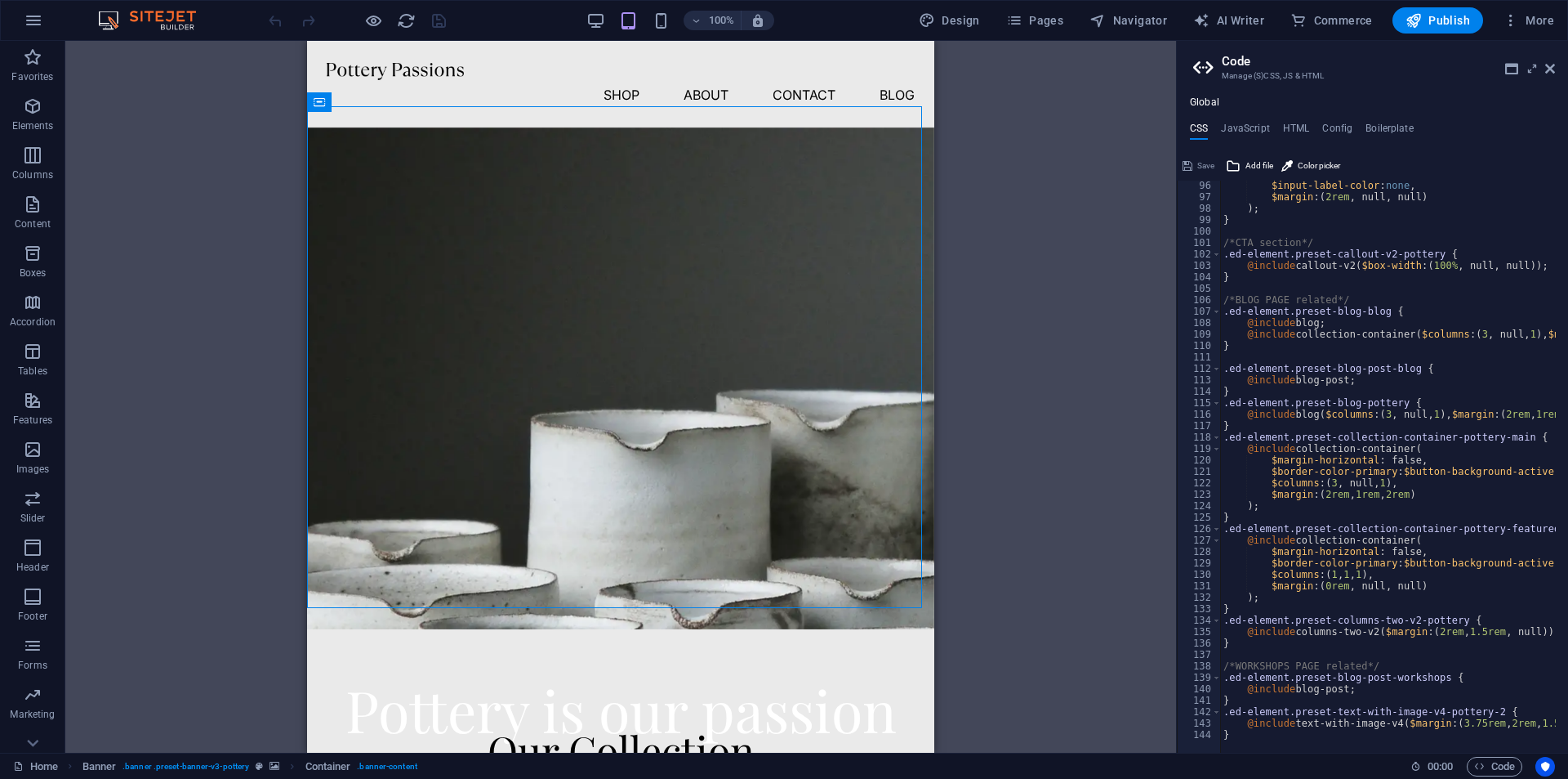
click at [588, 22] on div "100% Design Pages Navigator AI Writer Commerce Publish More" at bounding box center [913, 20] width 1296 height 26
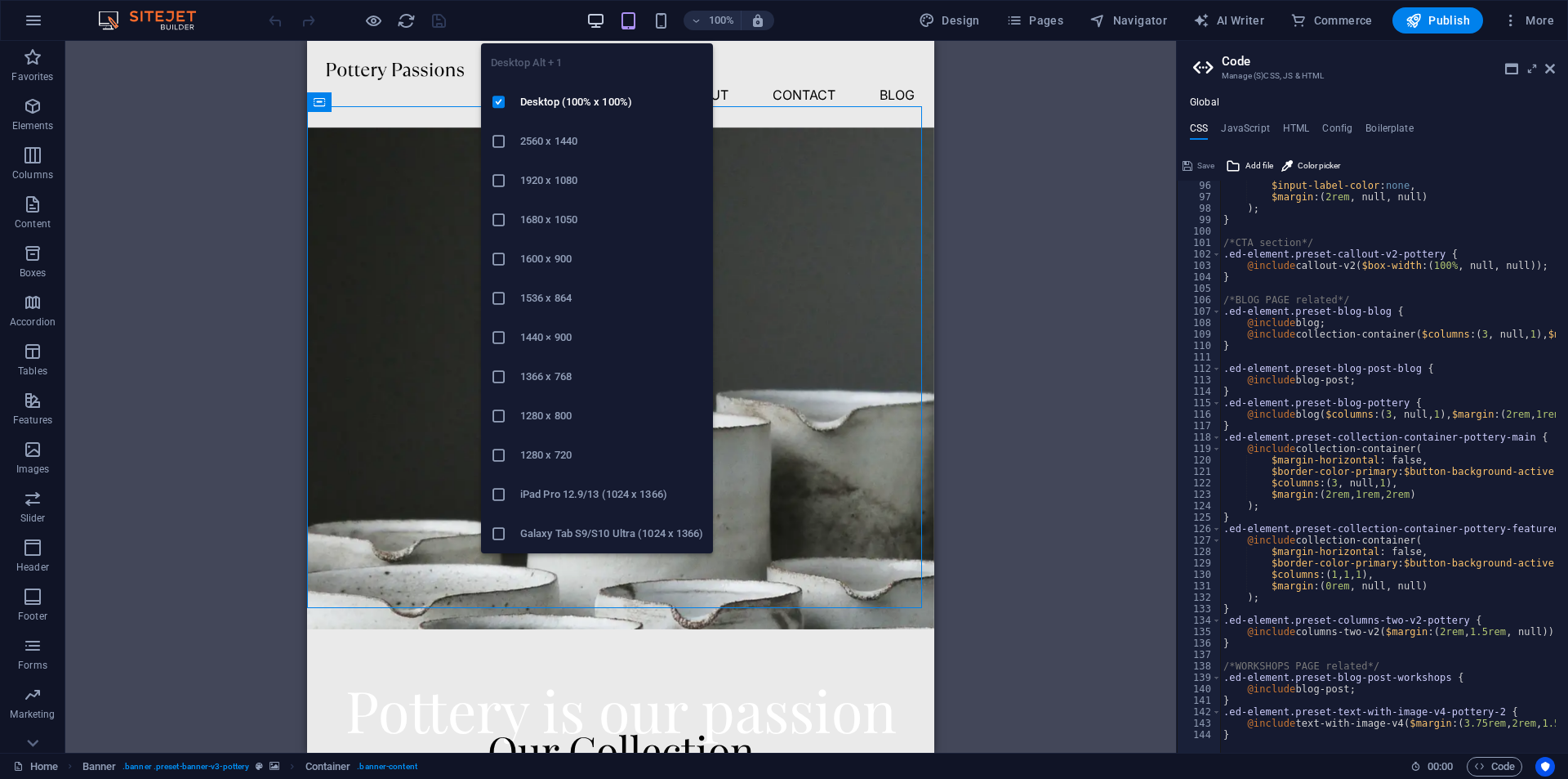
click at [602, 21] on icon "button" at bounding box center [595, 20] width 18 height 19
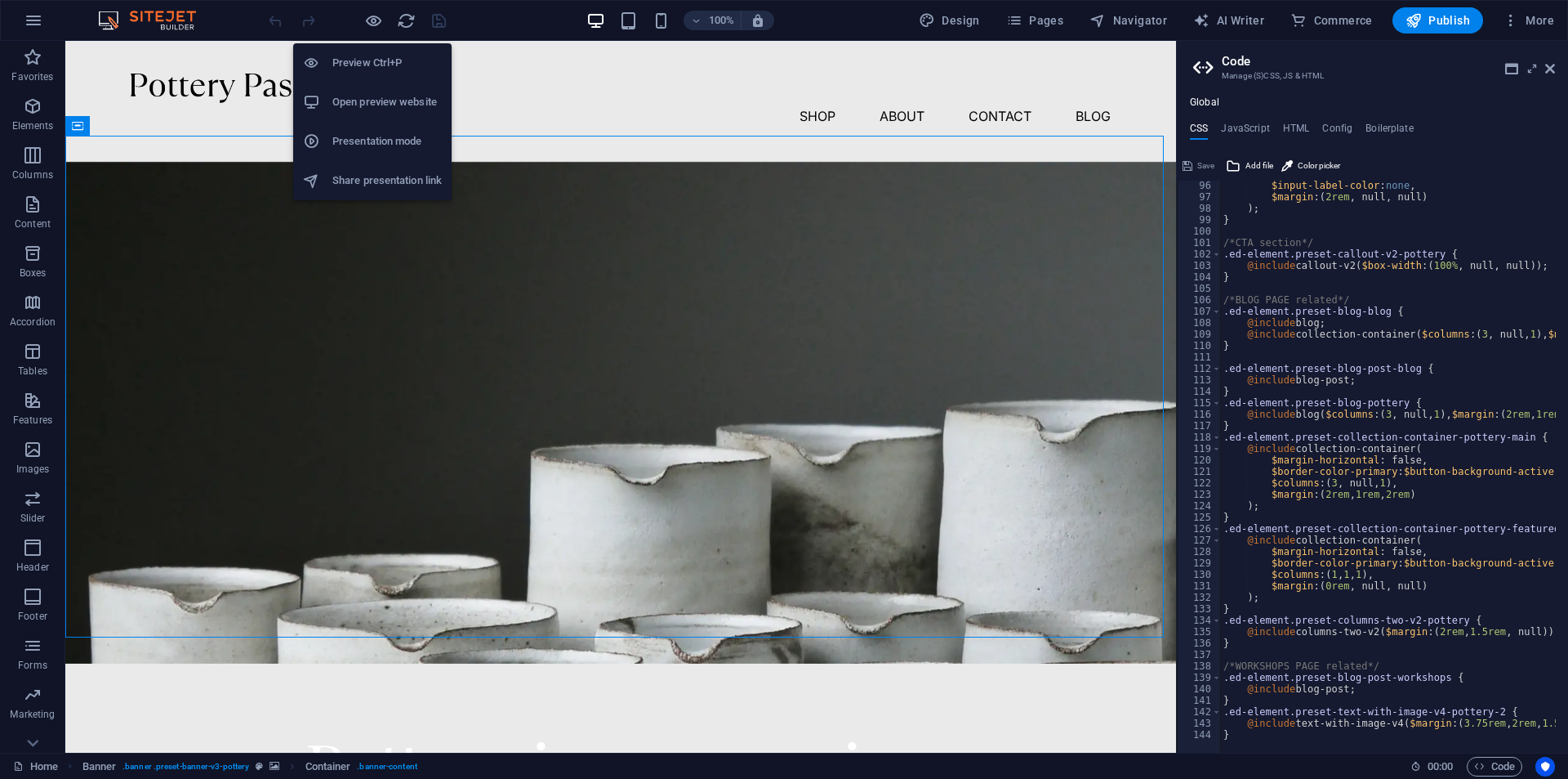
drag, startPoint x: 426, startPoint y: 182, endPoint x: 399, endPoint y: 178, distance: 27.3
click at [399, 178] on h6 "Share presentation link" at bounding box center [387, 181] width 109 height 19
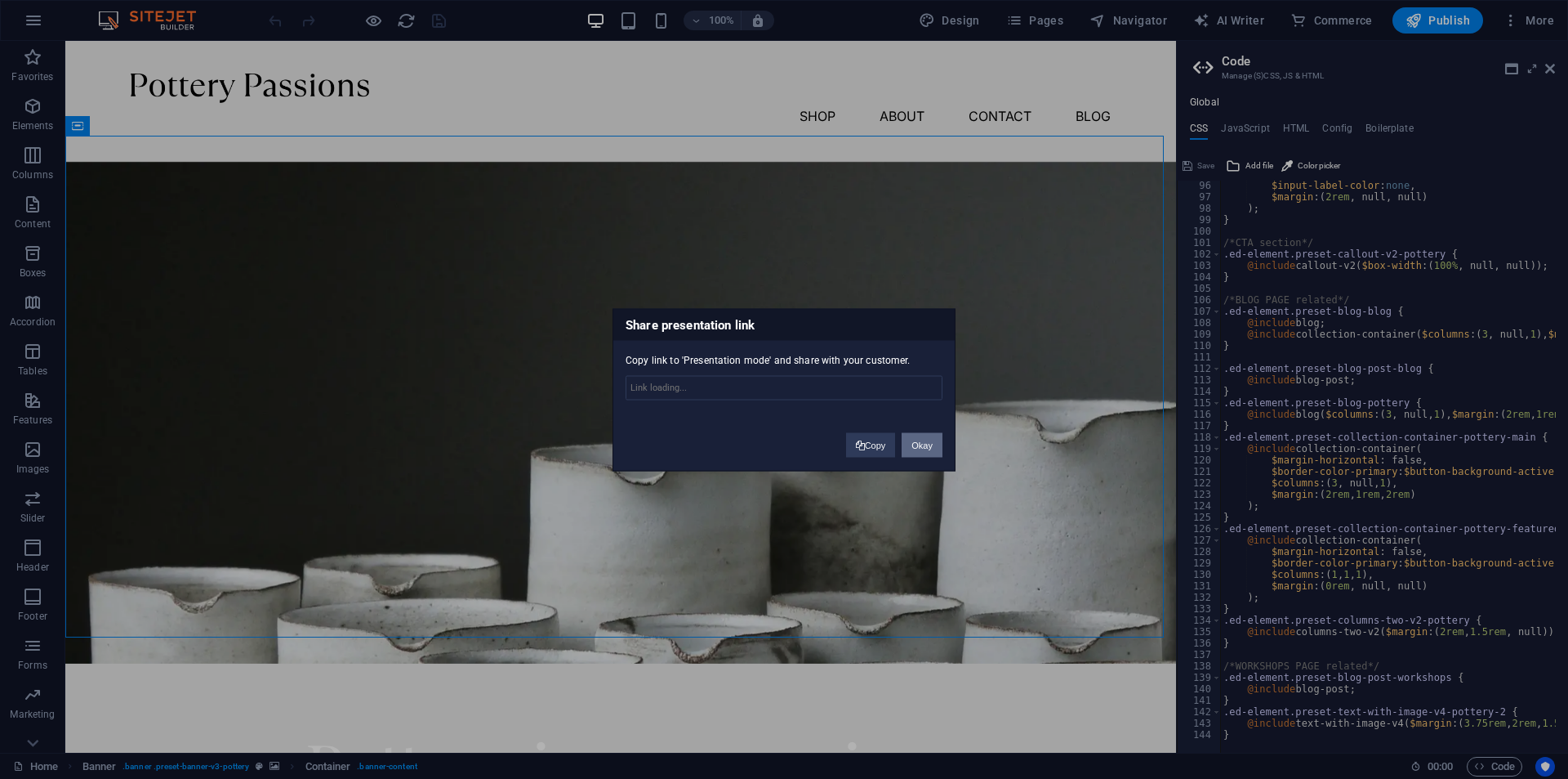
type input "[URL][DOMAIN_NAME]"
click at [880, 394] on input "[URL][DOMAIN_NAME]" at bounding box center [784, 388] width 317 height 25
drag, startPoint x: 928, startPoint y: 388, endPoint x: 674, endPoint y: 390, distance: 254.0
click at [674, 391] on input "[URL][DOMAIN_NAME]" at bounding box center [784, 388] width 317 height 25
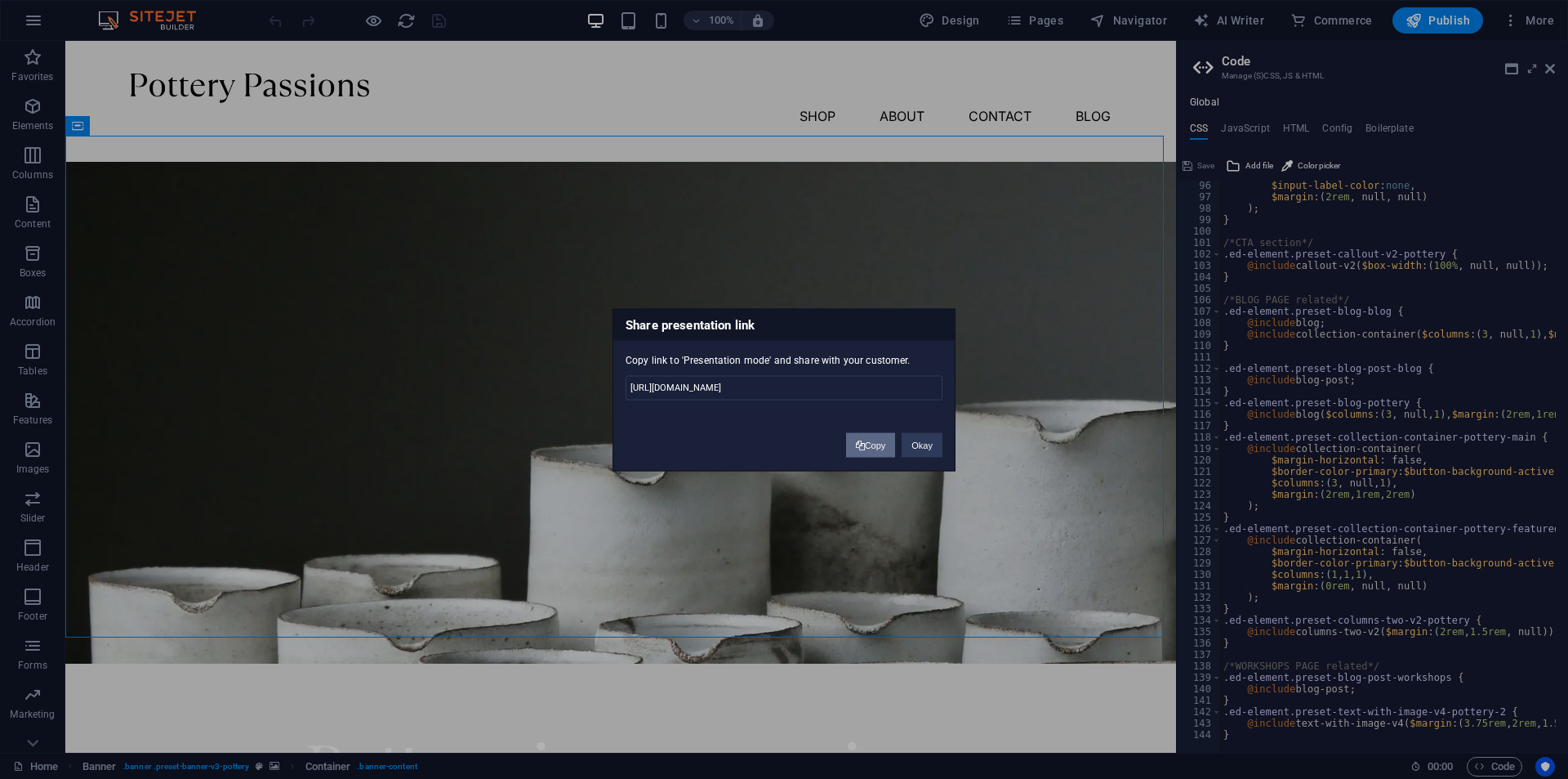
scroll to position [0, 0]
drag, startPoint x: 876, startPoint y: 444, endPoint x: 857, endPoint y: 465, distance: 28.3
click at [876, 444] on button "Copy" at bounding box center [871, 445] width 50 height 25
